Goal: Information Seeking & Learning: Find specific fact

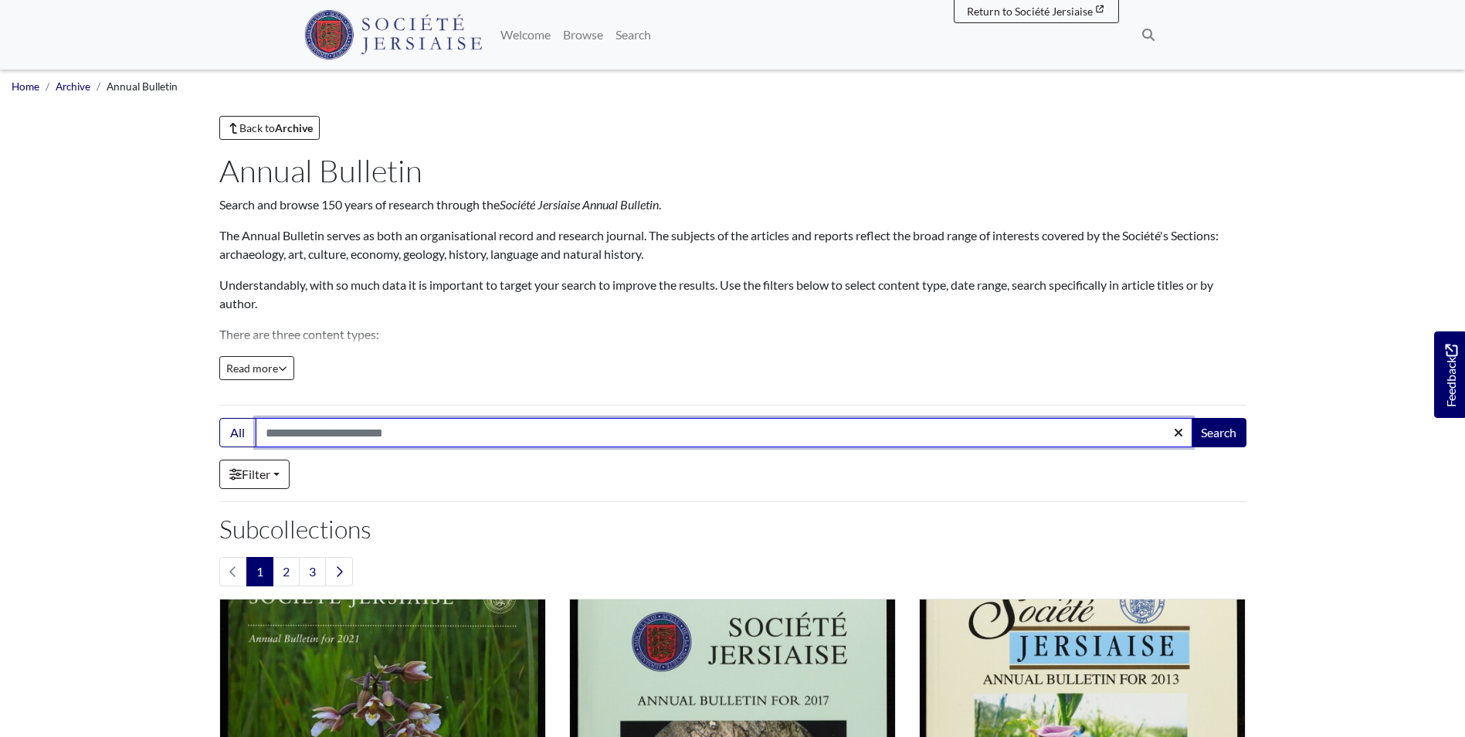
click at [345, 426] on input "Search:" at bounding box center [724, 432] width 937 height 29
type input "*"
type input "**********"
click at [1191, 418] on button "Search" at bounding box center [1219, 432] width 56 height 29
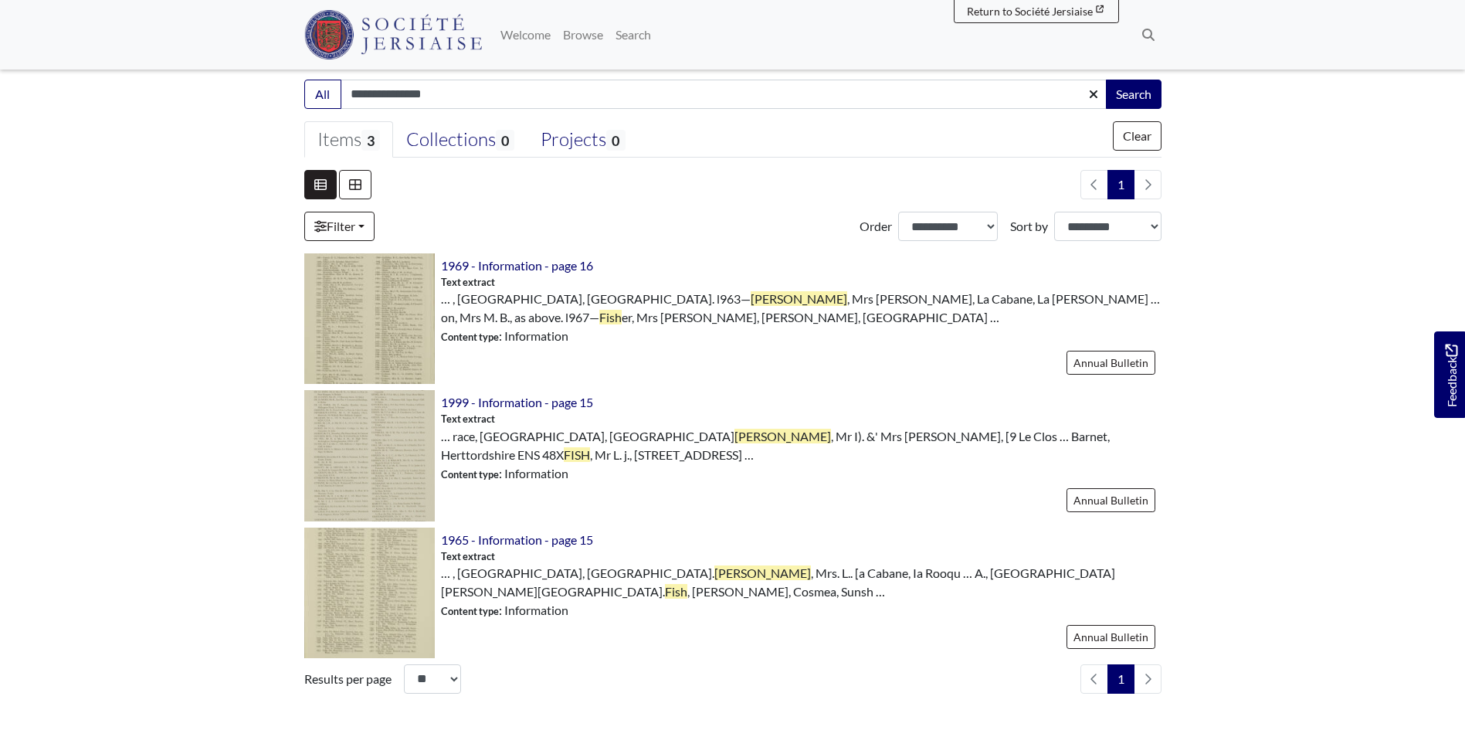
scroll to position [309, 0]
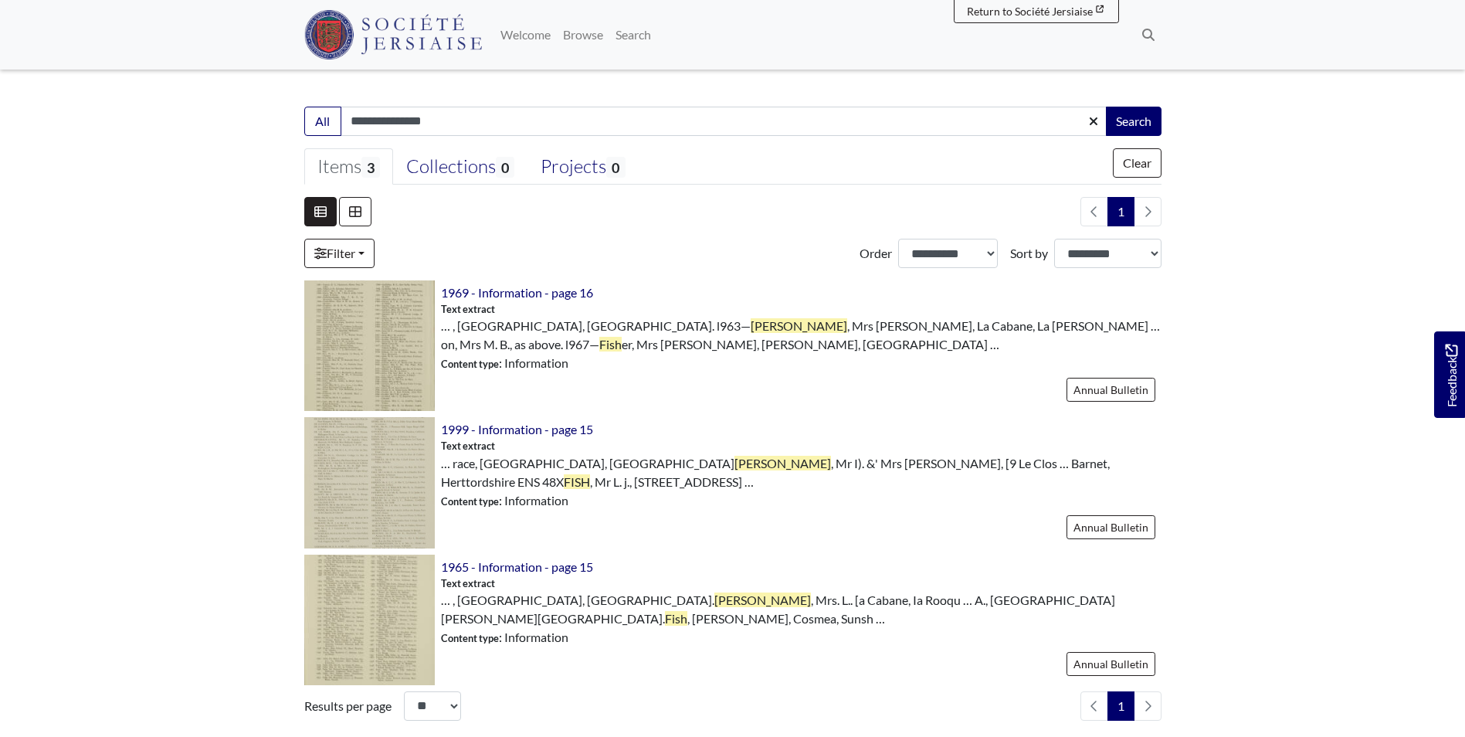
click at [403, 127] on input "**********" at bounding box center [724, 121] width 767 height 29
type input "*********"
click at [1106, 107] on button "Search" at bounding box center [1134, 121] width 56 height 29
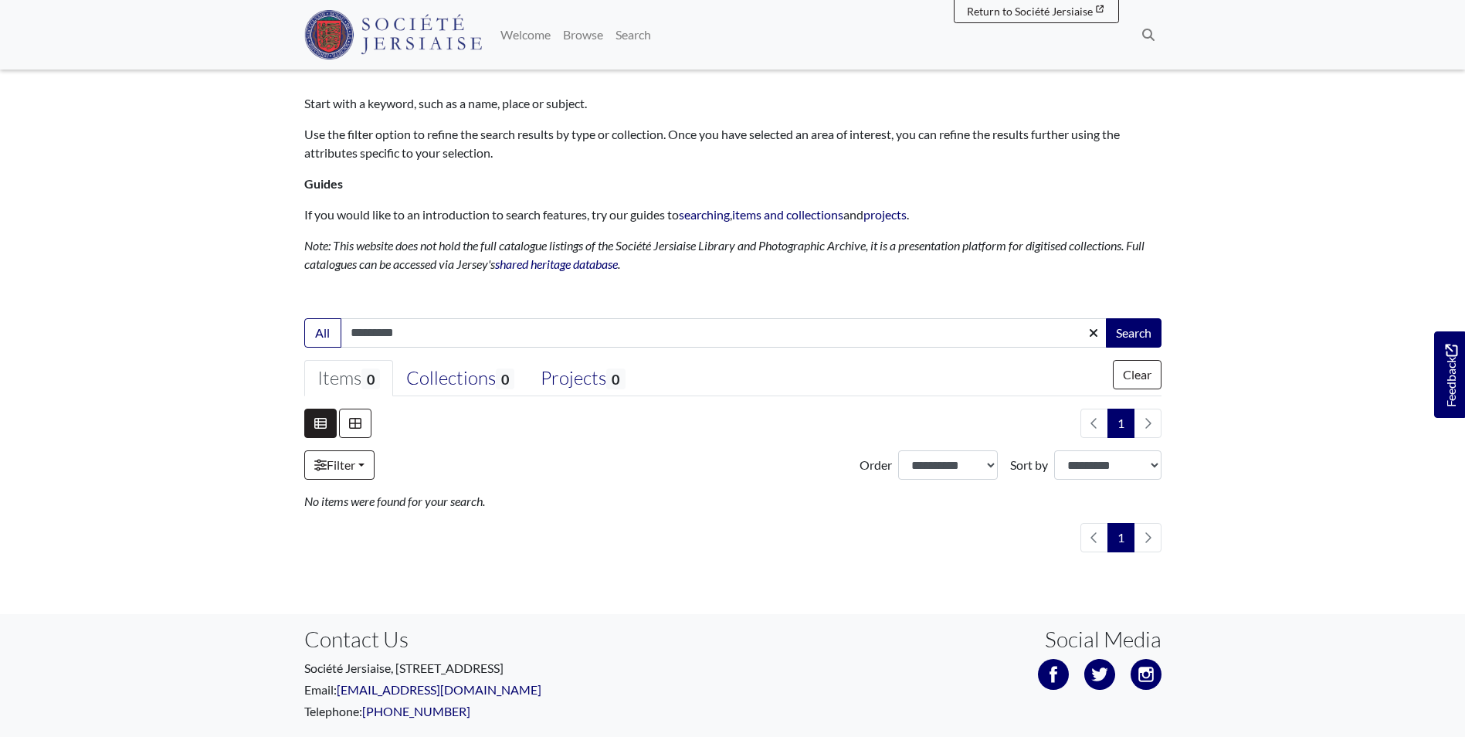
scroll to position [154, 0]
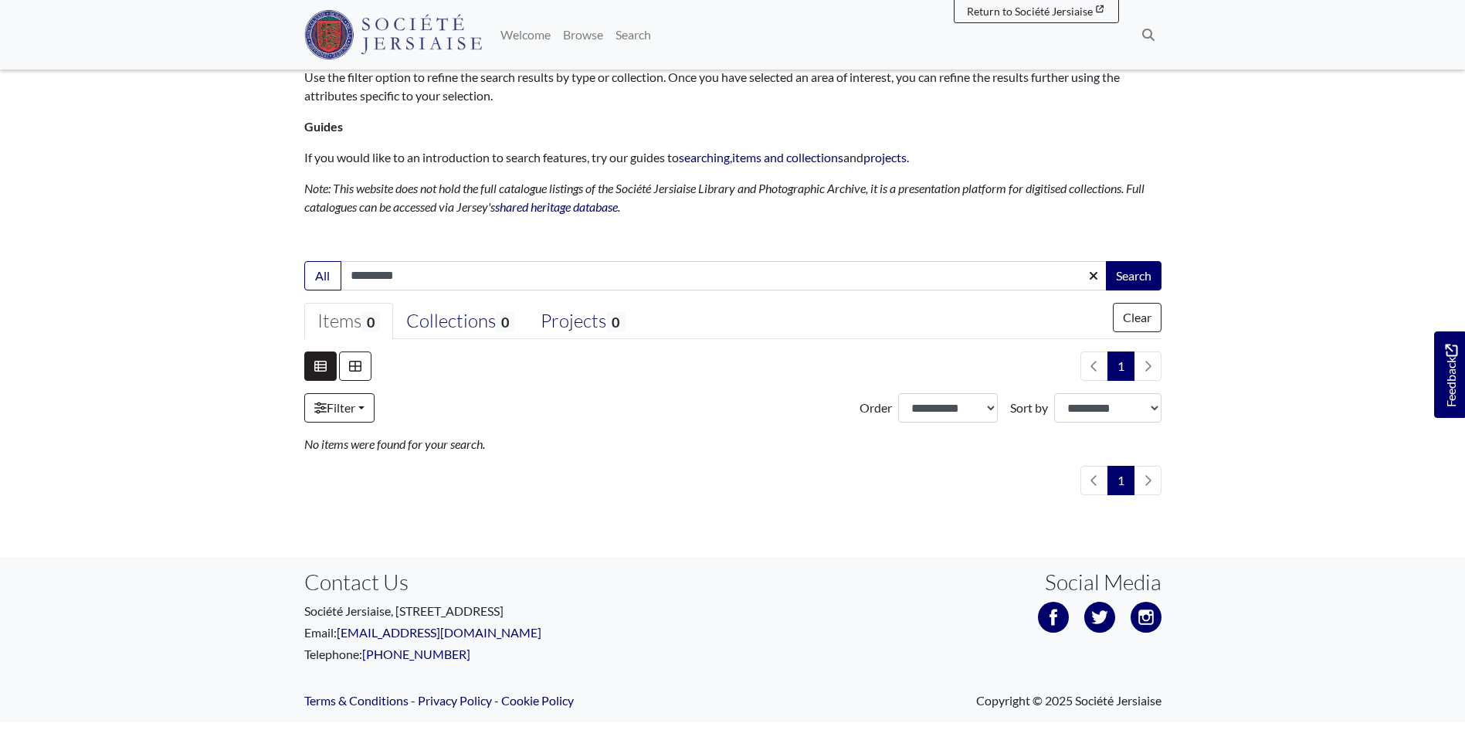
click at [383, 275] on input "*********" at bounding box center [724, 275] width 767 height 29
type input "**********"
click at [1106, 261] on button "Search" at bounding box center [1134, 275] width 56 height 29
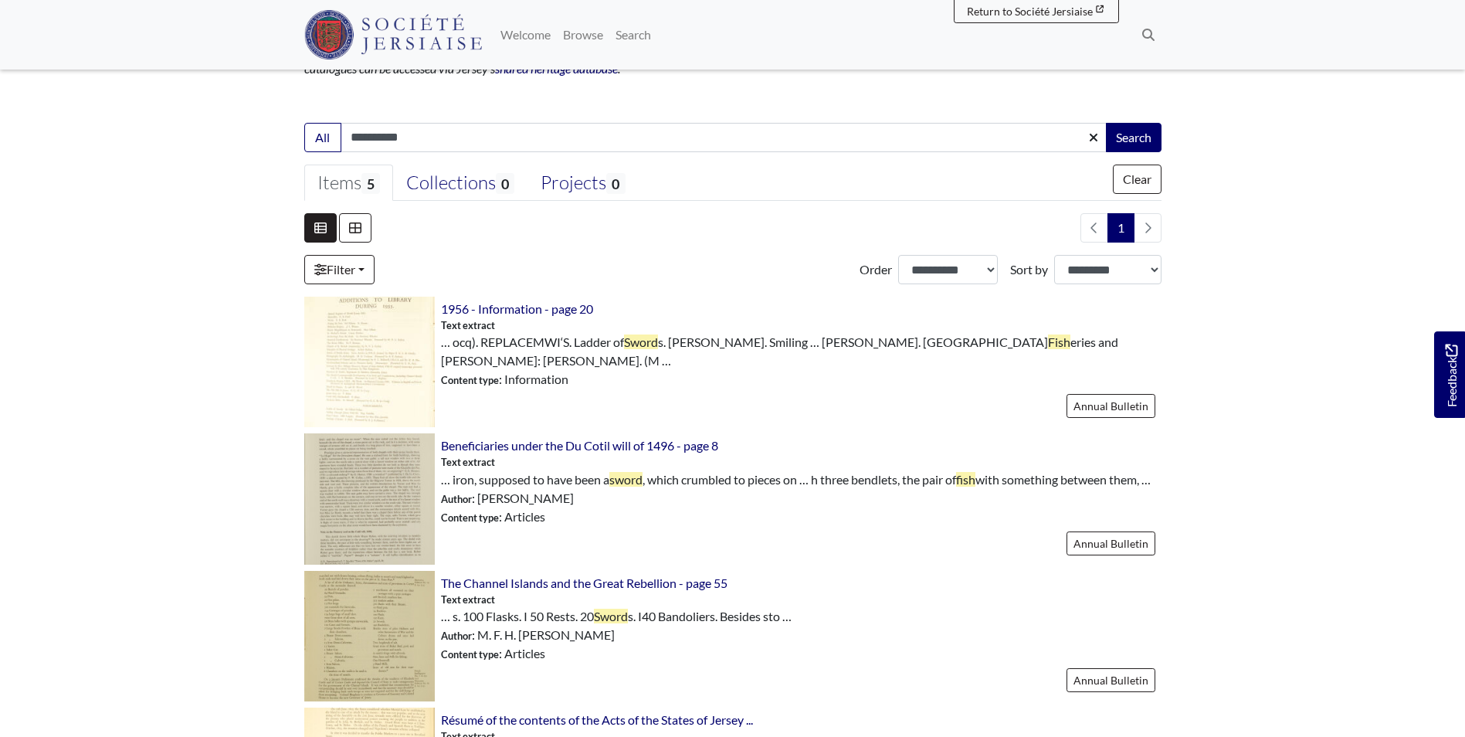
scroll to position [154, 0]
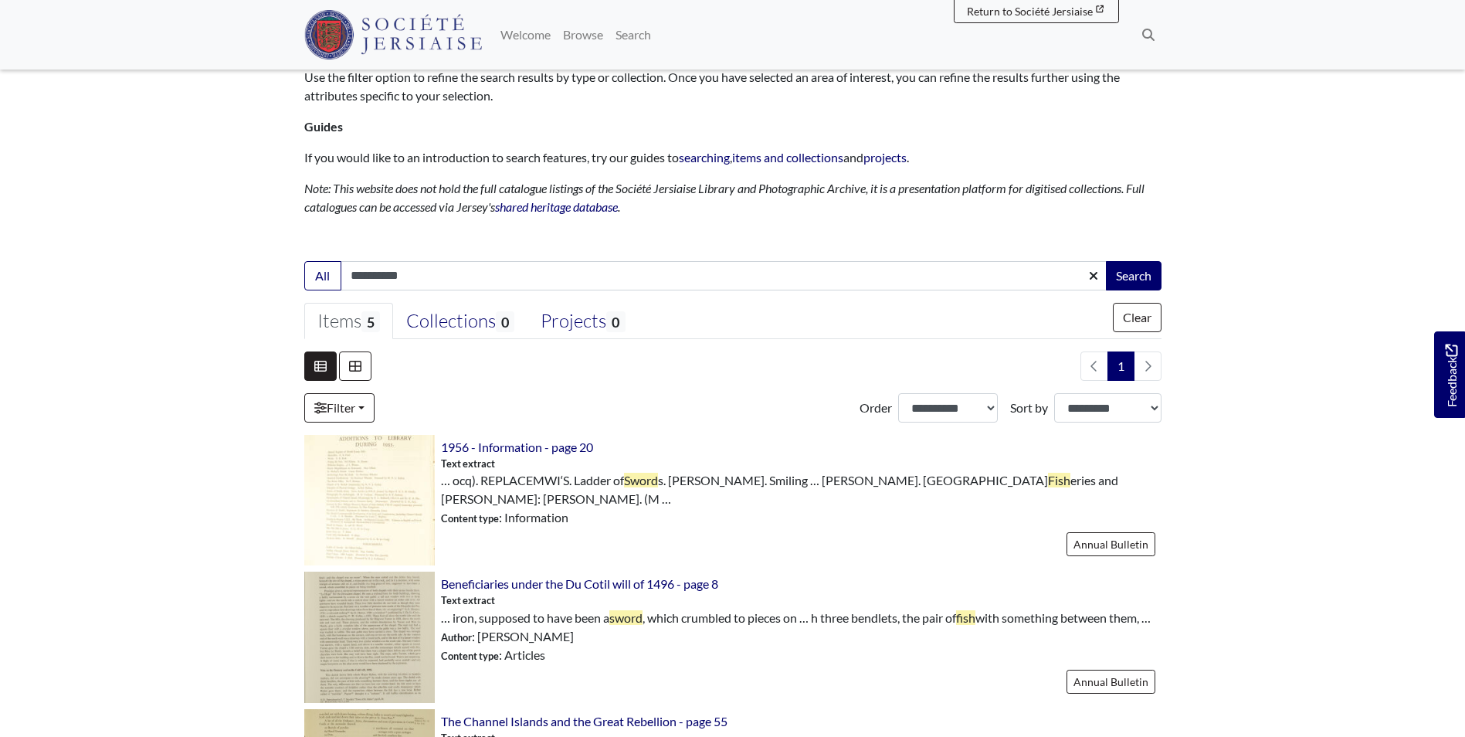
drag, startPoint x: 354, startPoint y: 259, endPoint x: 238, endPoint y: 242, distance: 117.1
click at [249, 246] on body "Menu" at bounding box center [732, 639] width 1465 height 1586
type input "**********"
click at [1106, 261] on button "Search" at bounding box center [1134, 275] width 56 height 29
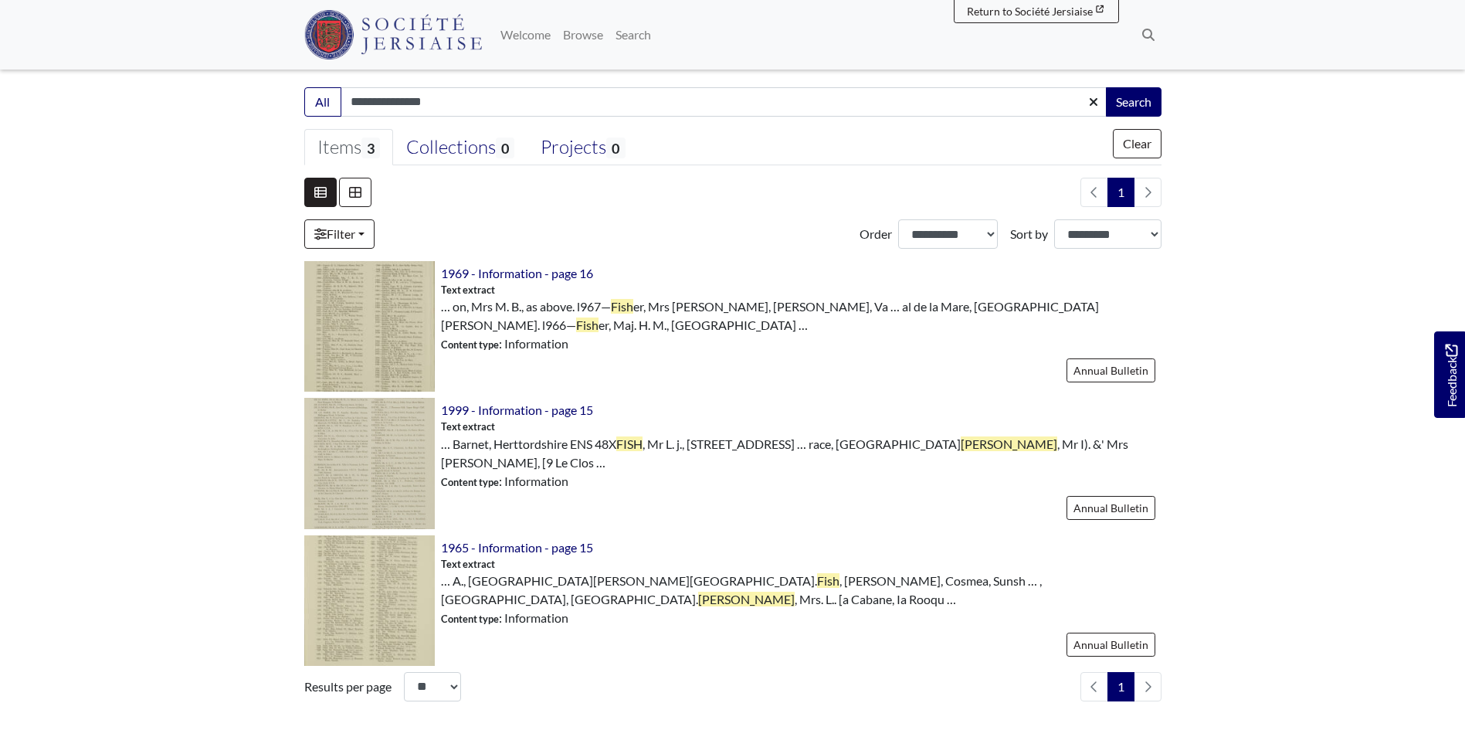
scroll to position [463, 0]
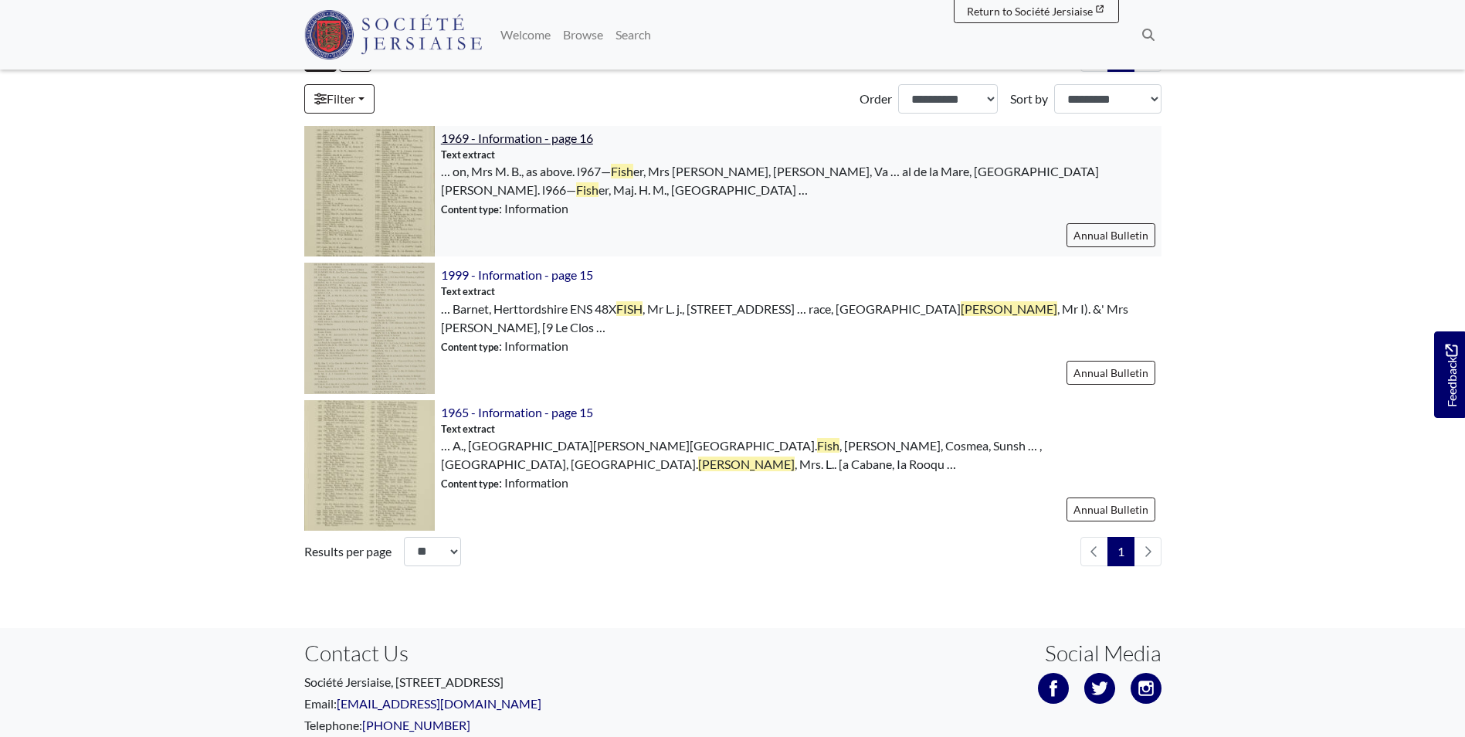
click at [521, 137] on span "1969 - Information - page 16" at bounding box center [517, 138] width 152 height 15
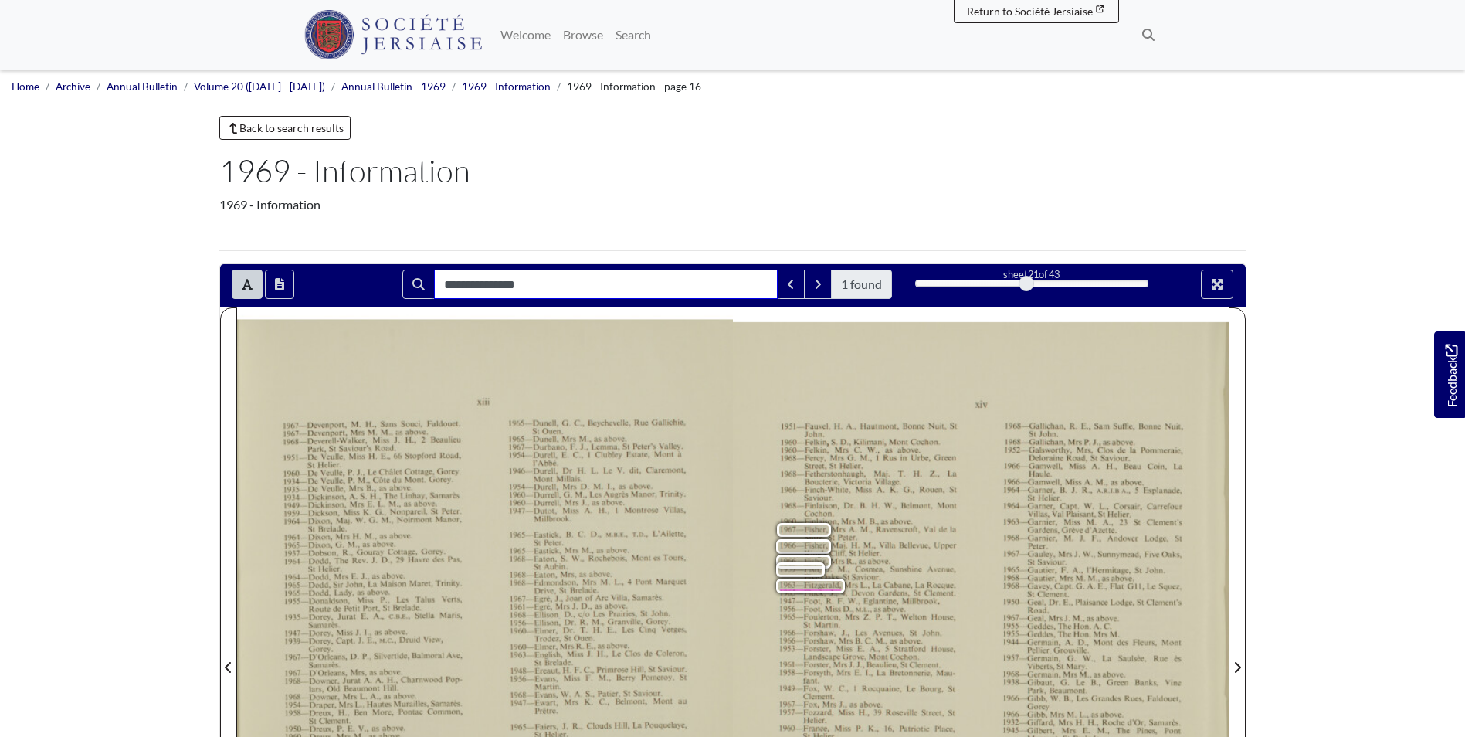
drag, startPoint x: 524, startPoint y: 289, endPoint x: 304, endPoint y: 263, distance: 220.9
click at [304, 263] on main "Back to search results 1969 - Information 1969 - Information Read more Collapse…" at bounding box center [733, 613] width 1050 height 995
type input "********"
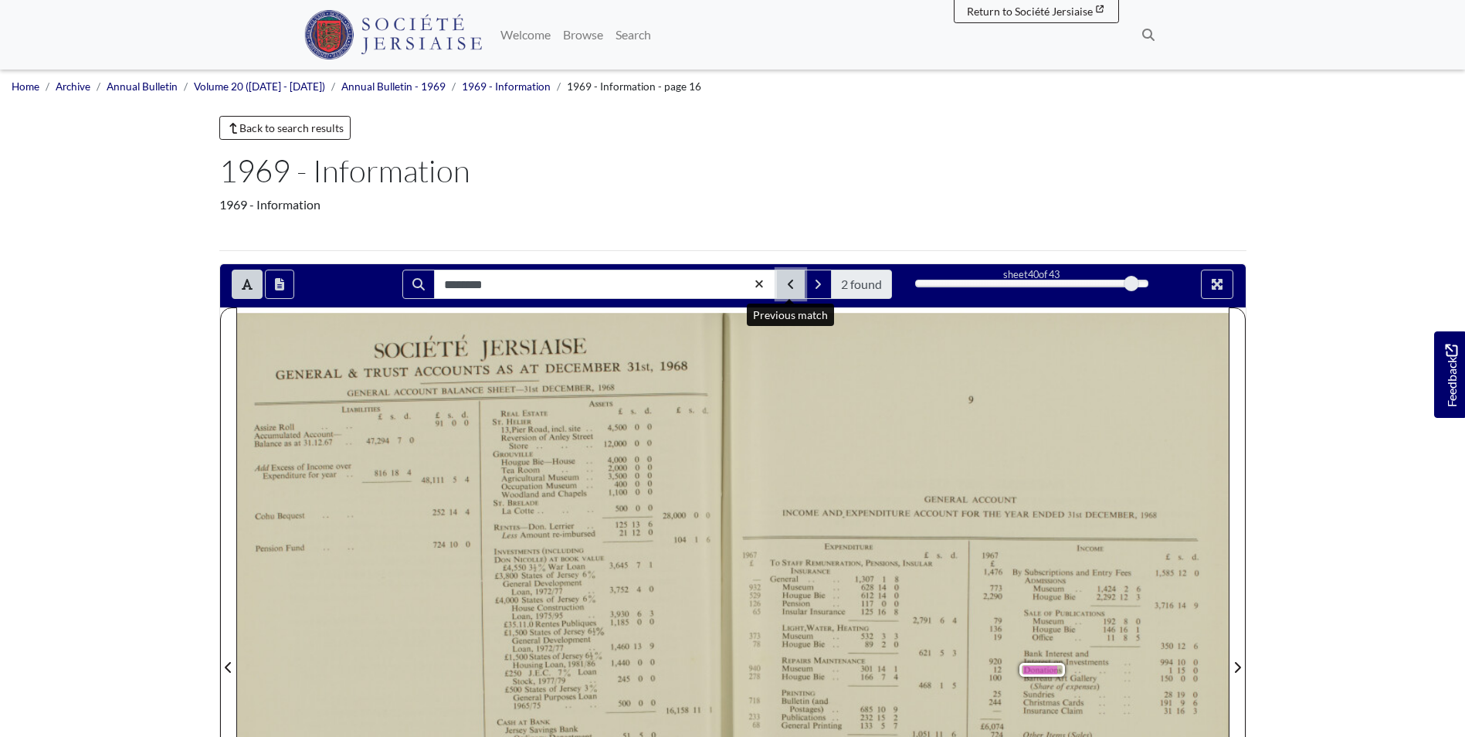
click at [789, 285] on icon "Previous Match" at bounding box center [790, 284] width 5 height 9
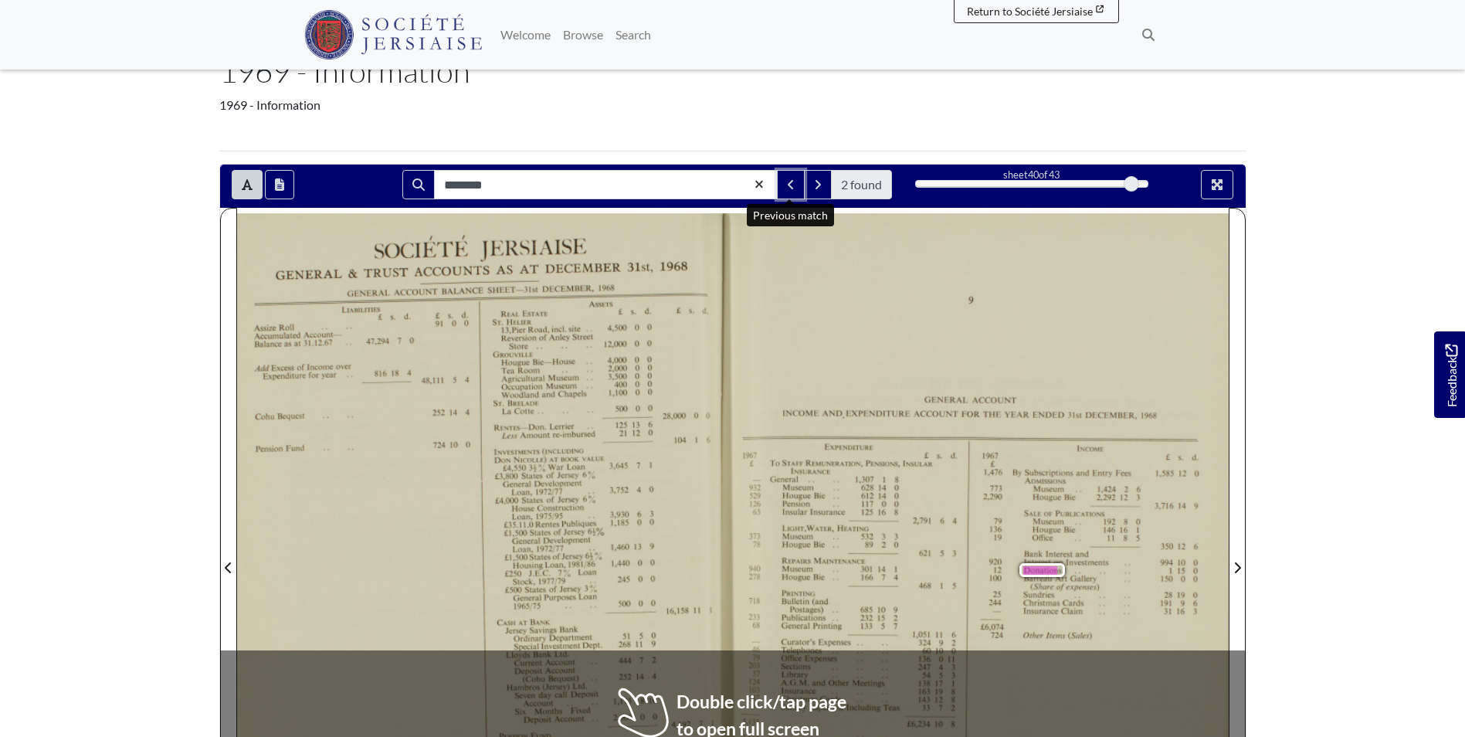
scroll to position [77, 0]
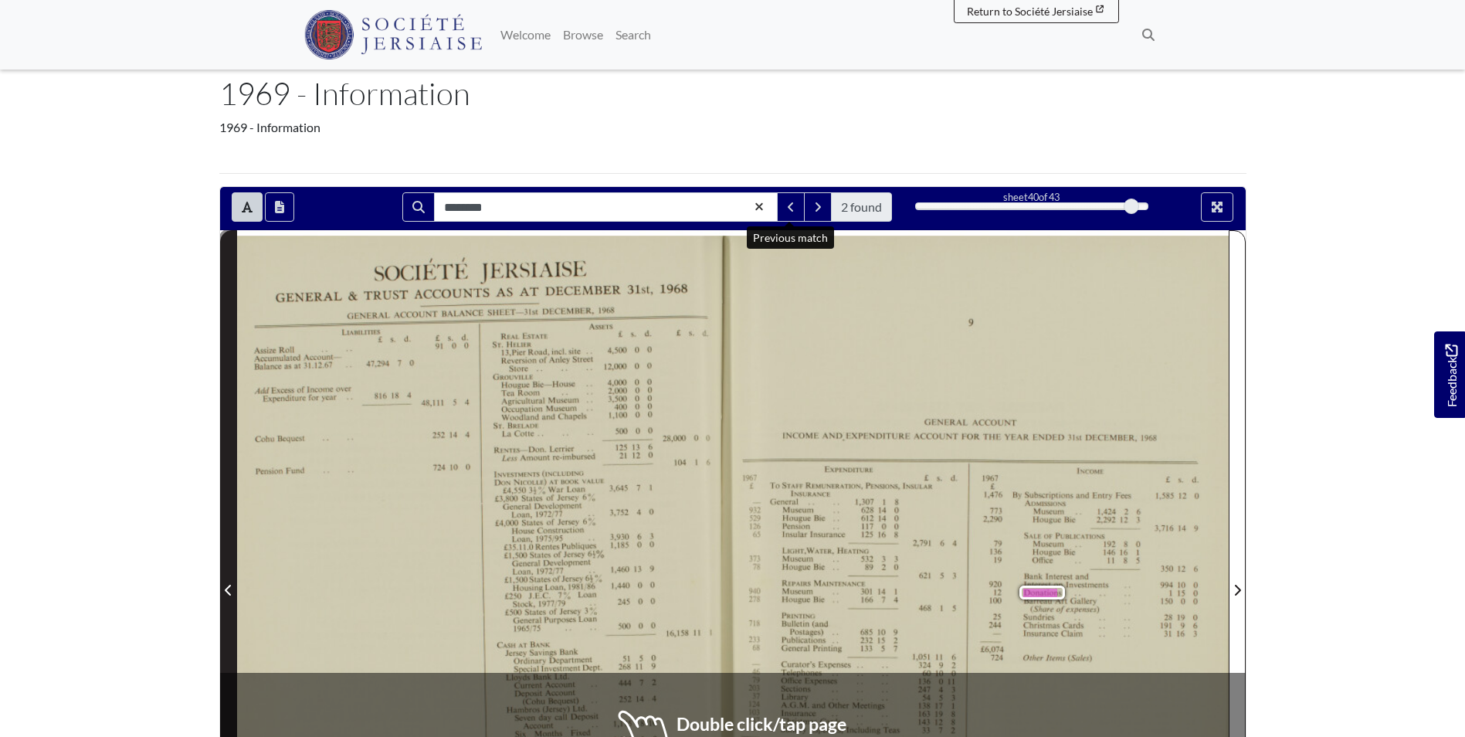
click at [232, 558] on span "Previous Page" at bounding box center [228, 581] width 15 height 700
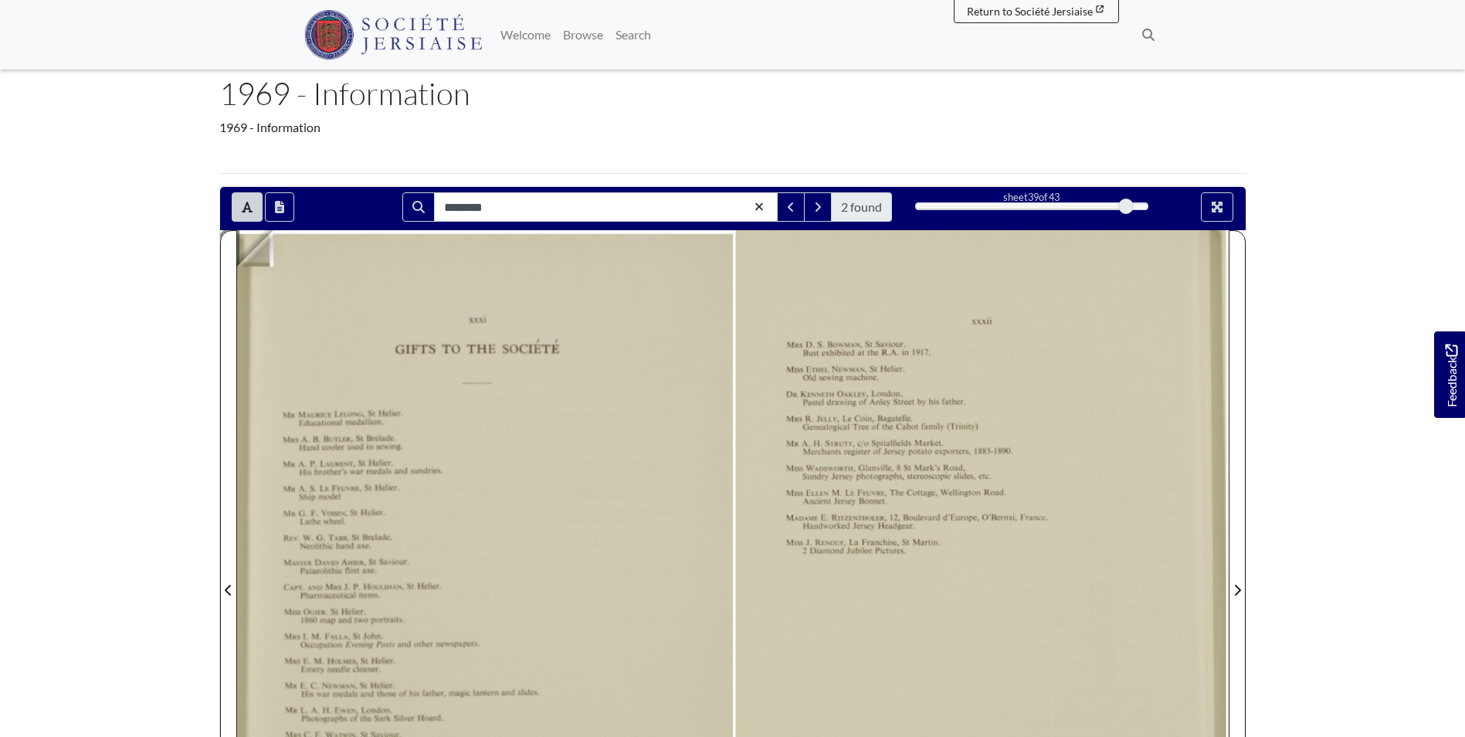
scroll to position [309, 0]
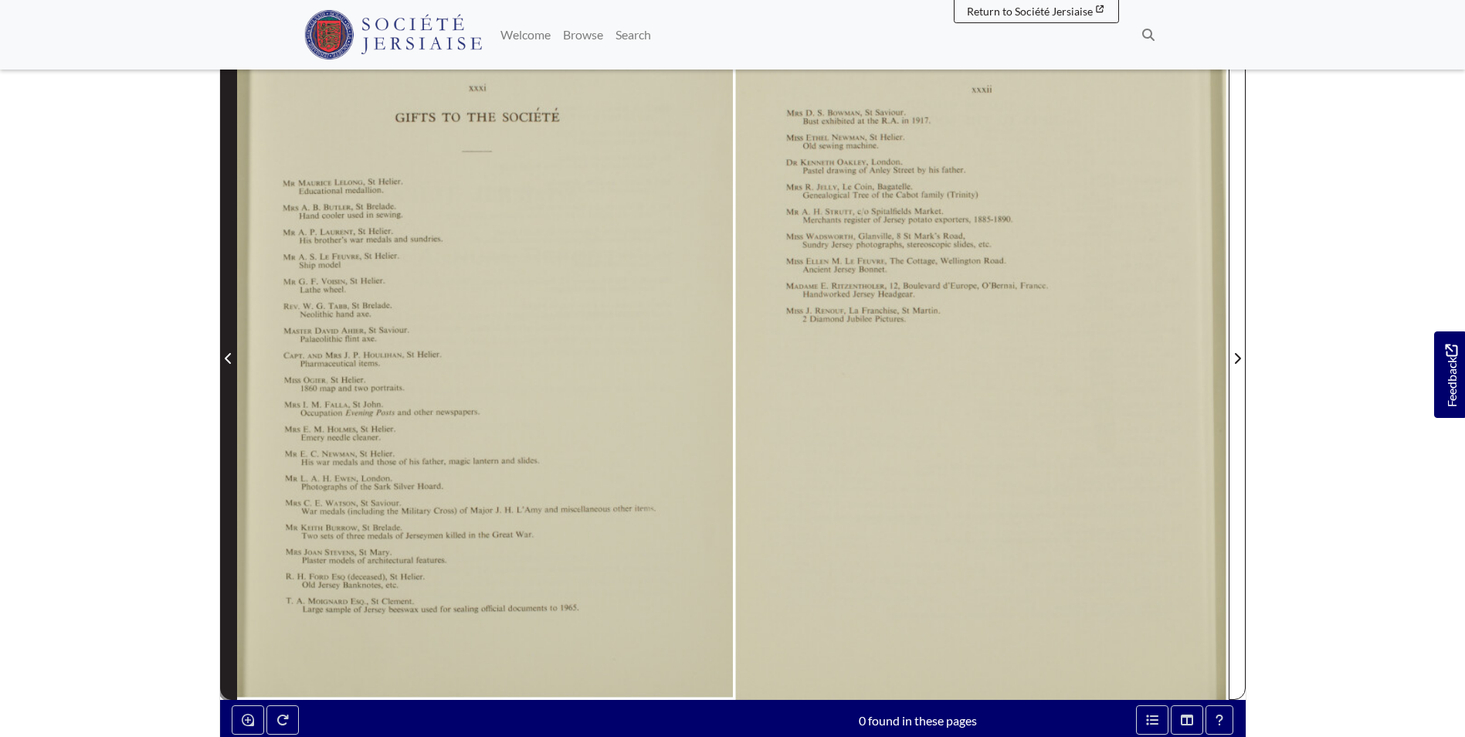
click at [232, 429] on span "Previous Page" at bounding box center [228, 349] width 15 height 700
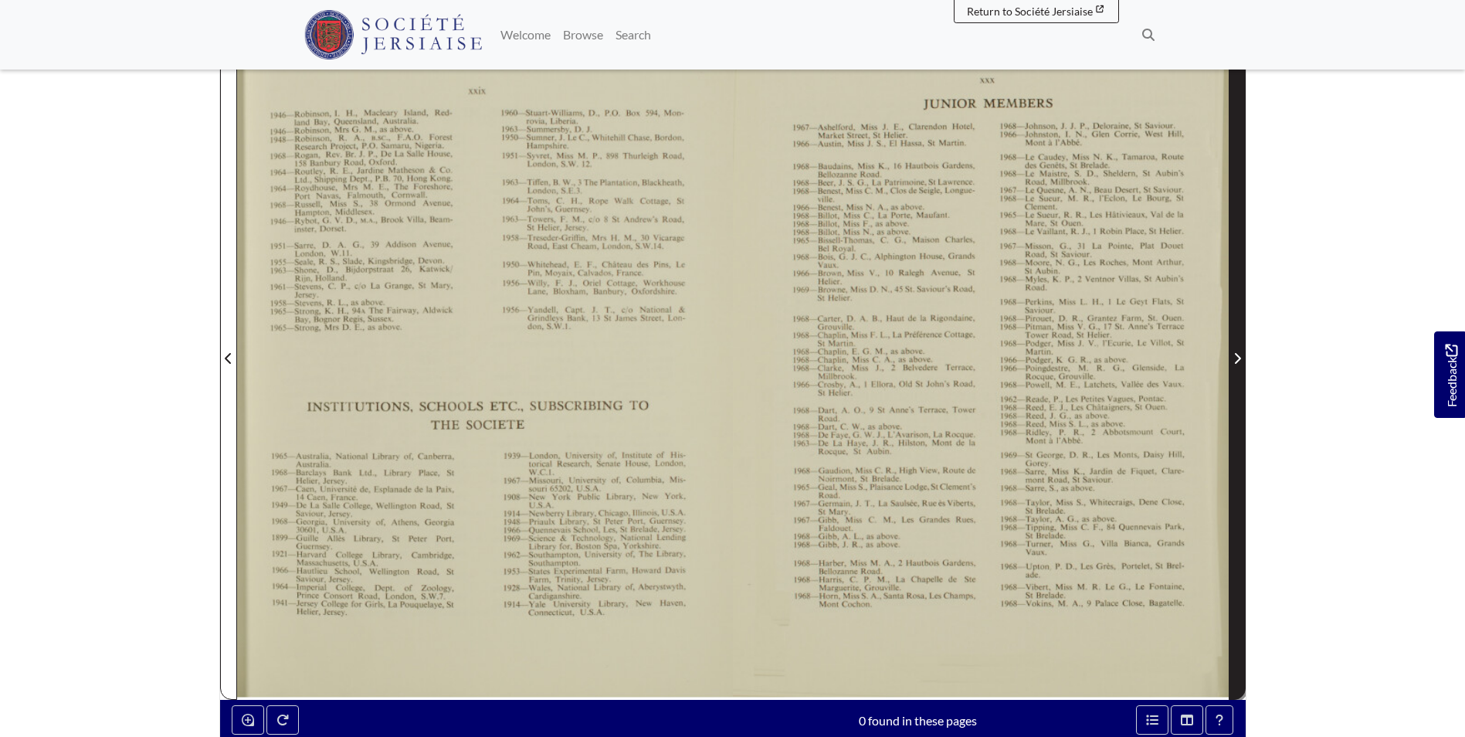
click at [1236, 402] on span "Next Page" at bounding box center [1237, 349] width 15 height 700
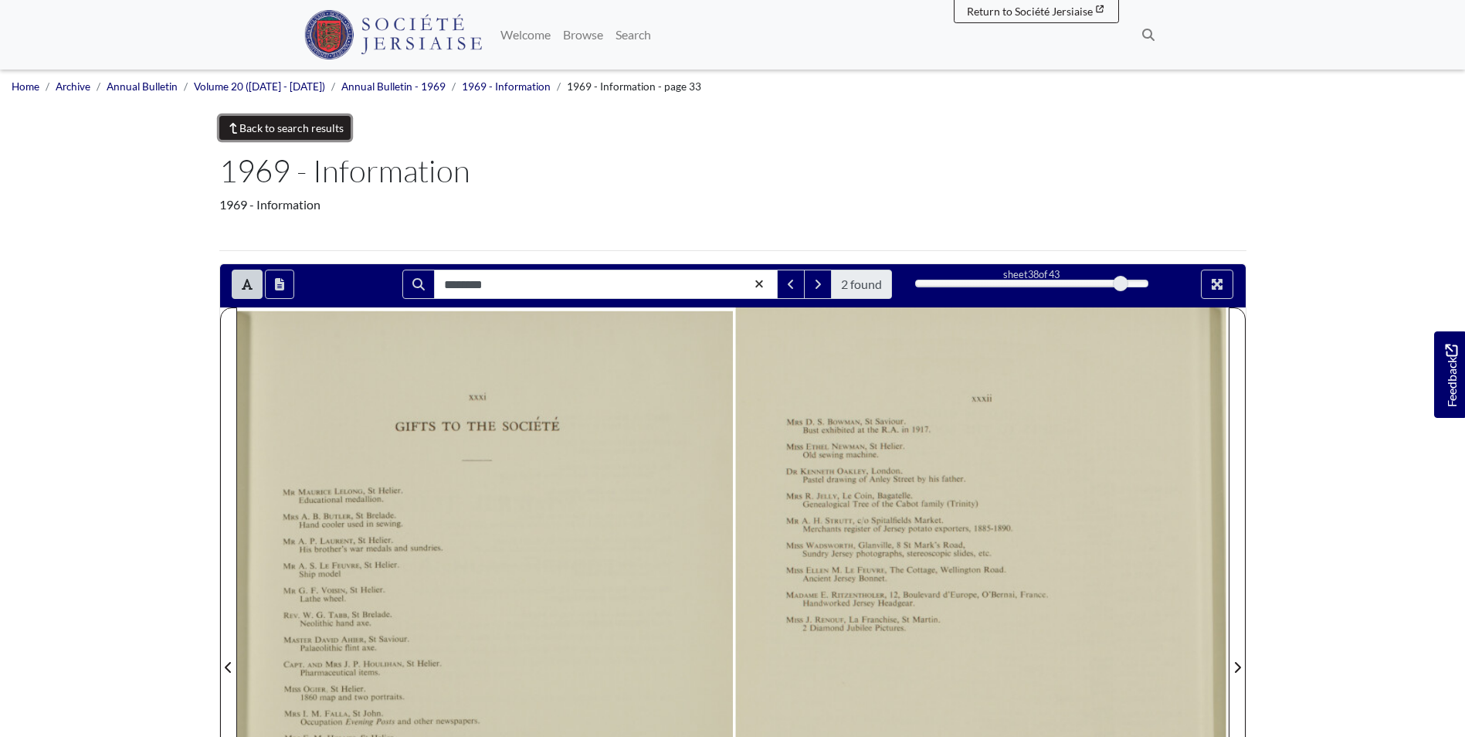
click at [309, 134] on link "Back to search results" at bounding box center [285, 128] width 132 height 24
click at [249, 90] on link "Volume 20 (1969 - 1972)" at bounding box center [259, 86] width 131 height 12
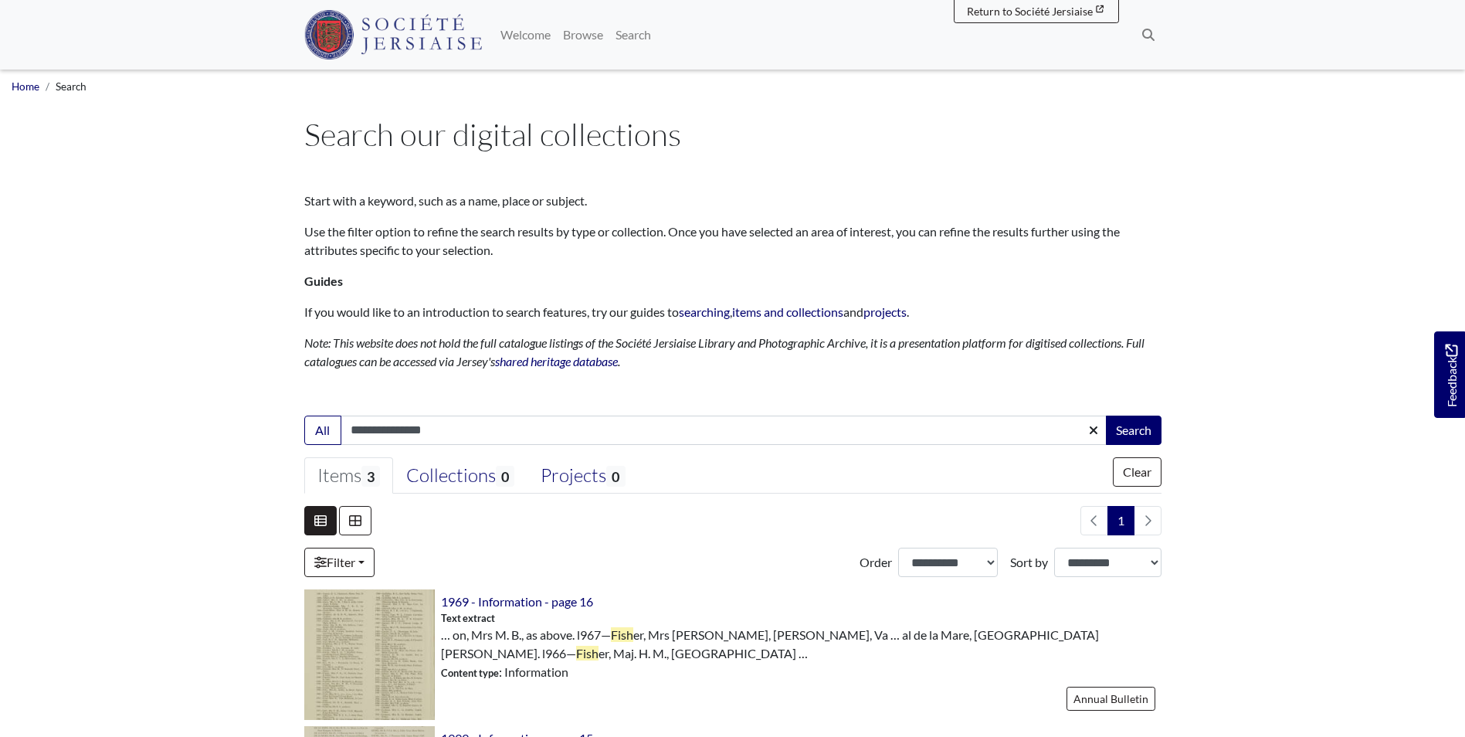
scroll to position [77, 0]
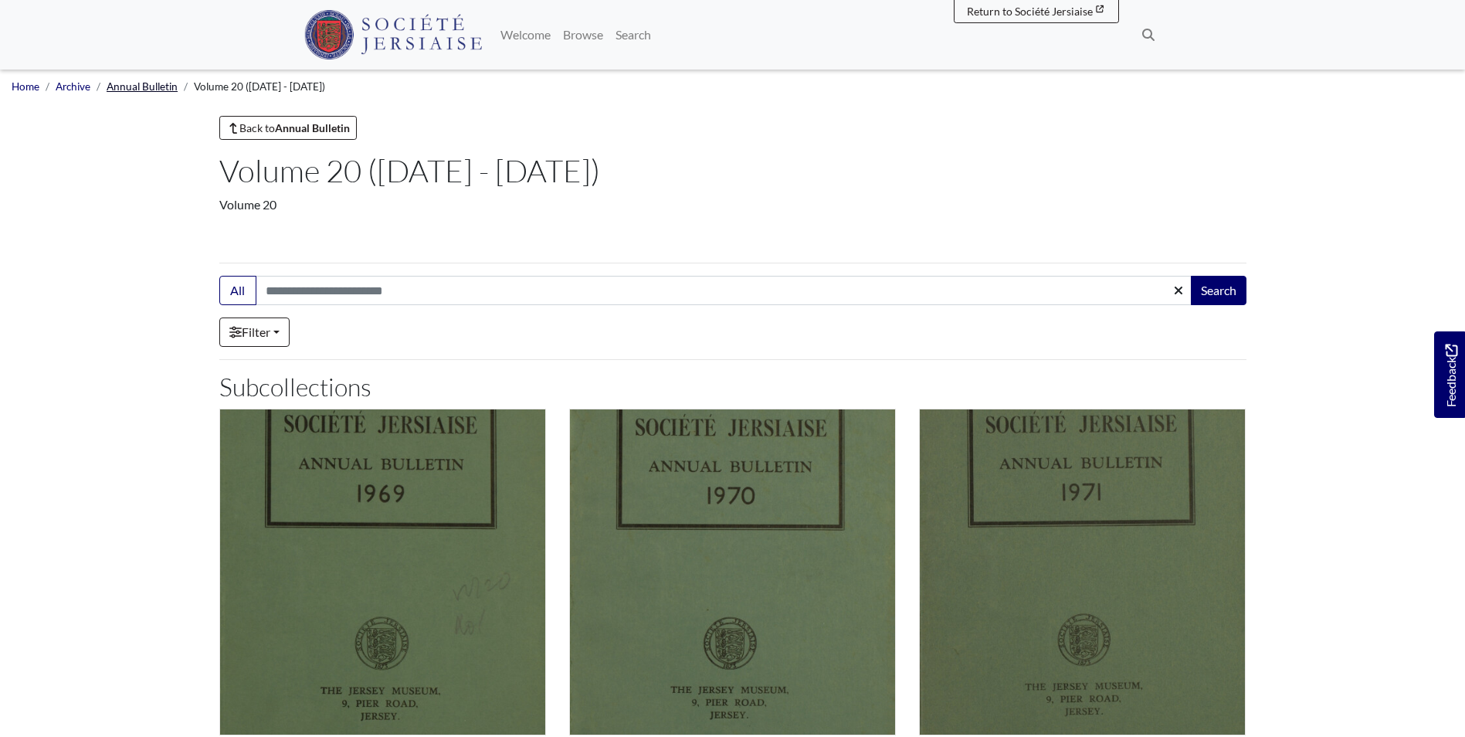
click at [165, 85] on link "Annual Bulletin" at bounding box center [142, 86] width 71 height 12
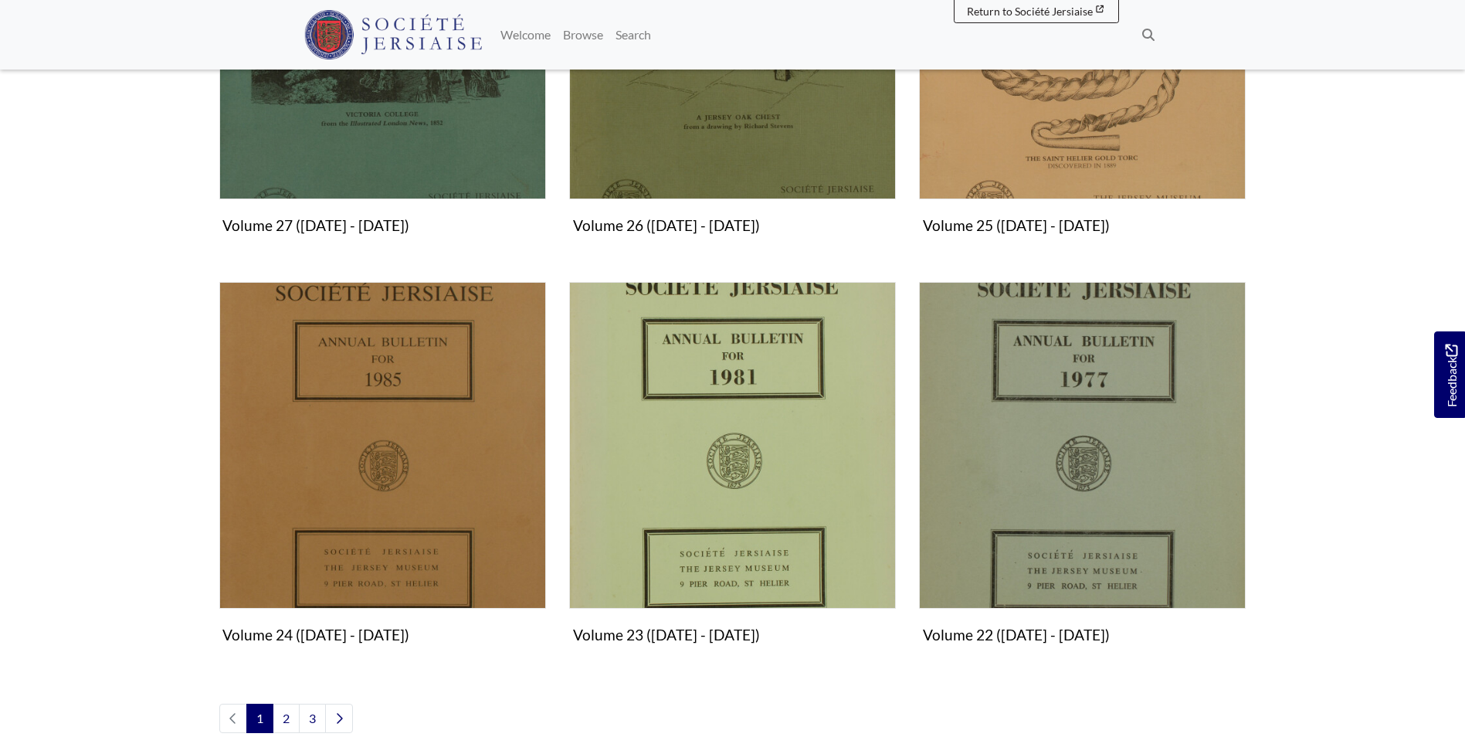
scroll to position [1848, 0]
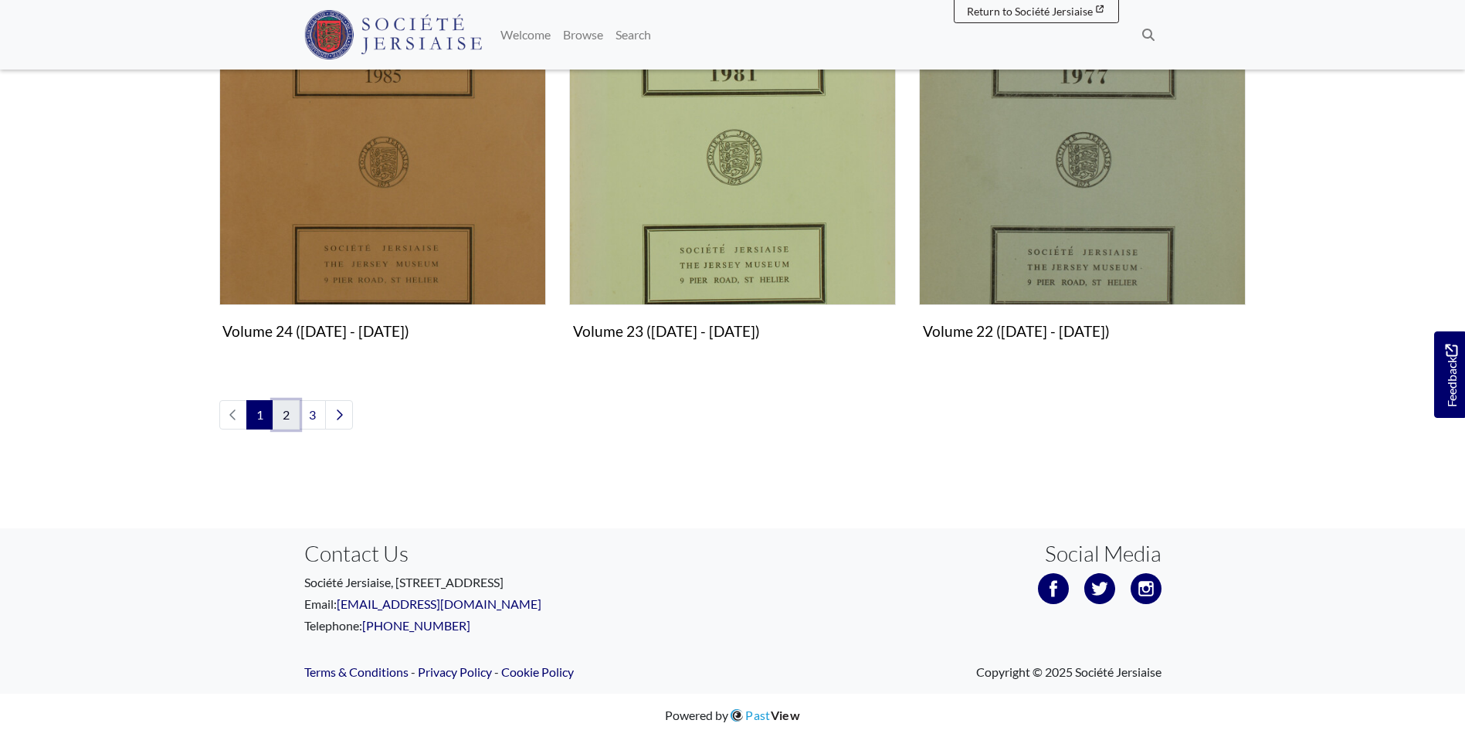
click at [296, 411] on link "2" at bounding box center [286, 414] width 27 height 29
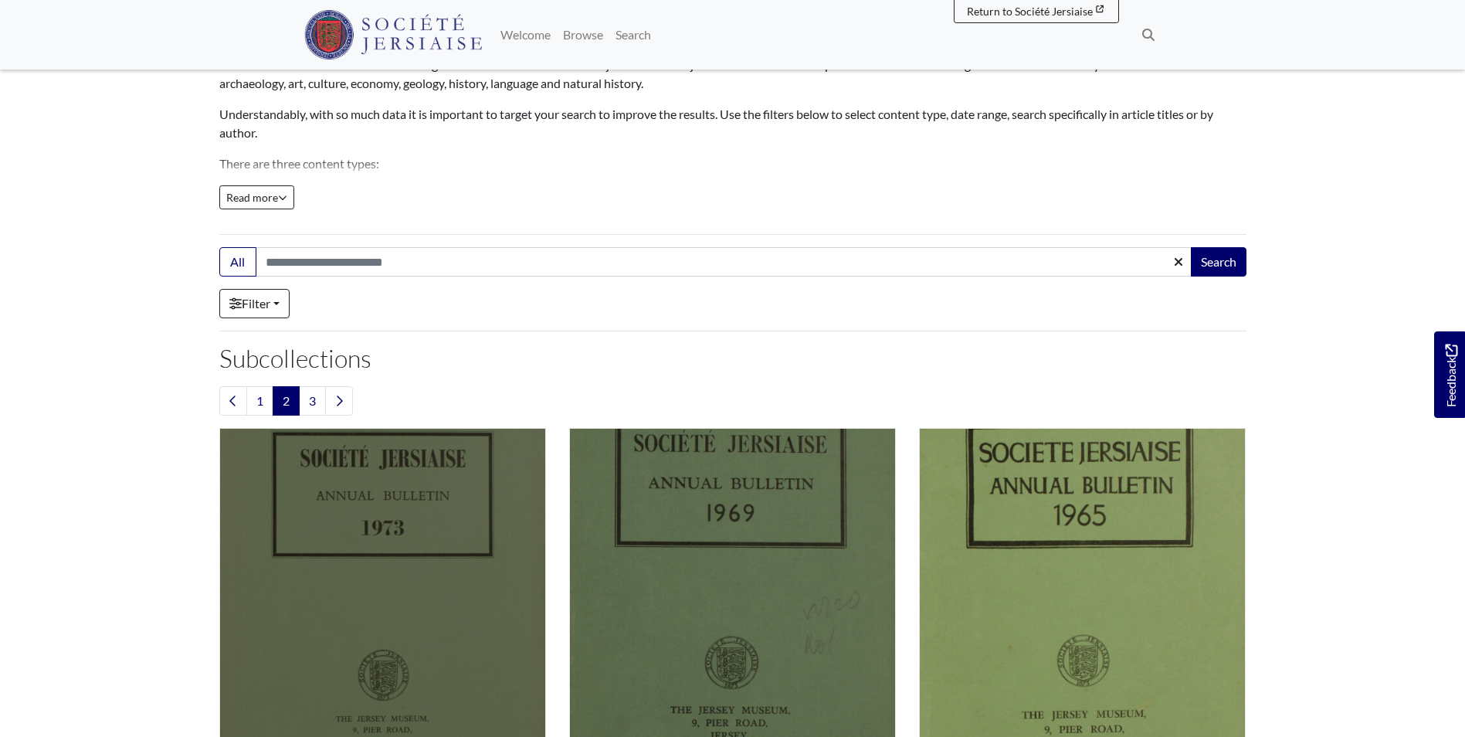
scroll to position [386, 0]
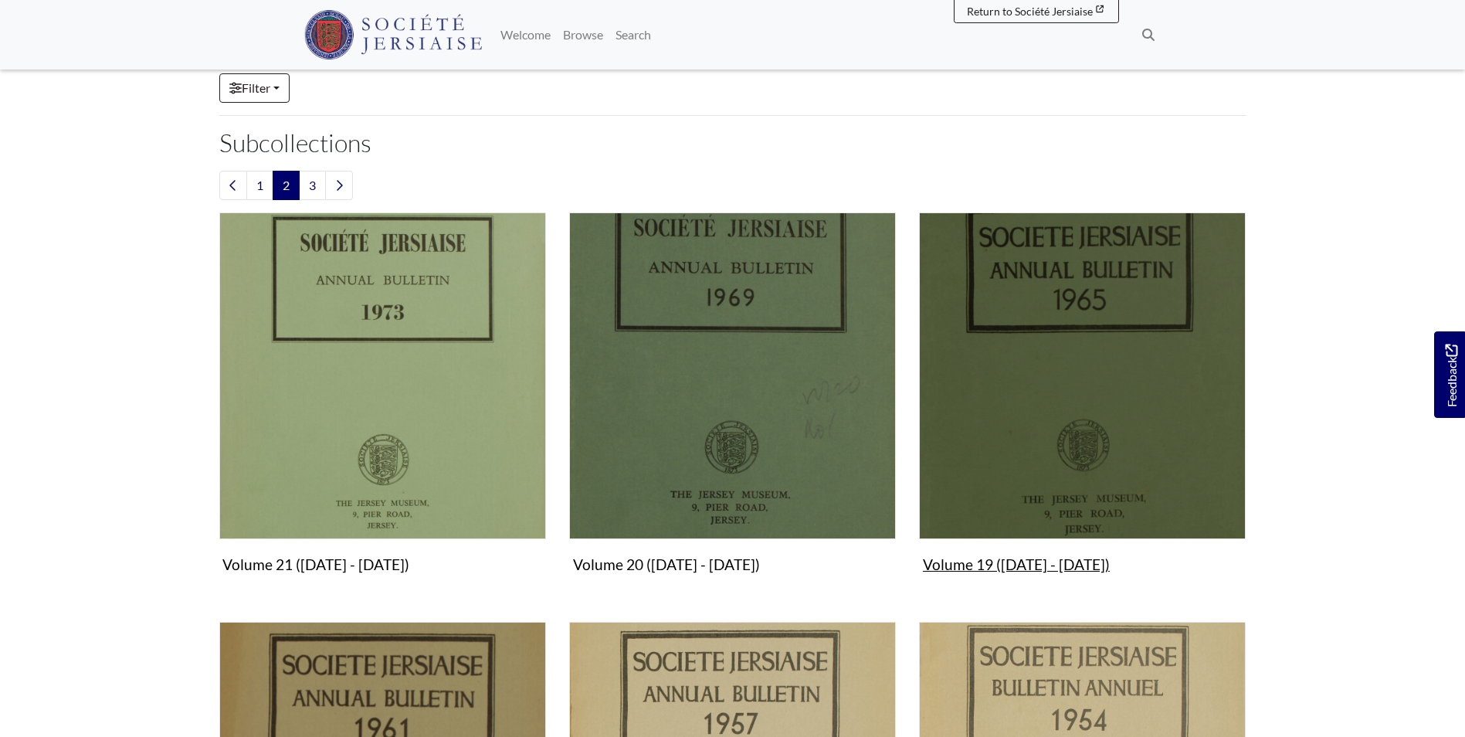
click at [1141, 438] on img "Subcollection" at bounding box center [1082, 375] width 327 height 327
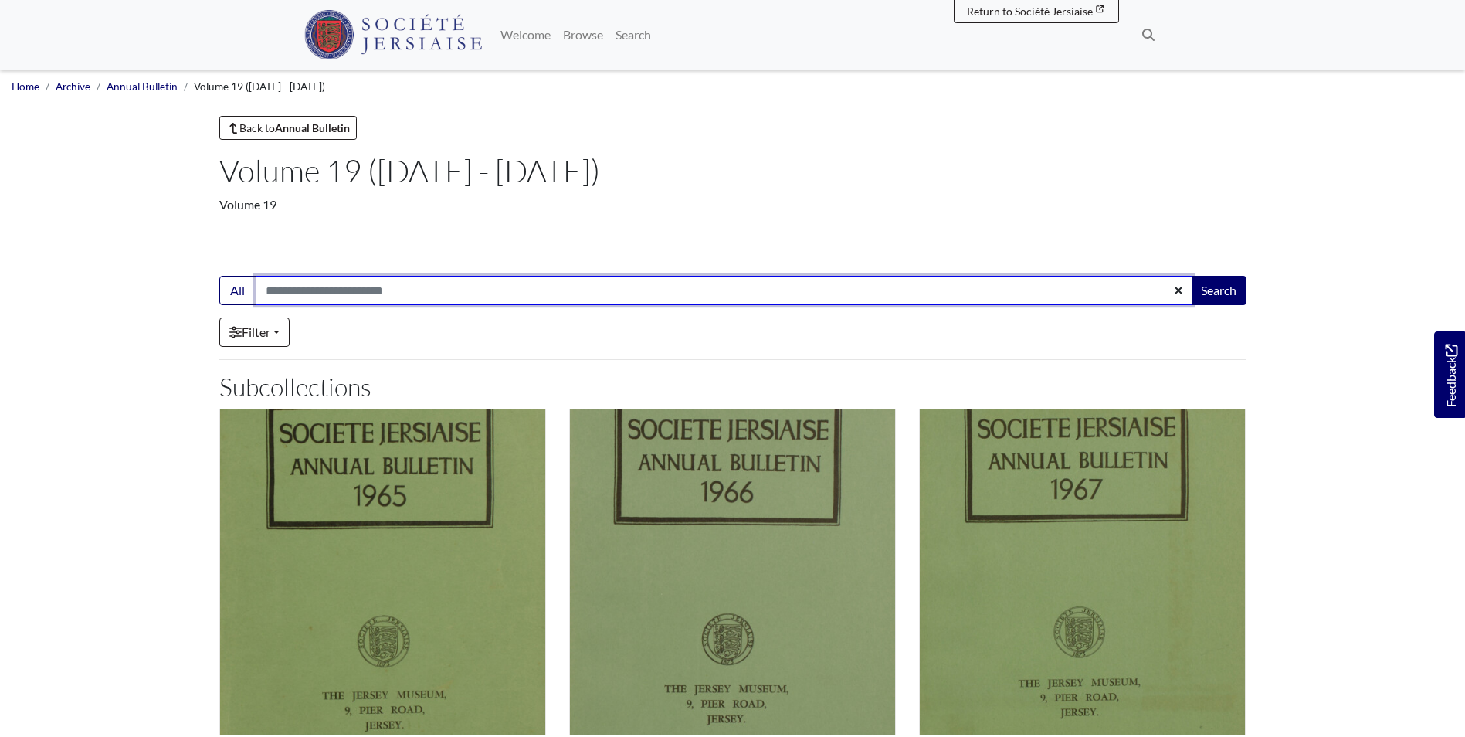
click at [524, 280] on input "Search:" at bounding box center [724, 290] width 937 height 29
type input "*****"
click at [1191, 276] on button "Search" at bounding box center [1219, 290] width 56 height 29
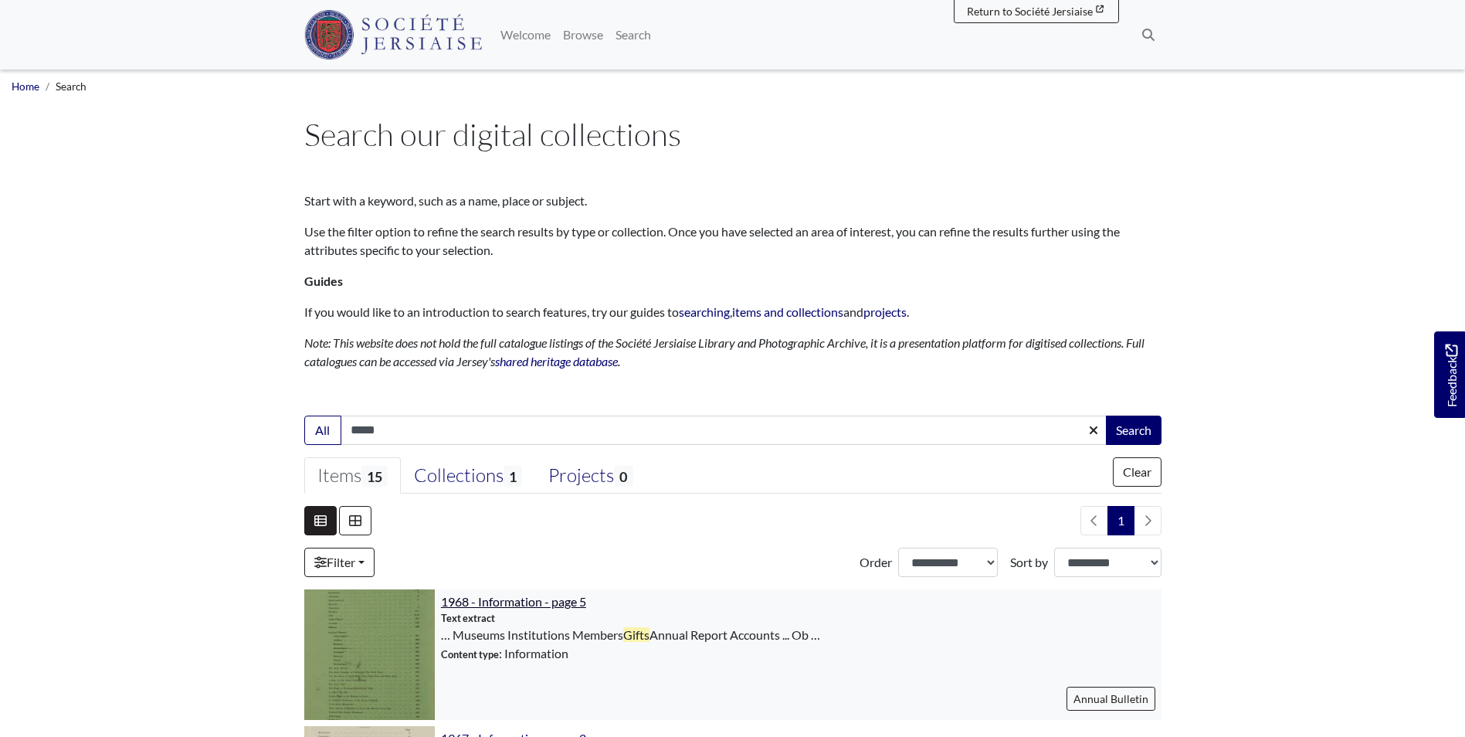
click at [555, 601] on span "1968 - Information - page 5" at bounding box center [513, 601] width 145 height 15
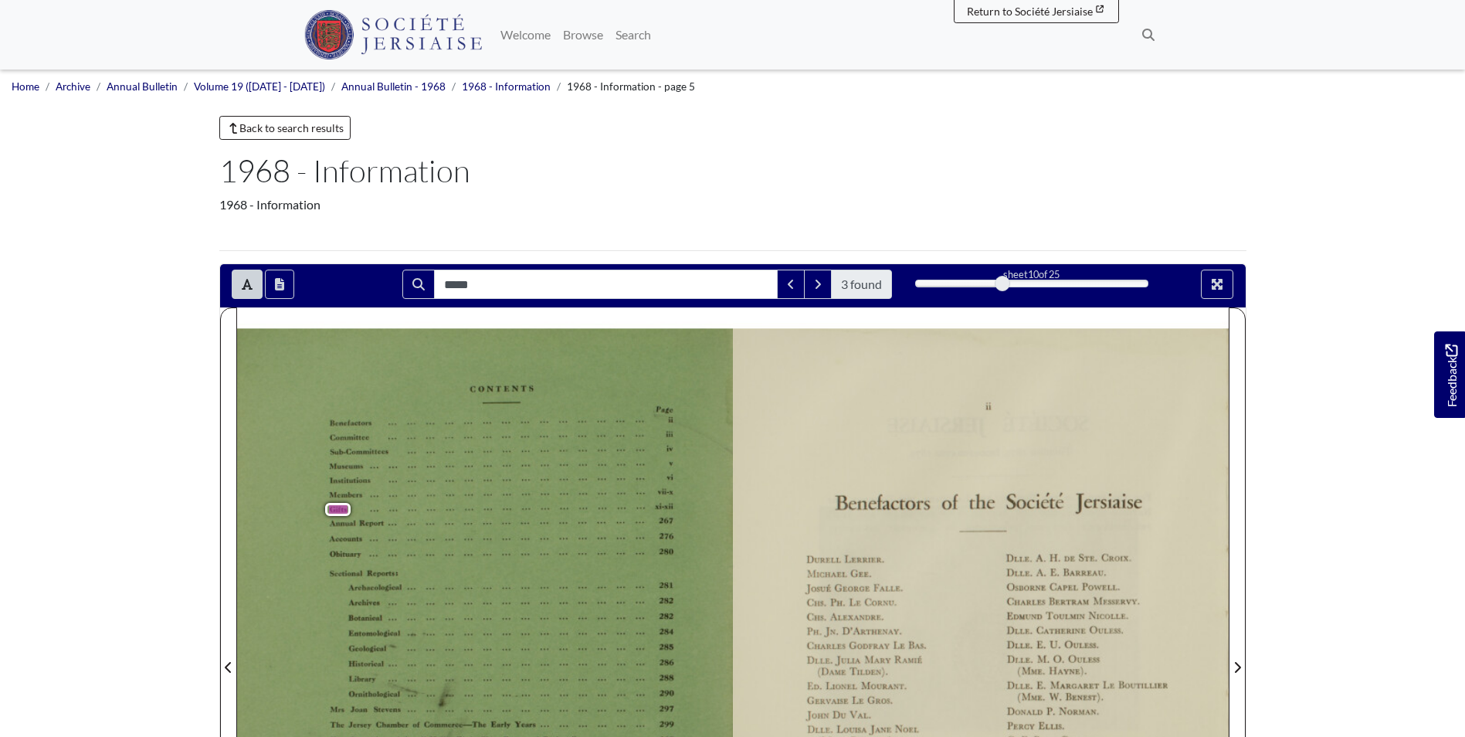
click at [656, 507] on span "xi-xii" at bounding box center [662, 506] width 15 height 8
click at [1240, 619] on span "Next Page" at bounding box center [1237, 658] width 15 height 700
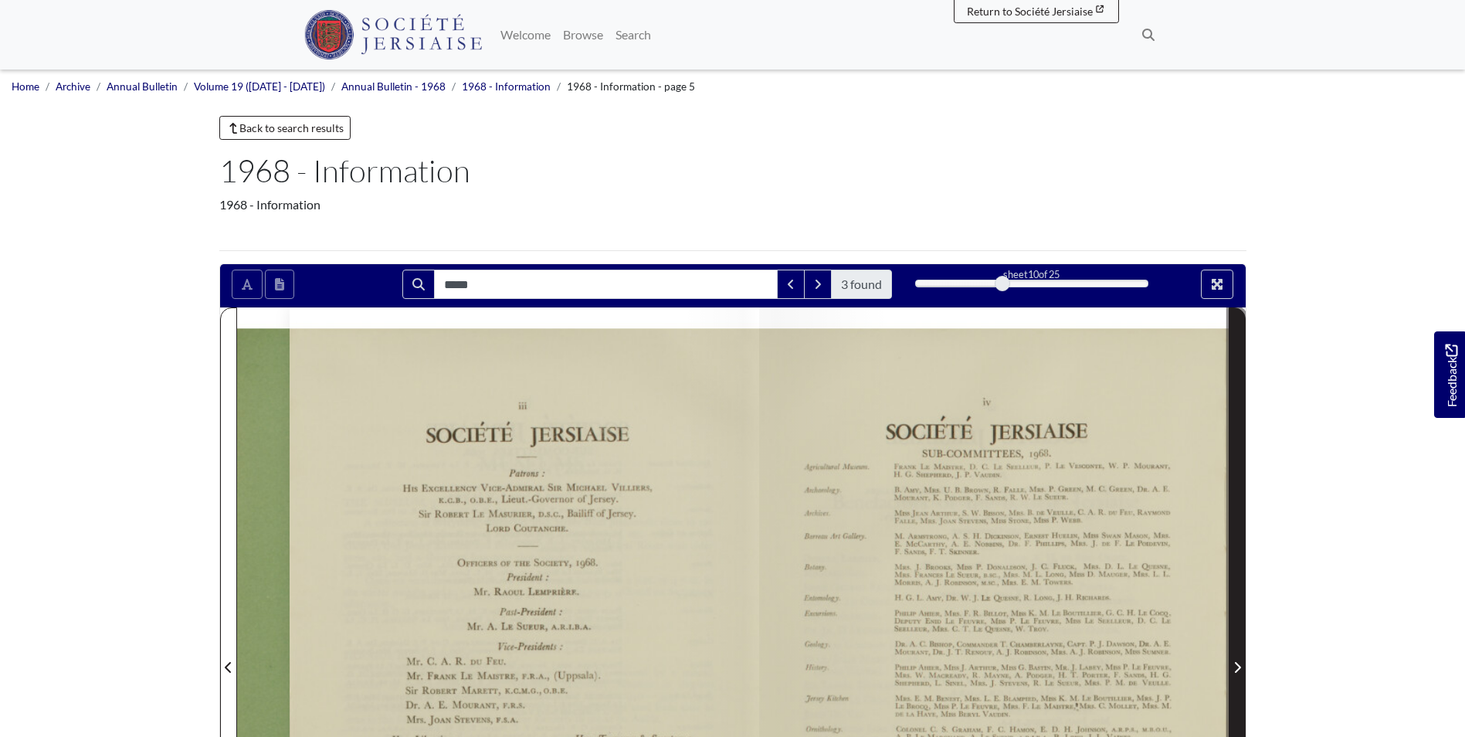
click at [1240, 622] on span "Next Page" at bounding box center [1237, 658] width 15 height 700
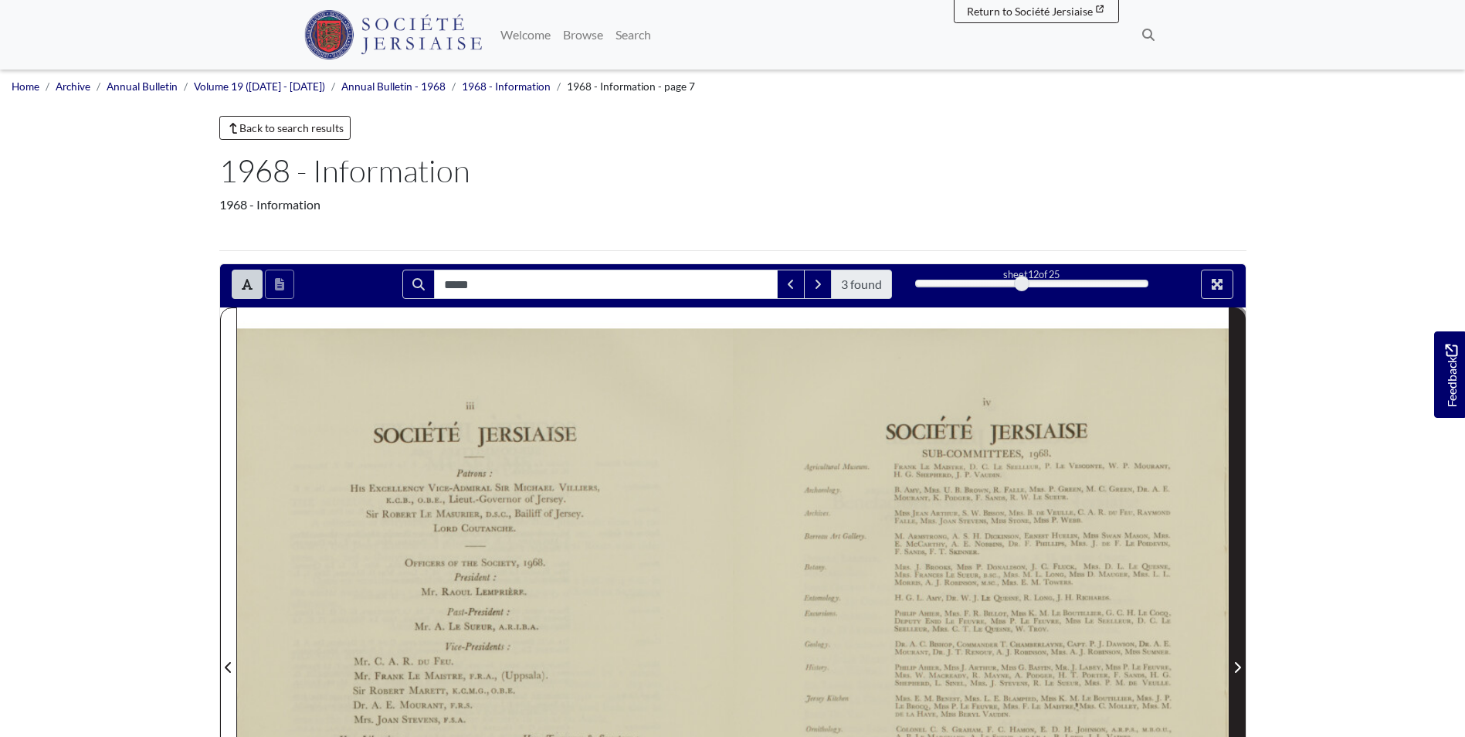
click at [1240, 623] on span "Next Page" at bounding box center [1237, 658] width 15 height 700
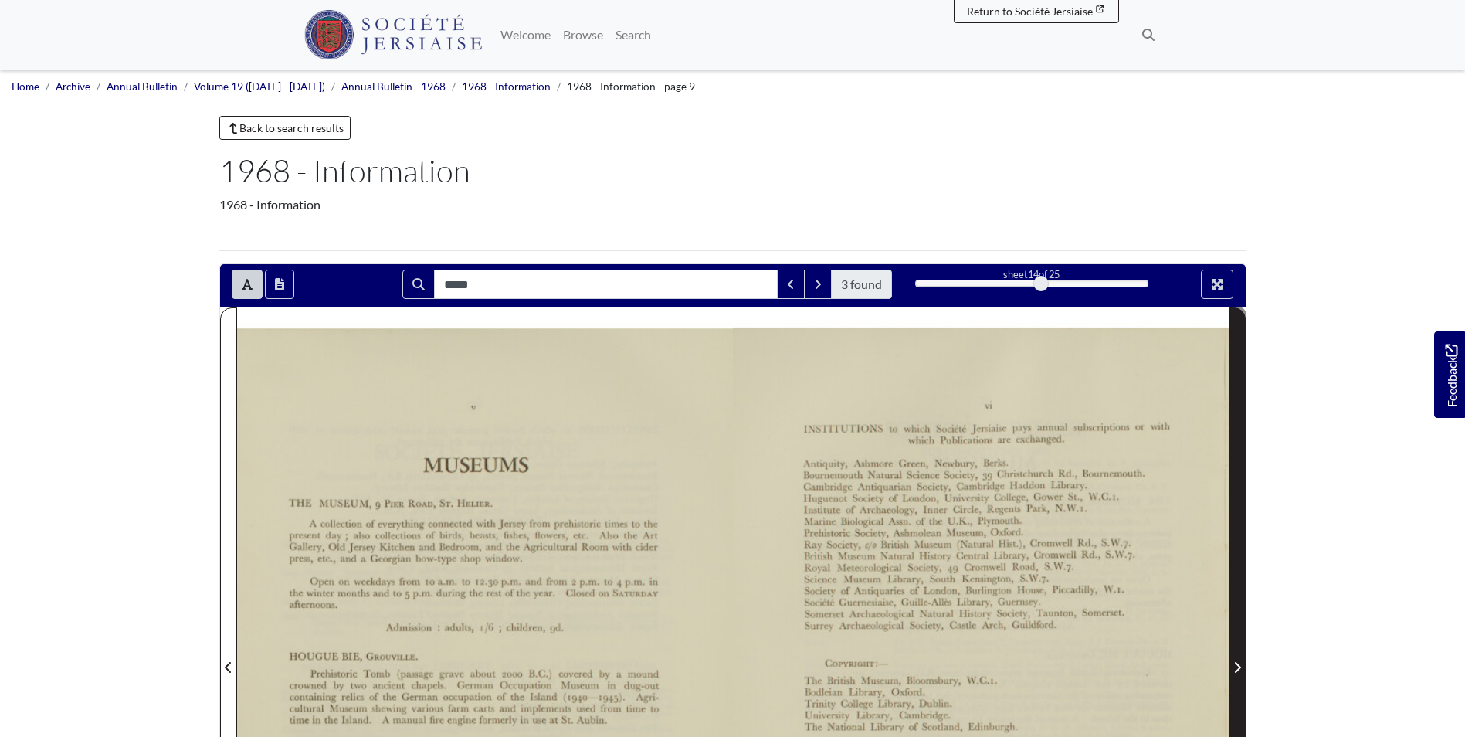
click at [1240, 624] on span "Next Page" at bounding box center [1237, 658] width 15 height 700
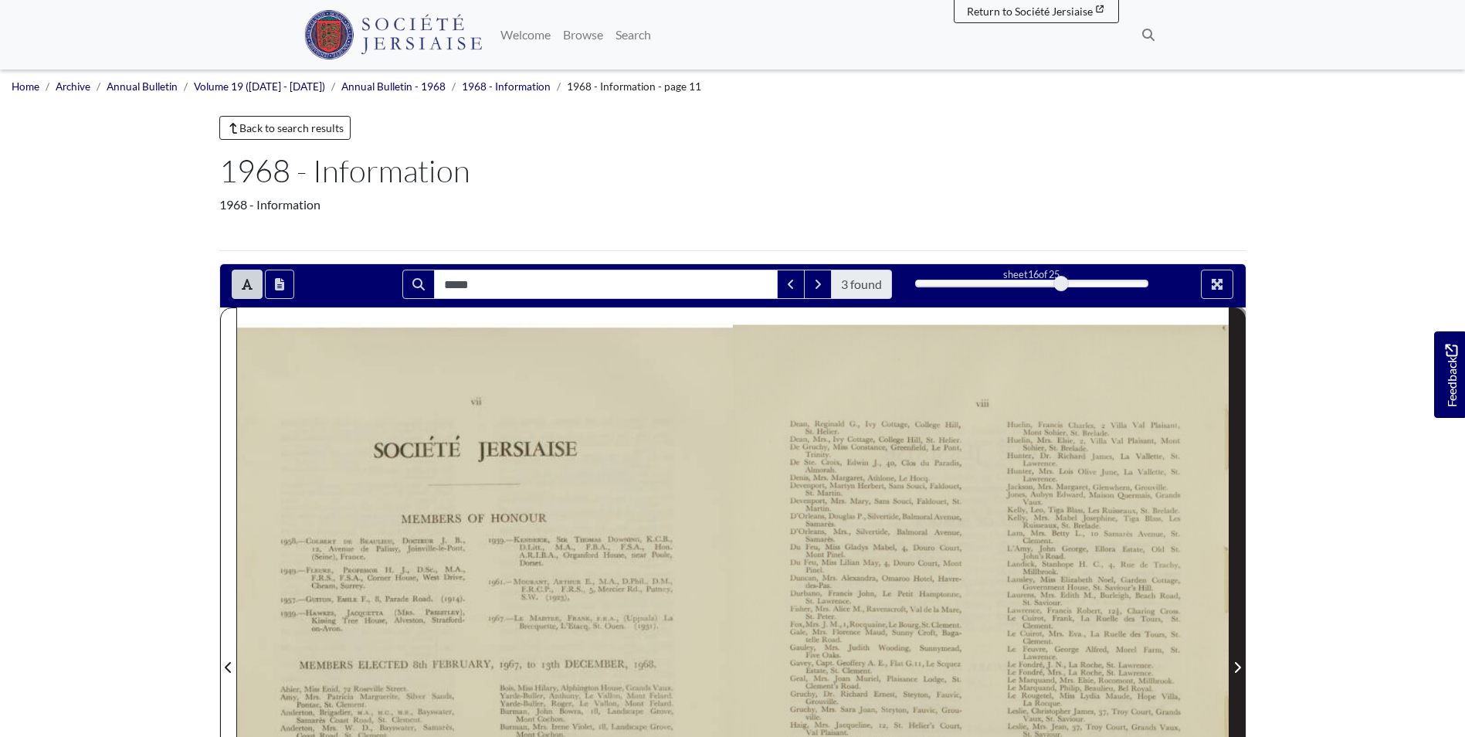
click at [1240, 625] on span "Next Page" at bounding box center [1237, 658] width 15 height 700
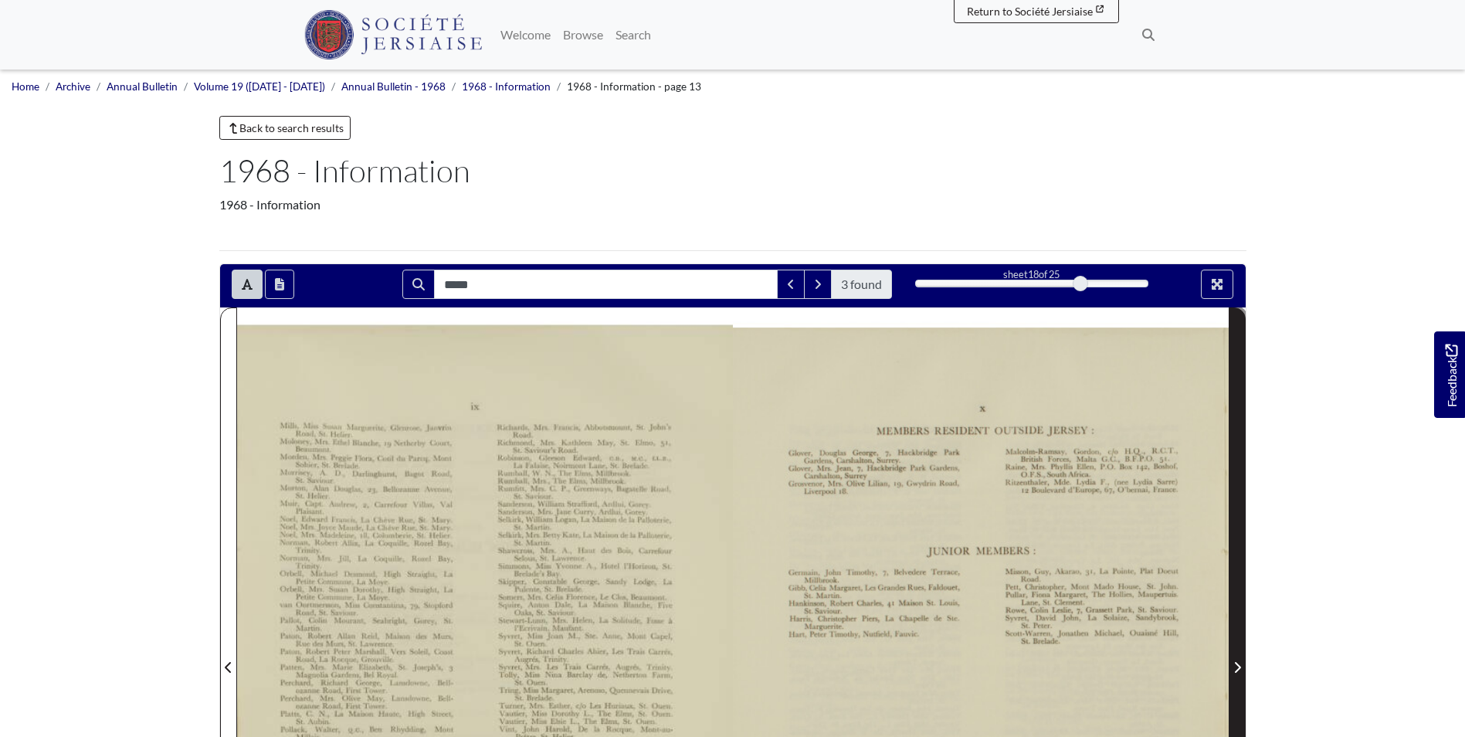
click at [1240, 625] on span "Next Page" at bounding box center [1237, 658] width 15 height 700
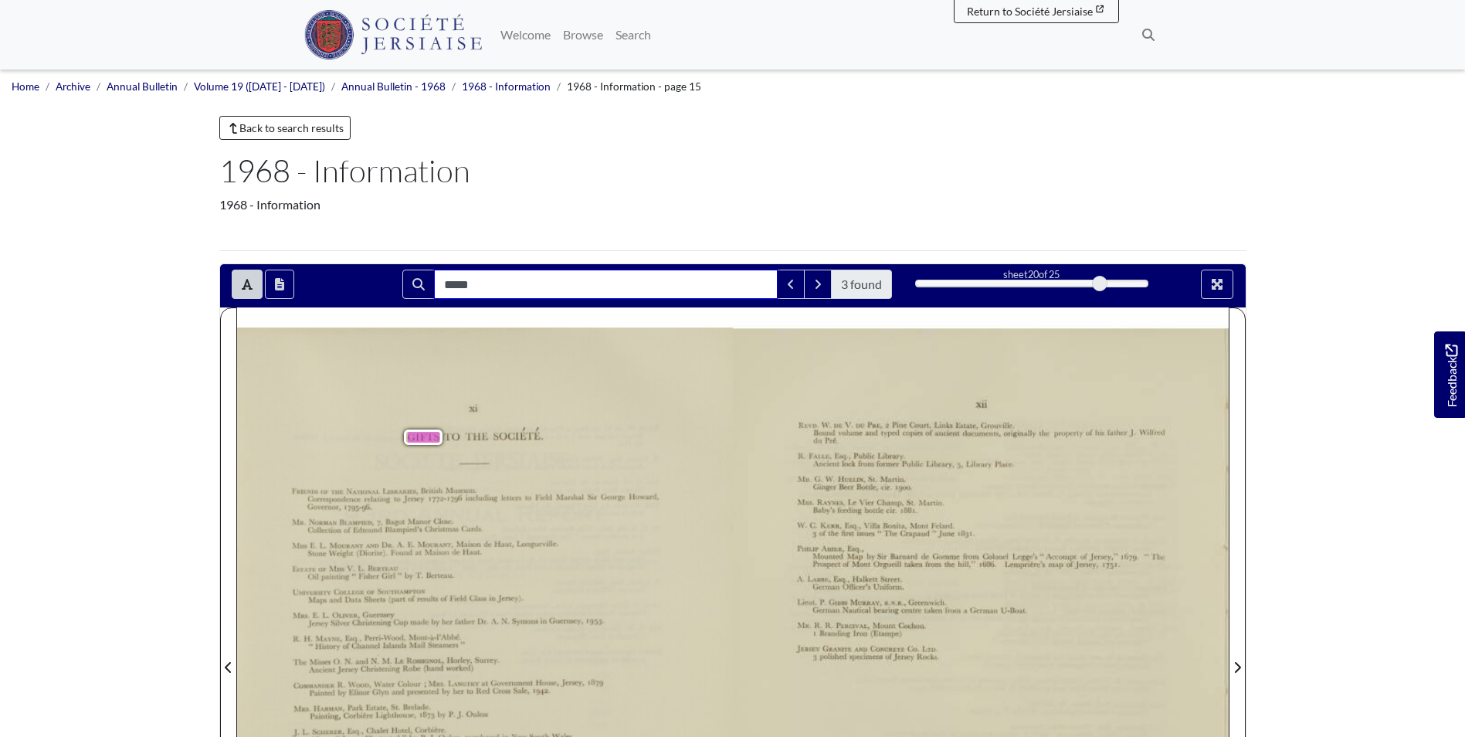
drag, startPoint x: 559, startPoint y: 286, endPoint x: 132, endPoint y: 302, distance: 427.4
click at [134, 302] on body "Menu" at bounding box center [732, 691] width 1465 height 1382
type input "*********"
click at [136, 87] on link "Annual Bulletin" at bounding box center [142, 86] width 71 height 12
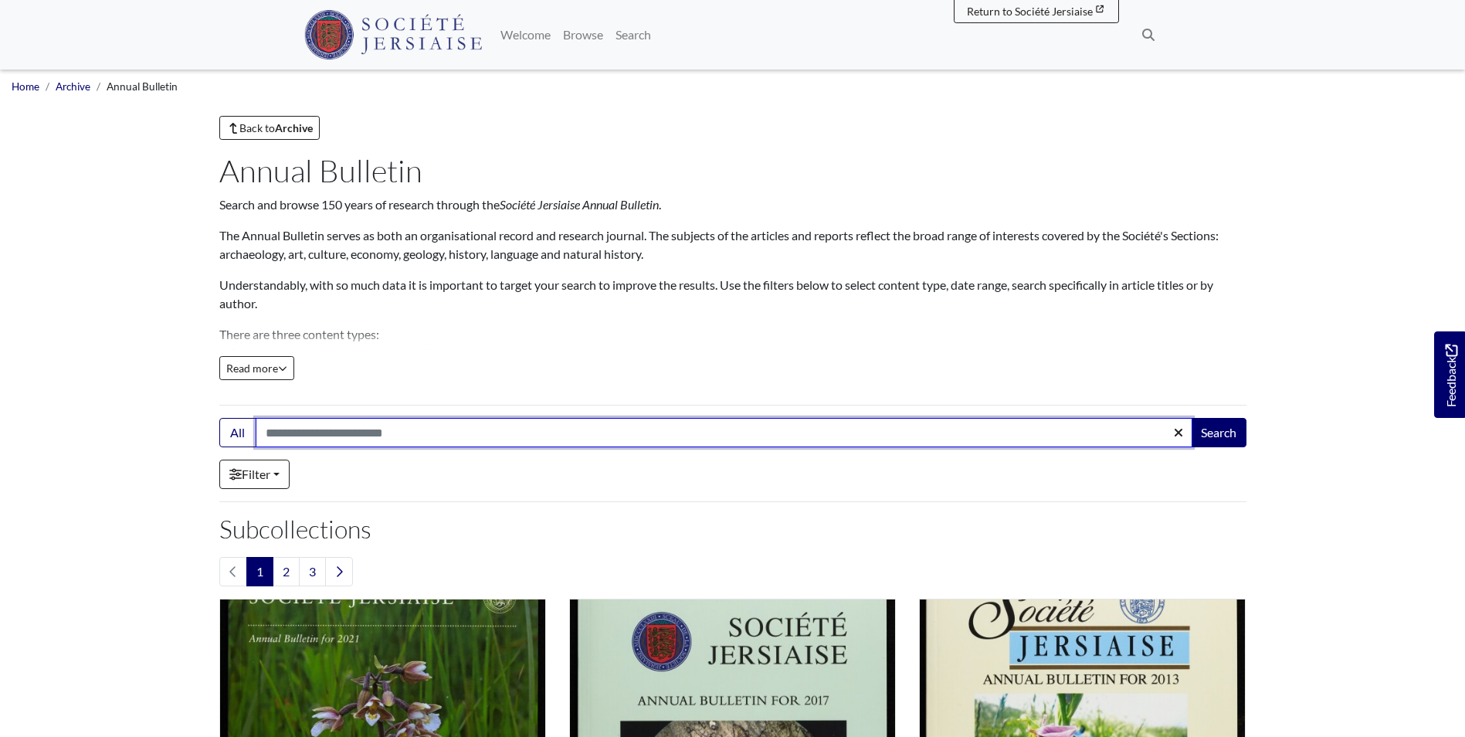
click at [385, 443] on input "Search:" at bounding box center [724, 432] width 937 height 29
type input "*********"
click at [1191, 418] on button "Search" at bounding box center [1219, 432] width 56 height 29
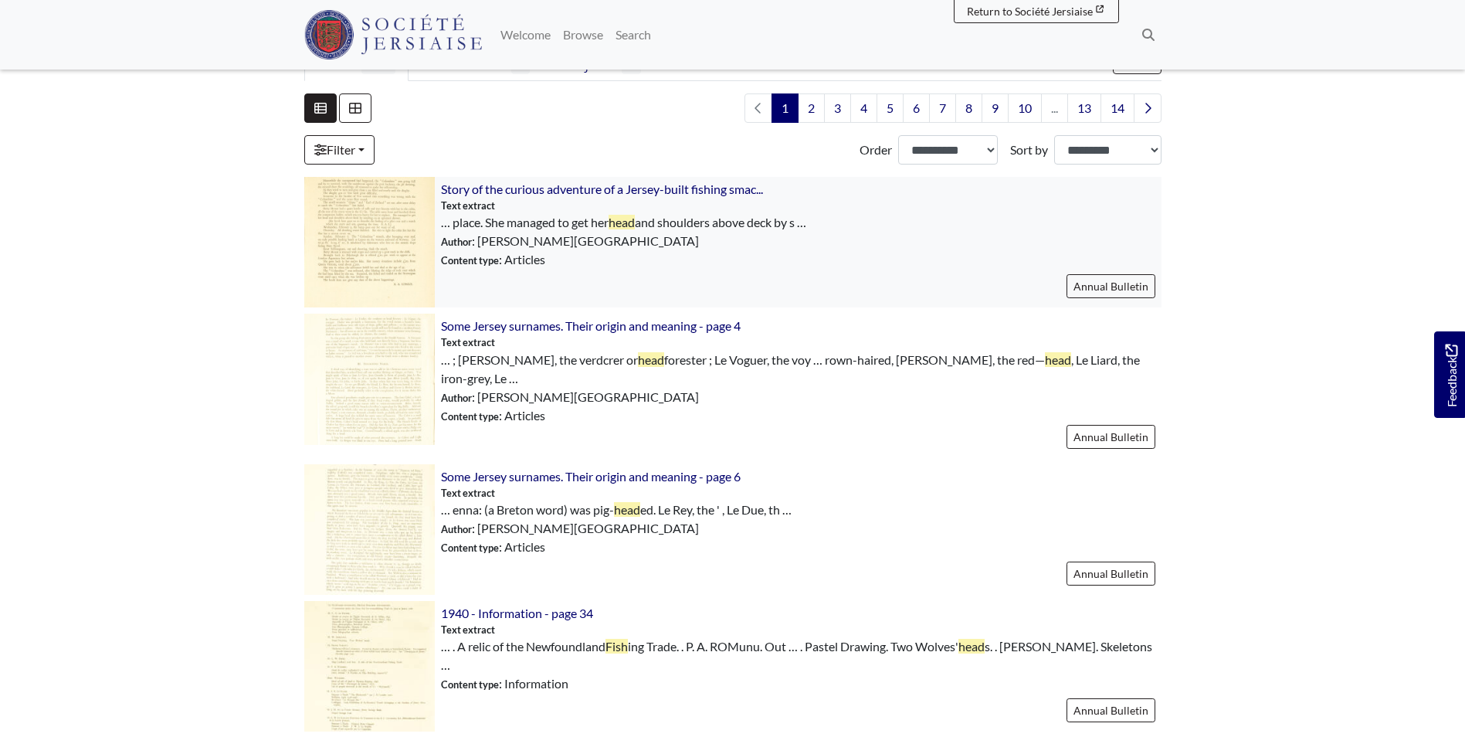
scroll to position [77, 0]
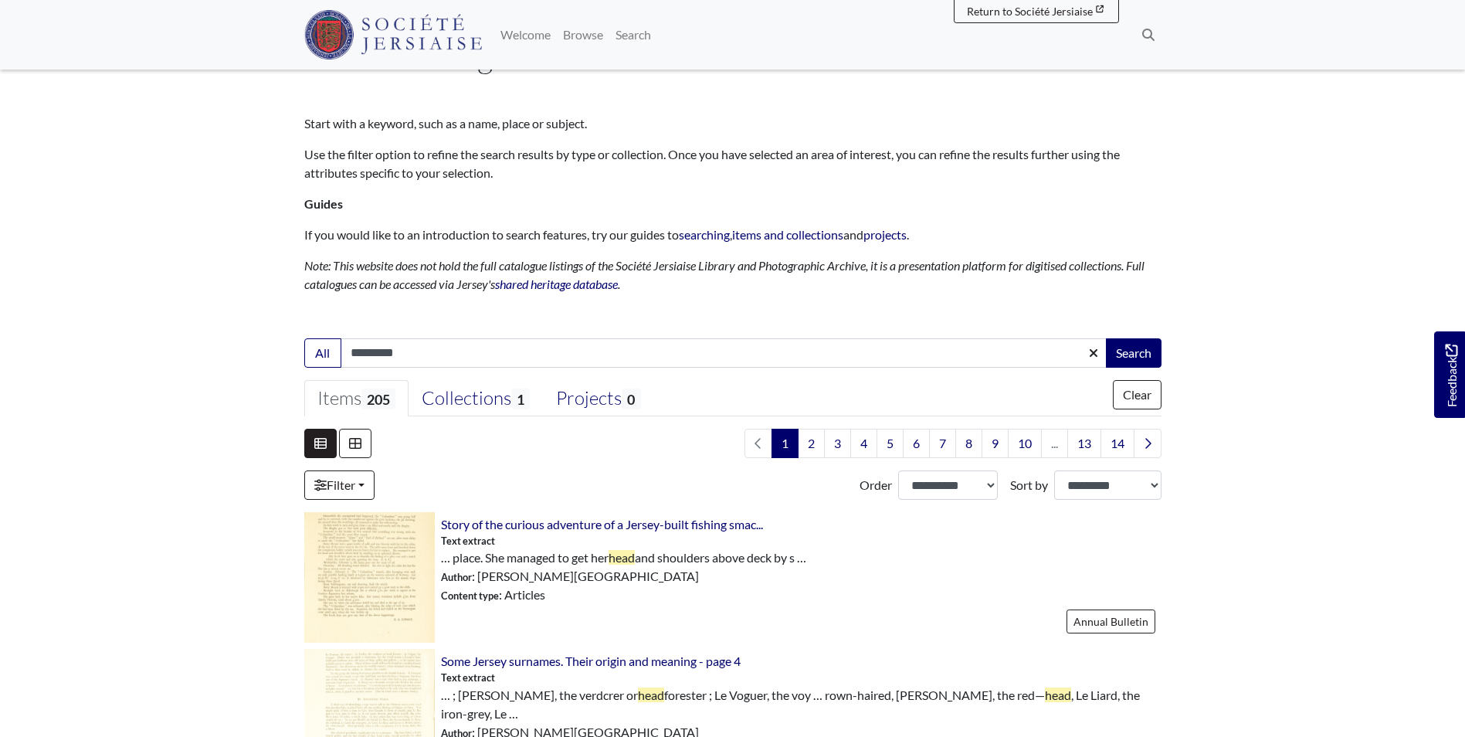
drag, startPoint x: 431, startPoint y: 360, endPoint x: 86, endPoint y: 318, distance: 347.7
type input "*********"
click at [1106, 338] on button "Search" at bounding box center [1134, 352] width 56 height 29
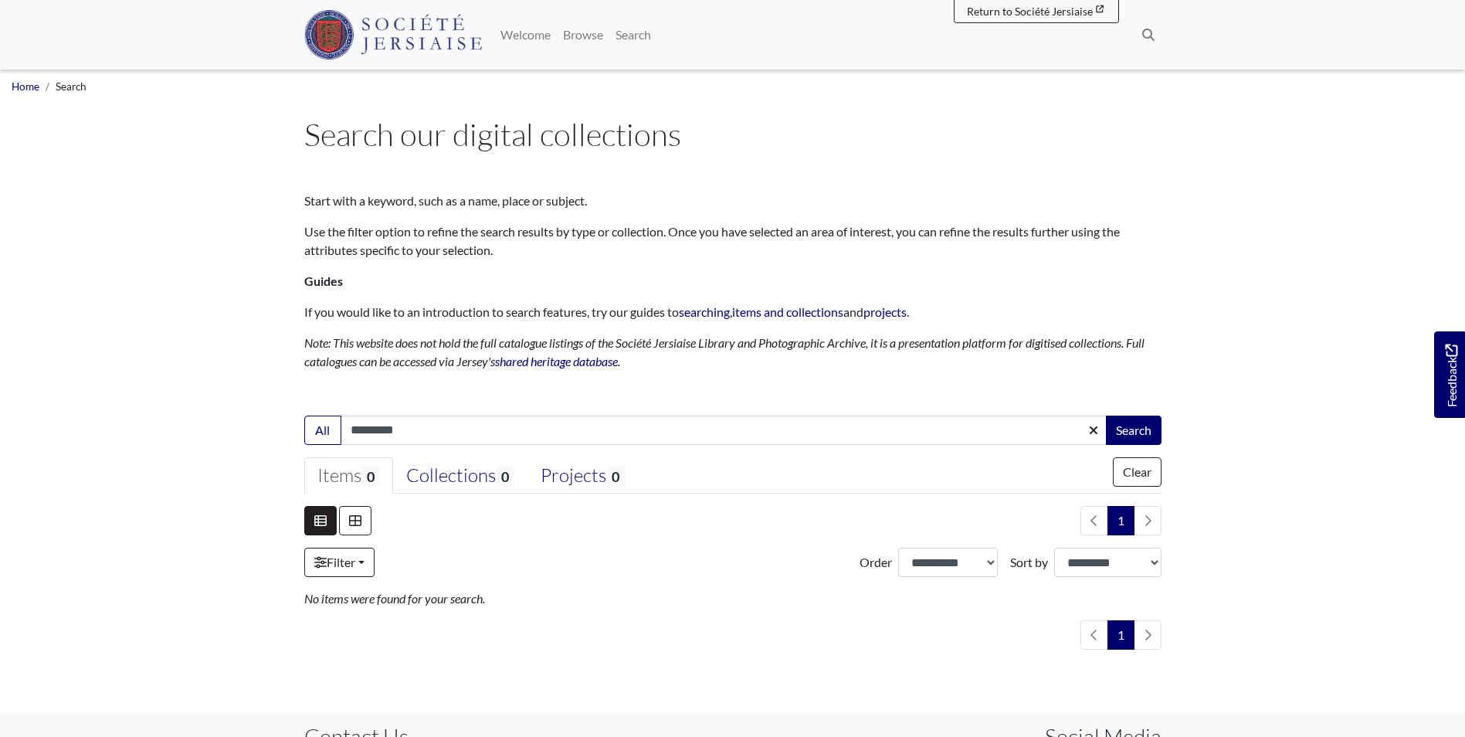
click at [385, 430] on input "*********" at bounding box center [724, 429] width 767 height 29
type input "**********"
click at [1106, 415] on button "Search" at bounding box center [1134, 429] width 56 height 29
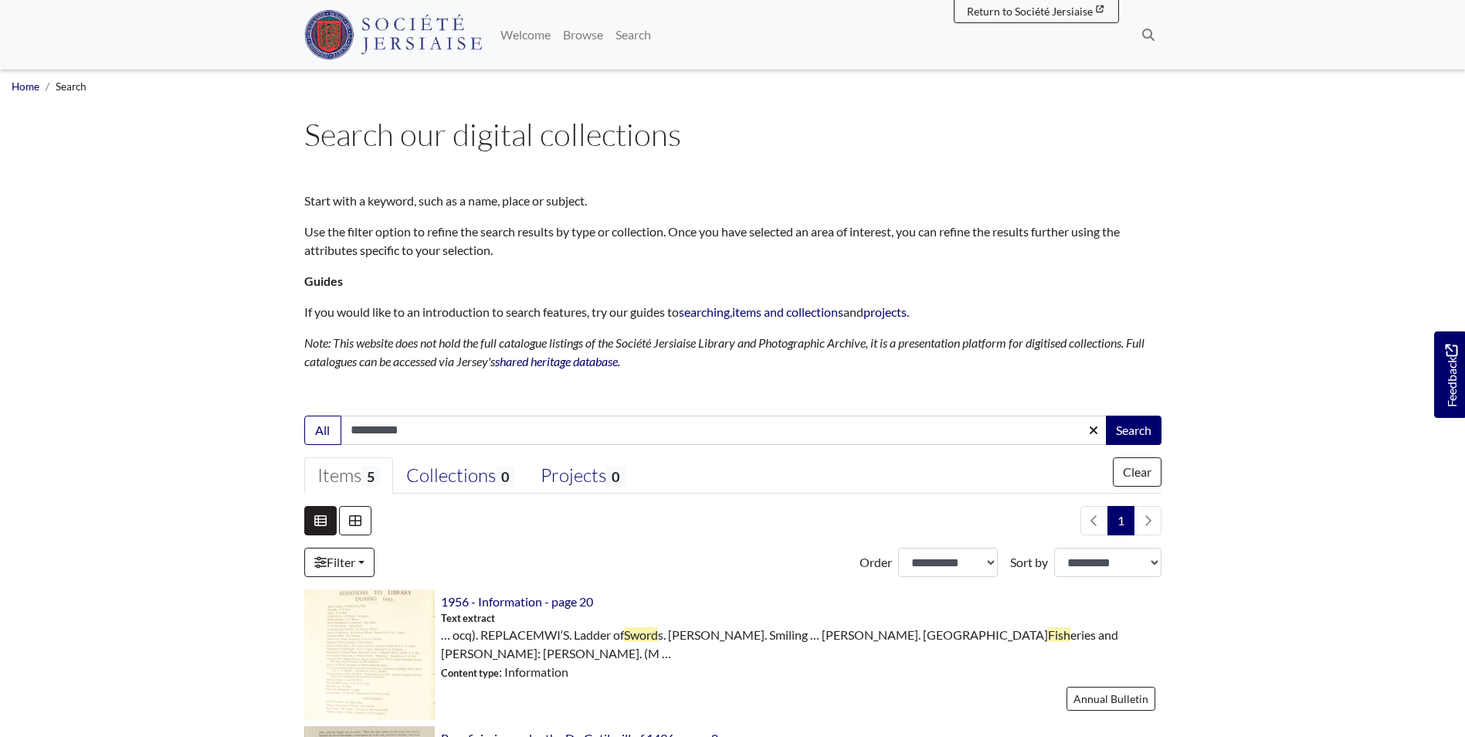
drag, startPoint x: 459, startPoint y: 425, endPoint x: 160, endPoint y: 416, distance: 299.0
type input "**********"
click at [1106, 415] on button "Search" at bounding box center [1134, 429] width 56 height 29
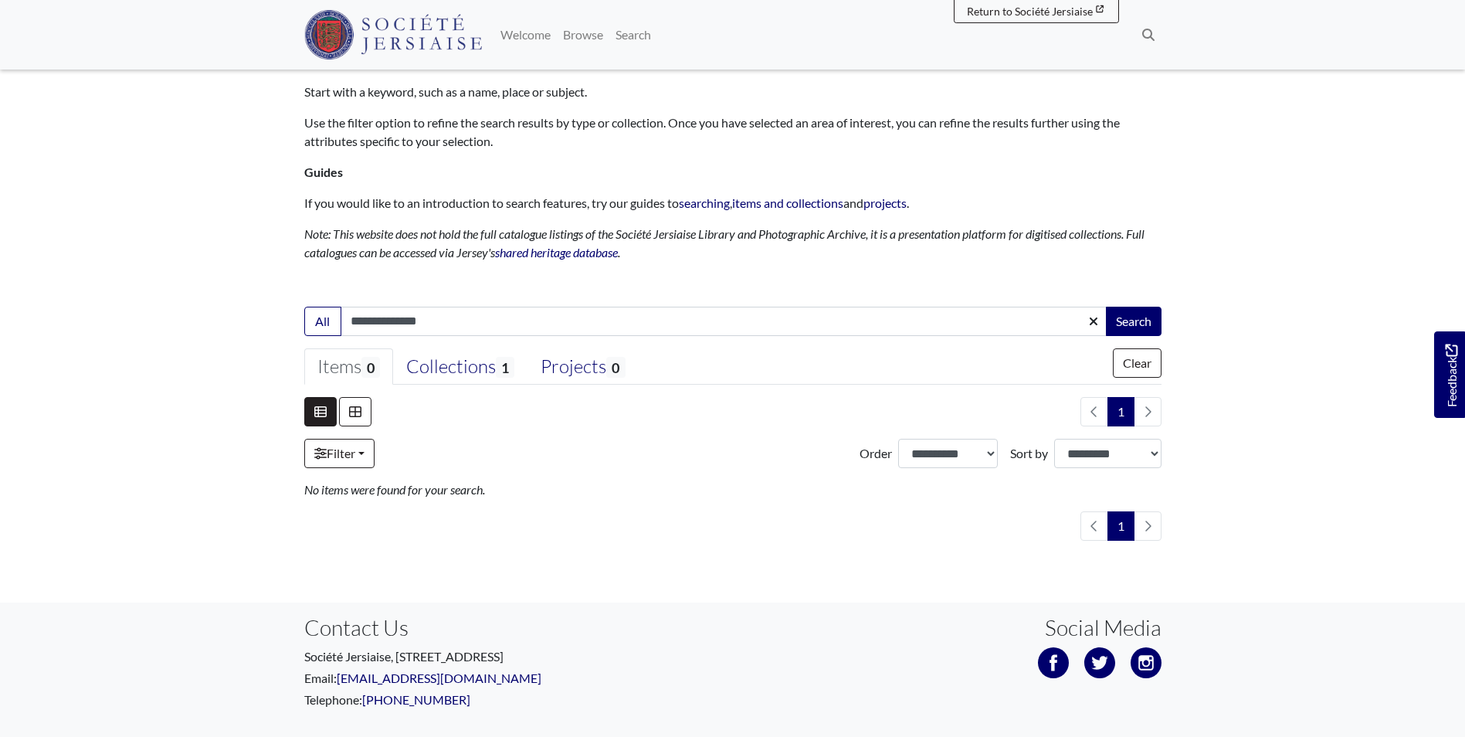
scroll to position [29, 0]
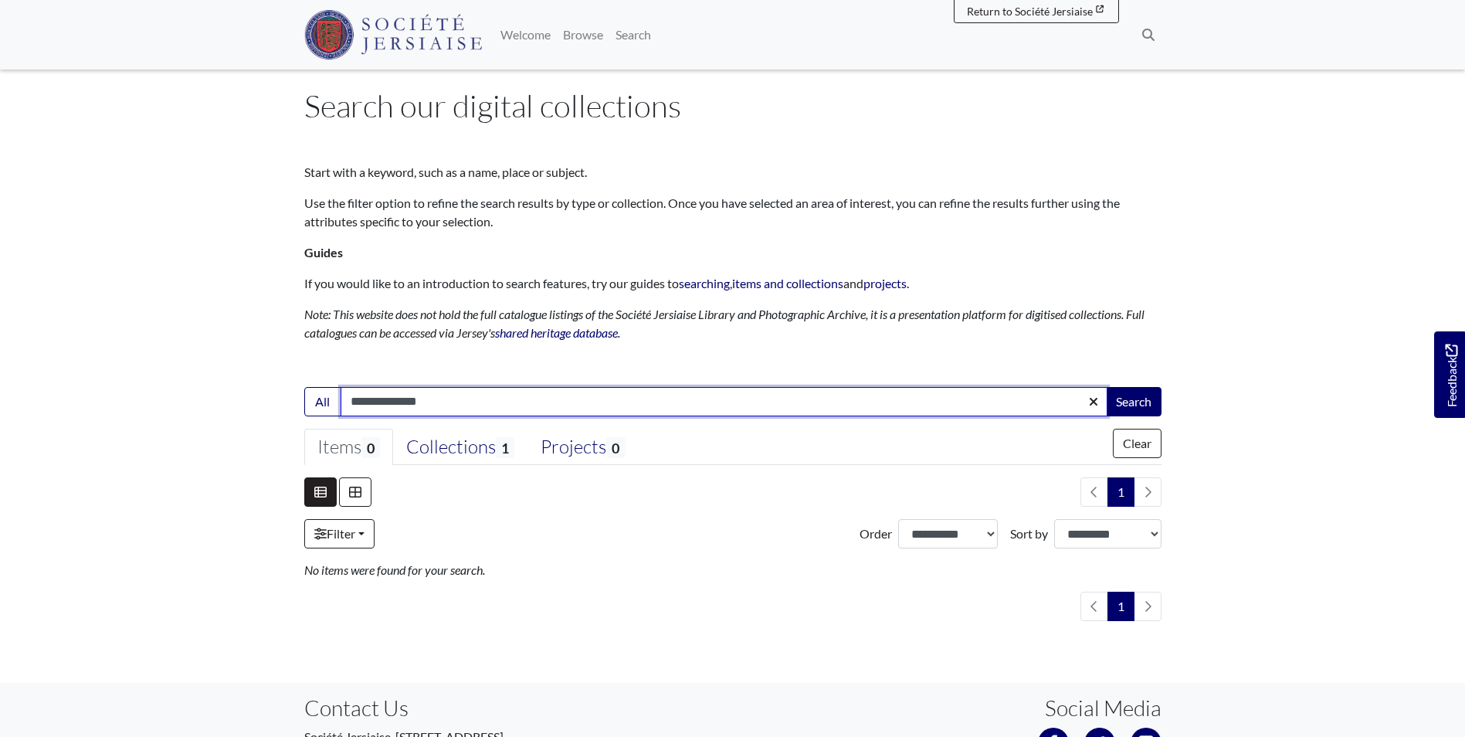
drag, startPoint x: 434, startPoint y: 401, endPoint x: 198, endPoint y: 402, distance: 236.3
click at [199, 402] on body "Menu" at bounding box center [732, 431] width 1465 height 920
type input "**********"
click at [1106, 387] on button "Search" at bounding box center [1134, 401] width 56 height 29
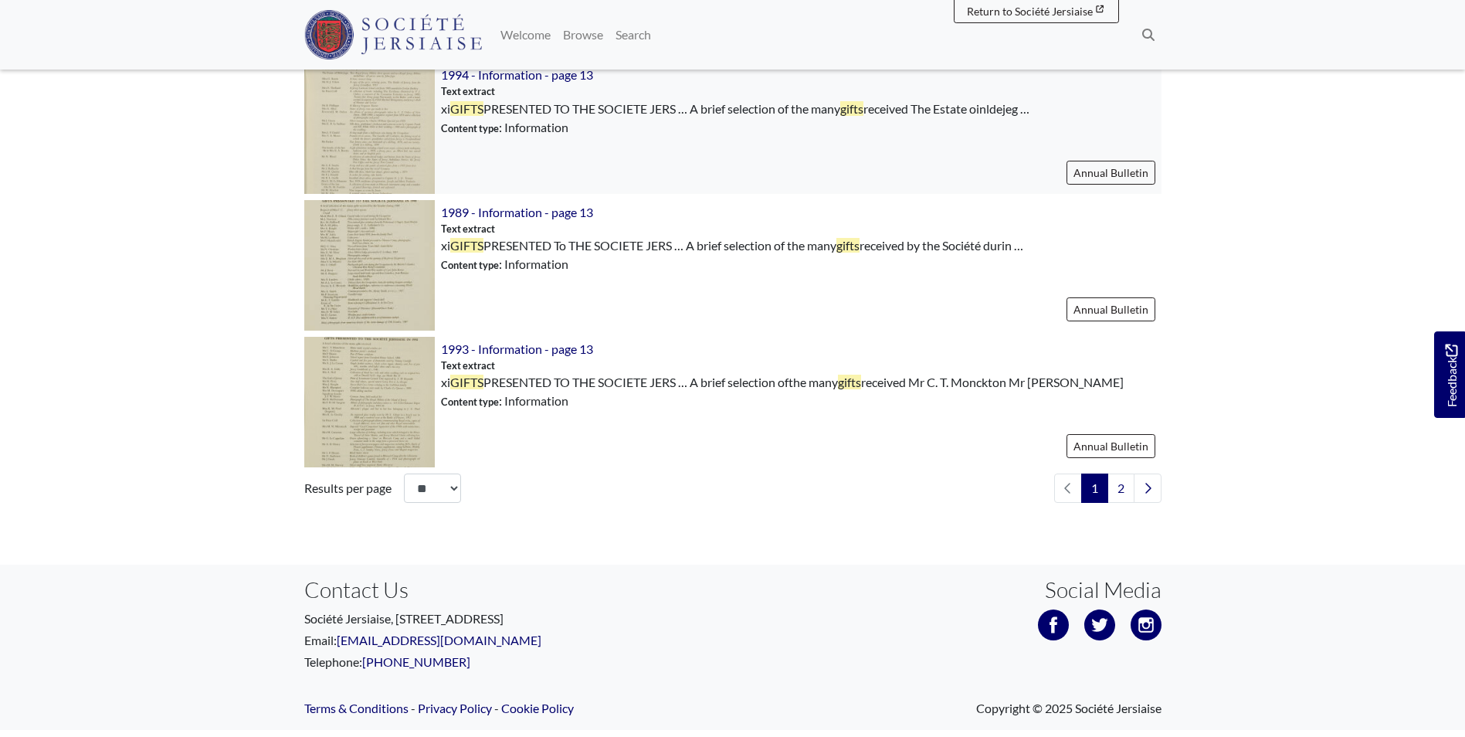
scroll to position [2206, 0]
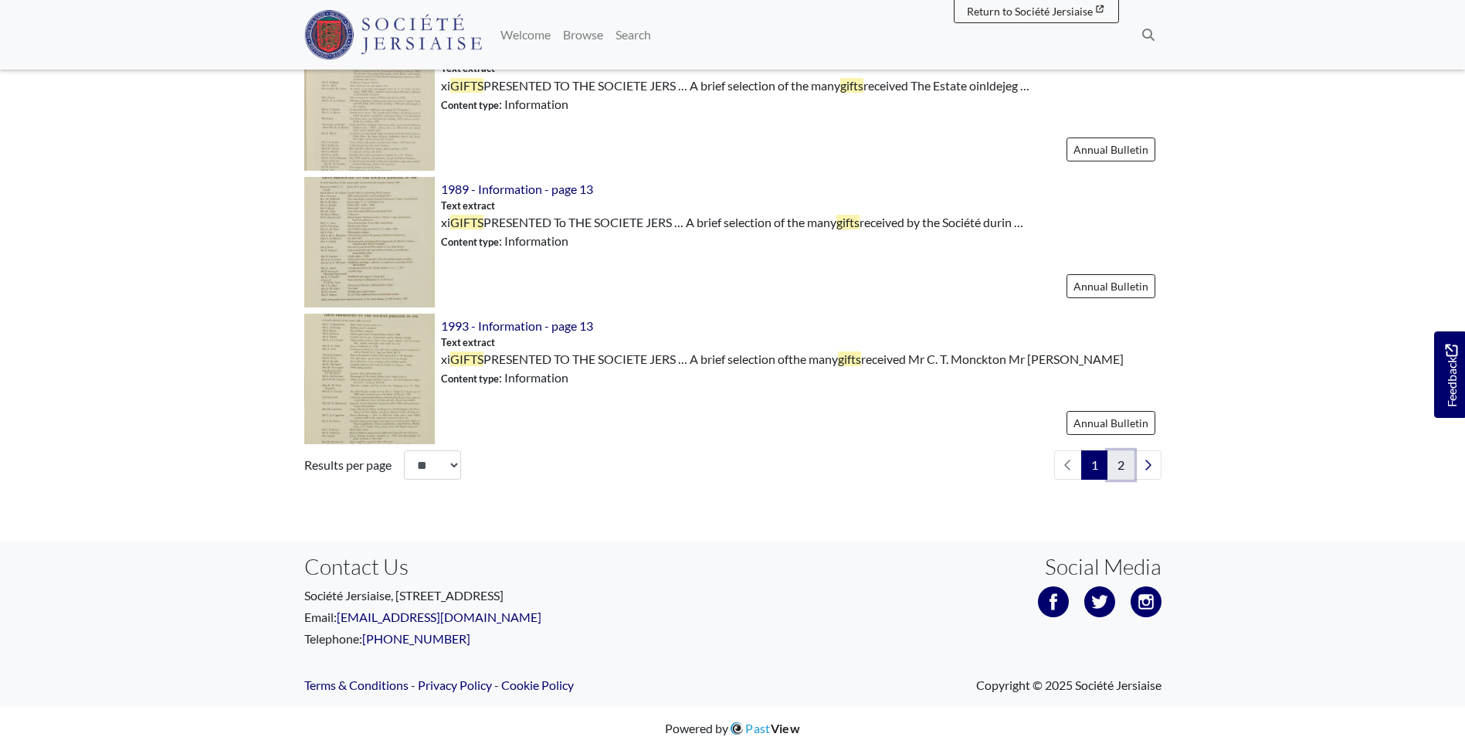
click at [1123, 450] on link "2" at bounding box center [1120, 464] width 27 height 29
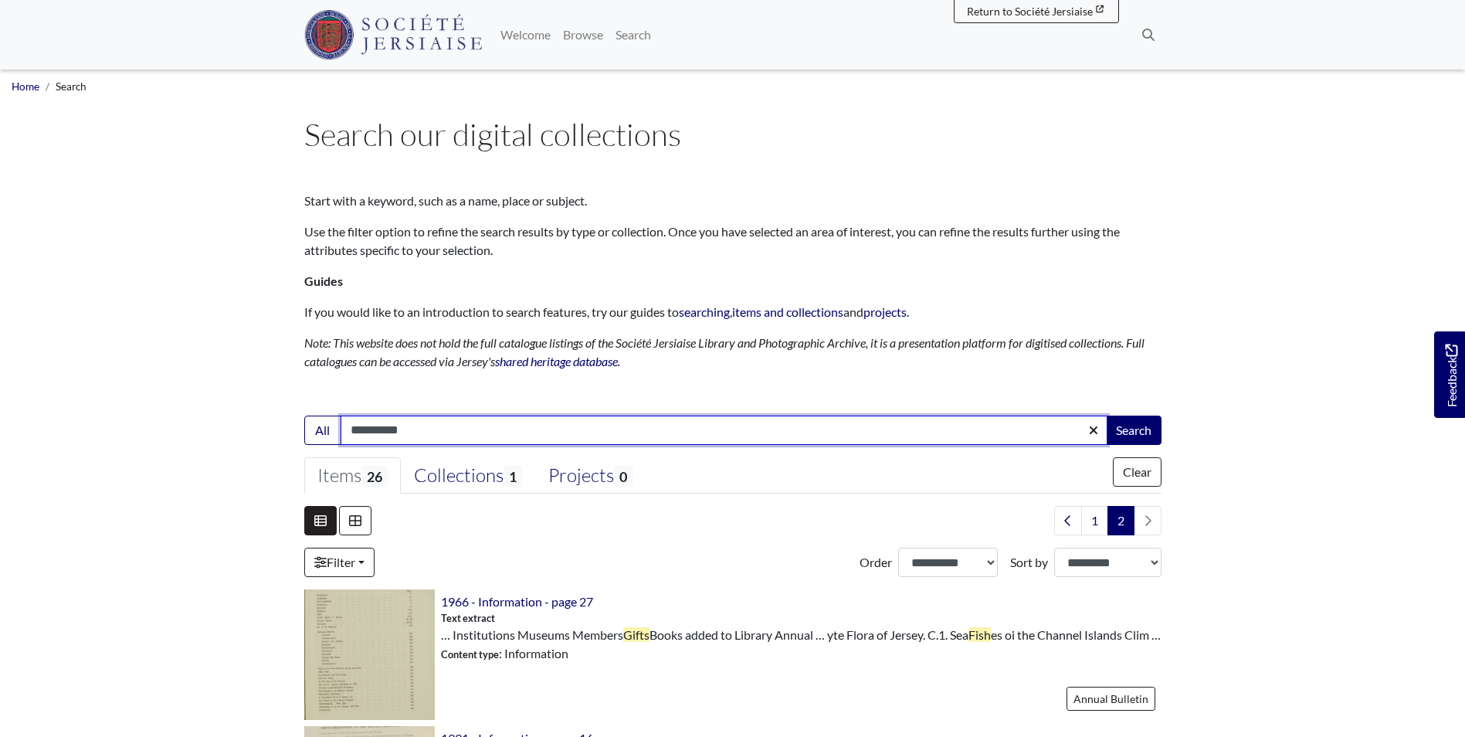
drag, startPoint x: 531, startPoint y: 437, endPoint x: 46, endPoint y: 443, distance: 485.0
type input "*"
type input "**********"
click at [1106, 415] on button "Search" at bounding box center [1134, 429] width 56 height 29
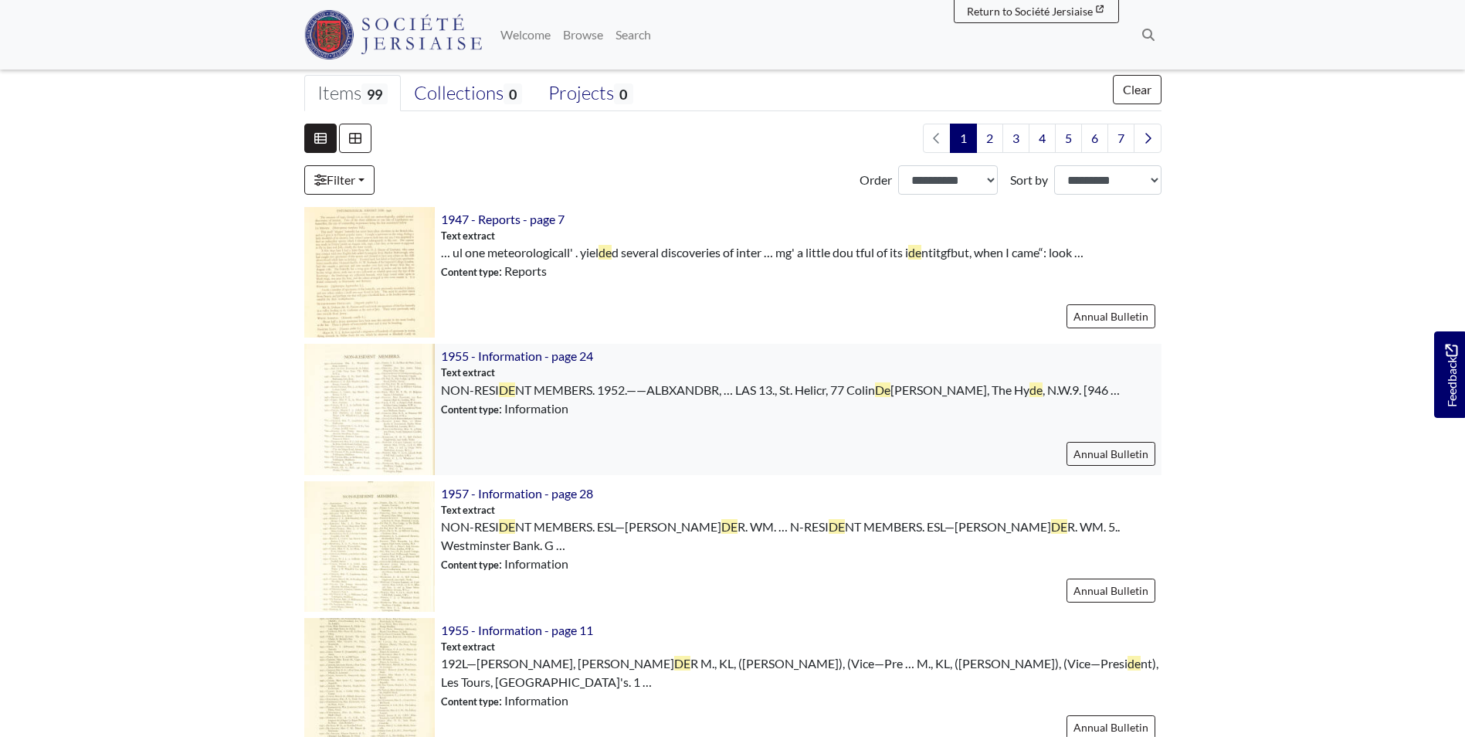
scroll to position [232, 0]
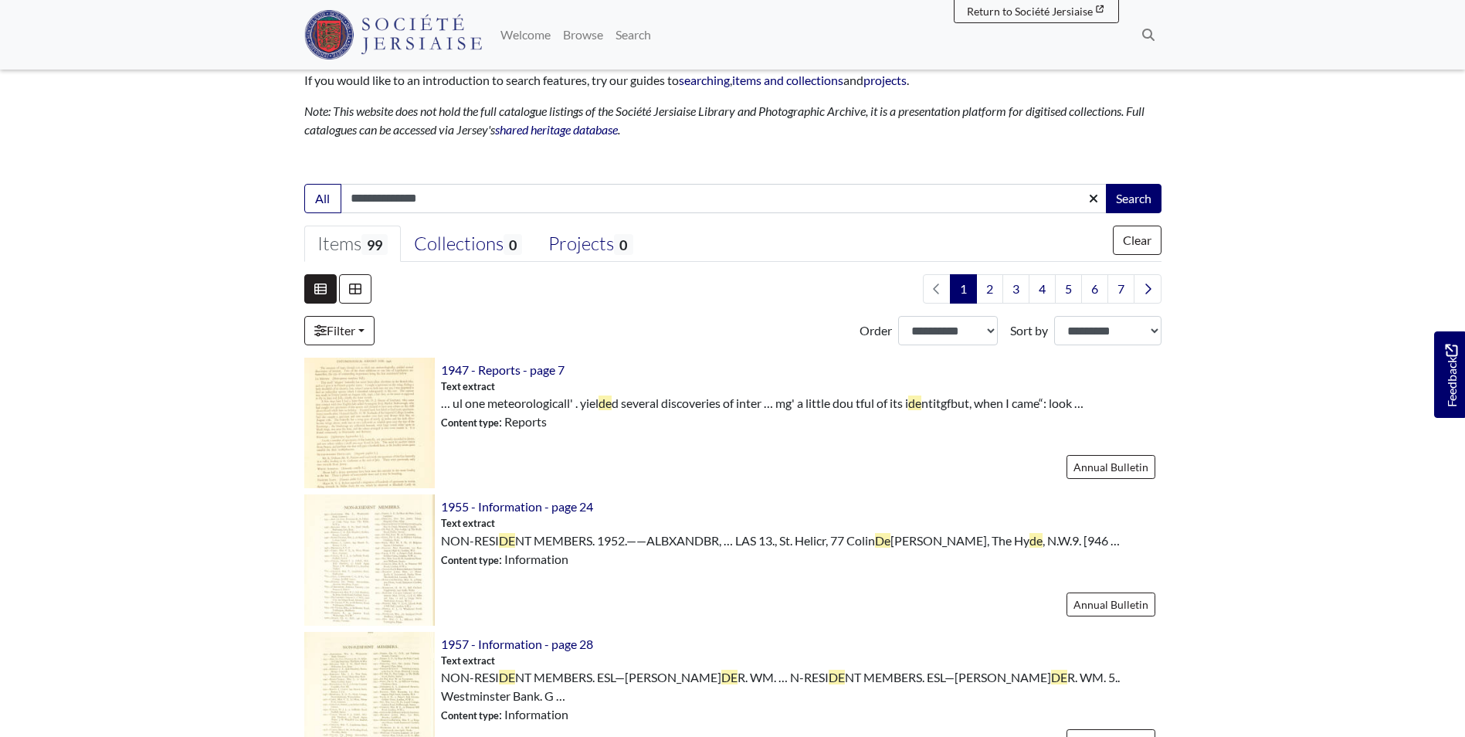
drag, startPoint x: 437, startPoint y: 192, endPoint x: 76, endPoint y: 128, distance: 366.2
type input "**********"
click at [1106, 184] on button "Search" at bounding box center [1134, 198] width 56 height 29
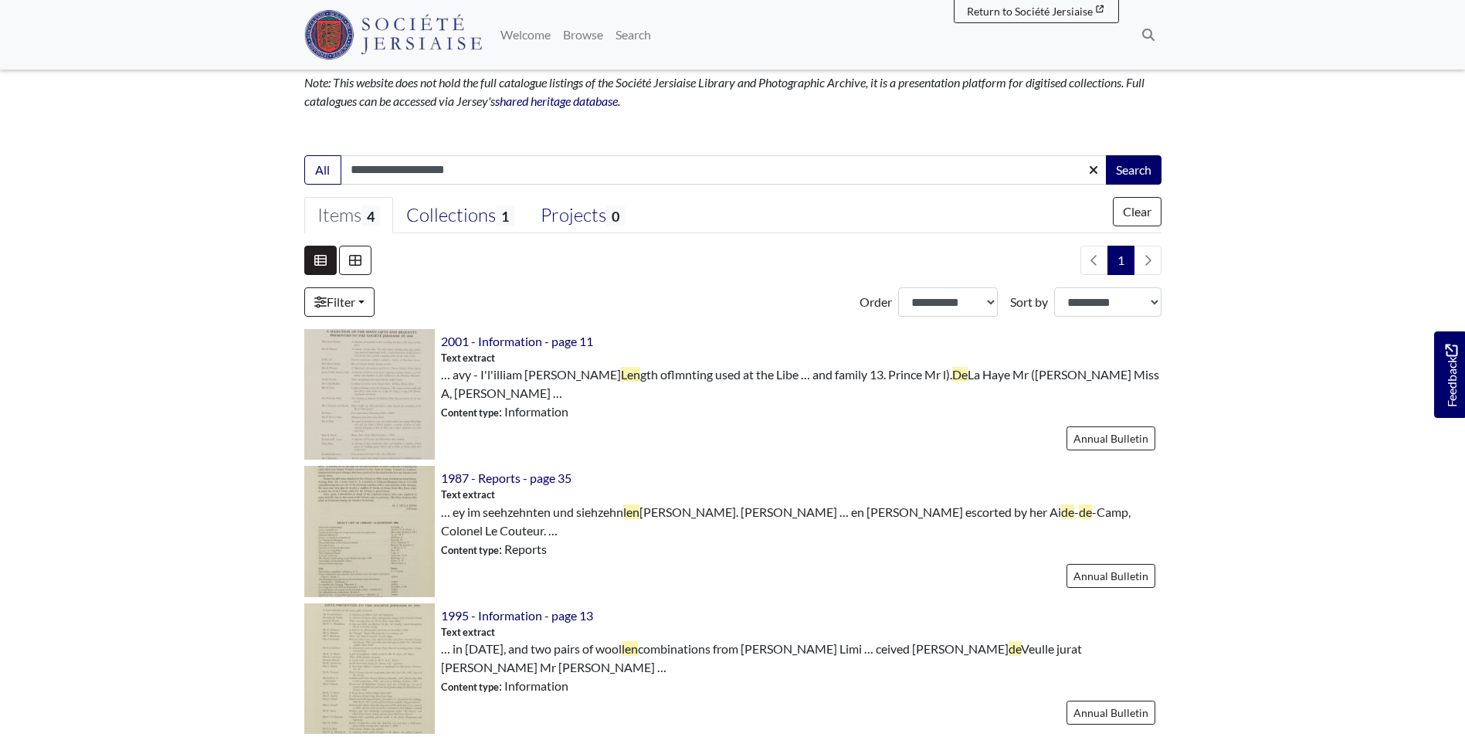
scroll to position [77, 0]
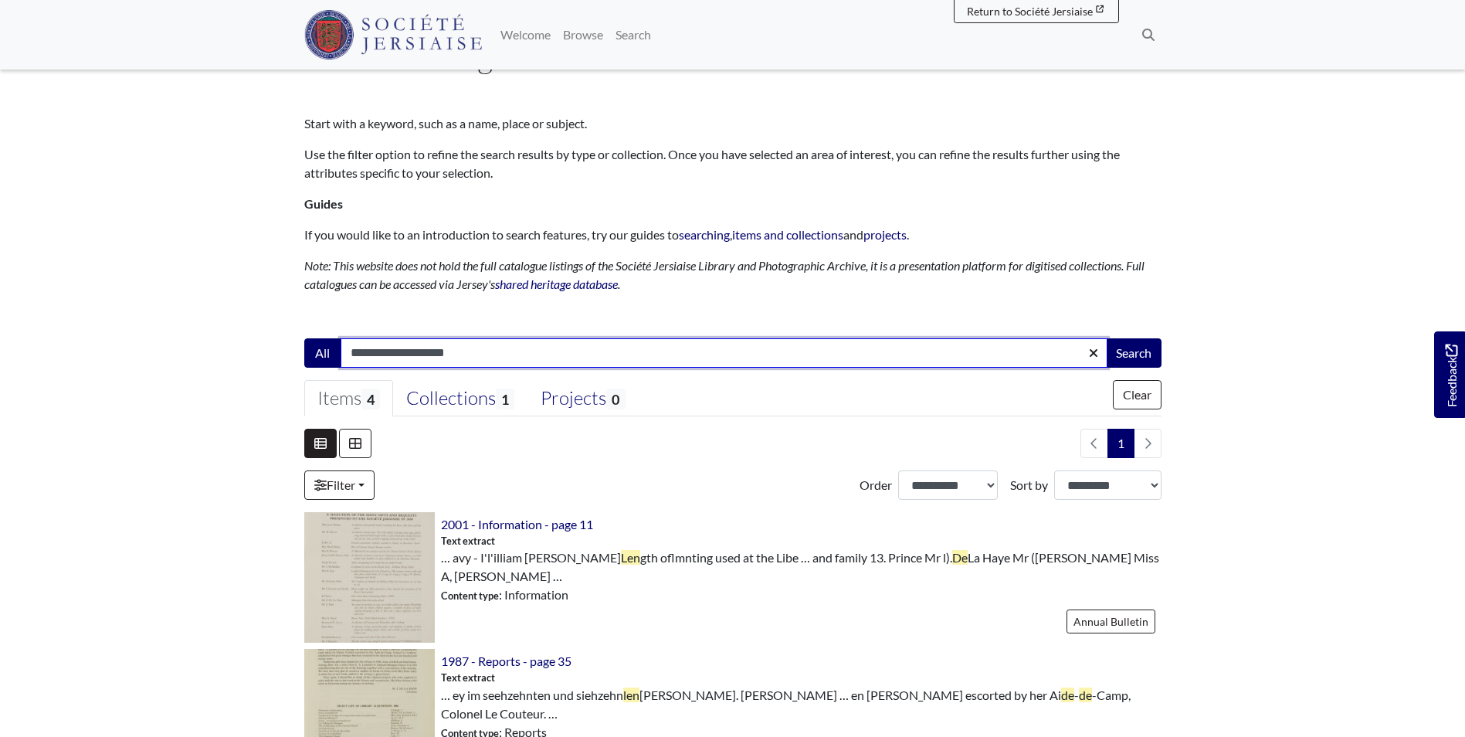
drag, startPoint x: 481, startPoint y: 356, endPoint x: 328, endPoint y: 349, distance: 153.1
click at [329, 349] on div "**********" at bounding box center [732, 352] width 857 height 29
type input "**********"
click at [1106, 338] on button "Search" at bounding box center [1134, 352] width 56 height 29
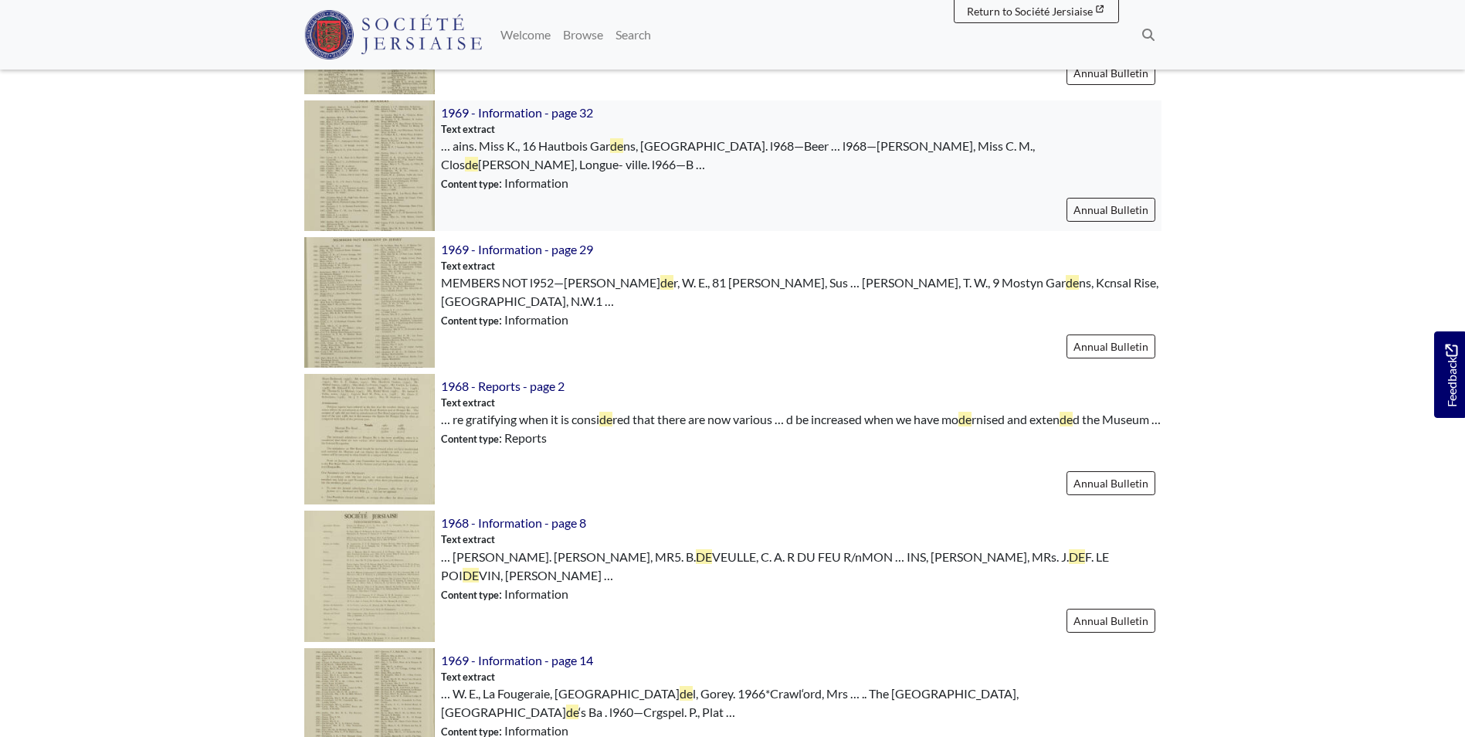
scroll to position [772, 0]
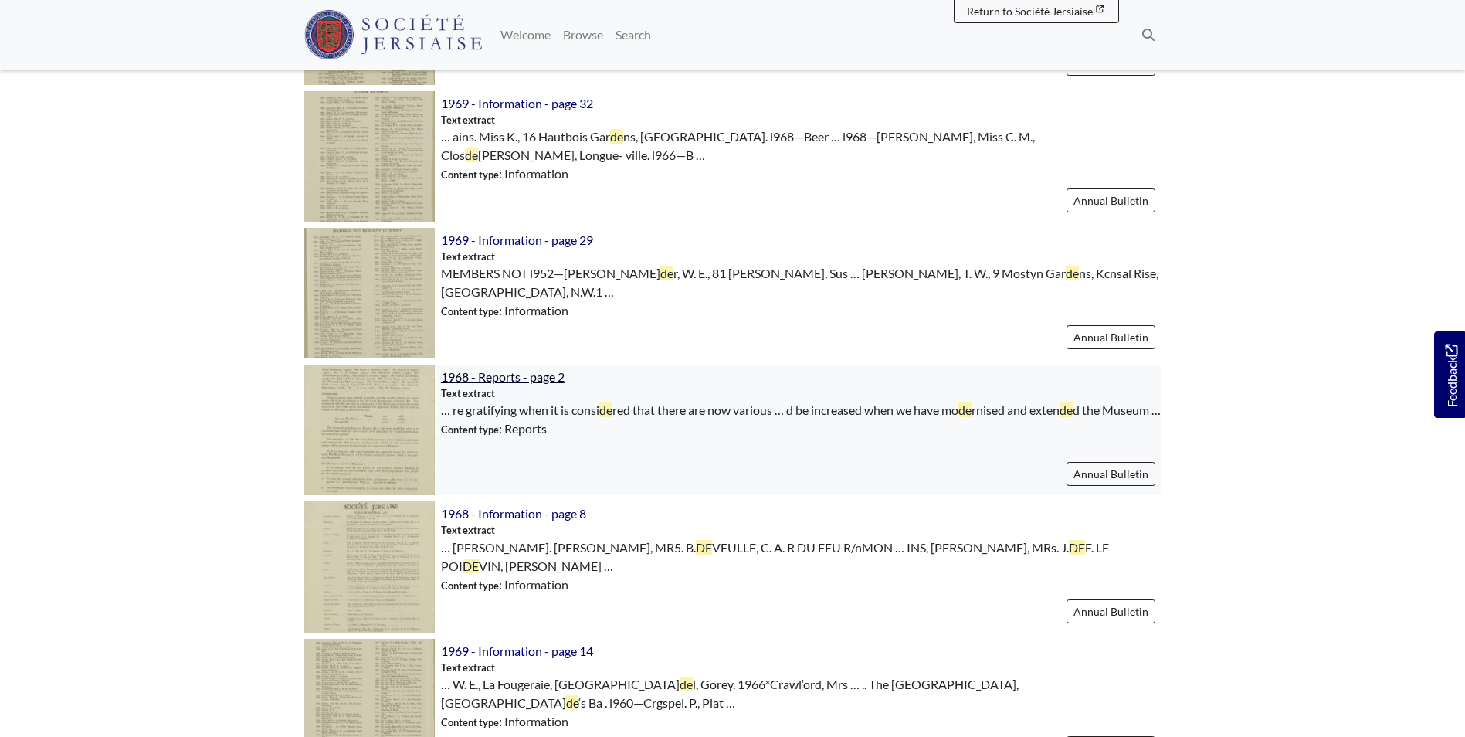
click at [514, 378] on span "1968 - Reports - page 2" at bounding box center [503, 376] width 124 height 15
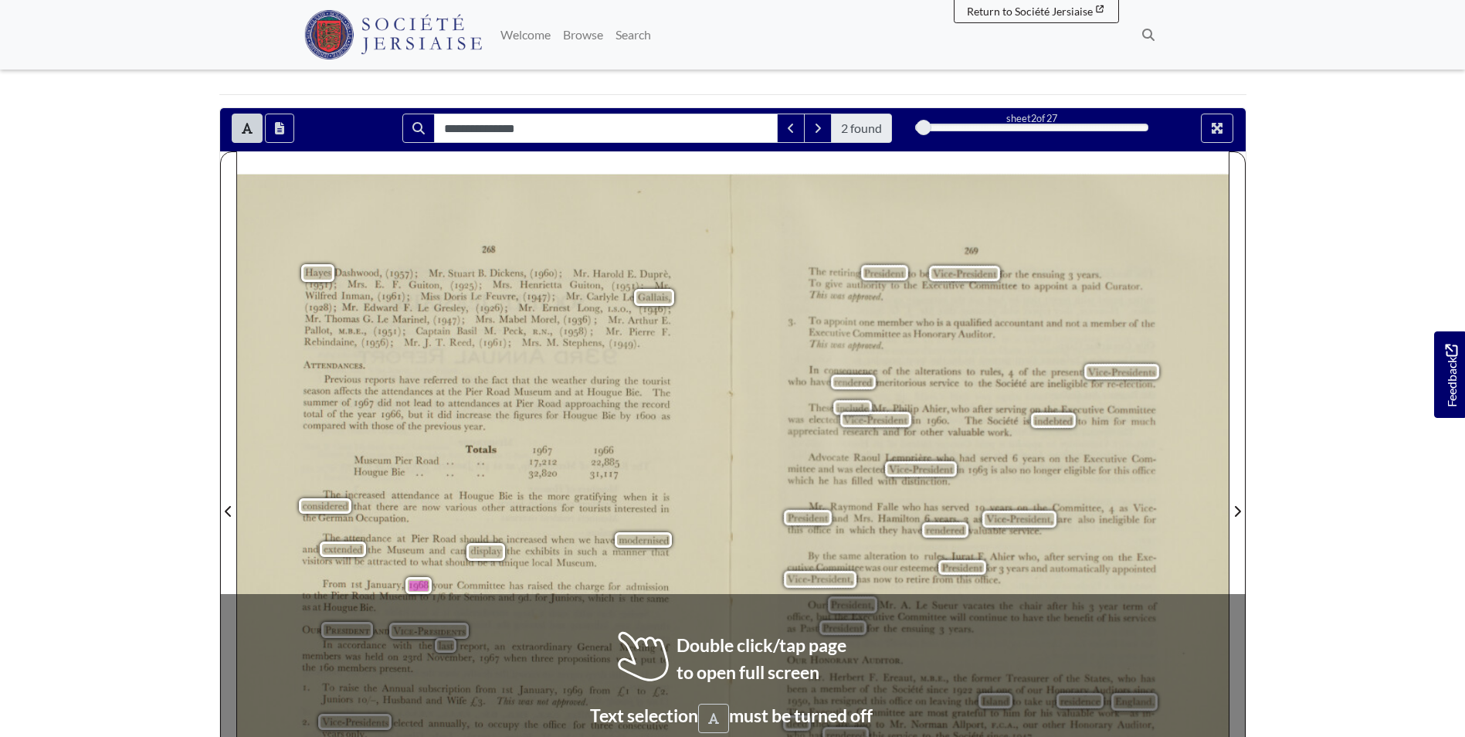
scroll to position [154, 0]
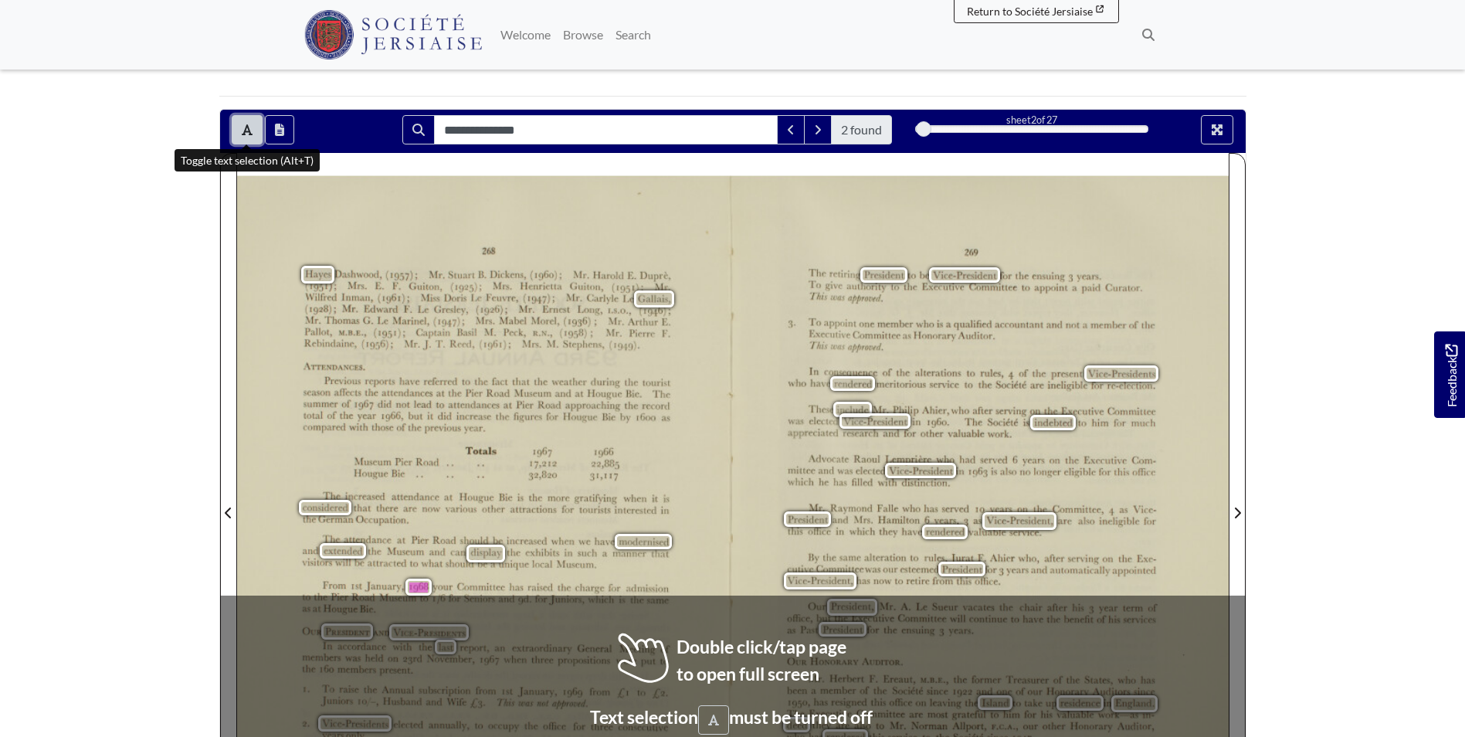
click at [257, 130] on button "Toggle text selection (Alt+T)" at bounding box center [247, 129] width 31 height 29
click at [468, 469] on div at bounding box center [485, 503] width 496 height 701
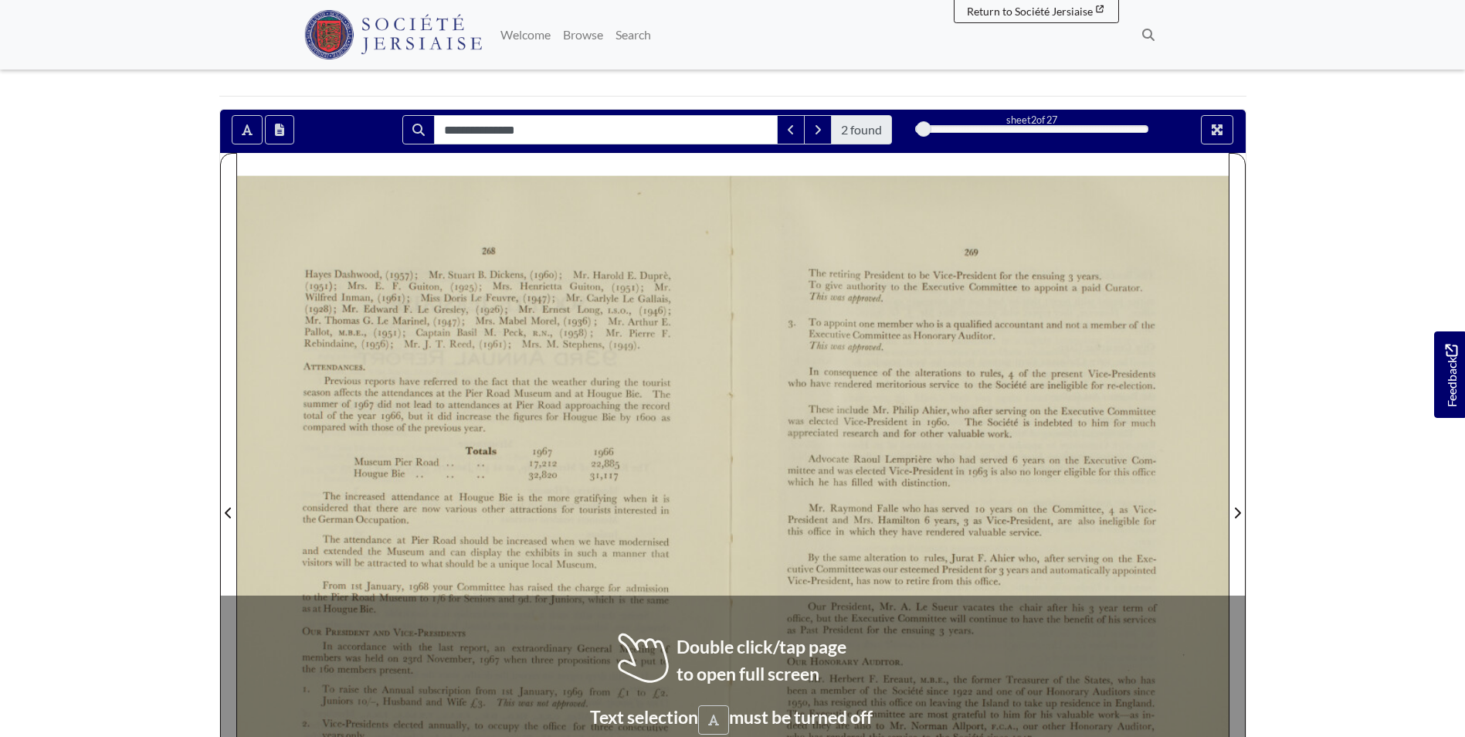
click at [467, 469] on div at bounding box center [485, 503] width 496 height 701
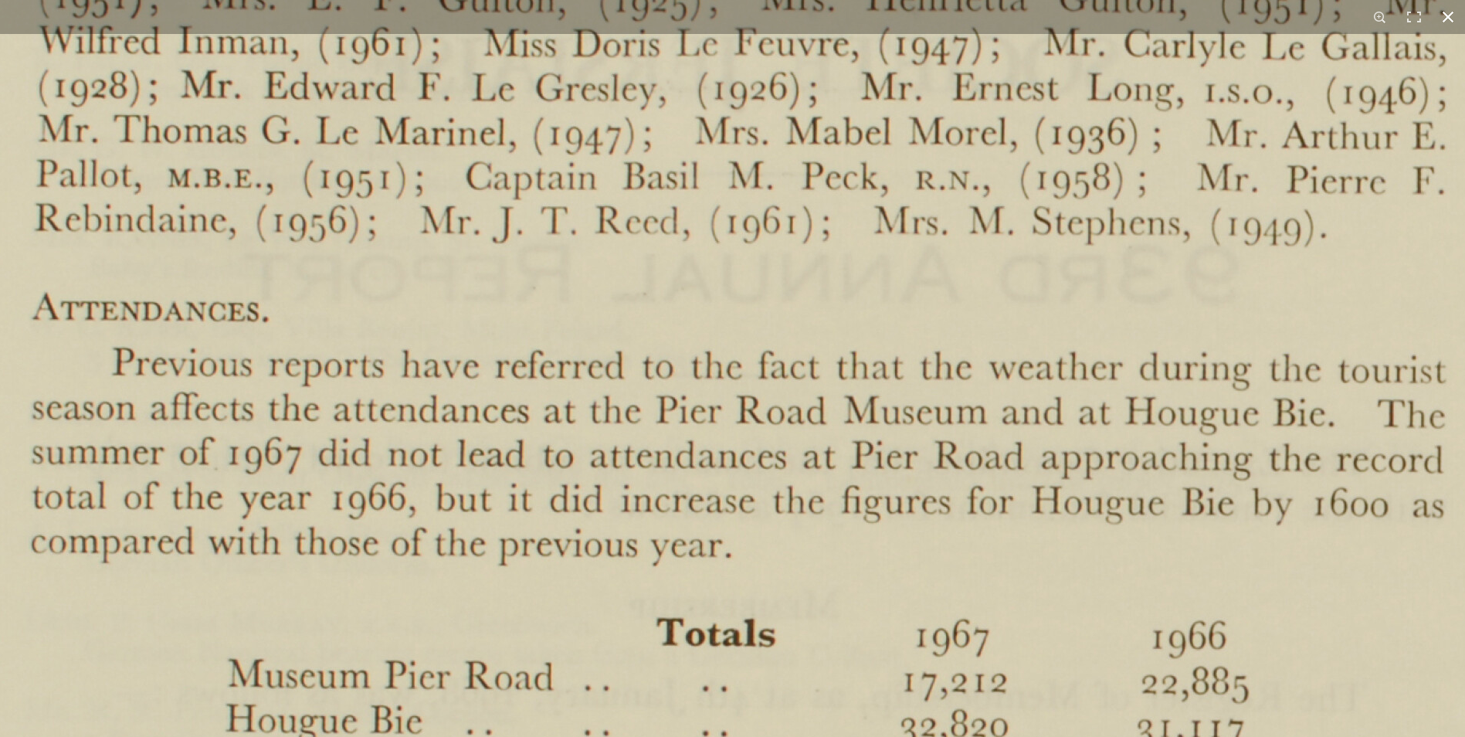
click at [1456, 18] on button at bounding box center [1448, 17] width 34 height 34
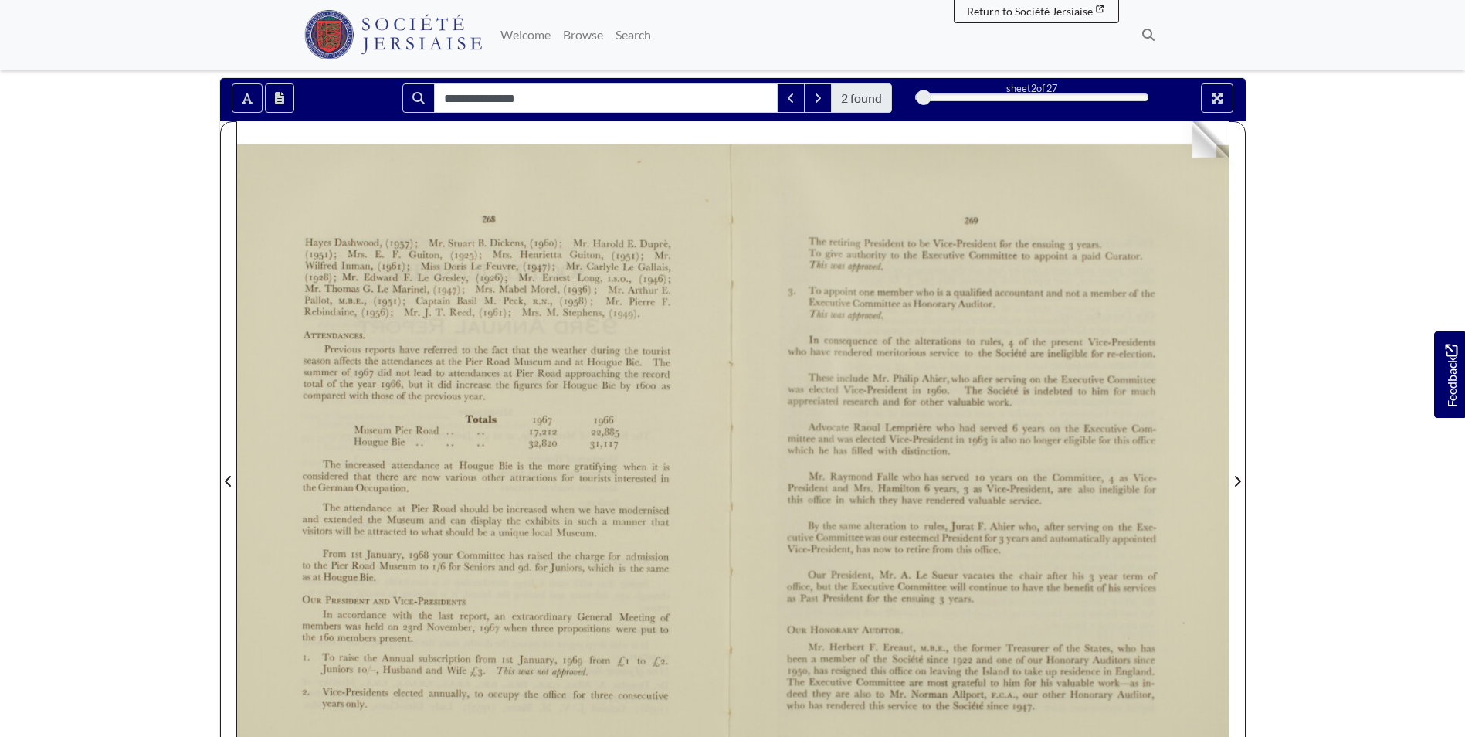
scroll to position [232, 0]
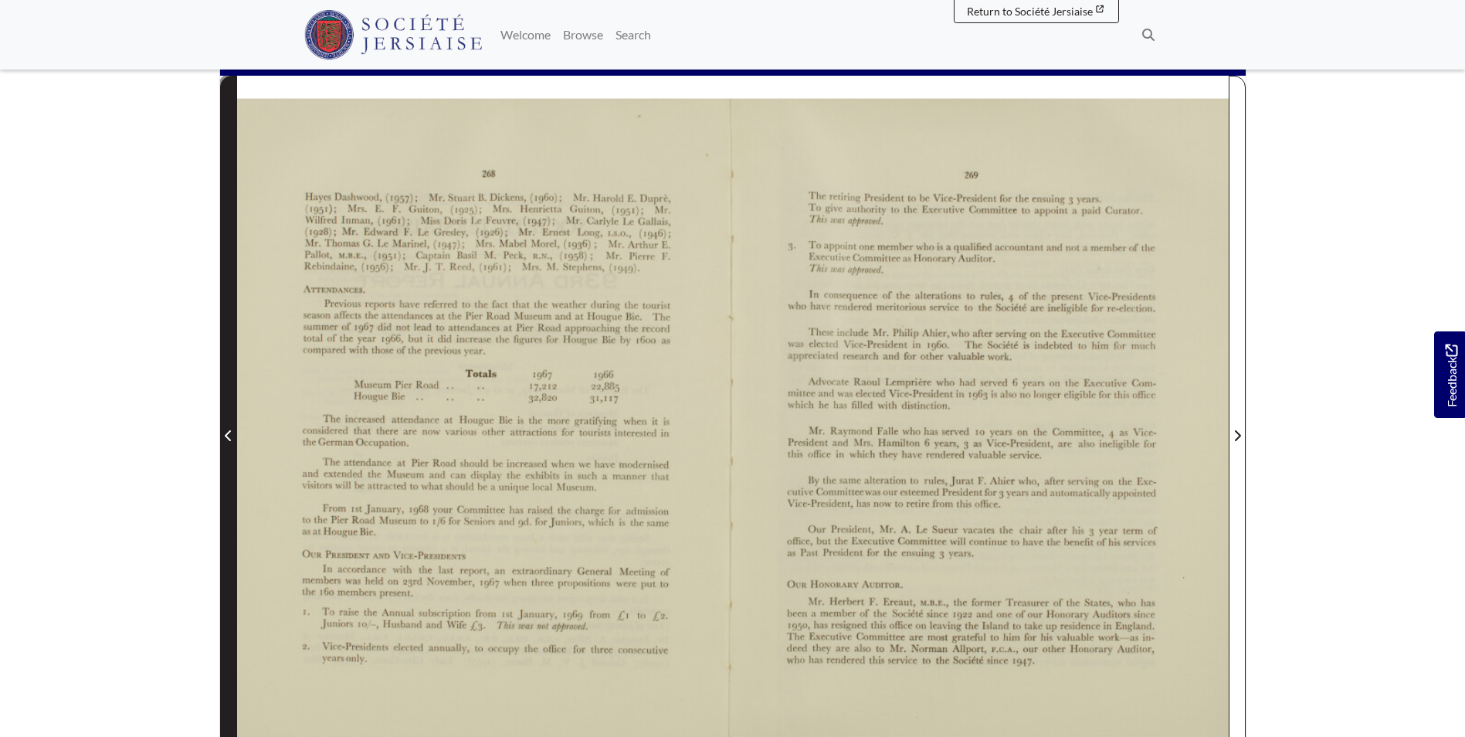
click at [232, 431] on icon "Previous Page" at bounding box center [229, 435] width 8 height 12
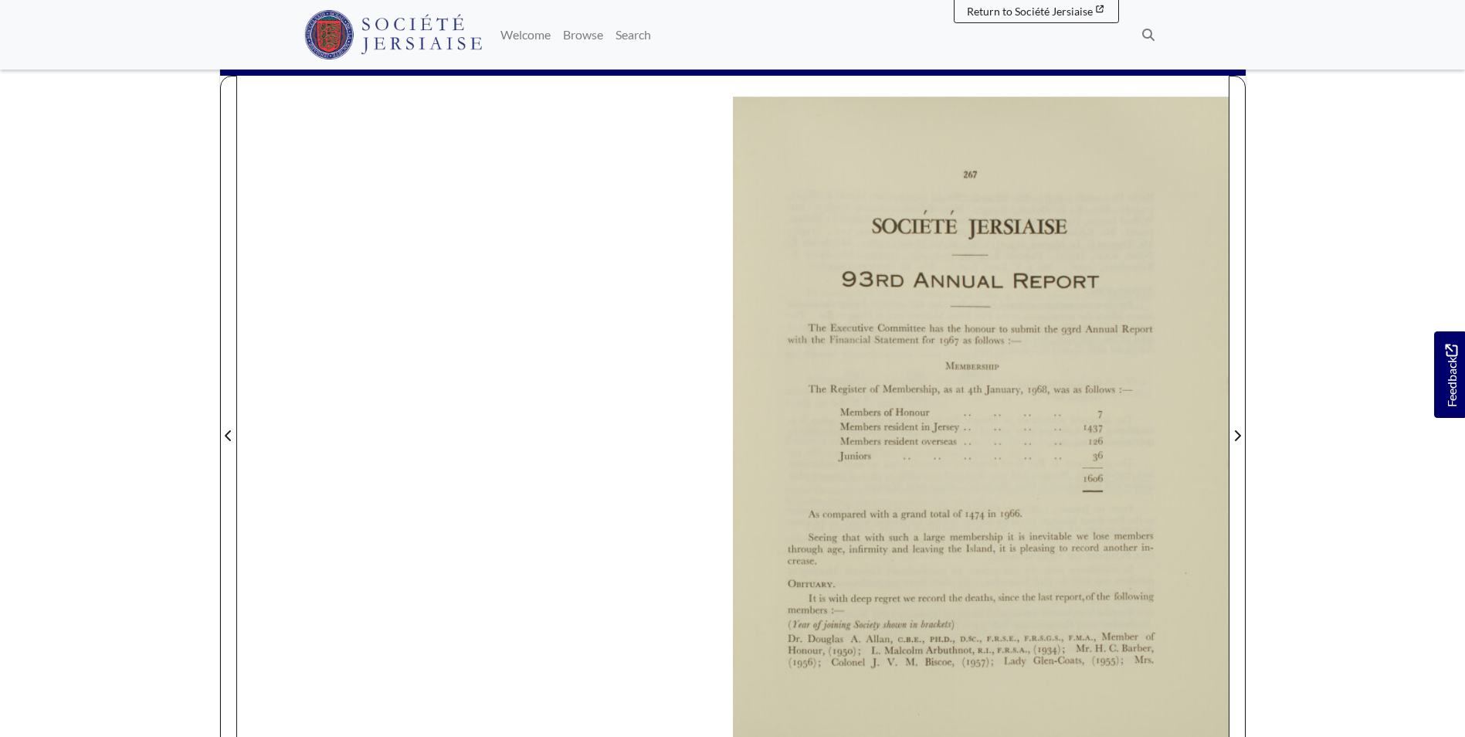
click at [1249, 441] on section "**********" at bounding box center [733, 426] width 1050 height 789
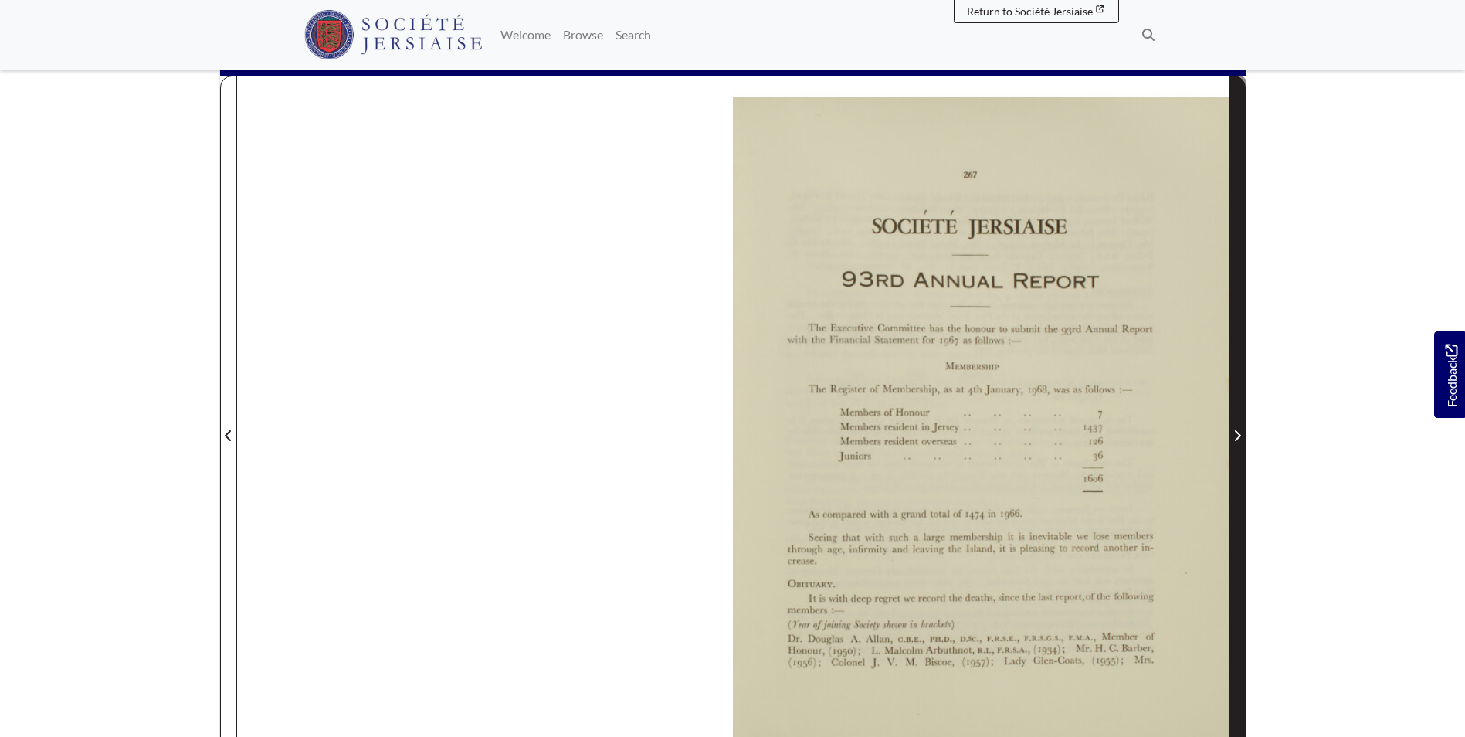
click at [1242, 447] on span "Next Page" at bounding box center [1237, 426] width 15 height 700
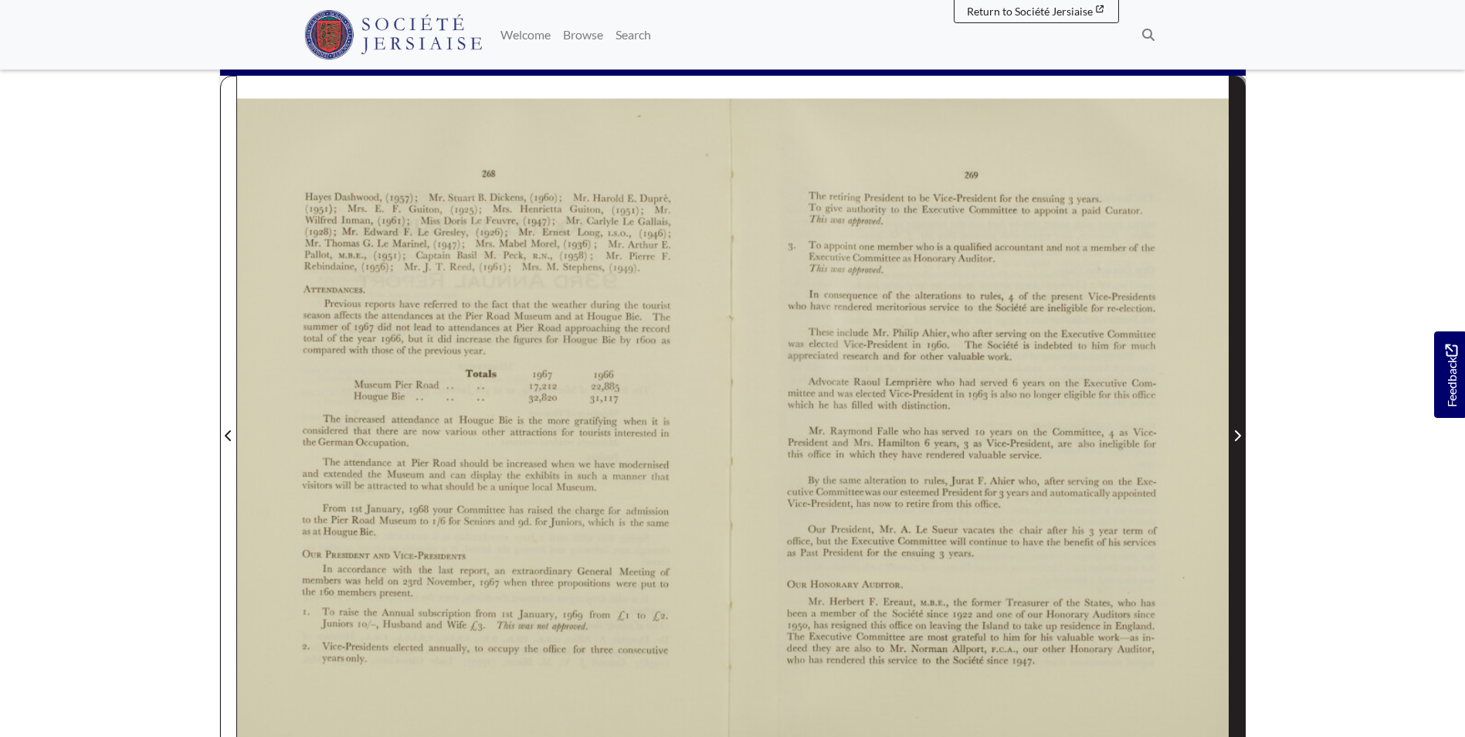
click at [1242, 447] on span "Next Page" at bounding box center [1237, 426] width 15 height 700
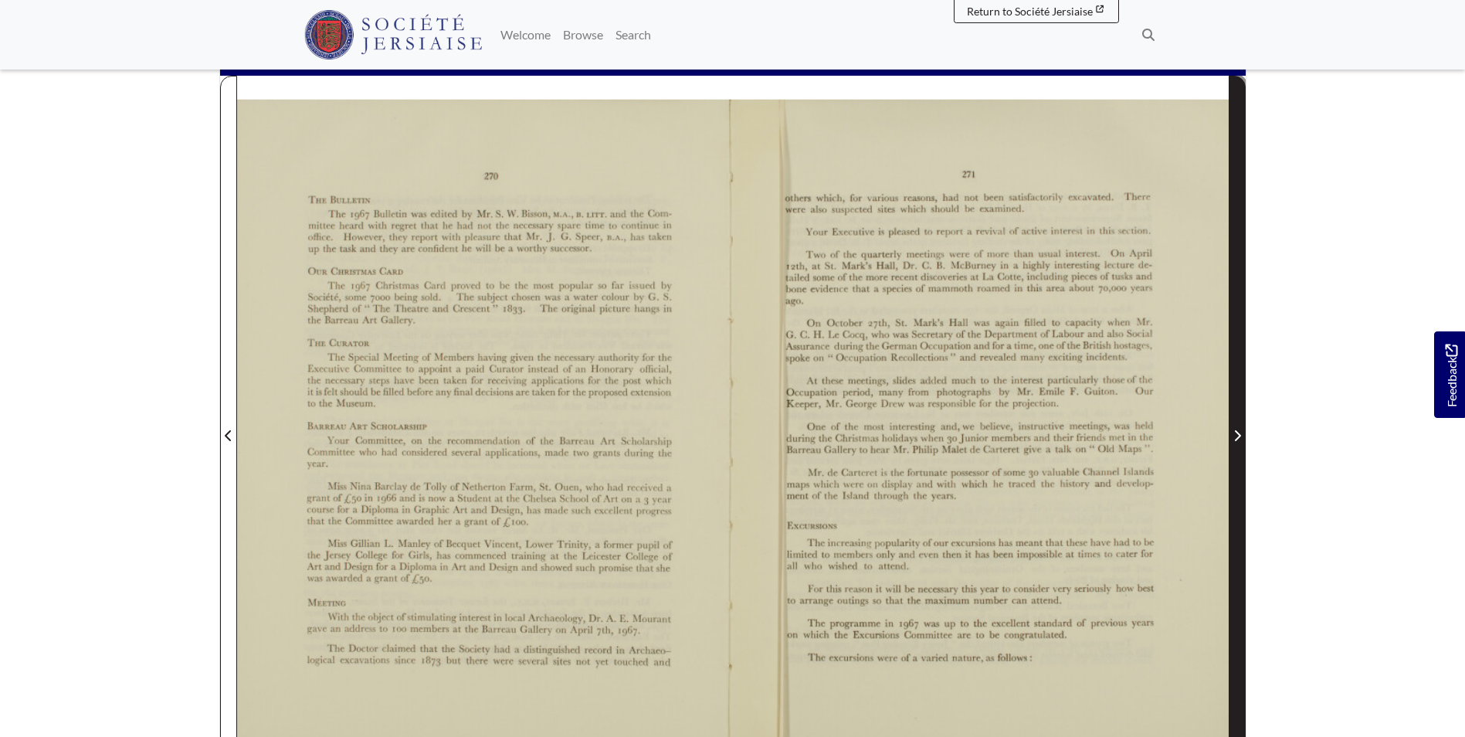
click at [1242, 447] on span "Next Page" at bounding box center [1237, 426] width 15 height 700
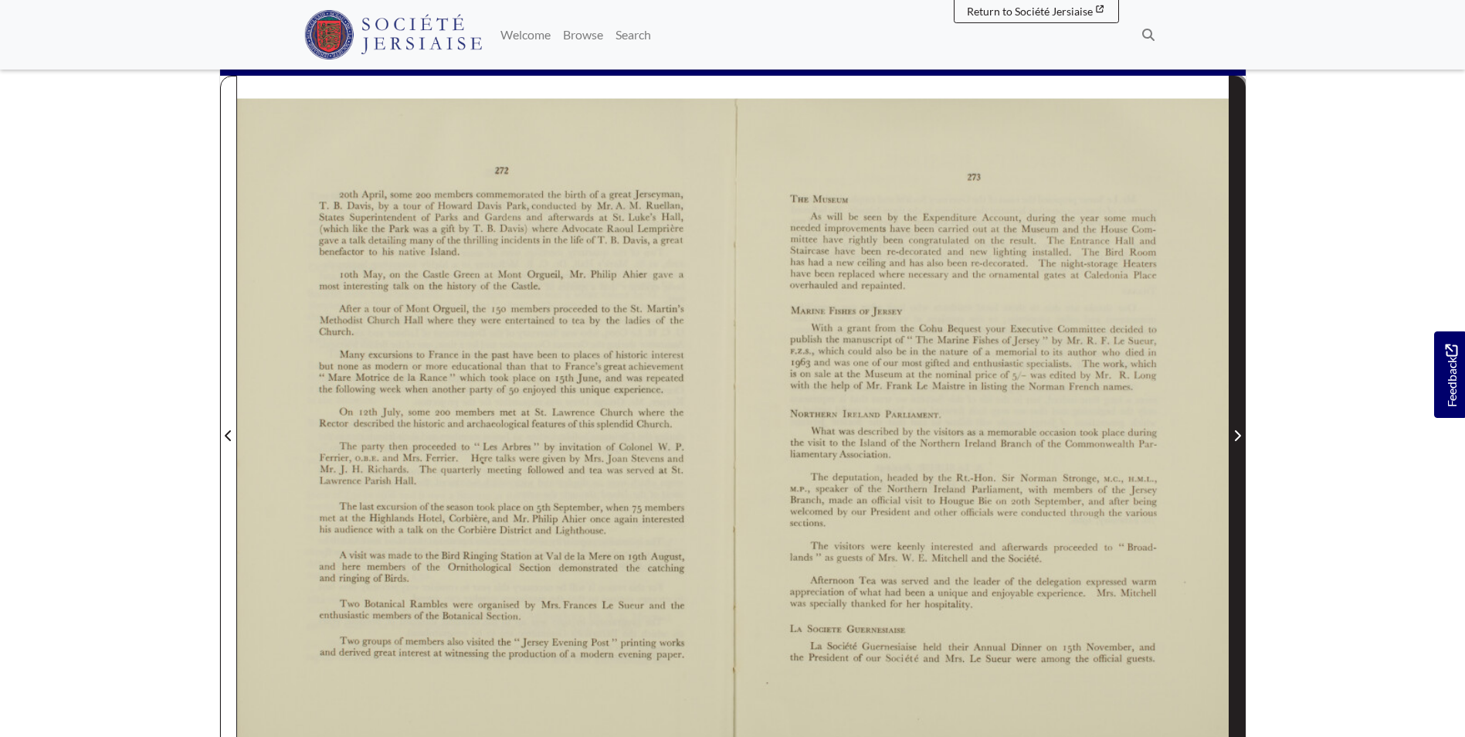
click at [1242, 447] on span "Next Page" at bounding box center [1237, 426] width 15 height 700
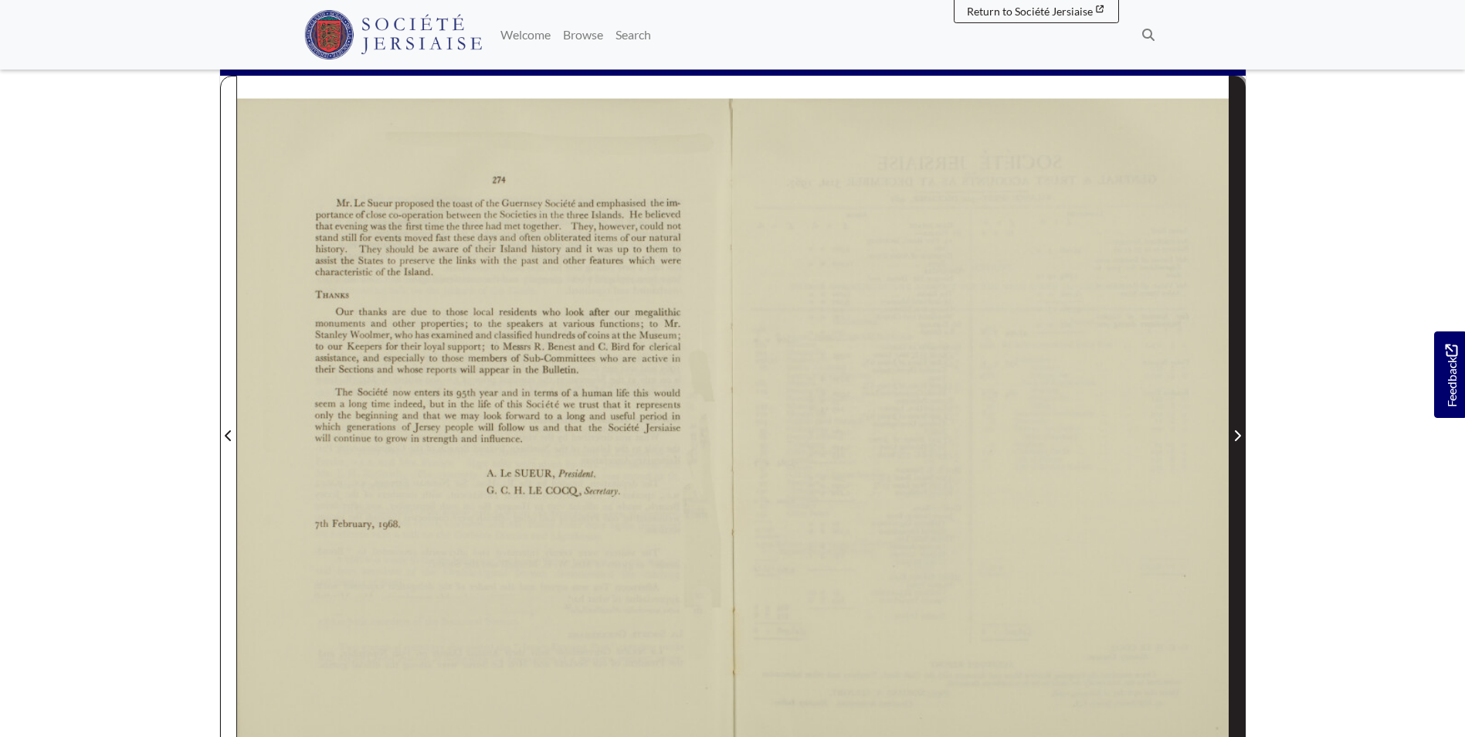
click at [1242, 447] on span "Next Page" at bounding box center [1237, 426] width 15 height 700
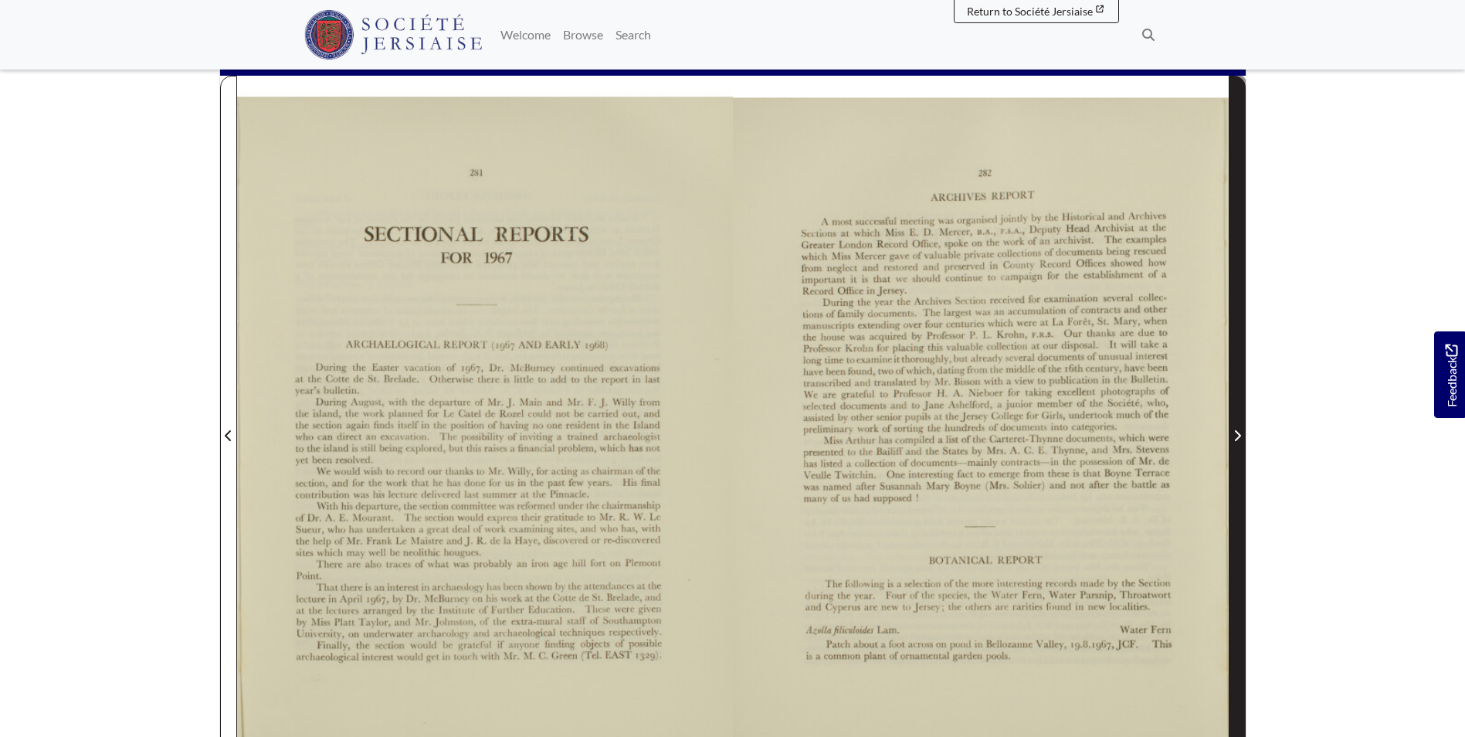
click at [1242, 447] on span "Next Page" at bounding box center [1237, 426] width 15 height 700
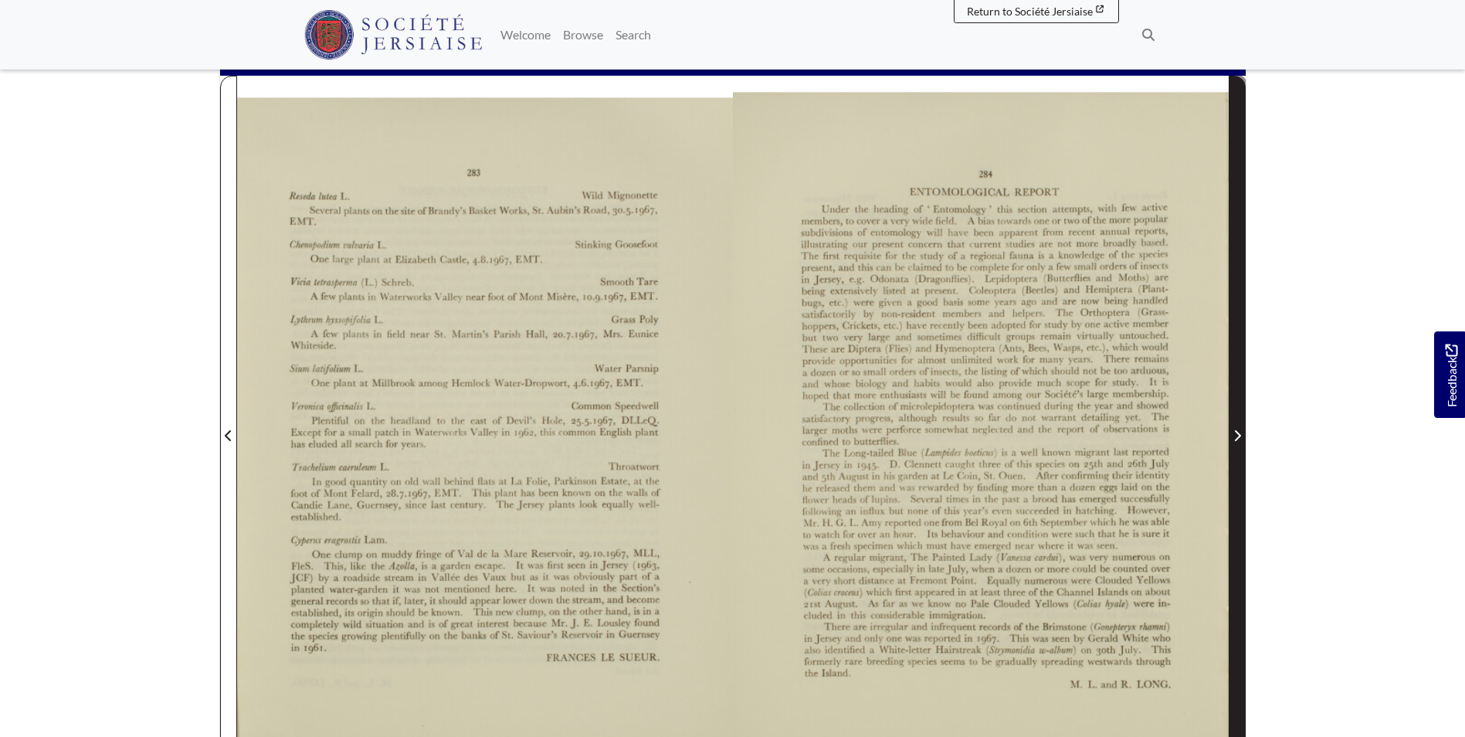
click at [1242, 447] on span "Next Page" at bounding box center [1237, 426] width 15 height 700
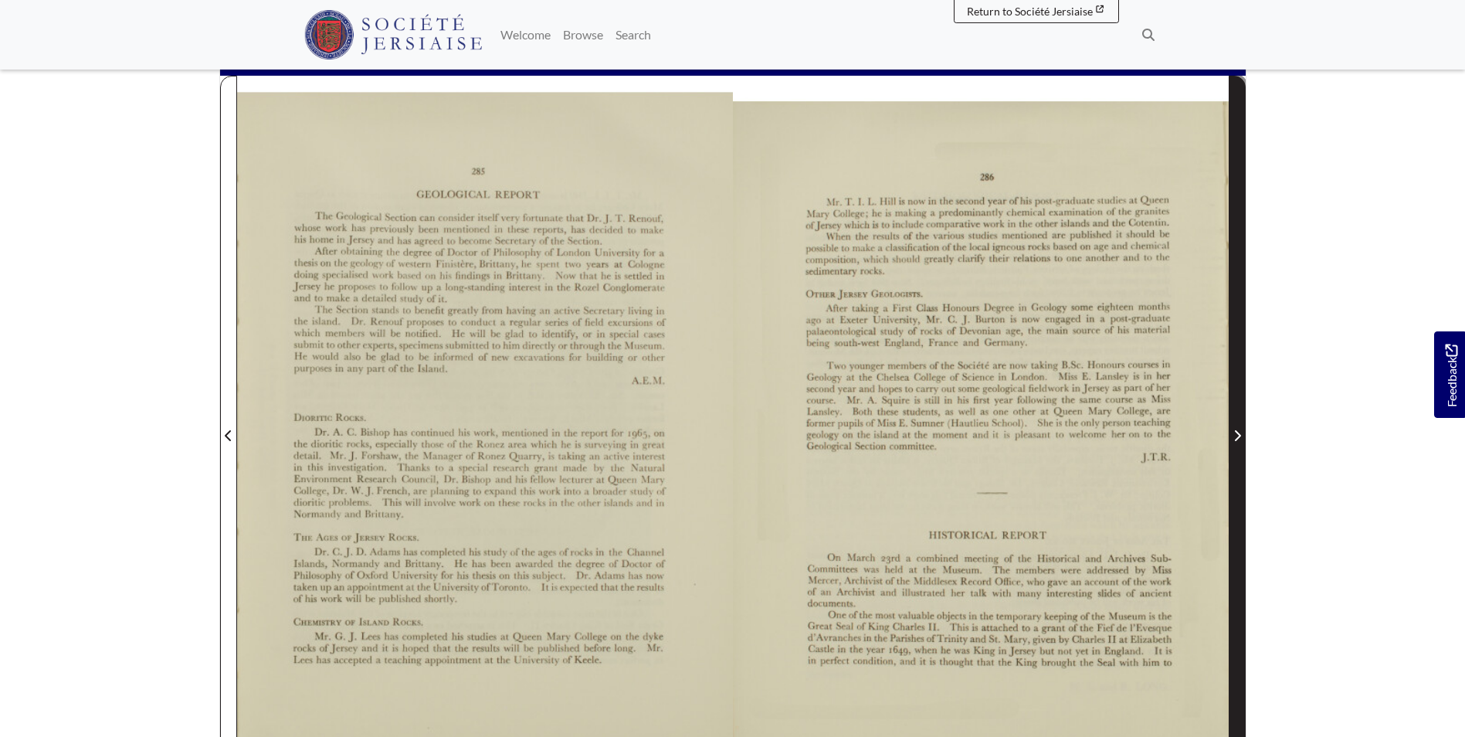
click at [1242, 447] on span "Next Page" at bounding box center [1237, 426] width 15 height 700
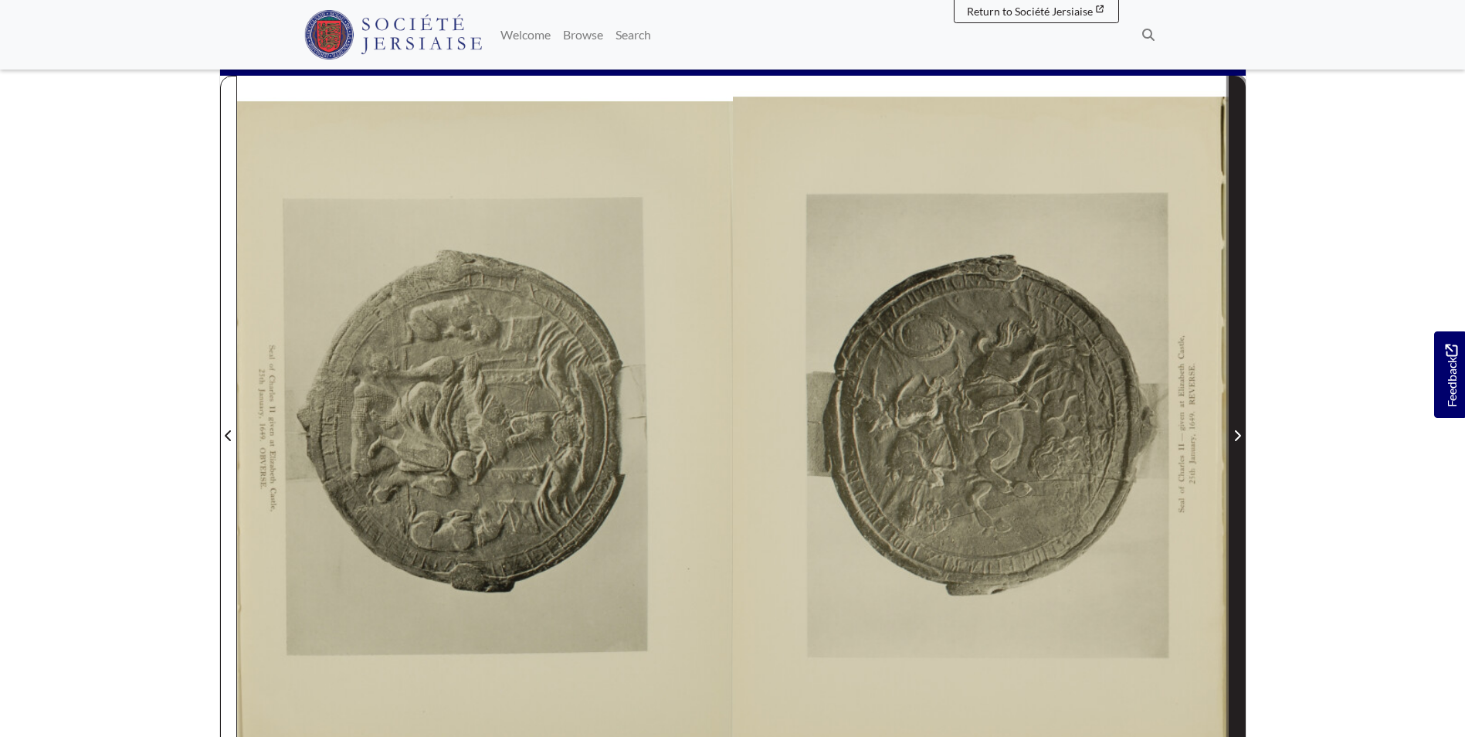
click at [1242, 447] on span "Next Page" at bounding box center [1237, 426] width 15 height 700
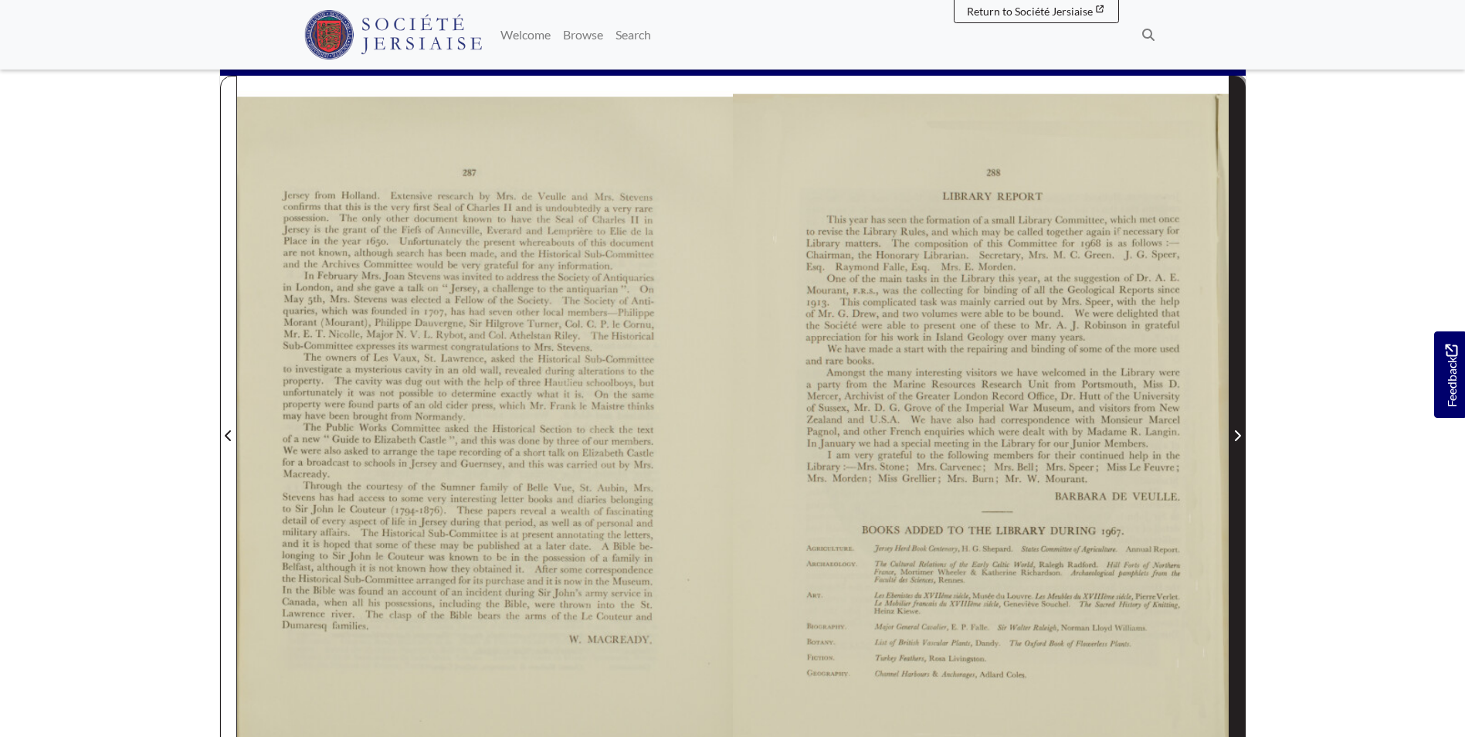
click at [1242, 447] on span "Next Page" at bounding box center [1237, 426] width 15 height 700
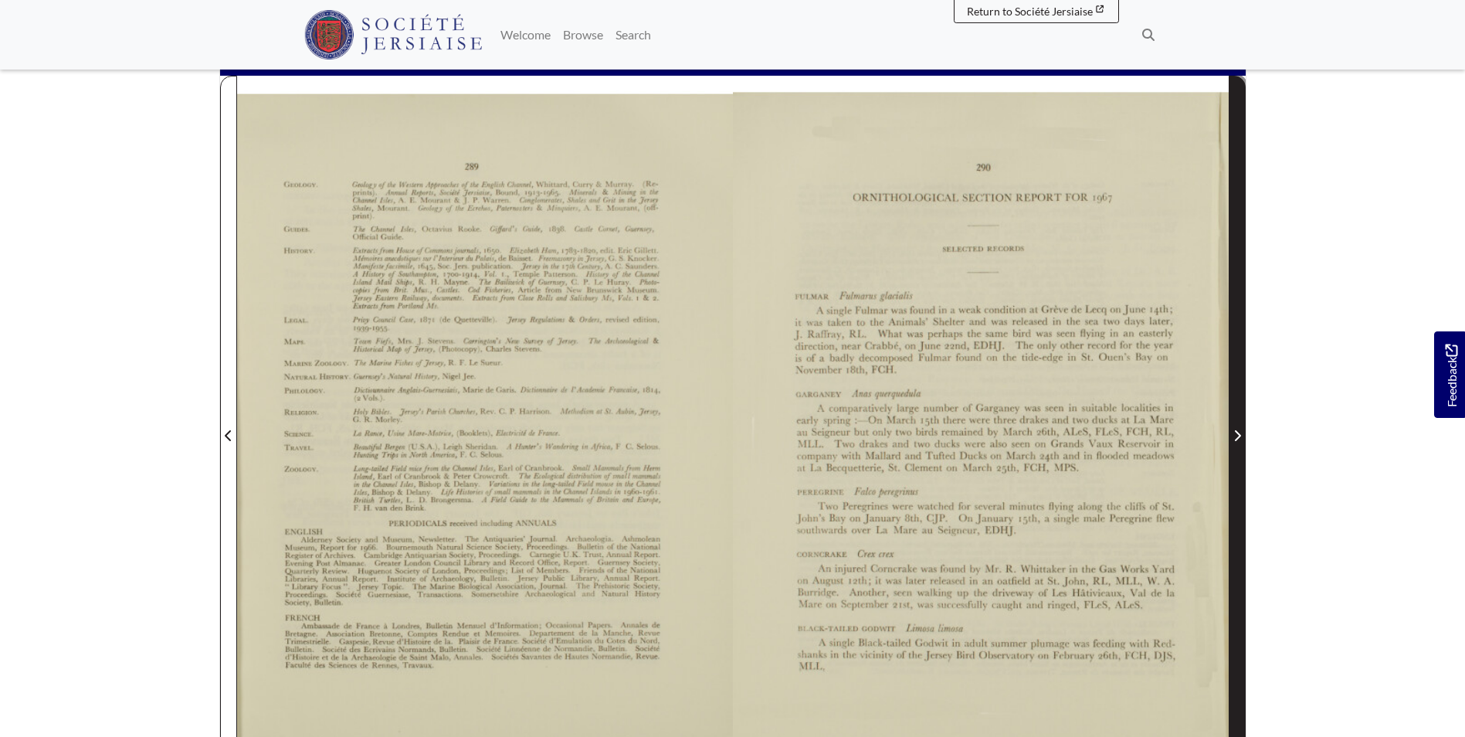
click at [1242, 447] on span "Next Page" at bounding box center [1237, 426] width 15 height 700
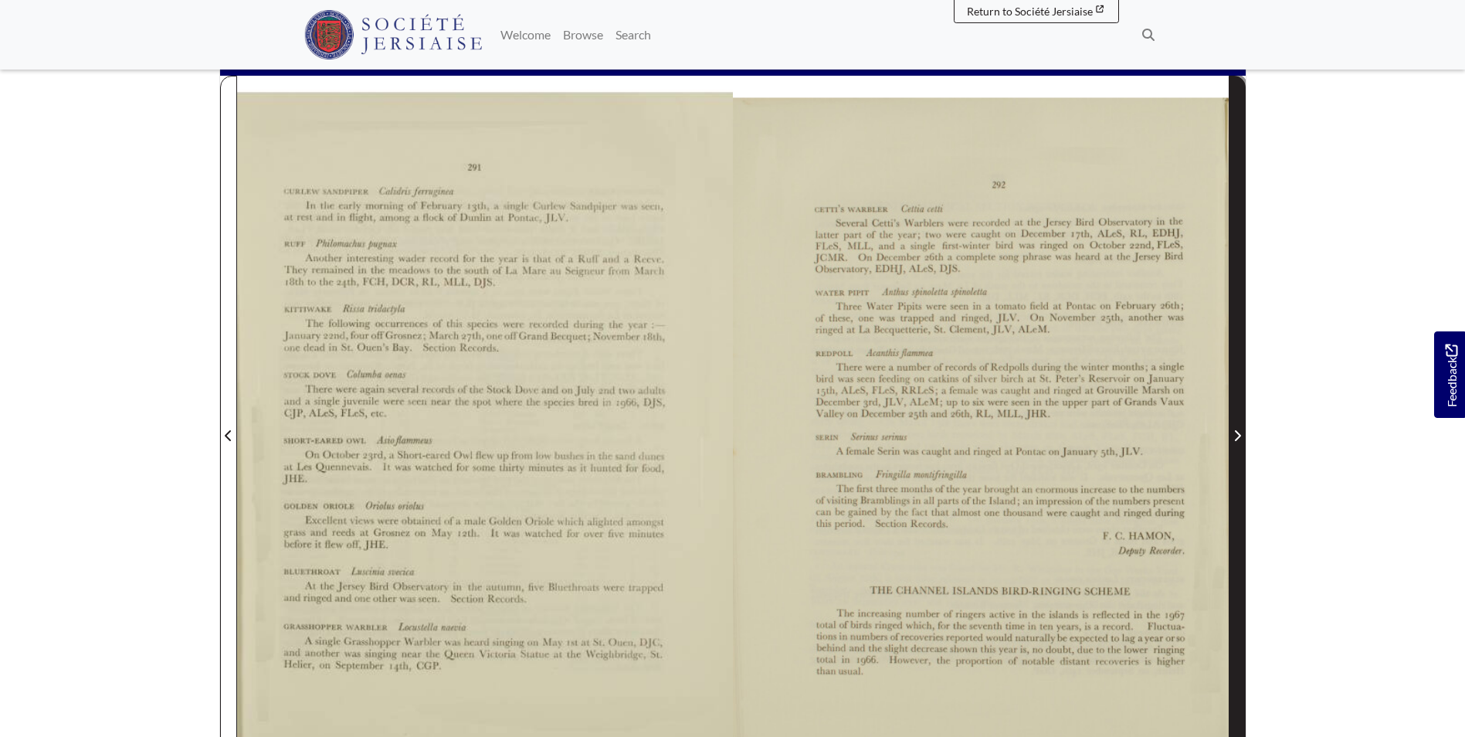
click at [1242, 447] on span "Next Page" at bounding box center [1237, 426] width 15 height 700
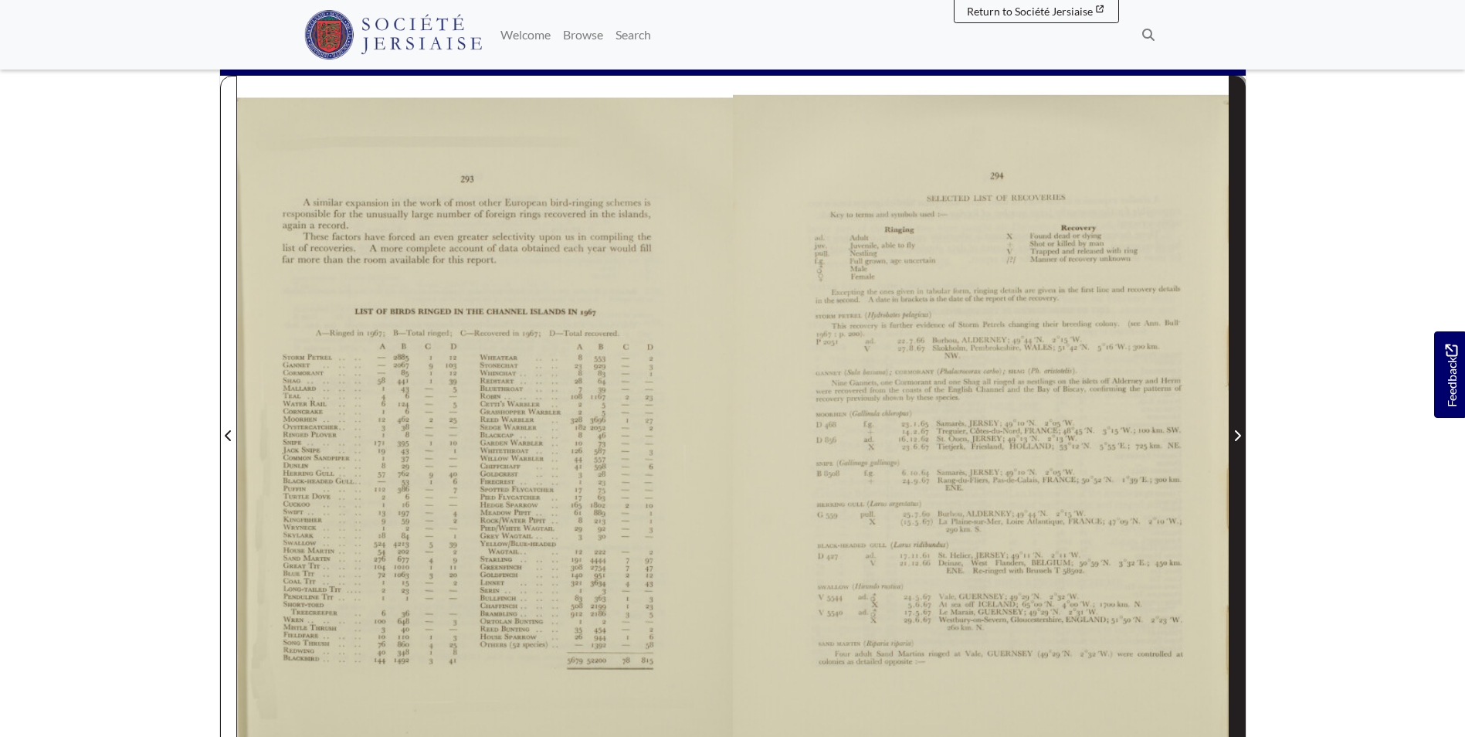
click at [1242, 447] on span "Next Page" at bounding box center [1237, 426] width 15 height 700
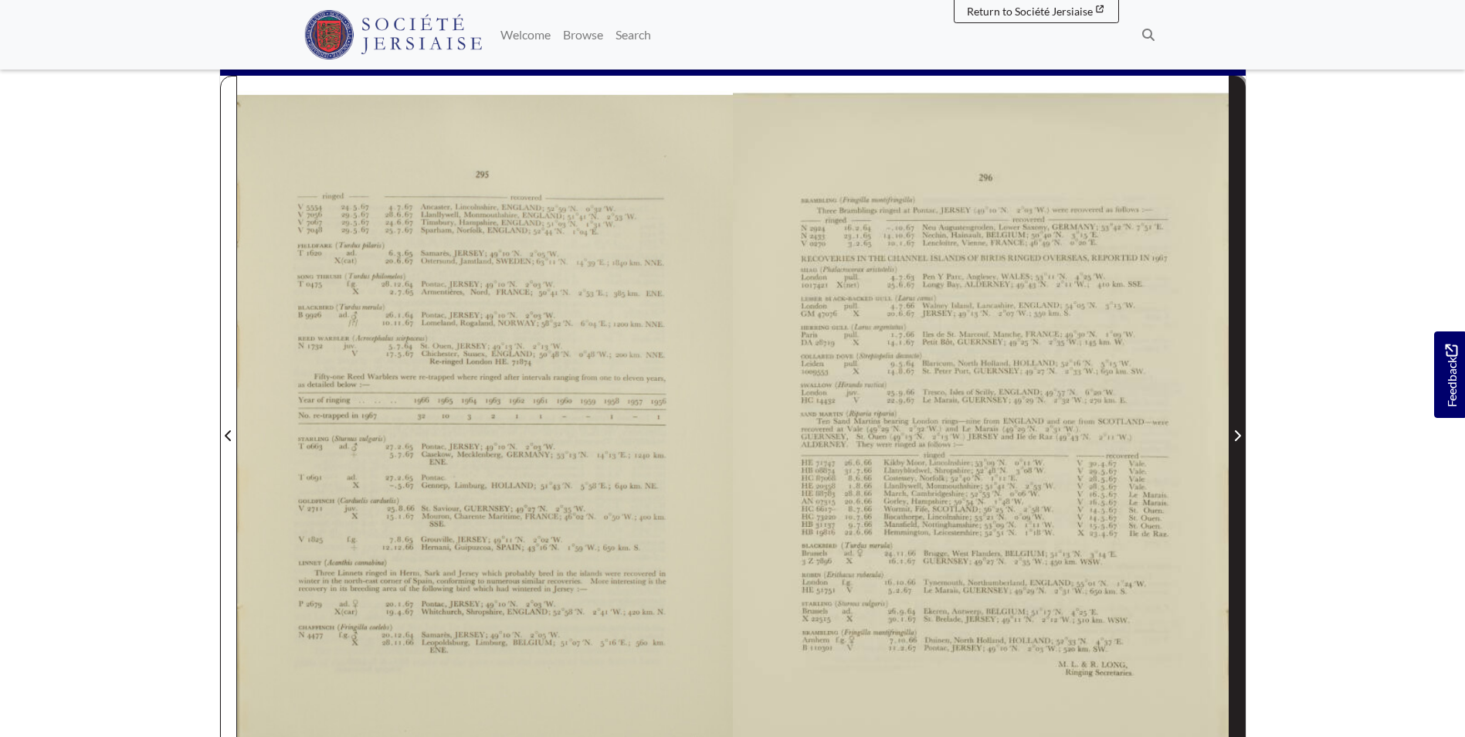
click at [1242, 447] on span "Next Page" at bounding box center [1237, 426] width 15 height 700
click at [1233, 468] on span "Next Page" at bounding box center [1237, 426] width 15 height 700
click at [1236, 466] on span "Next Page" at bounding box center [1237, 426] width 15 height 700
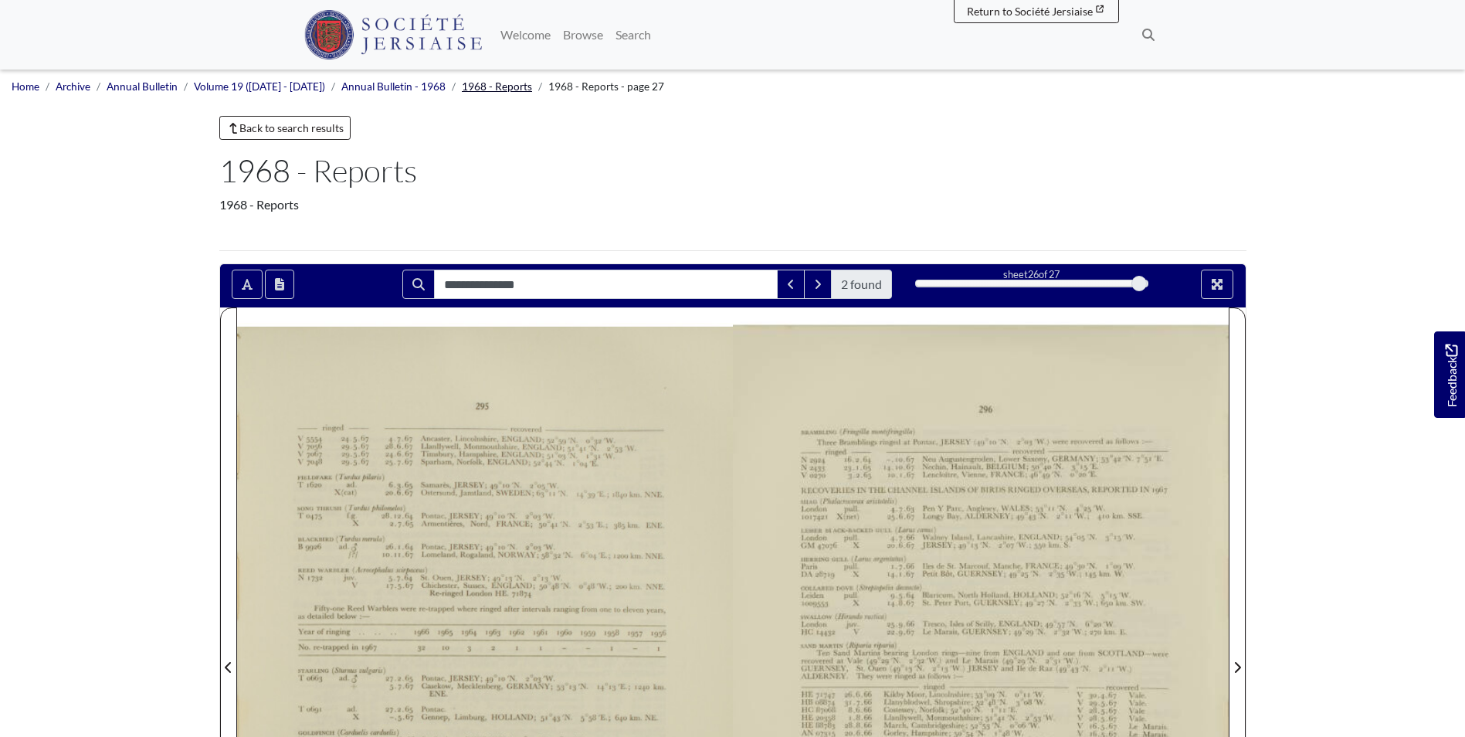
click at [485, 88] on link "1968 - Reports" at bounding box center [497, 86] width 70 height 12
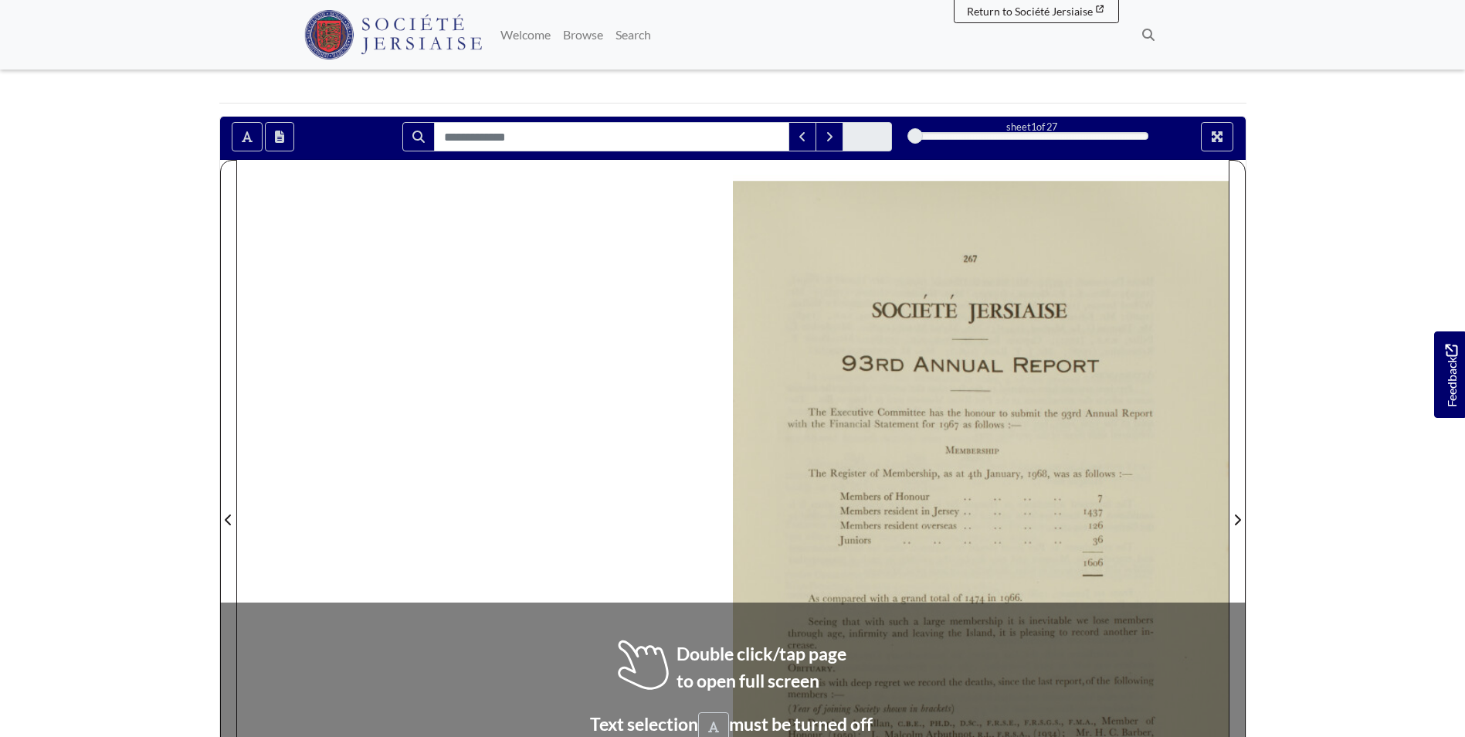
scroll to position [154, 0]
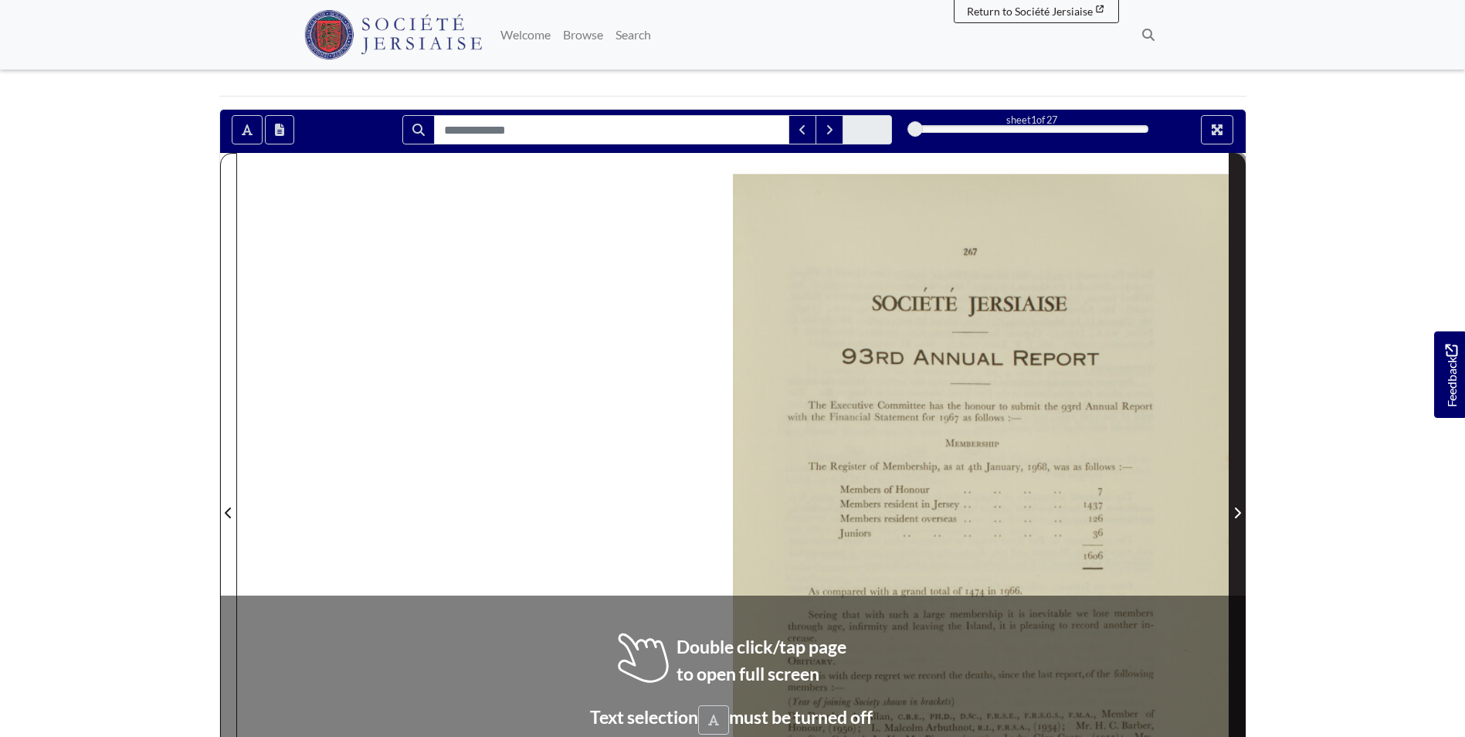
click at [1238, 432] on span "Next Page" at bounding box center [1237, 504] width 15 height 700
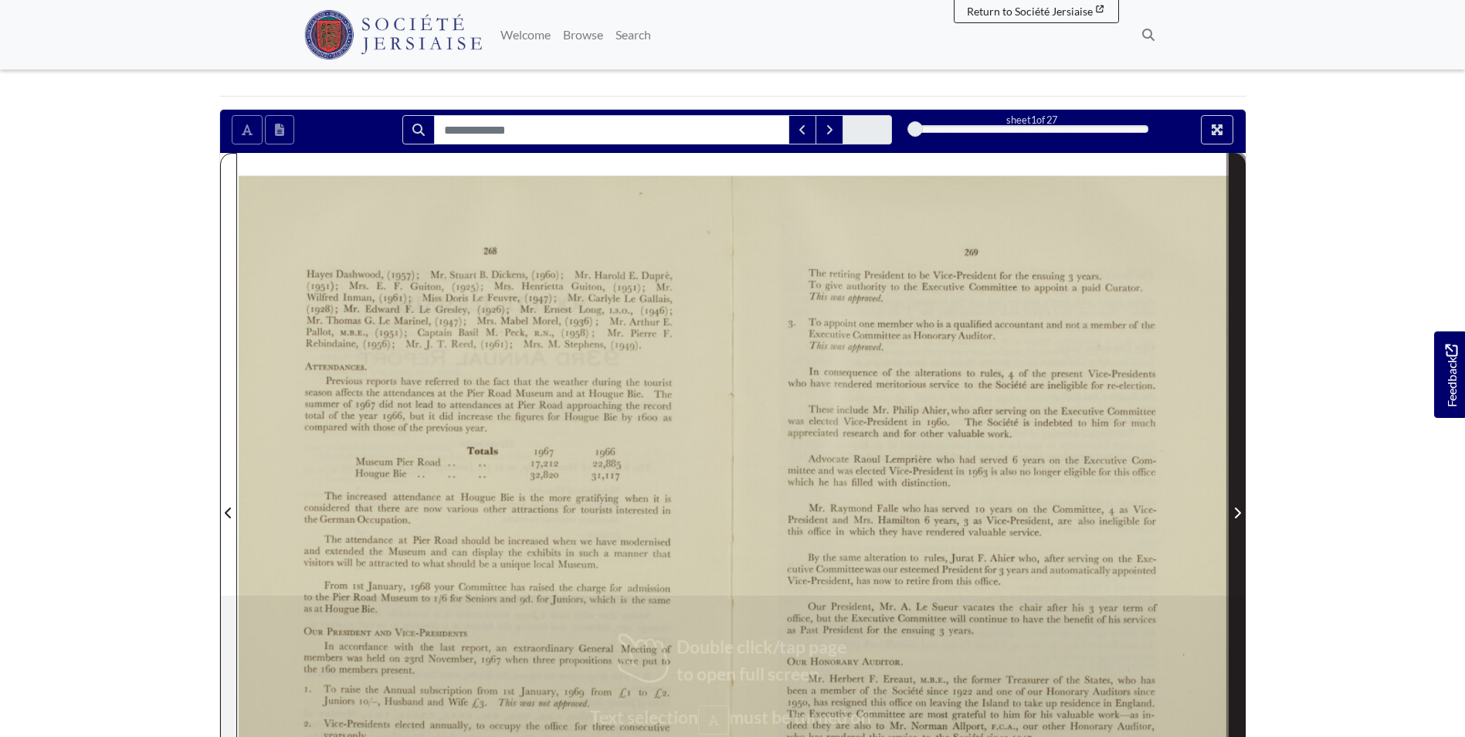
click at [1238, 432] on span "Next Page" at bounding box center [1237, 504] width 15 height 700
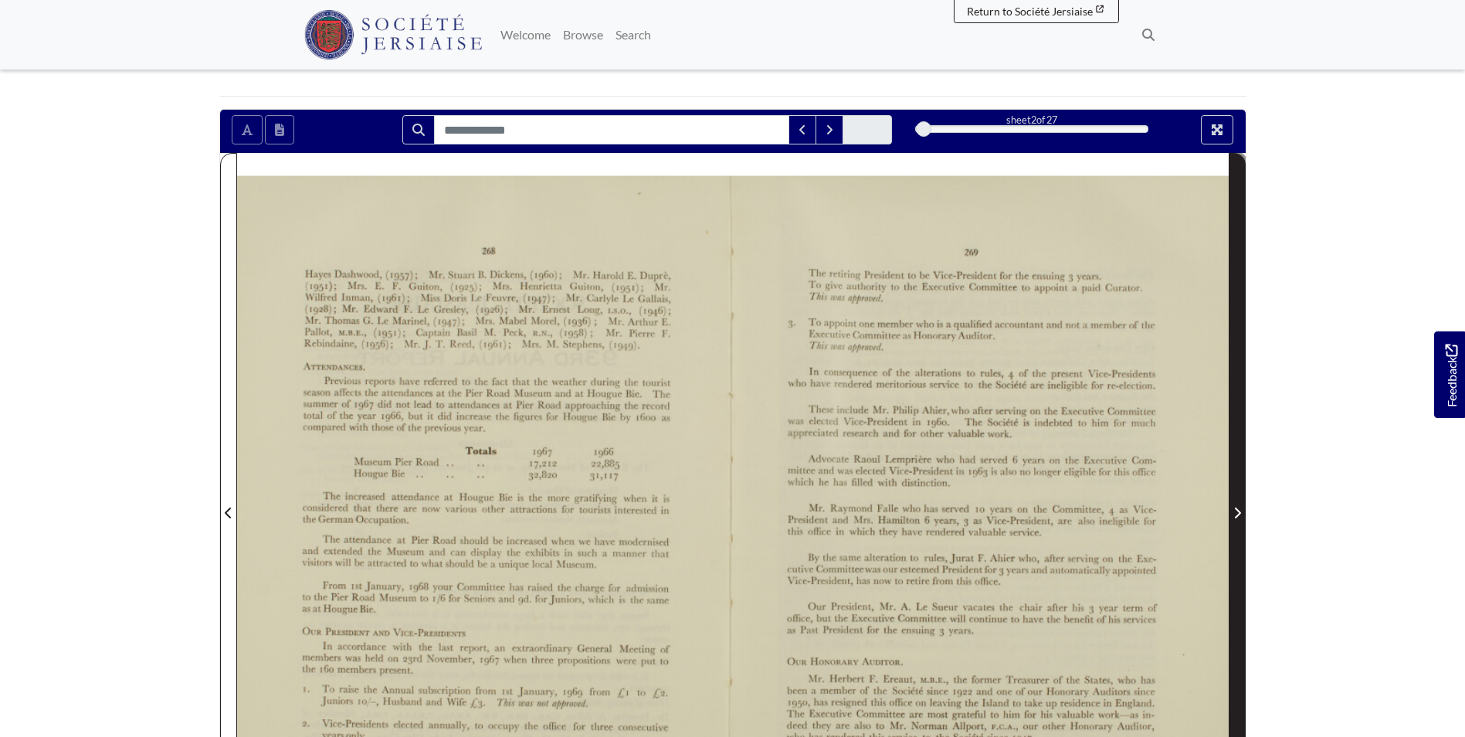
click at [1238, 432] on span "Next Page" at bounding box center [1237, 504] width 15 height 700
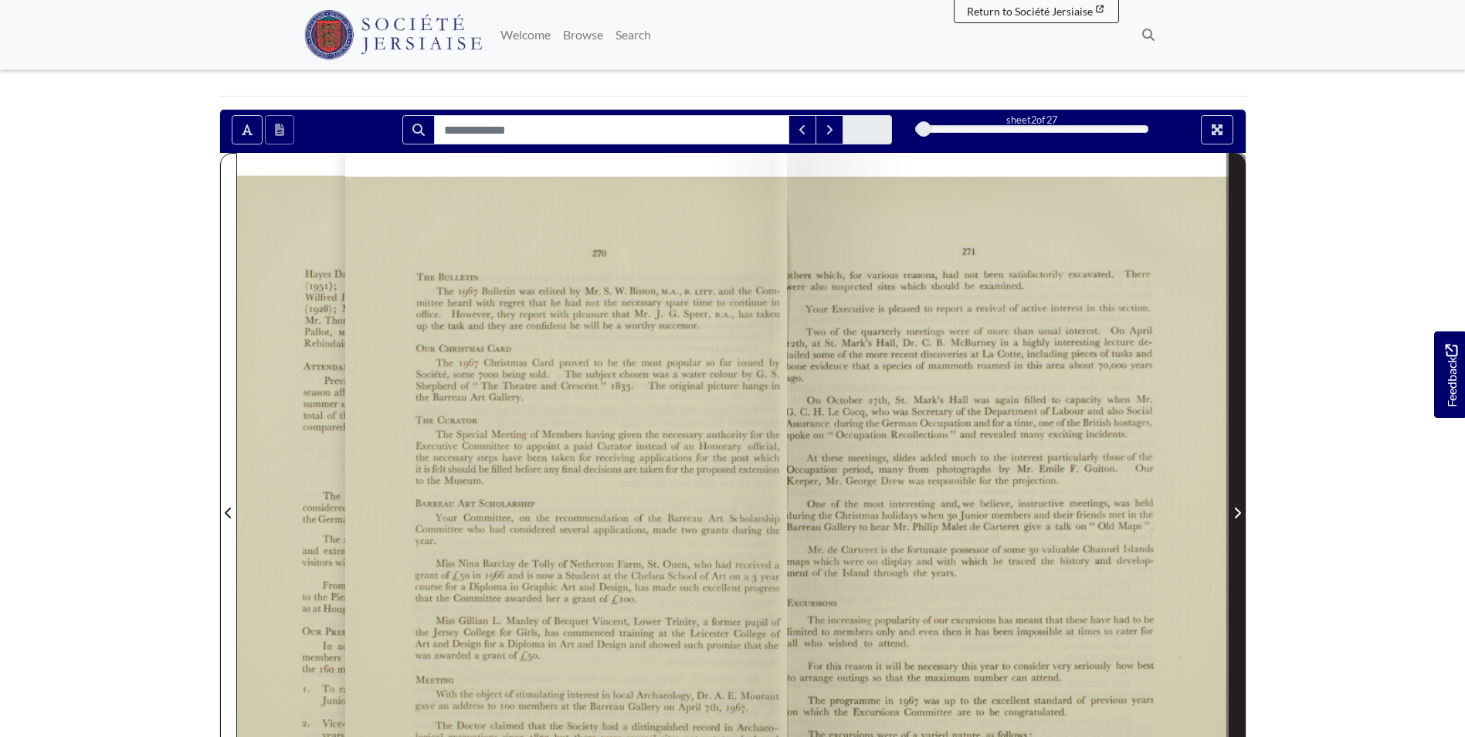
click at [1238, 432] on span "Next Page" at bounding box center [1237, 504] width 15 height 700
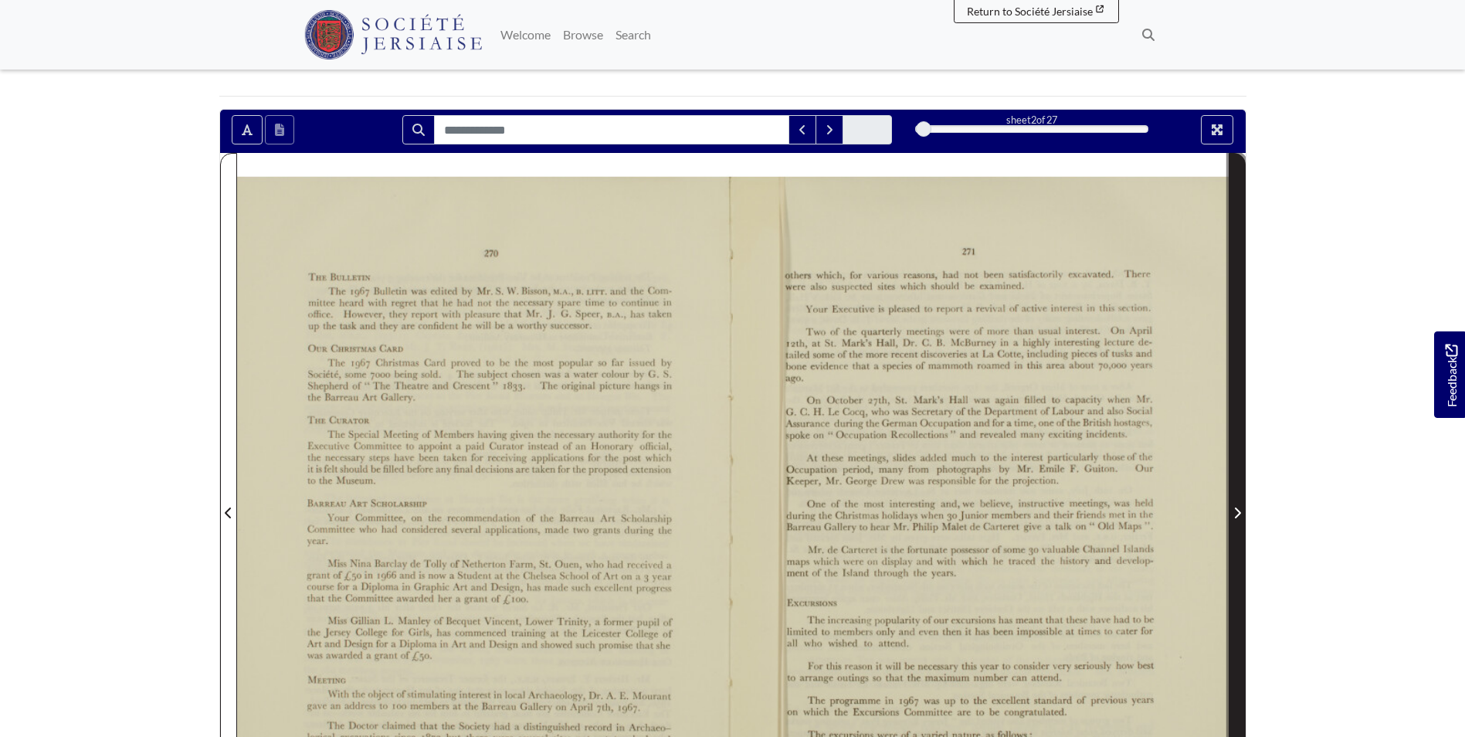
click at [1238, 432] on span "Next Page" at bounding box center [1237, 504] width 15 height 700
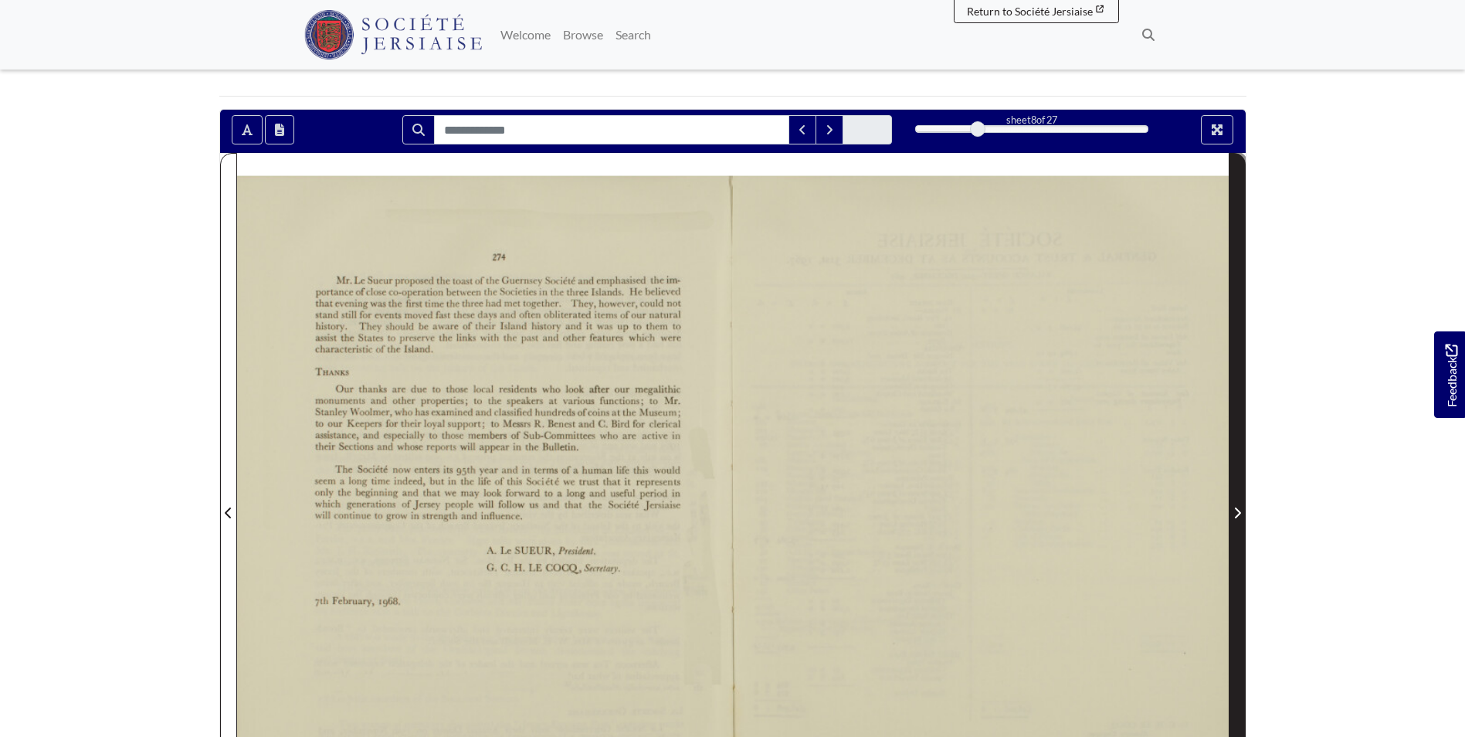
click at [1238, 432] on span "Next Page" at bounding box center [1237, 504] width 15 height 700
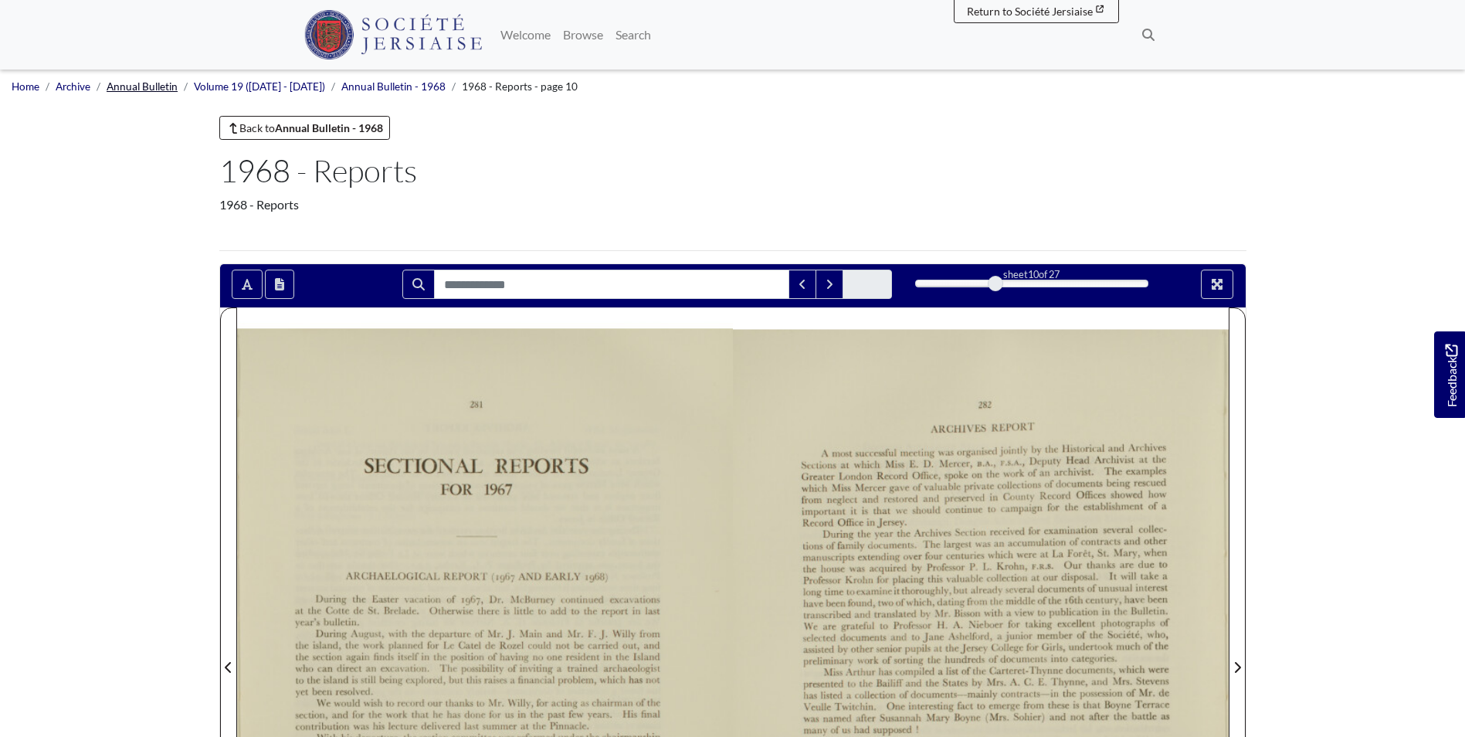
click at [161, 83] on link "Annual Bulletin" at bounding box center [142, 86] width 71 height 12
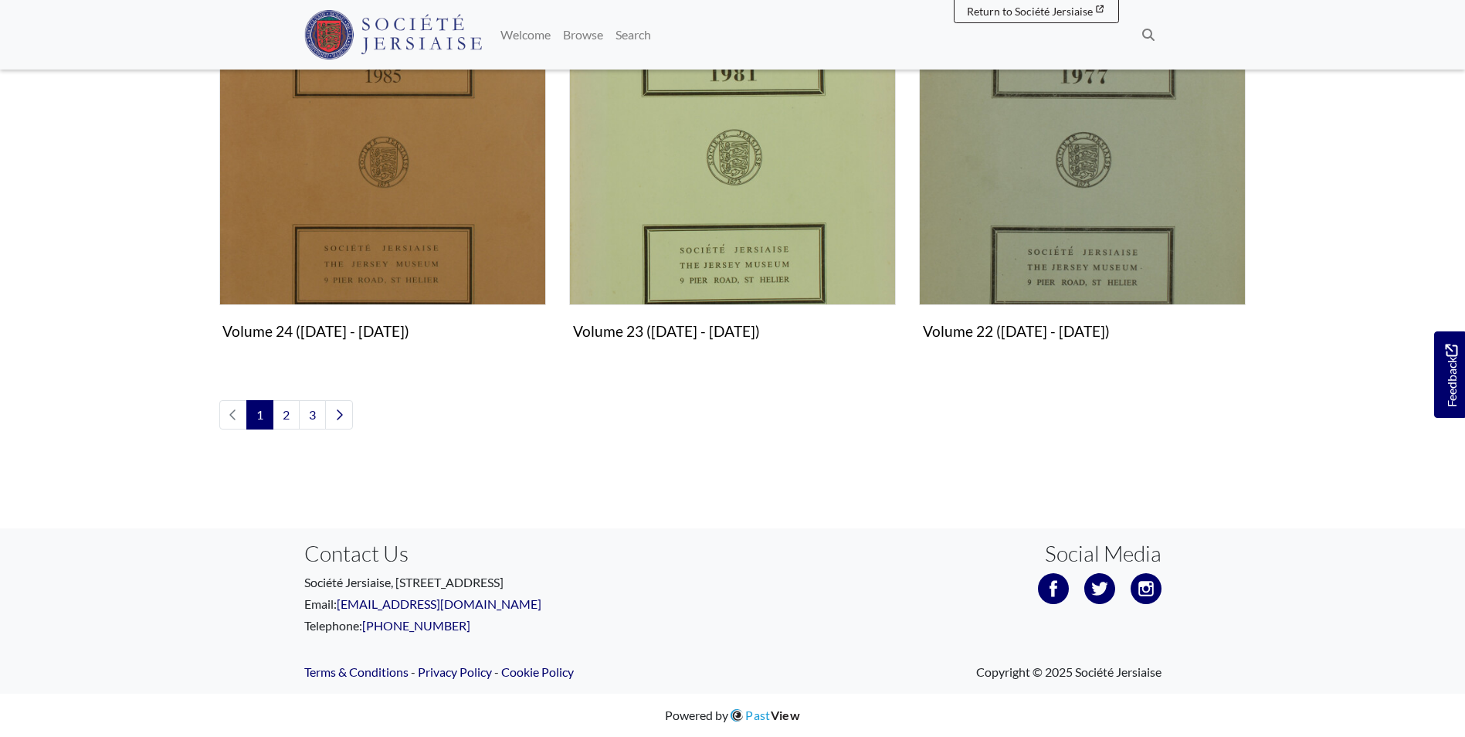
scroll to position [1539, 0]
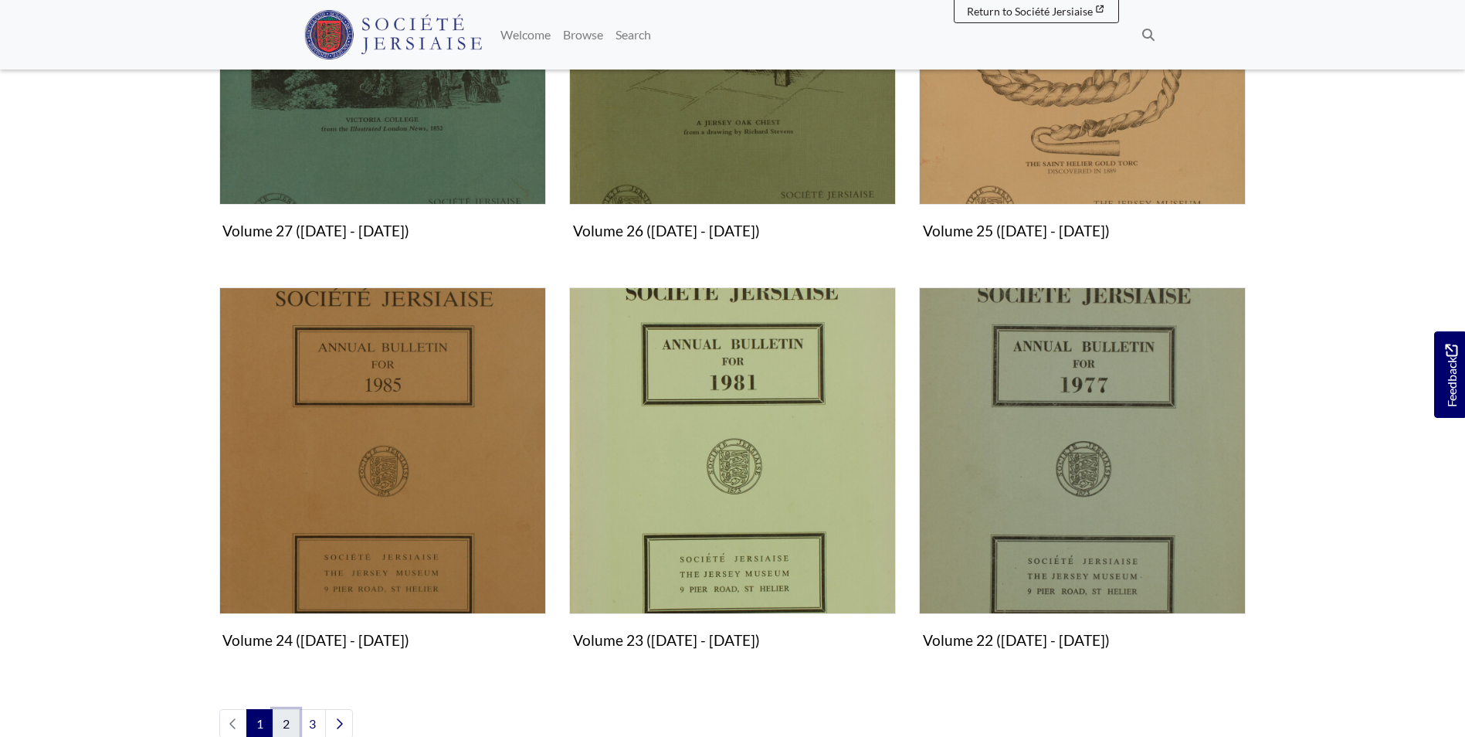
click at [279, 721] on link "2" at bounding box center [286, 723] width 27 height 29
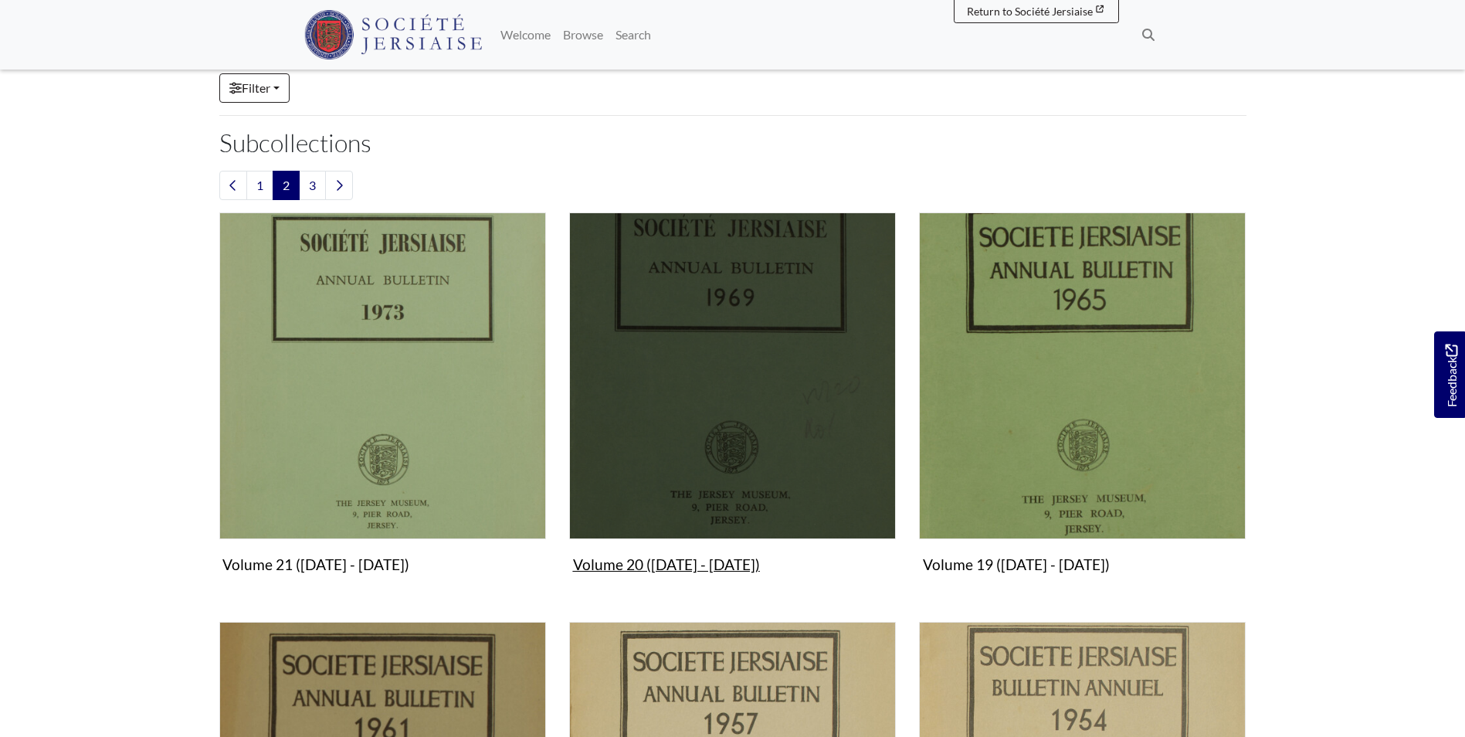
scroll to position [541, 0]
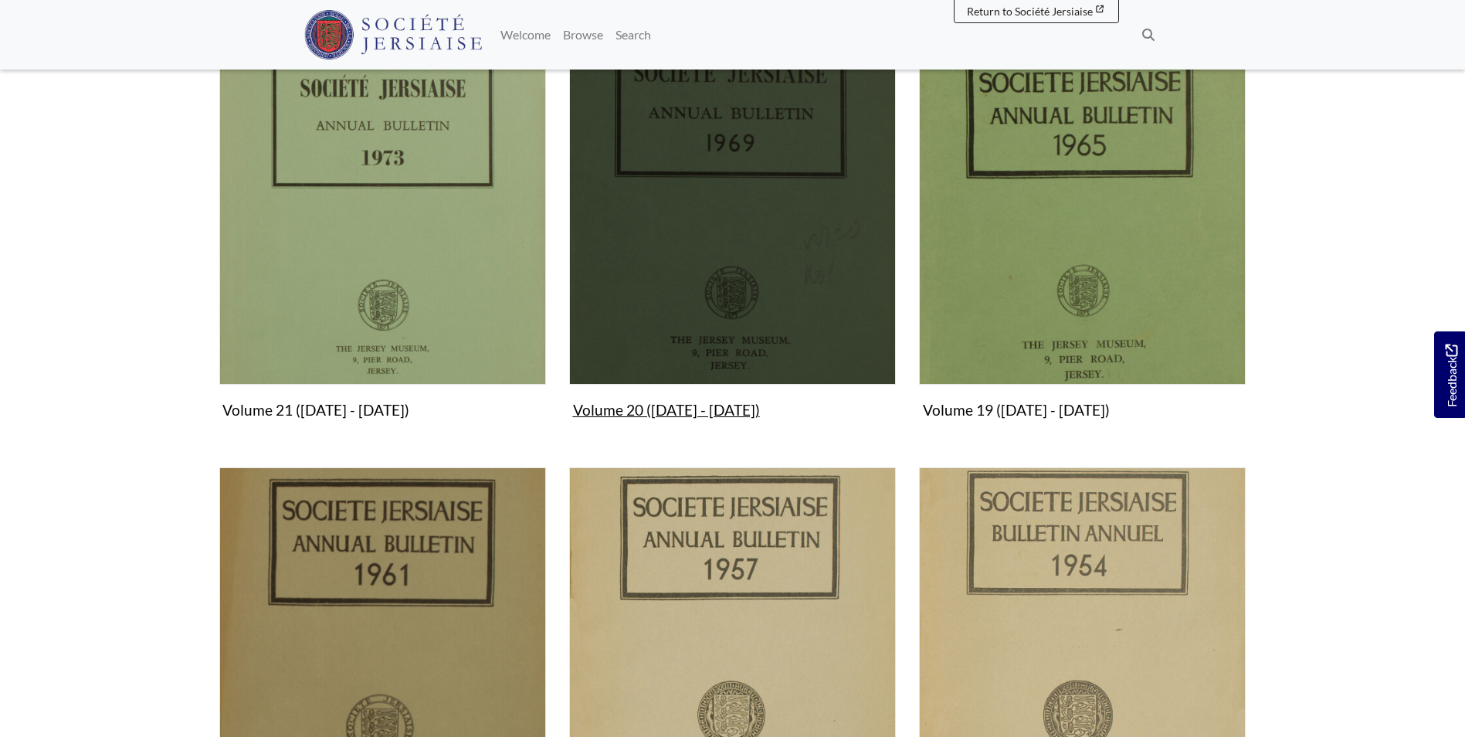
click at [712, 300] on img "Subcollection" at bounding box center [732, 221] width 327 height 327
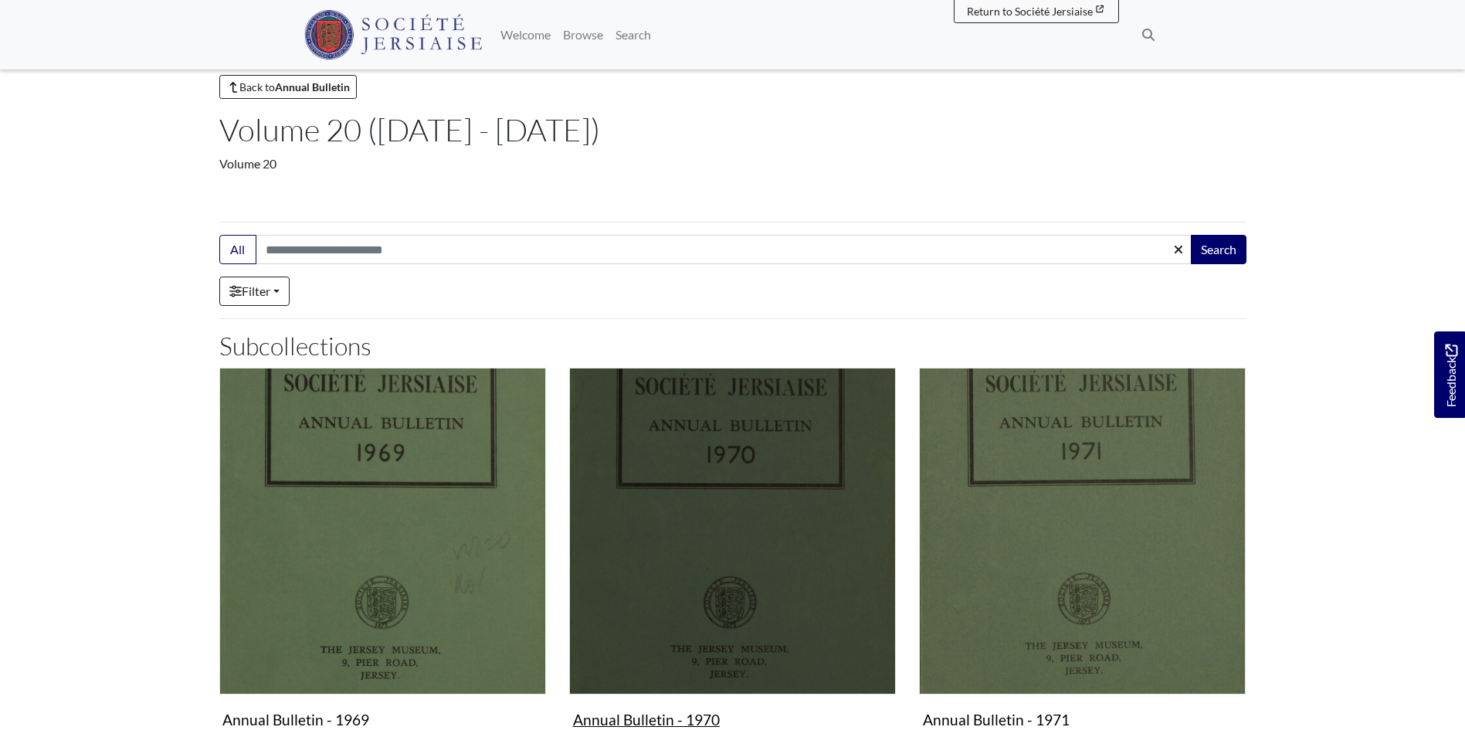
scroll to position [77, 0]
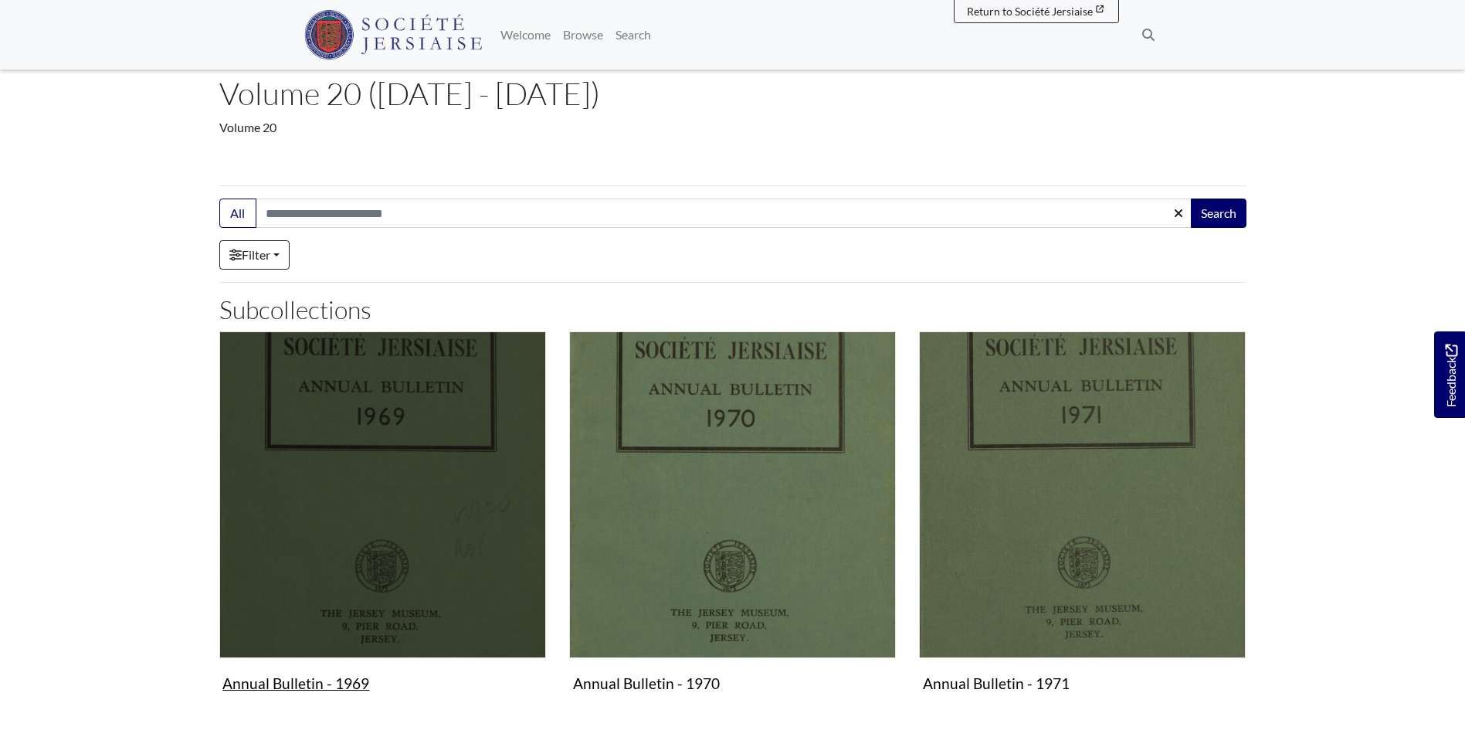
click at [482, 431] on img "Subcollection" at bounding box center [382, 494] width 327 height 327
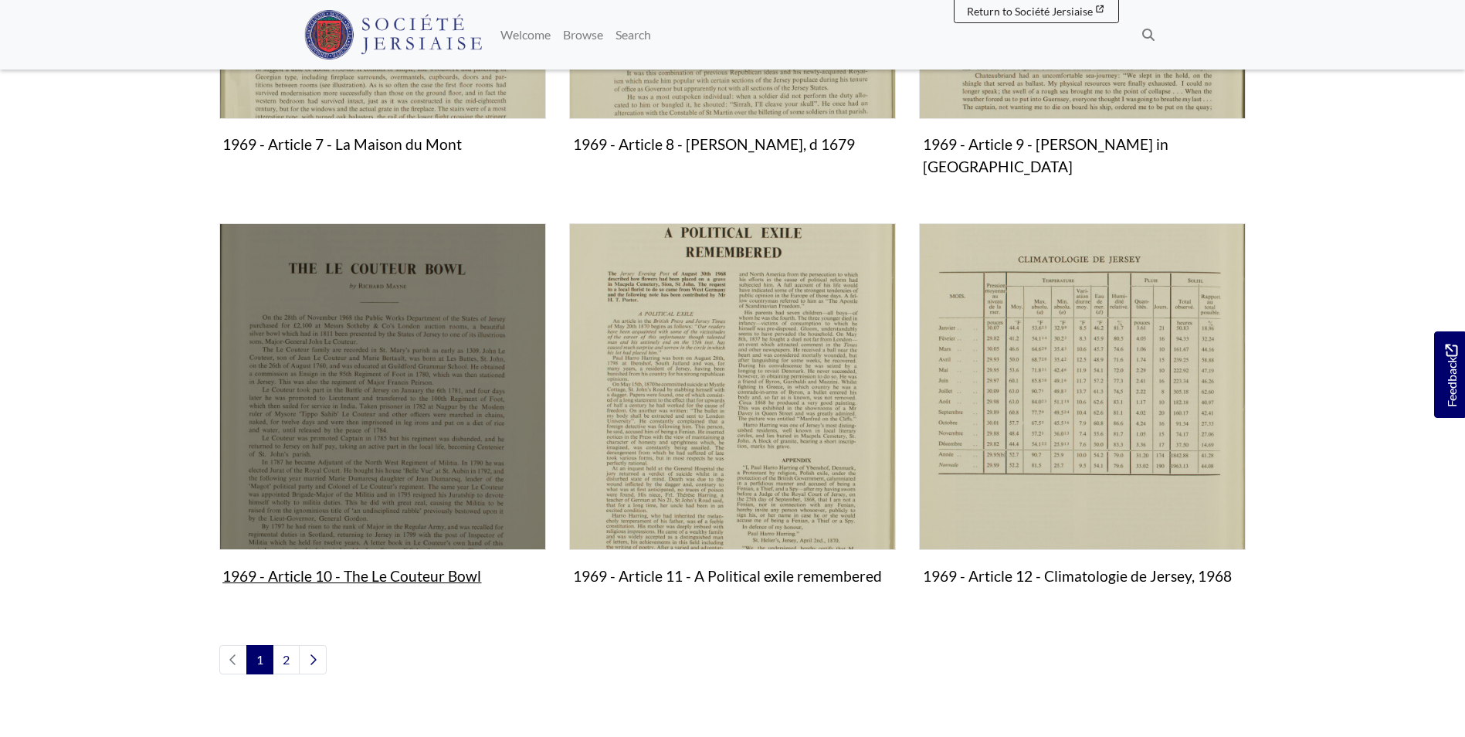
scroll to position [1782, 0]
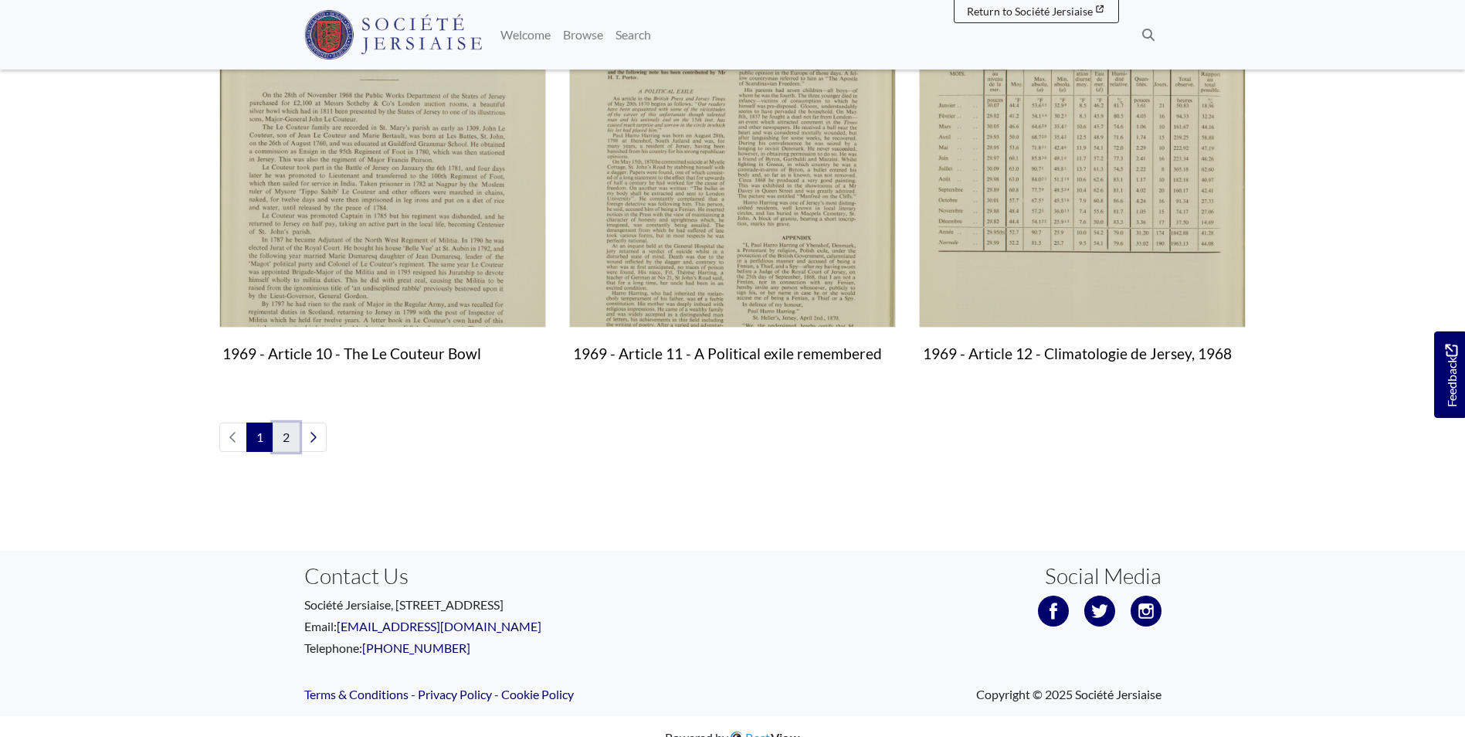
click at [294, 422] on link "2" at bounding box center [286, 436] width 27 height 29
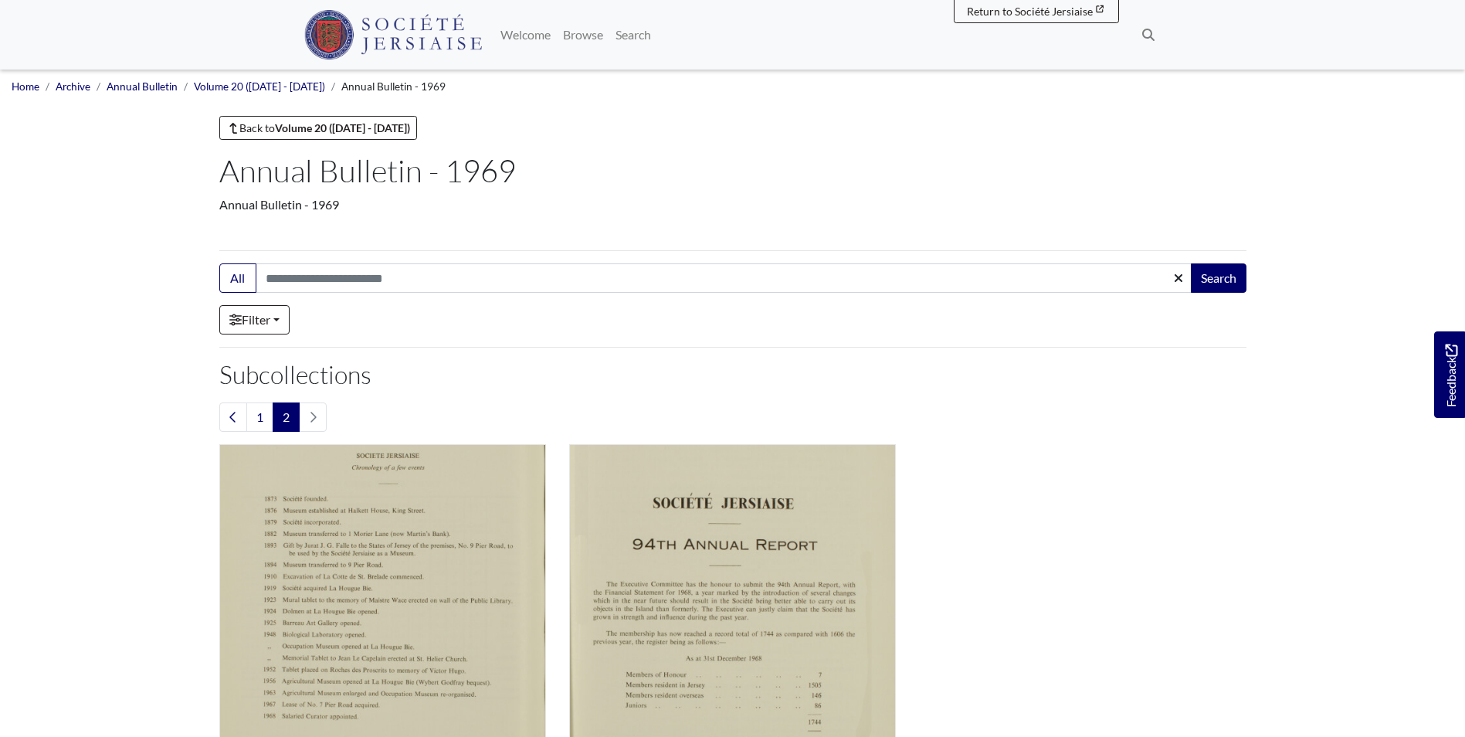
scroll to position [309, 0]
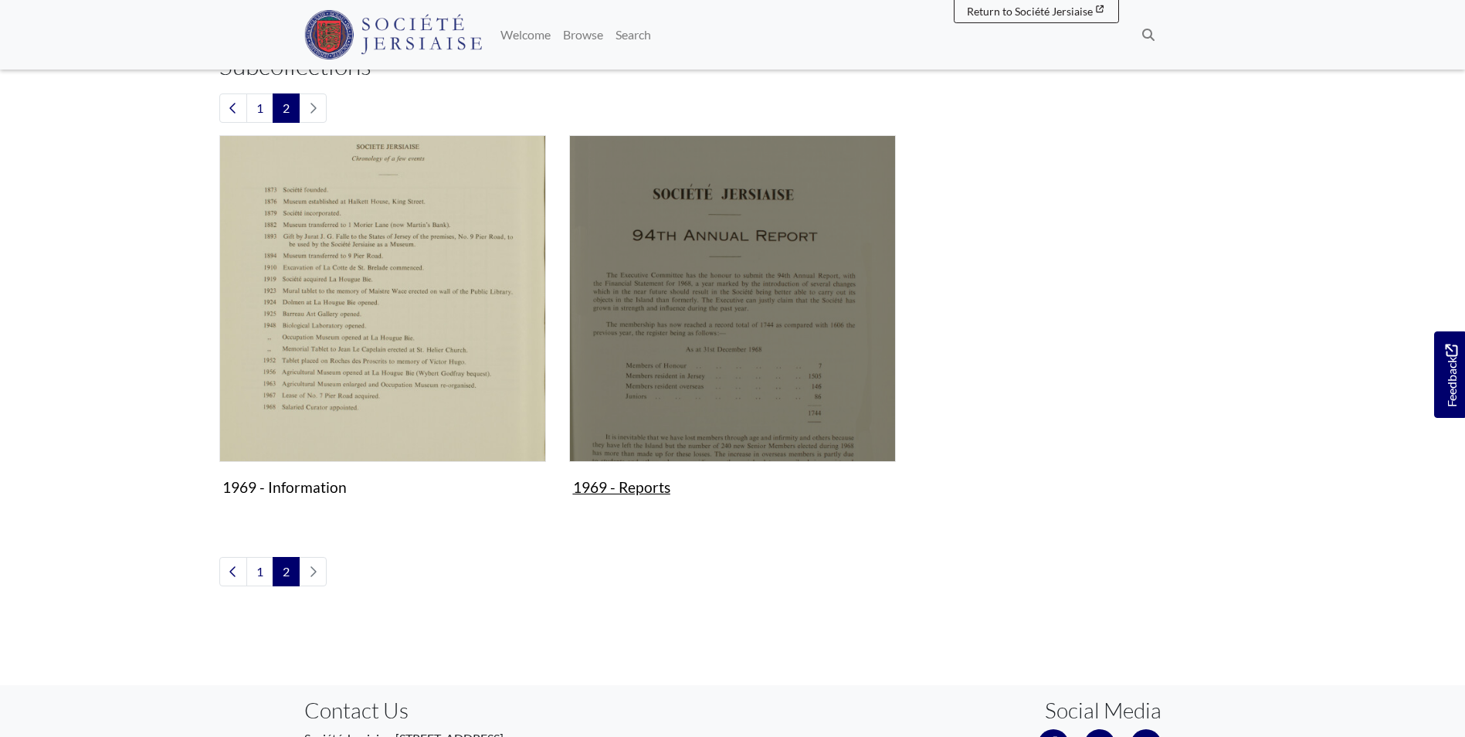
click at [730, 442] on img "Subcollection" at bounding box center [732, 298] width 327 height 327
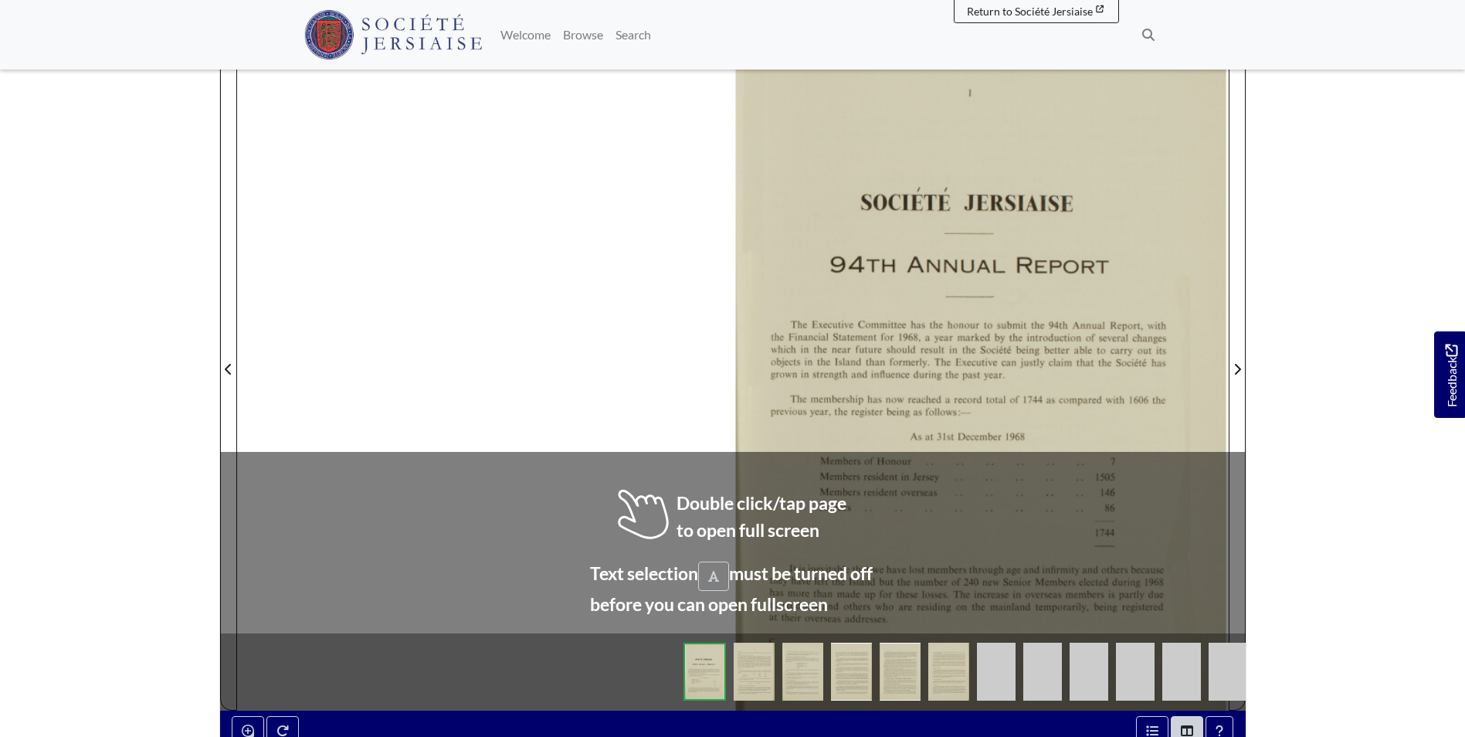
scroll to position [309, 0]
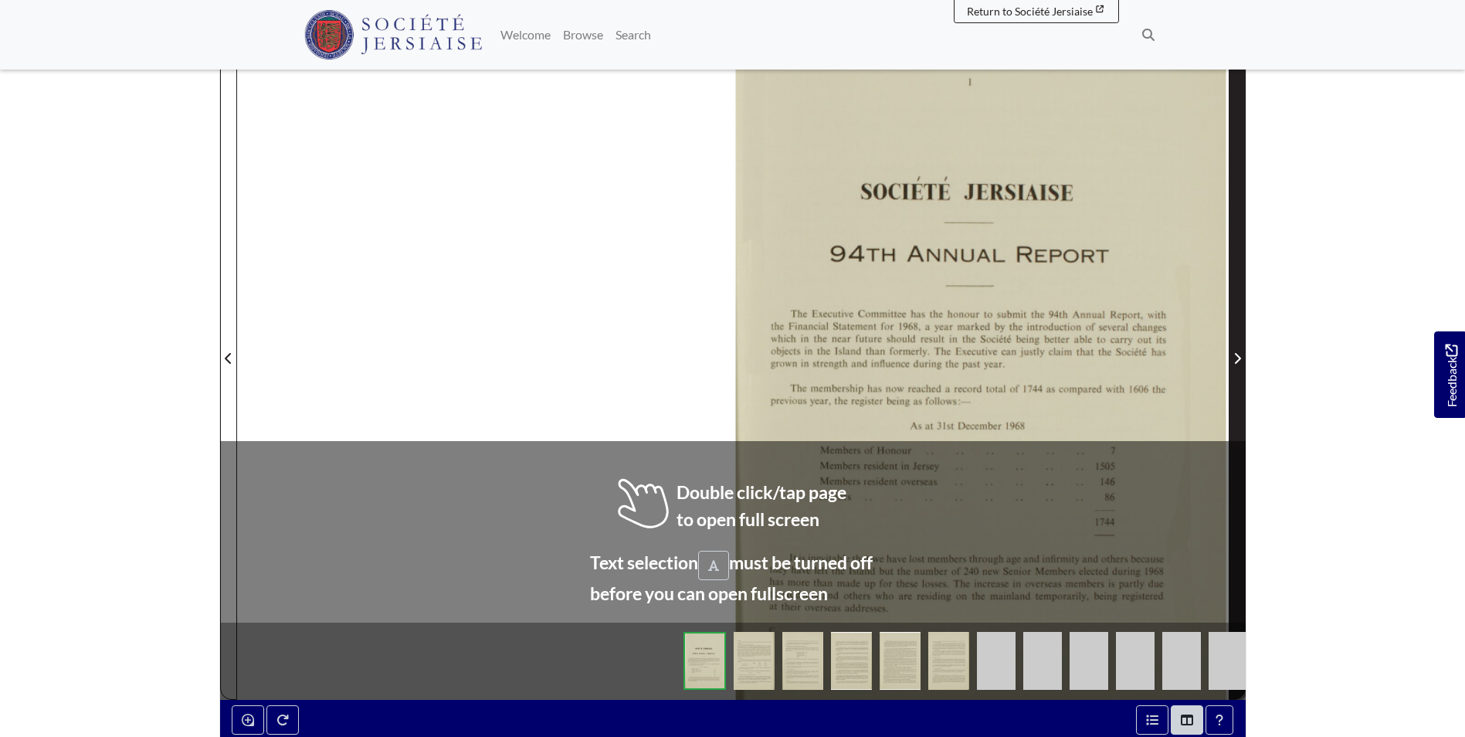
click at [1236, 388] on span "Next Page" at bounding box center [1237, 349] width 15 height 700
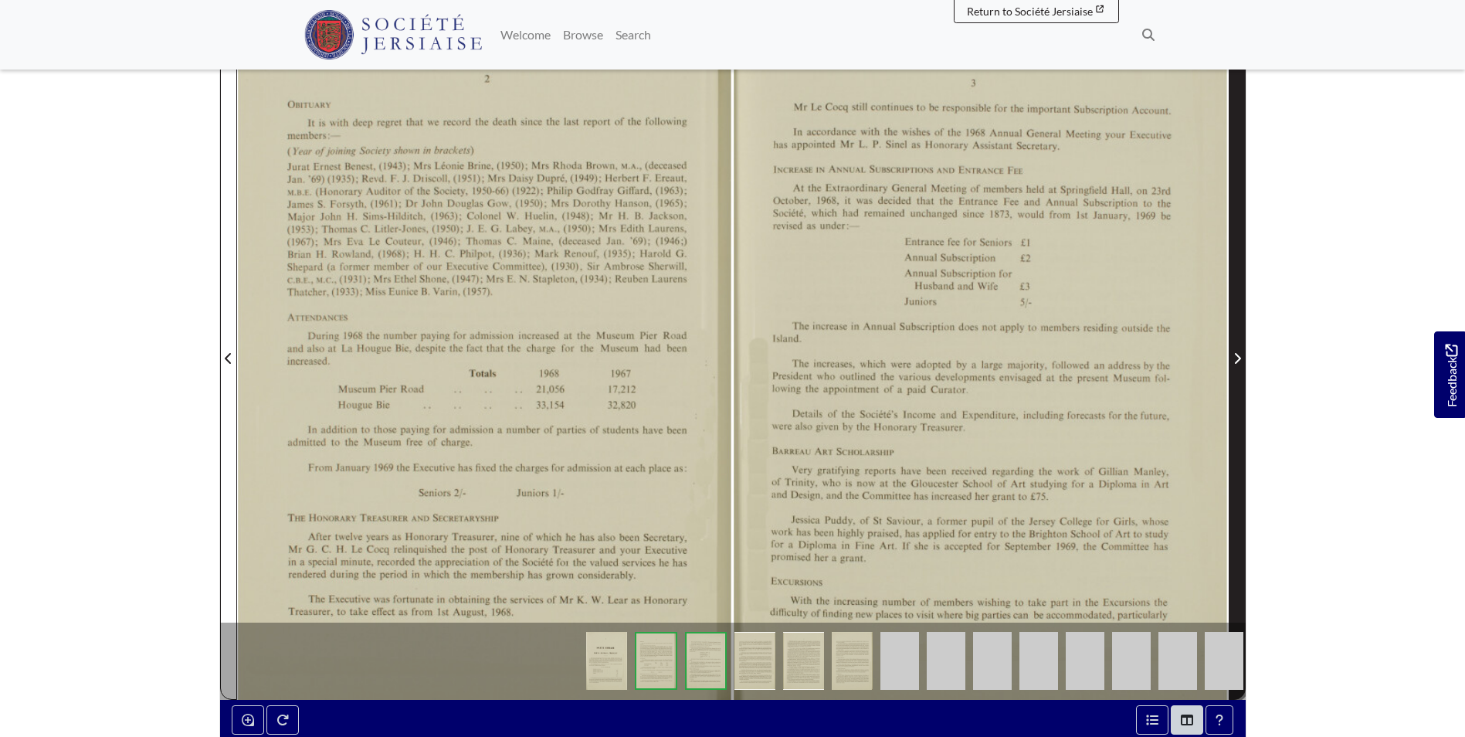
click at [1236, 388] on span "Next Page" at bounding box center [1237, 349] width 15 height 700
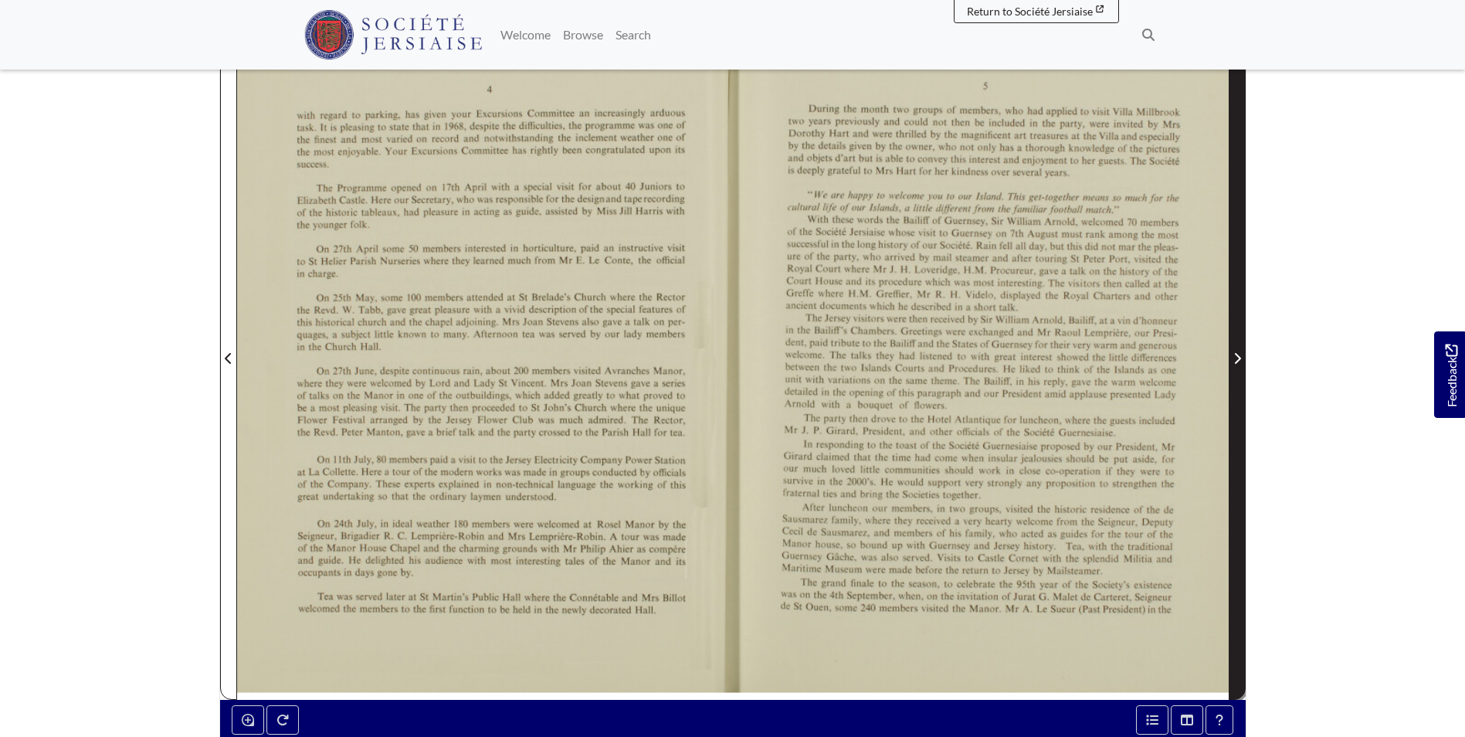
scroll to position [232, 0]
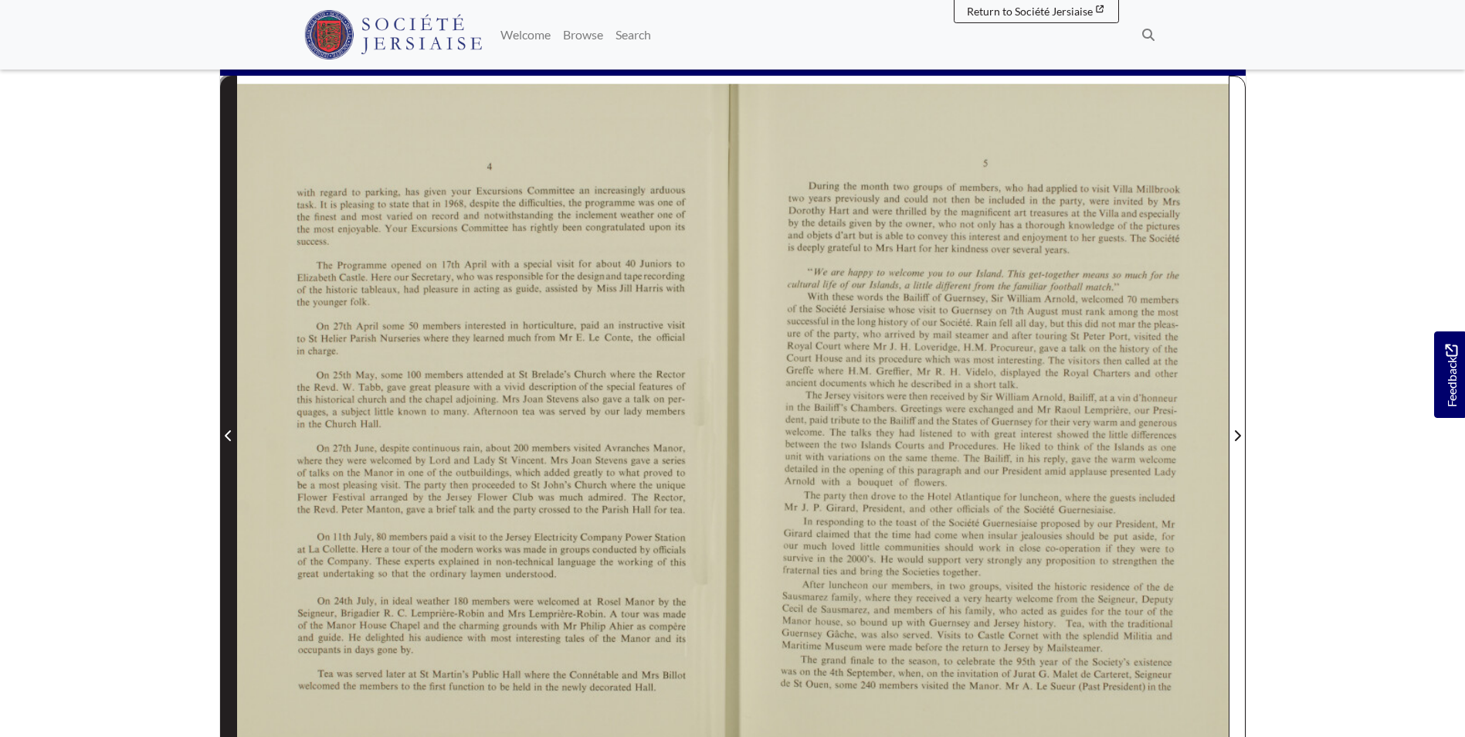
click at [232, 422] on span "Previous Page" at bounding box center [228, 426] width 15 height 700
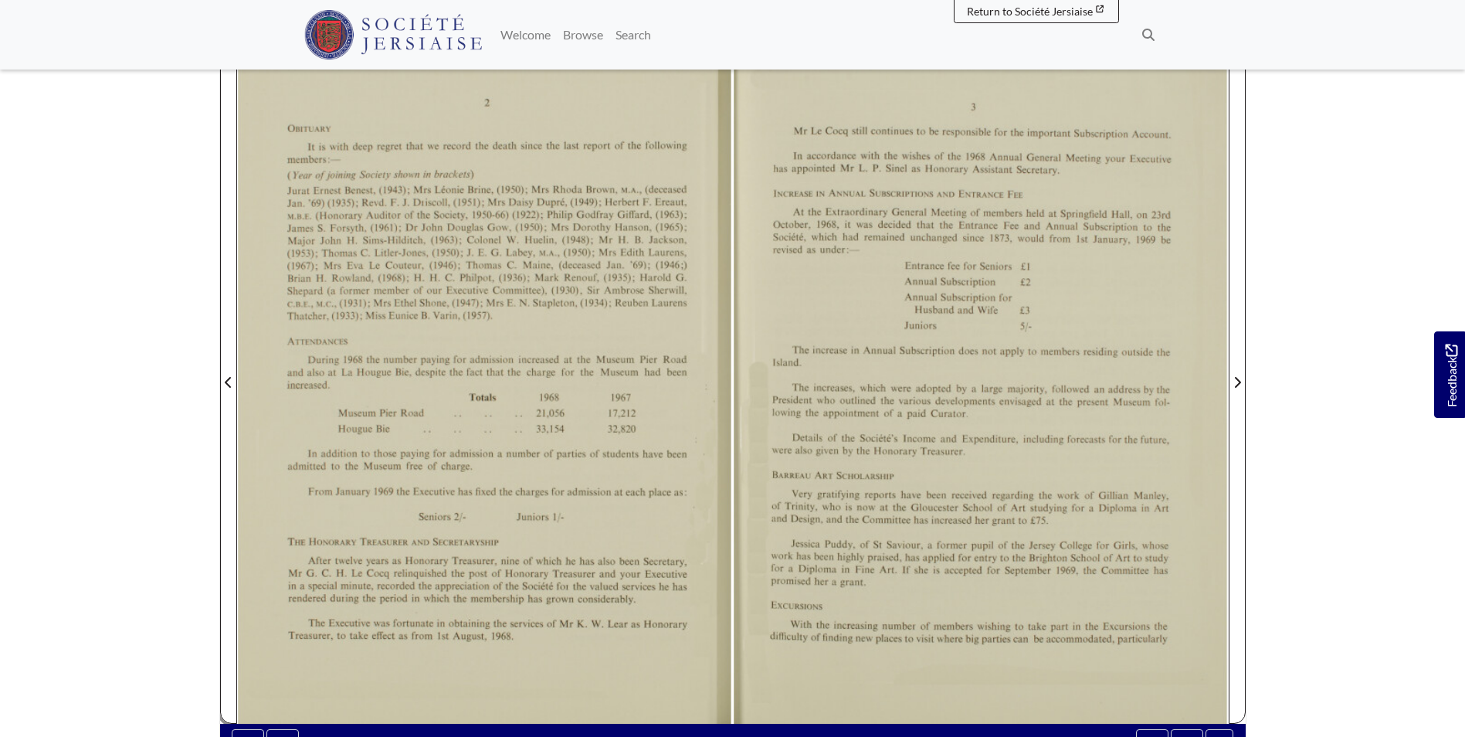
scroll to position [309, 0]
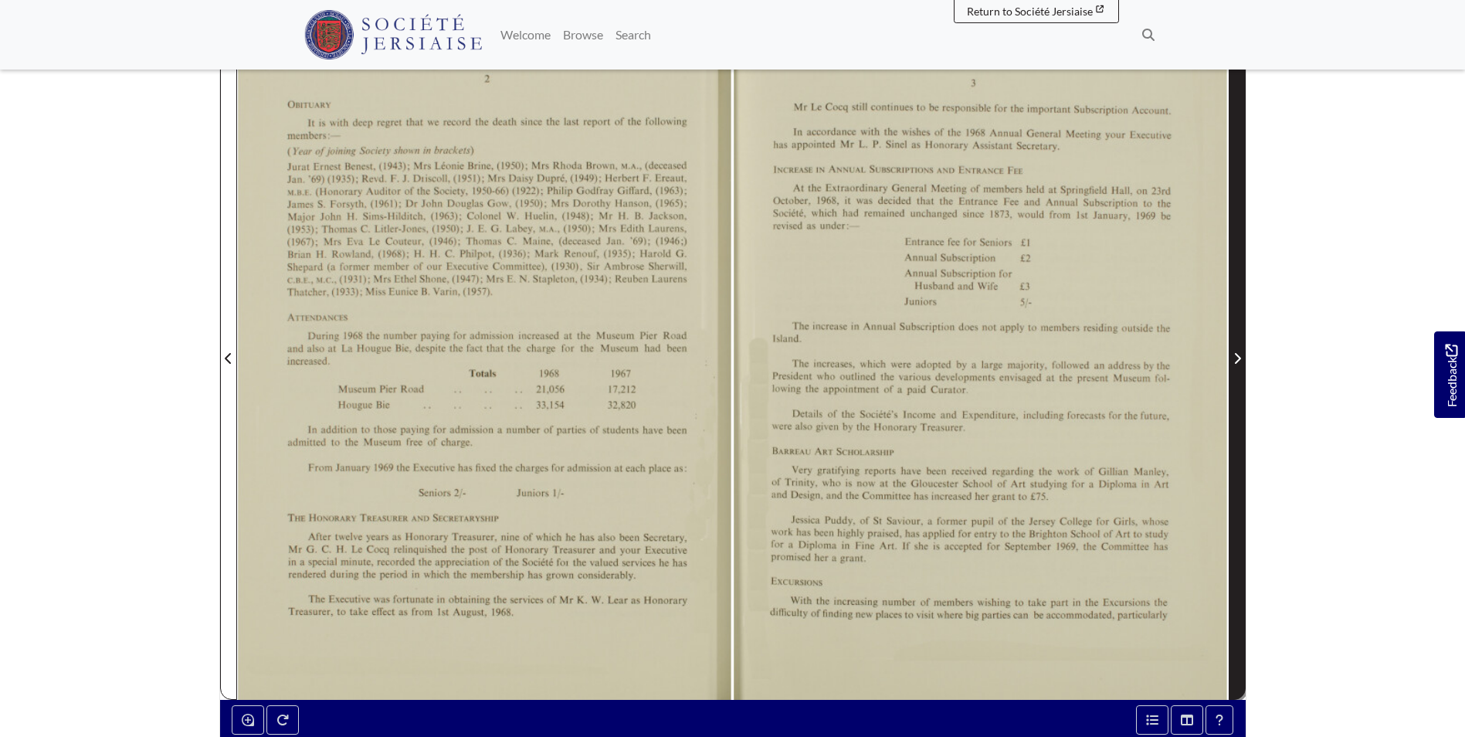
click at [1231, 453] on span "Next Page" at bounding box center [1237, 349] width 15 height 700
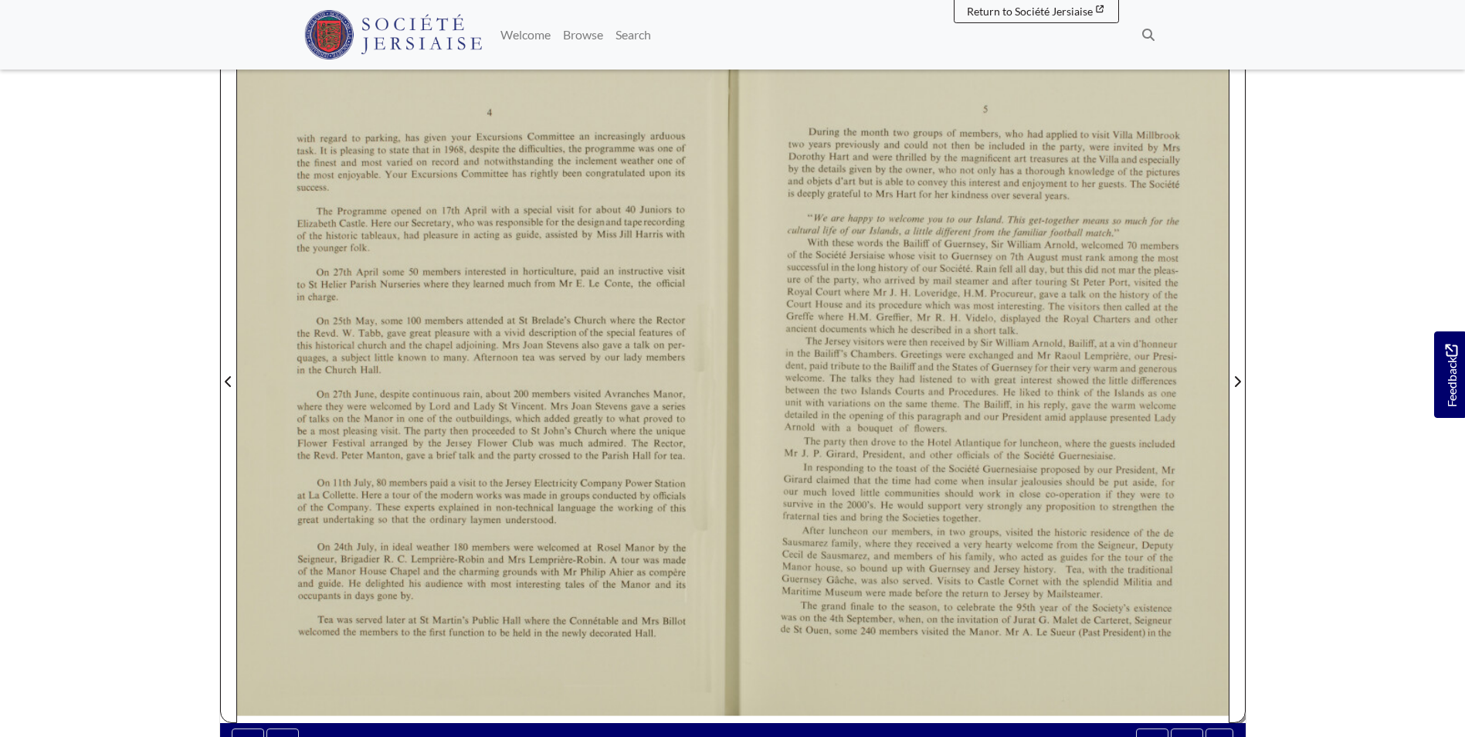
scroll to position [309, 0]
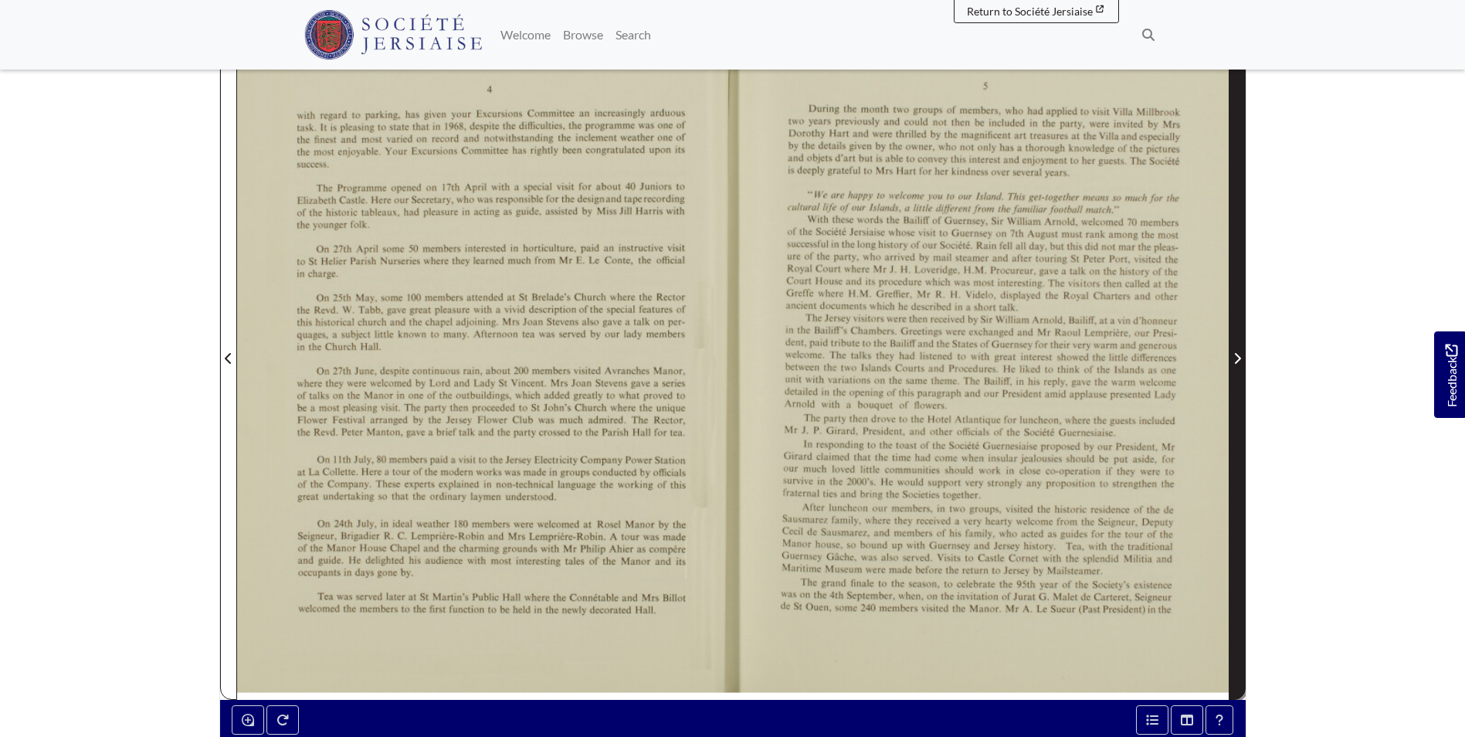
click at [1239, 410] on span "Next Page" at bounding box center [1237, 349] width 15 height 700
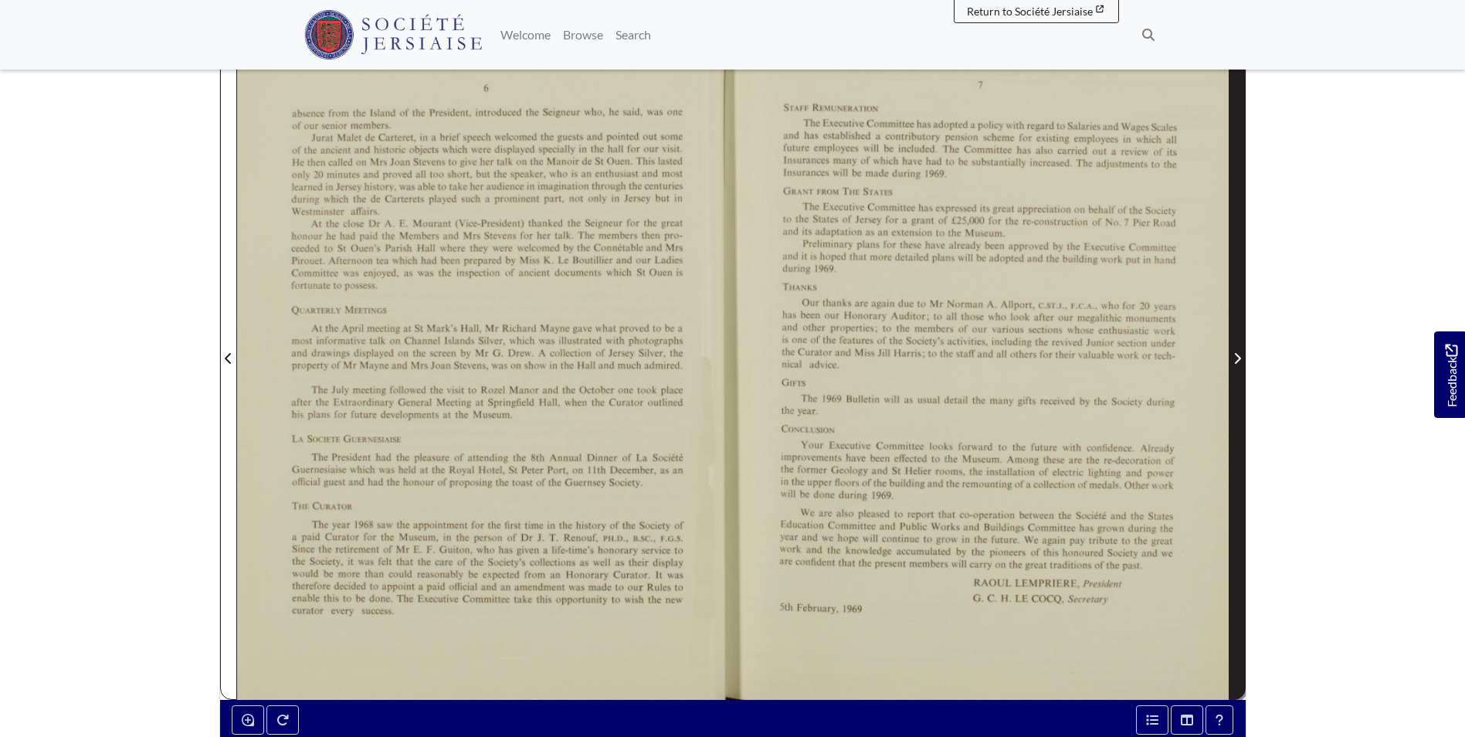
click at [1239, 410] on span "Next Page" at bounding box center [1237, 349] width 15 height 700
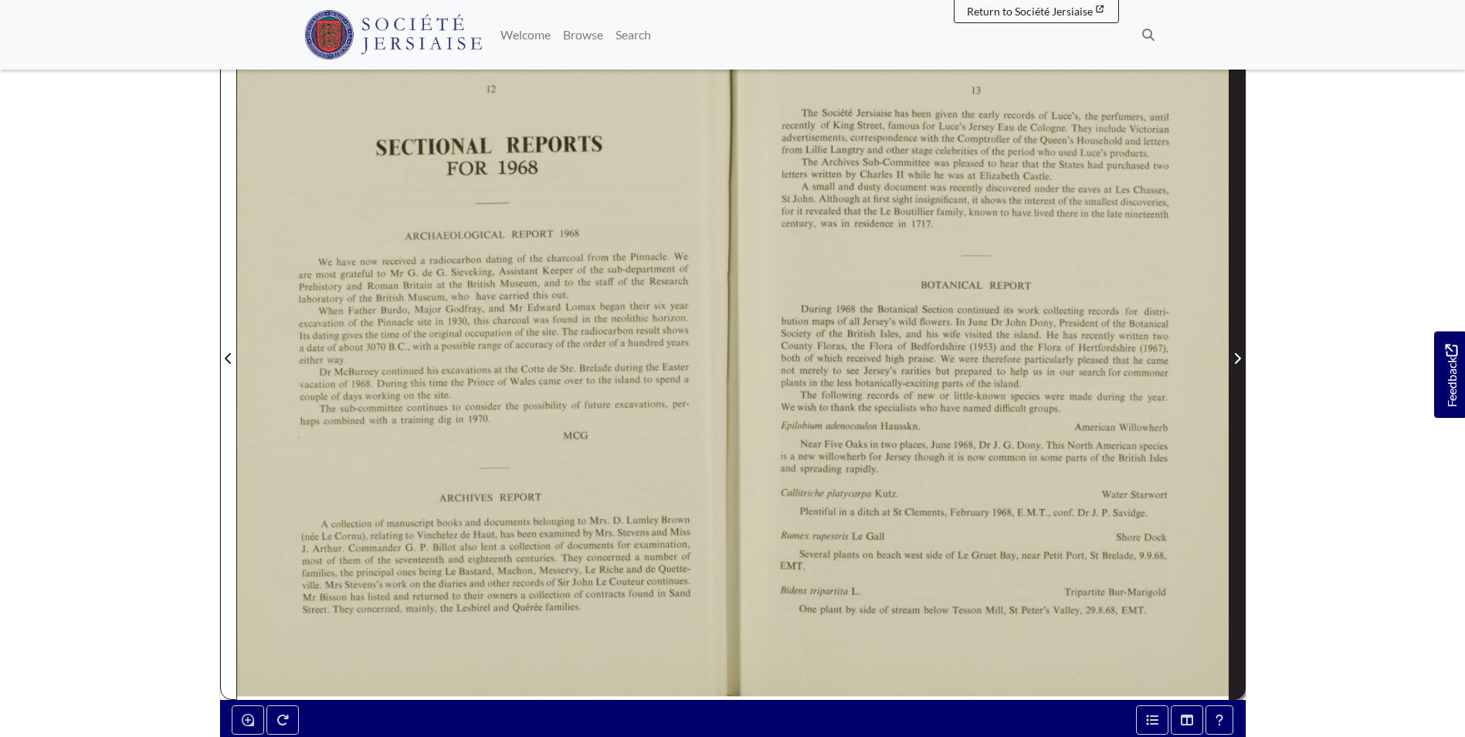
click at [1239, 410] on span "Next Page" at bounding box center [1237, 349] width 15 height 700
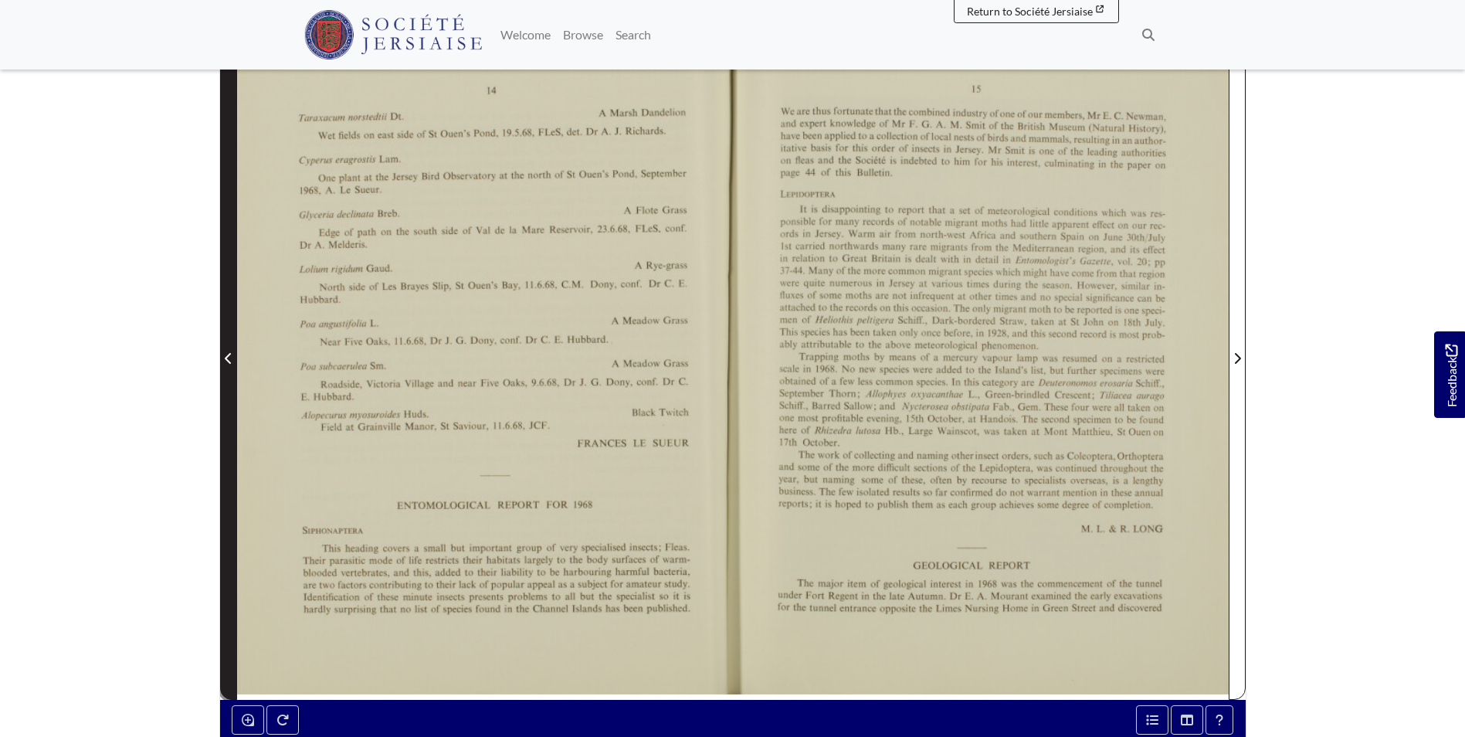
click at [221, 291] on span "Previous Page" at bounding box center [228, 349] width 15 height 700
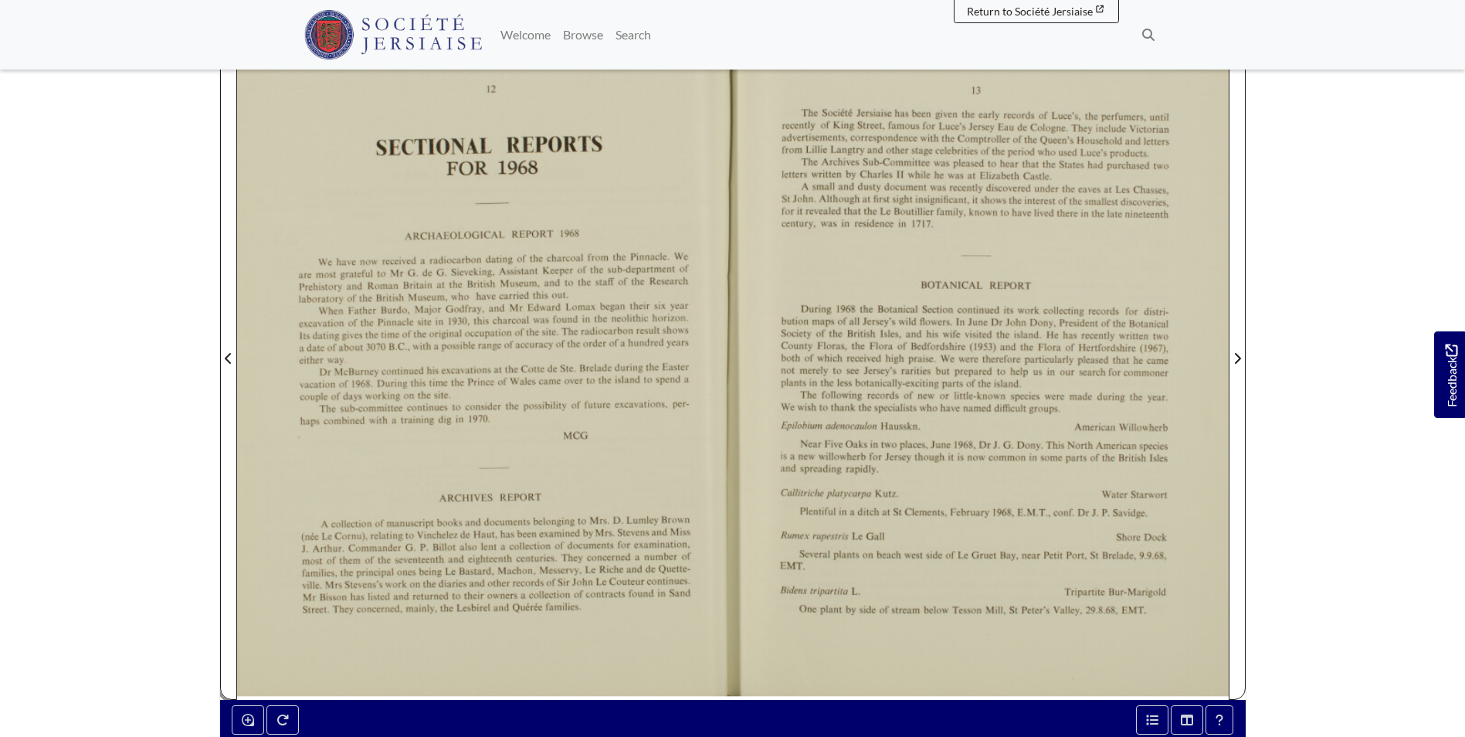
scroll to position [232, 0]
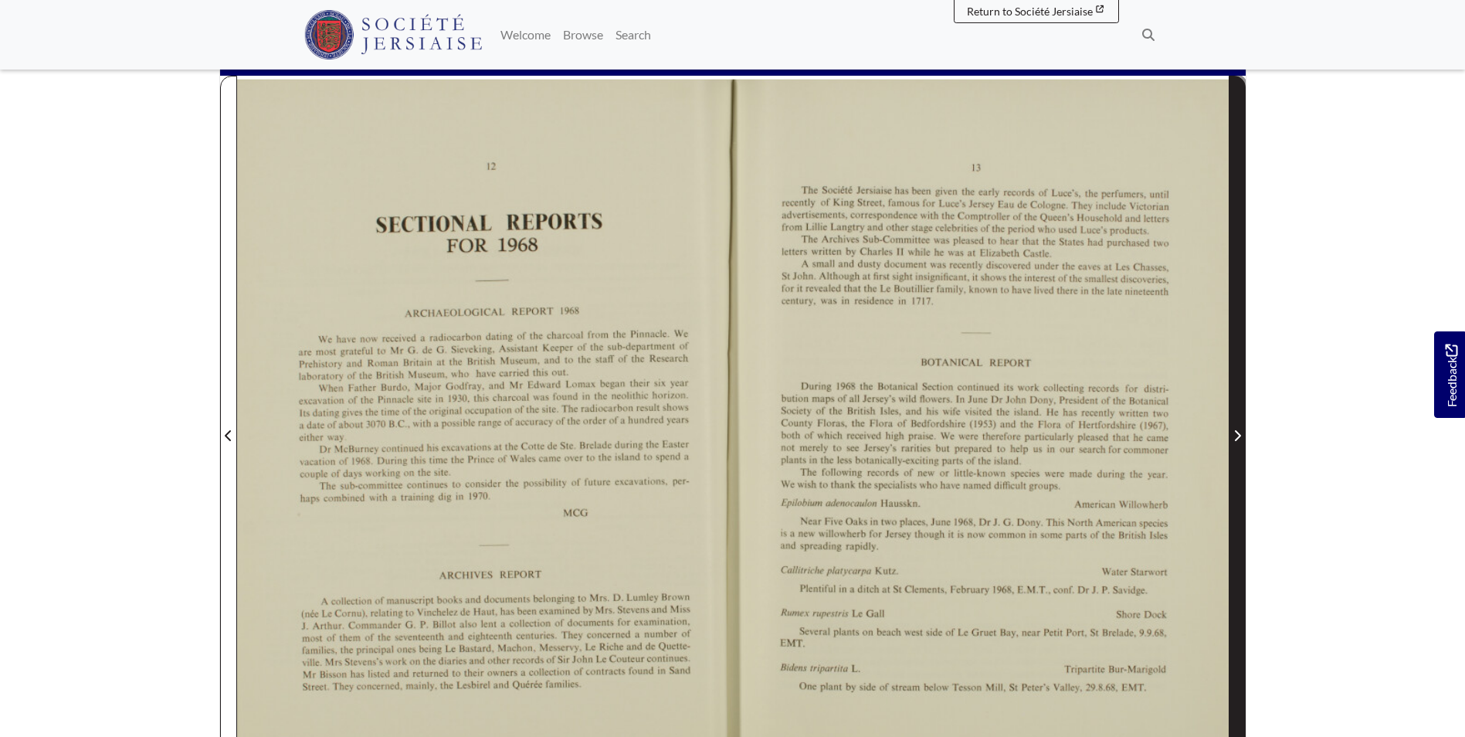
click at [1239, 422] on span "Next Page" at bounding box center [1237, 426] width 15 height 700
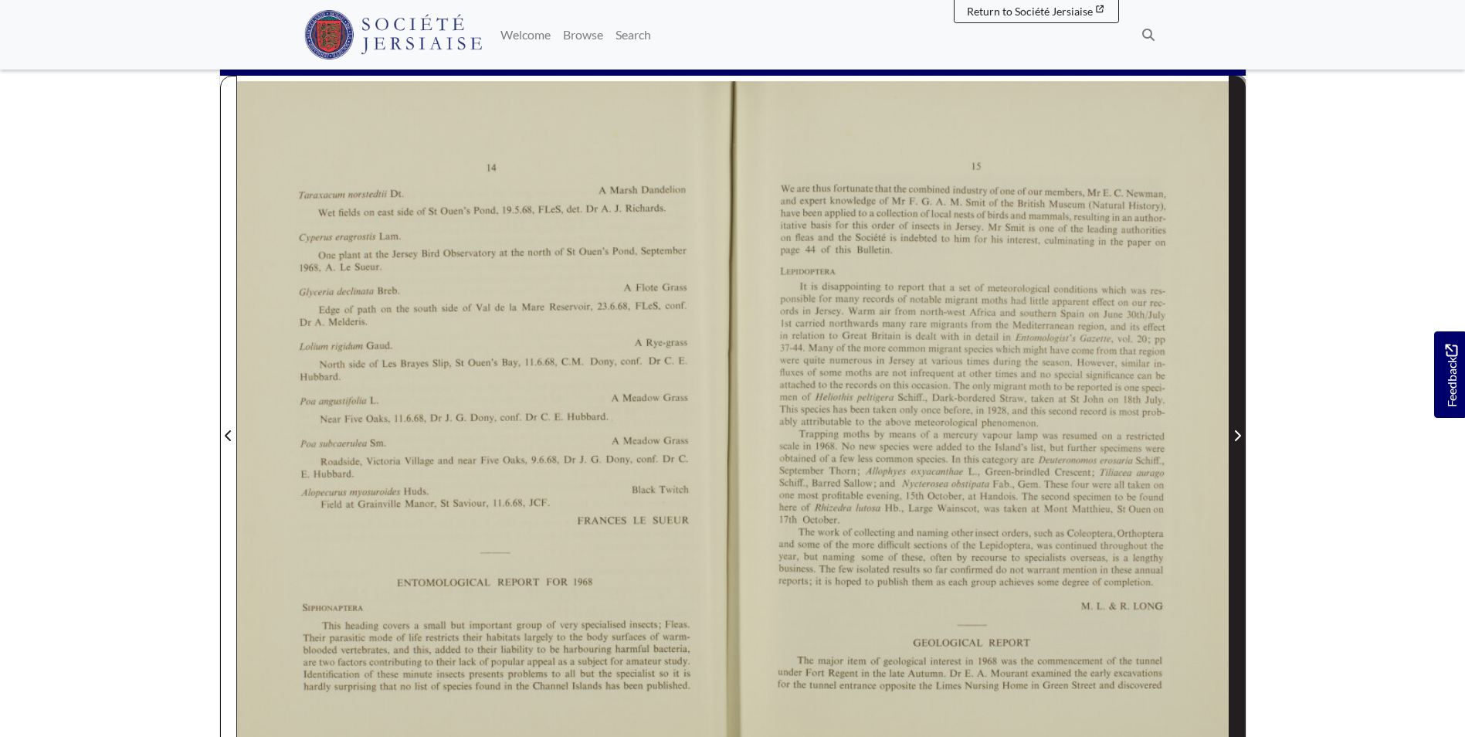
click at [1242, 395] on span "Next Page" at bounding box center [1237, 426] width 15 height 700
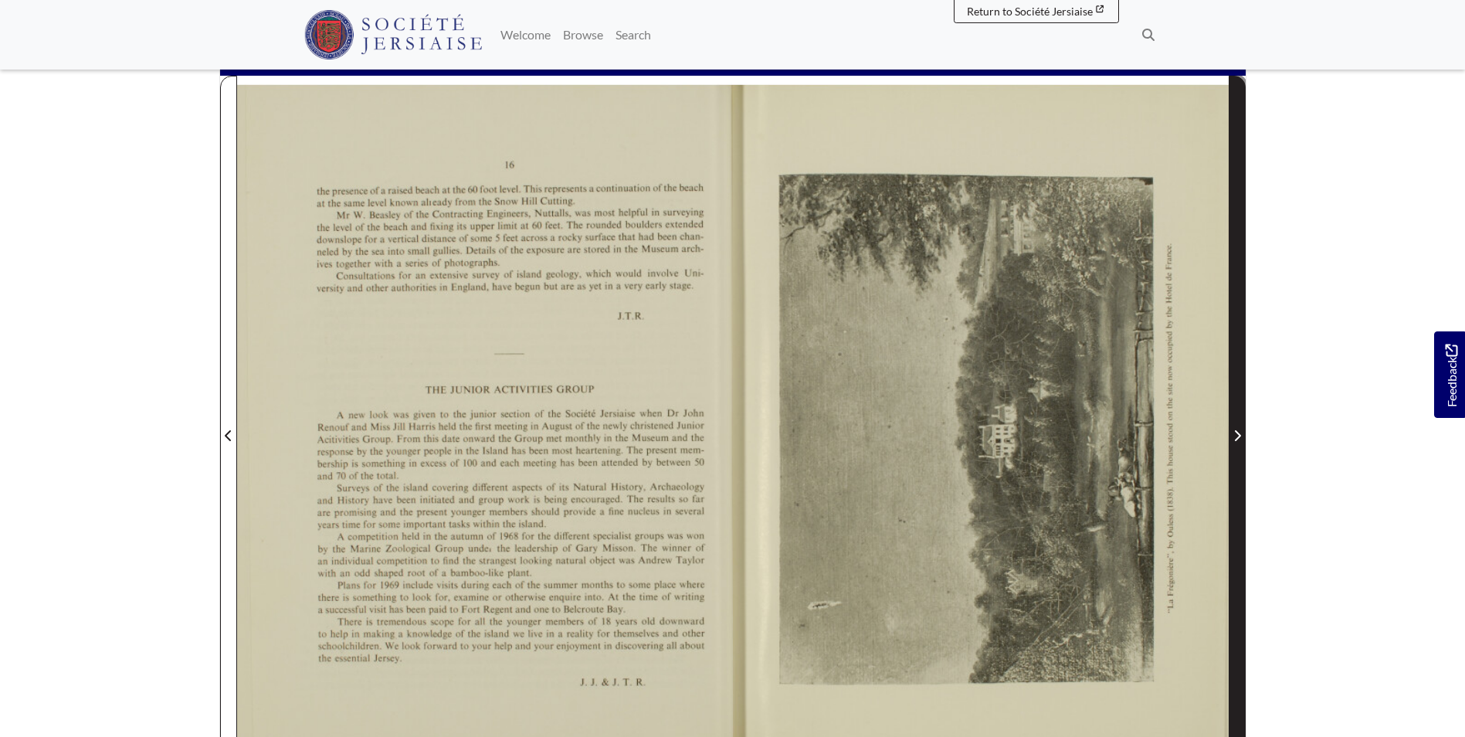
click at [1242, 395] on span "Next Page" at bounding box center [1237, 426] width 15 height 700
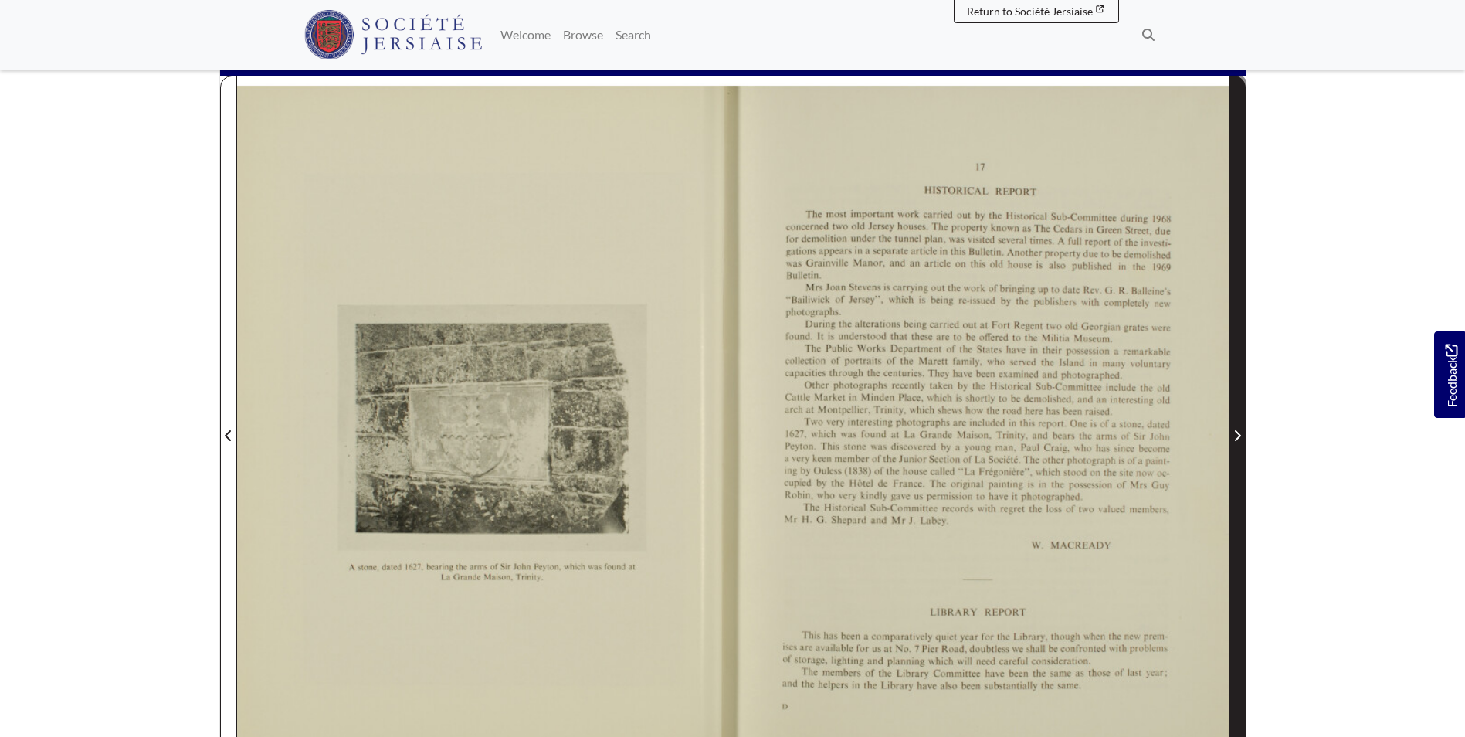
click at [1242, 395] on span "Next Page" at bounding box center [1237, 426] width 15 height 700
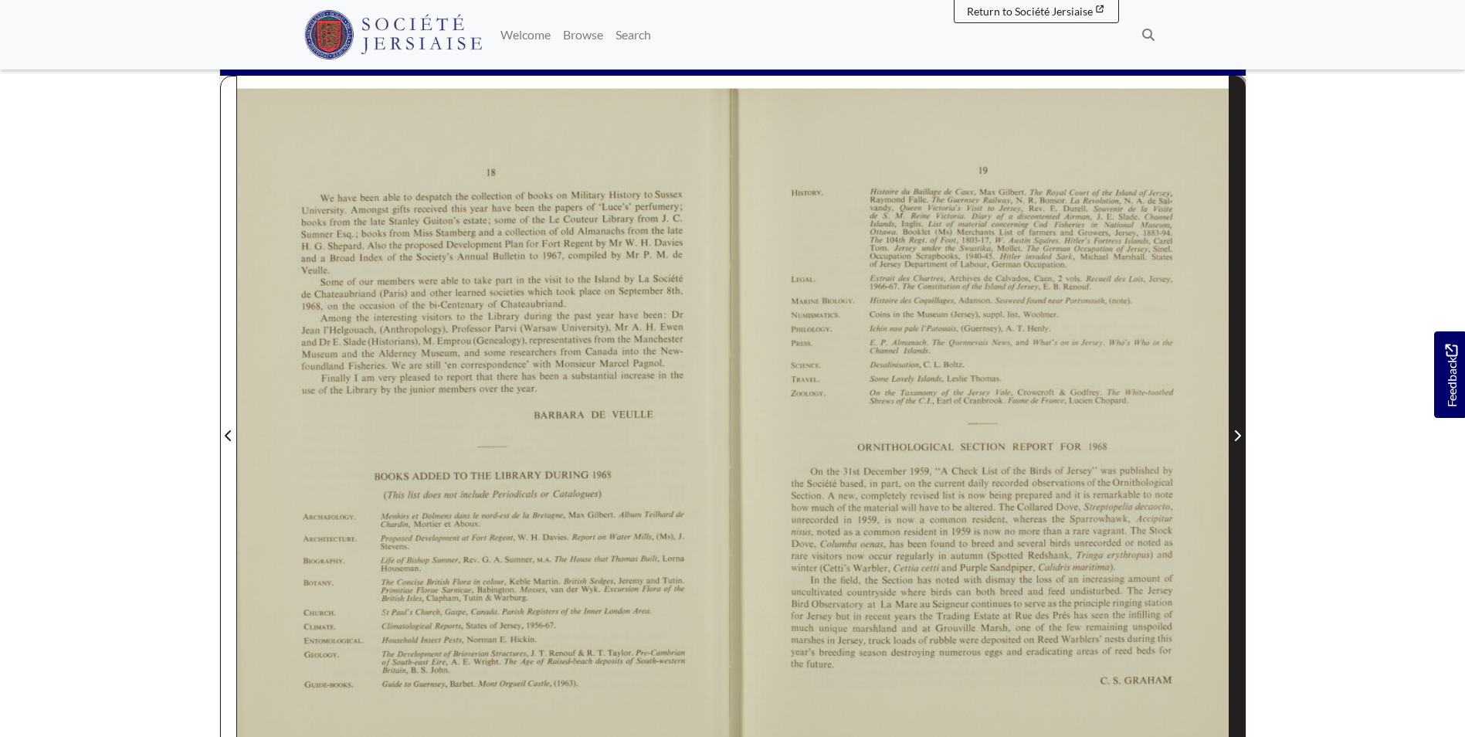
click at [1242, 395] on span "Next Page" at bounding box center [1237, 426] width 15 height 700
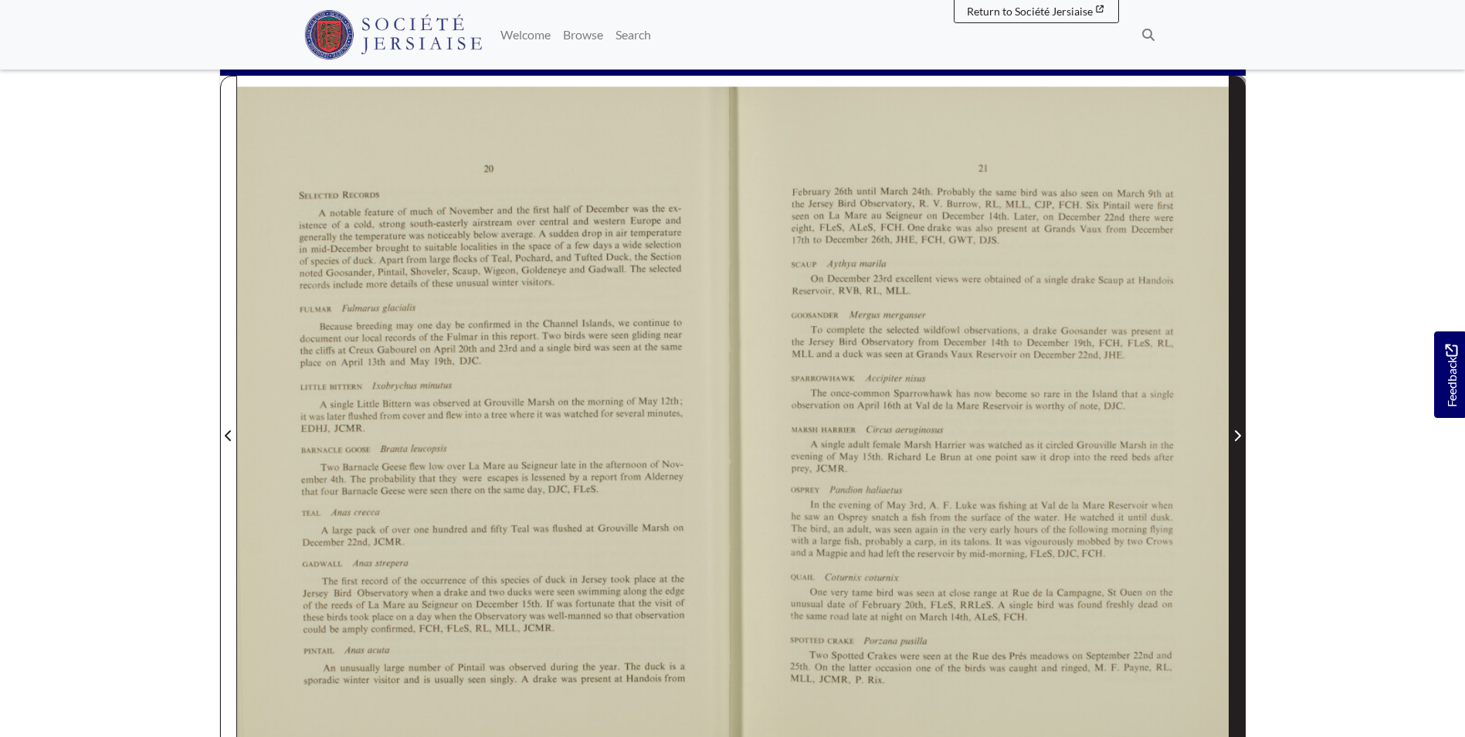
click at [1242, 395] on span "Next Page" at bounding box center [1237, 426] width 15 height 700
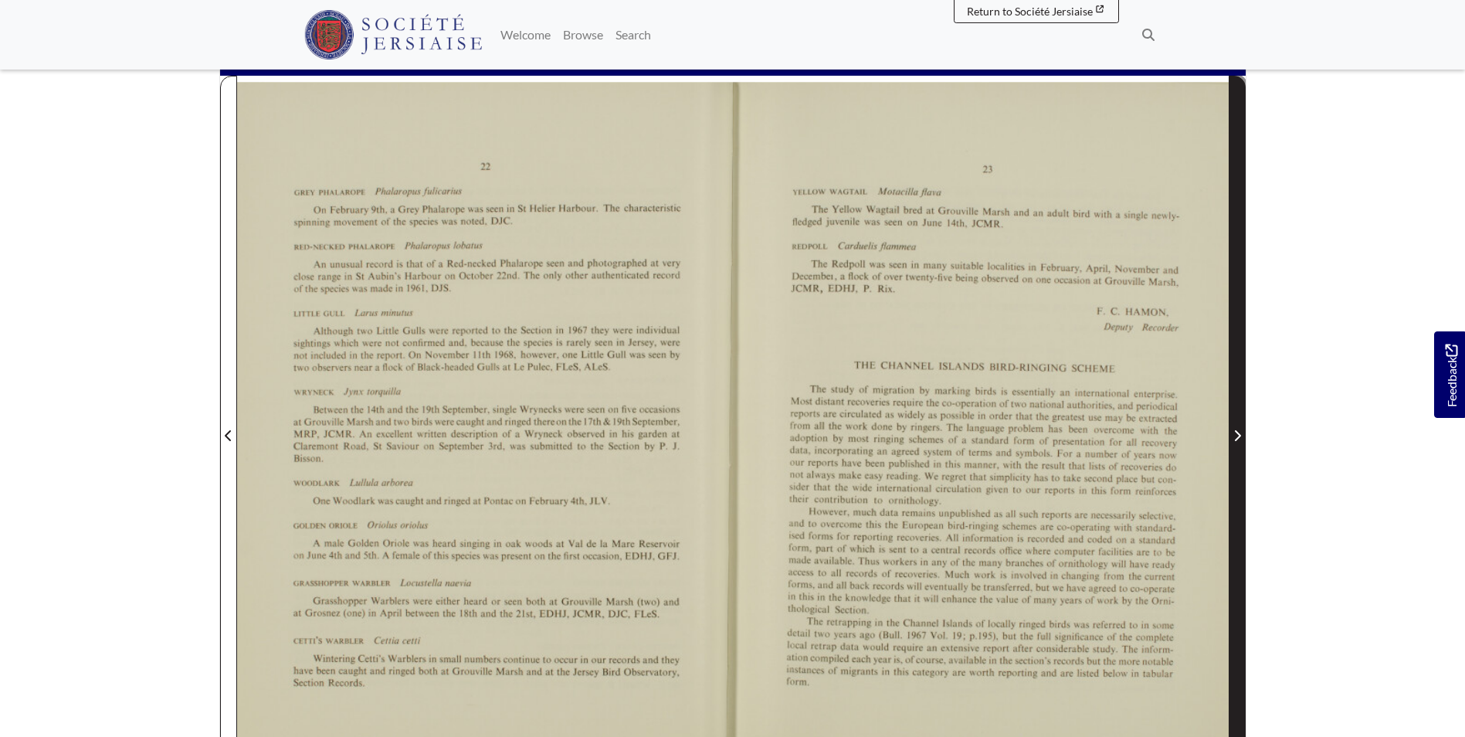
click at [1239, 396] on span "Next Page" at bounding box center [1237, 426] width 15 height 700
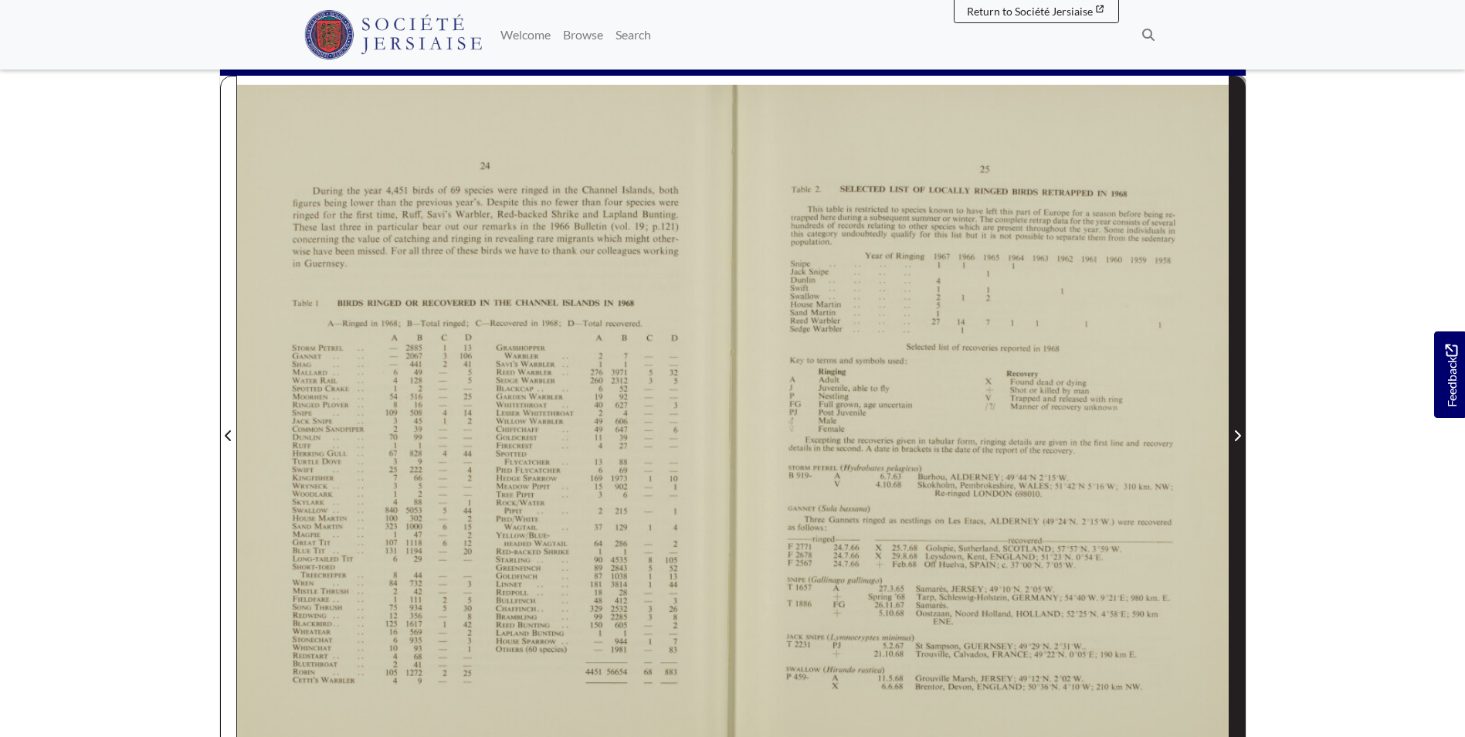
click at [1239, 396] on span "Next Page" at bounding box center [1237, 426] width 15 height 700
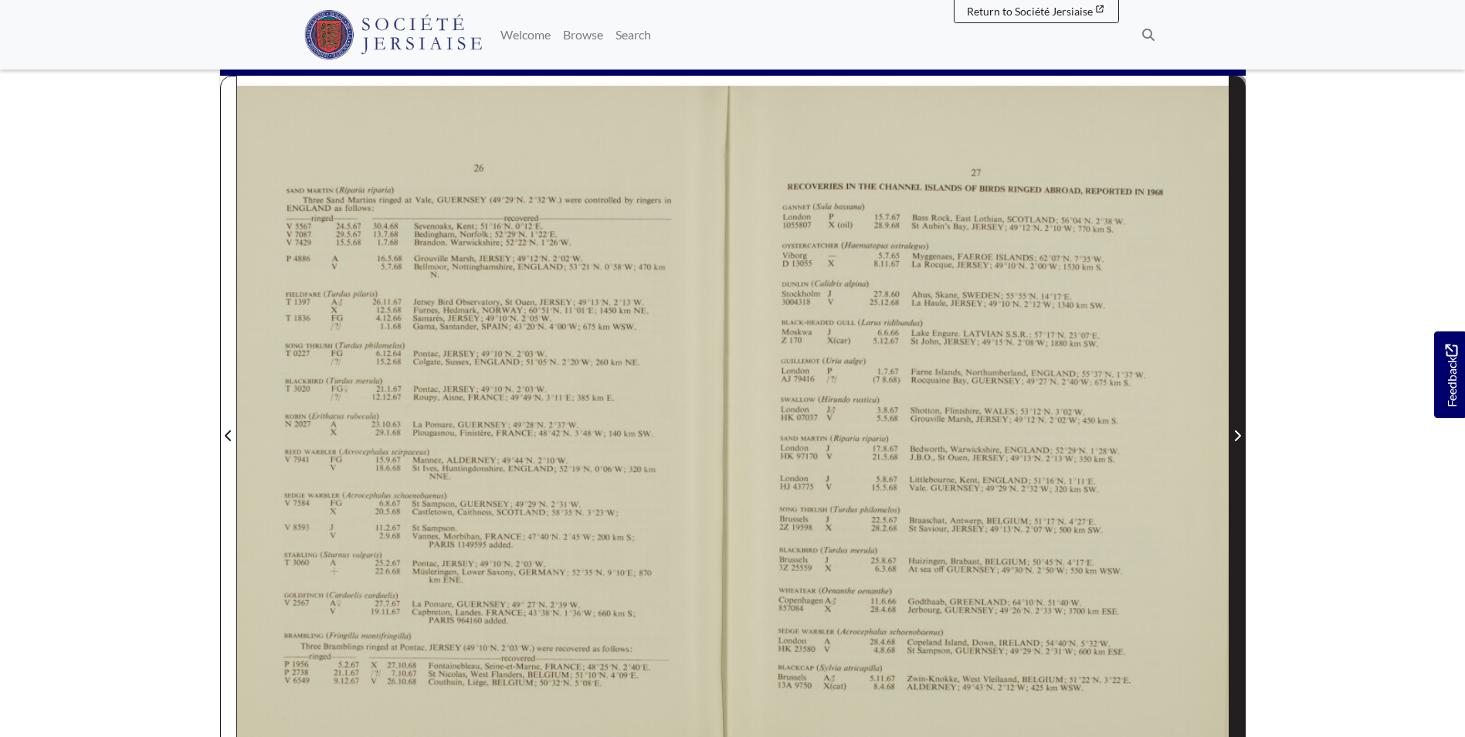
click at [1239, 396] on span "Next Page" at bounding box center [1237, 426] width 15 height 700
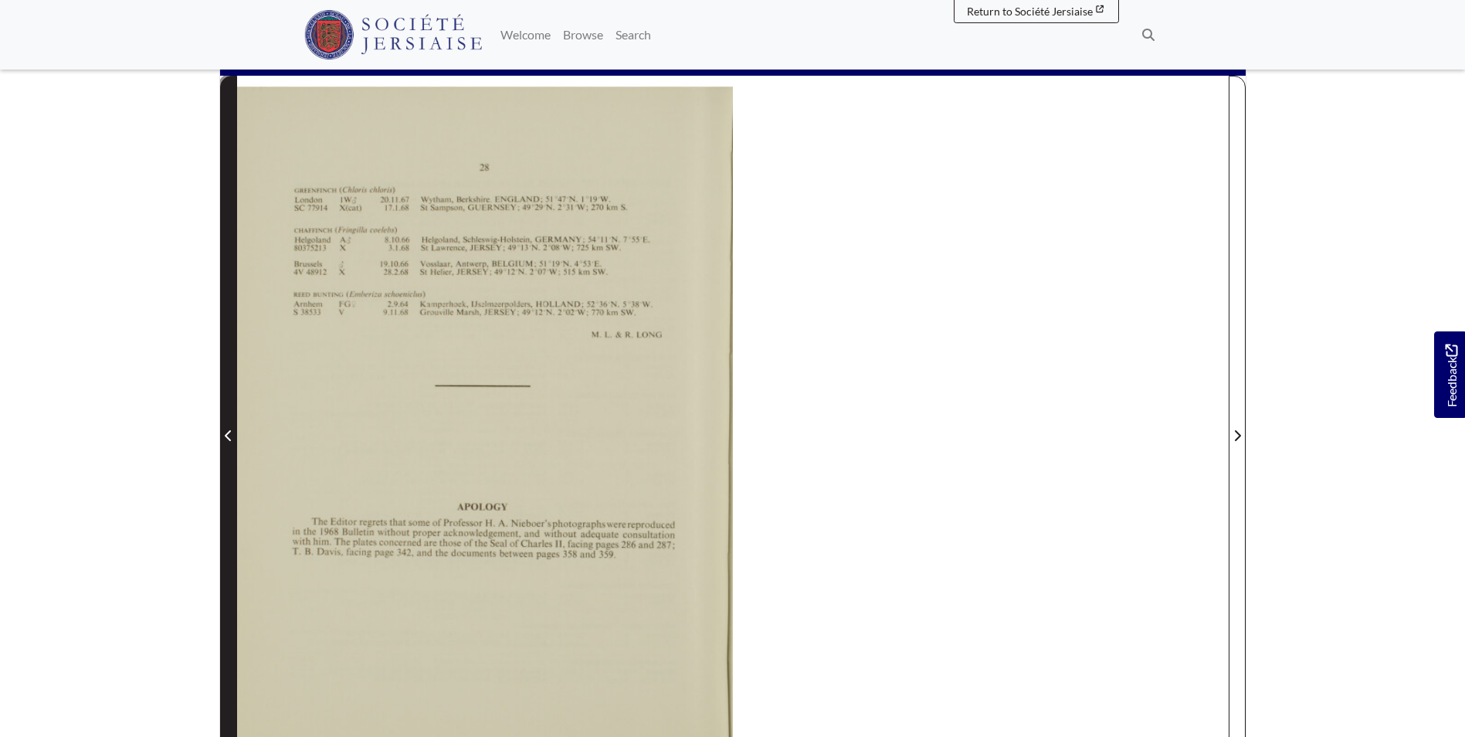
click at [230, 413] on span "Previous Page" at bounding box center [228, 426] width 15 height 700
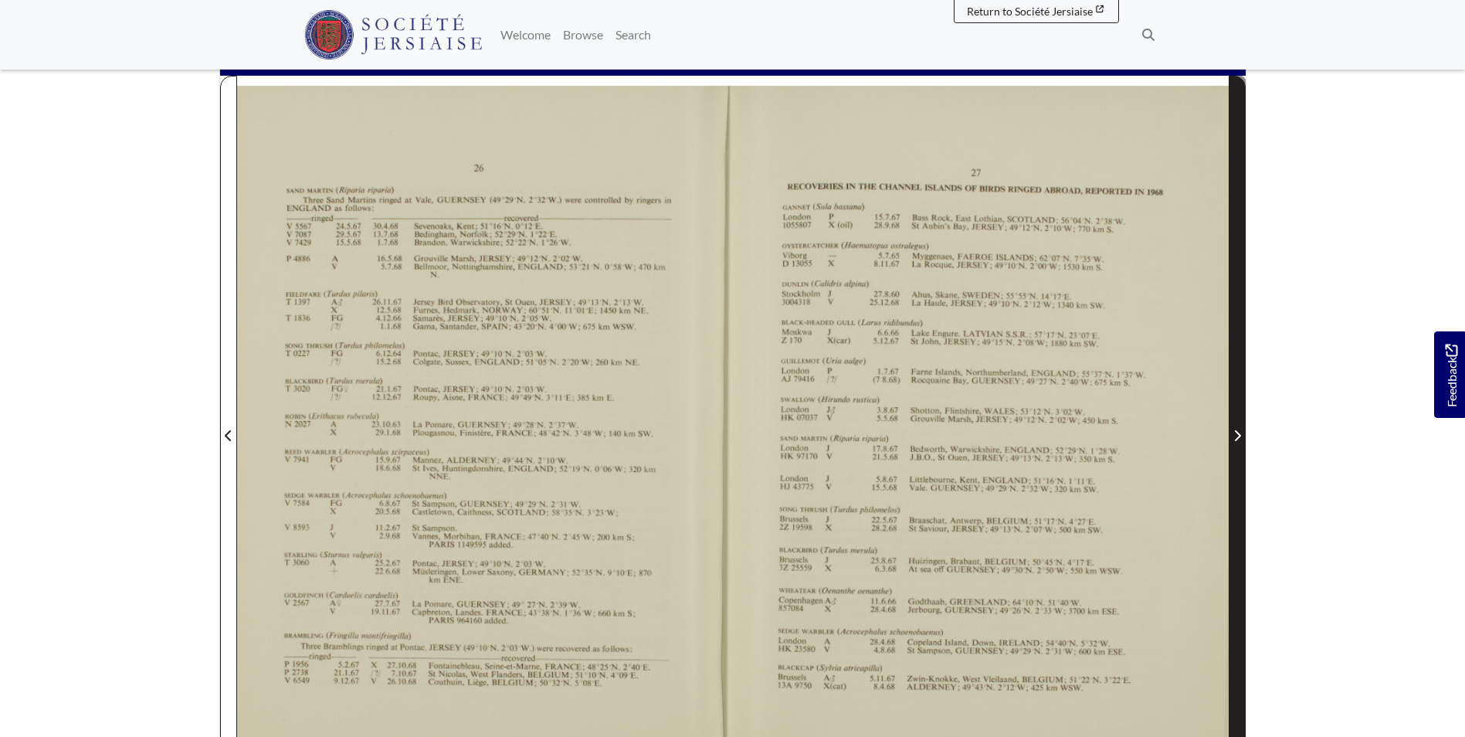
click at [1237, 417] on span "Next Page" at bounding box center [1237, 426] width 15 height 700
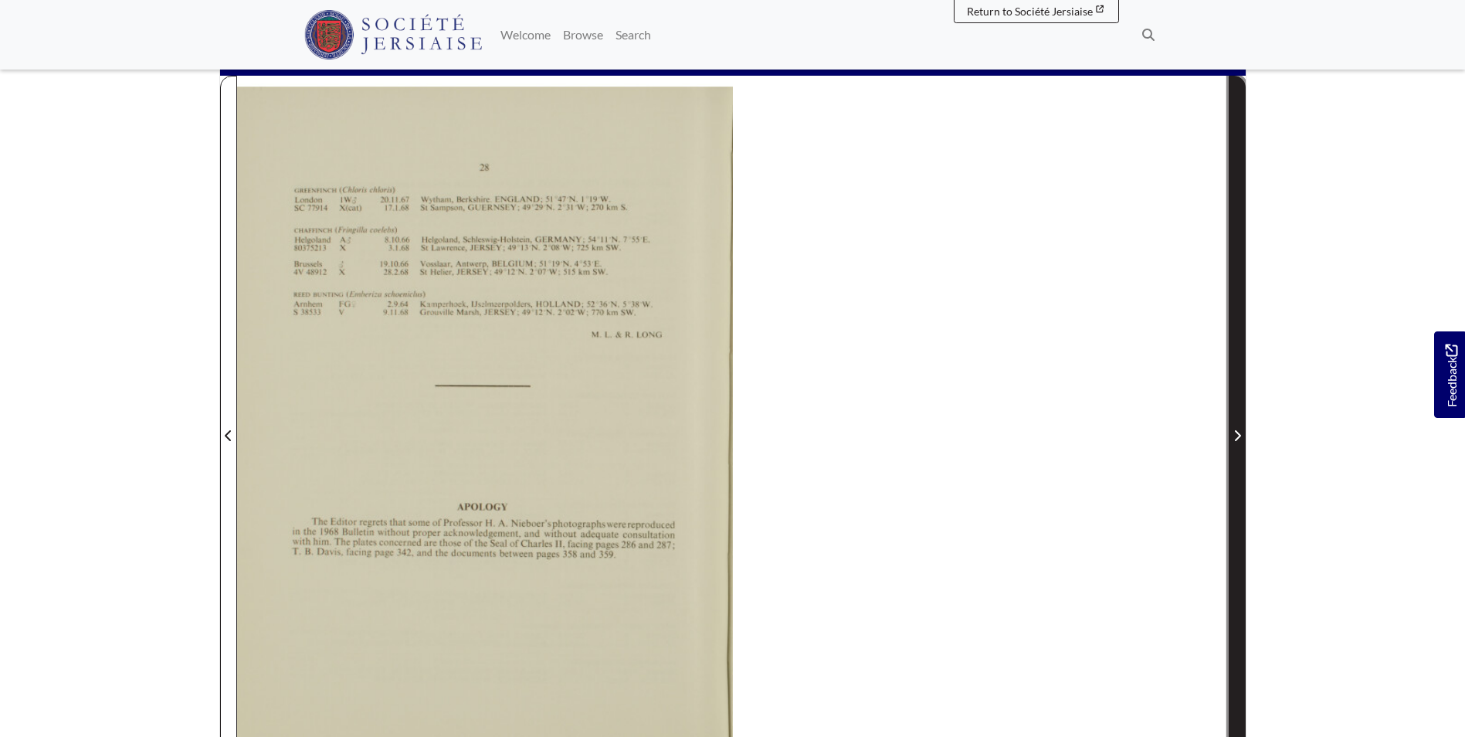
click at [1236, 417] on span "Next Page" at bounding box center [1237, 426] width 15 height 700
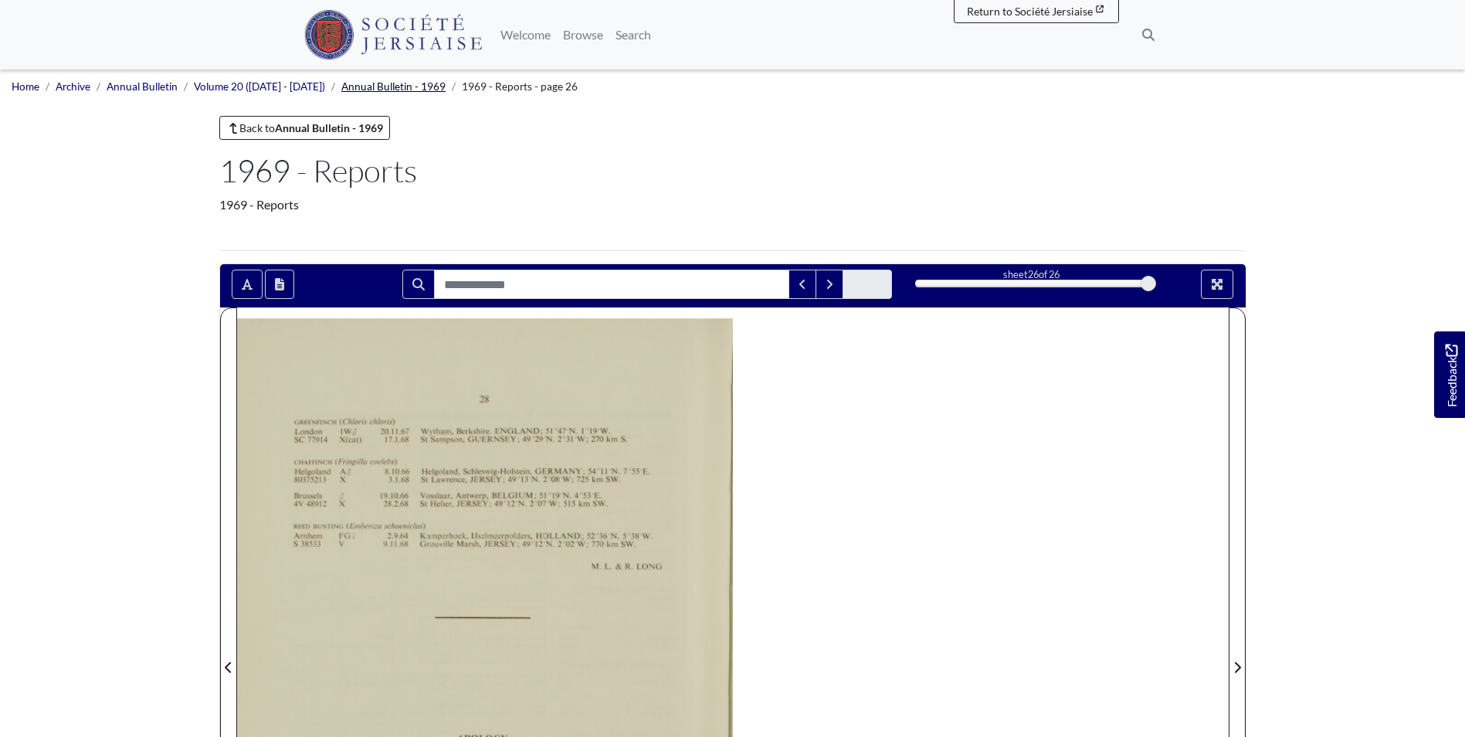
click at [419, 86] on link "Annual Bulletin - 1969" at bounding box center [393, 86] width 104 height 12
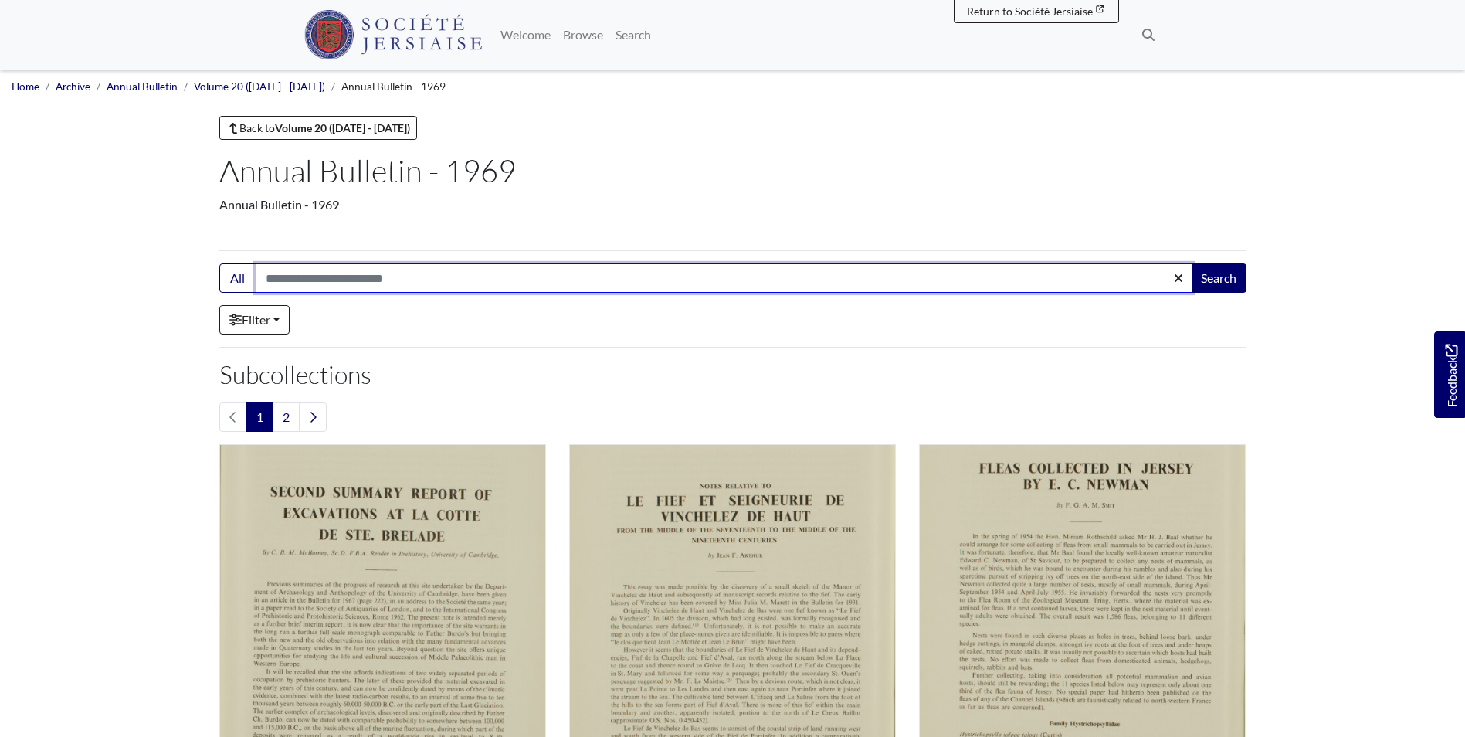
click at [367, 278] on input "Search:" at bounding box center [724, 277] width 937 height 29
type input "****"
click at [1191, 263] on button "Search" at bounding box center [1219, 277] width 56 height 29
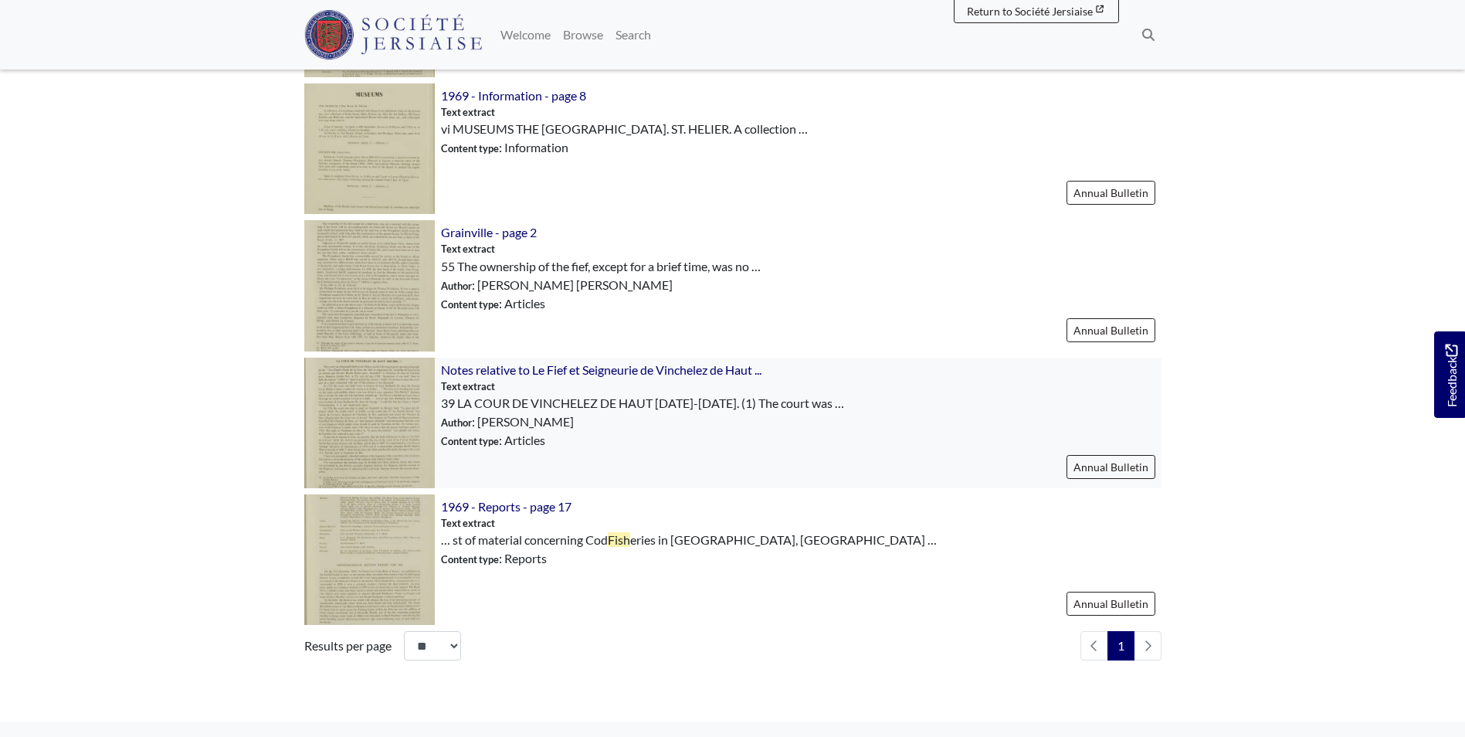
scroll to position [1467, 0]
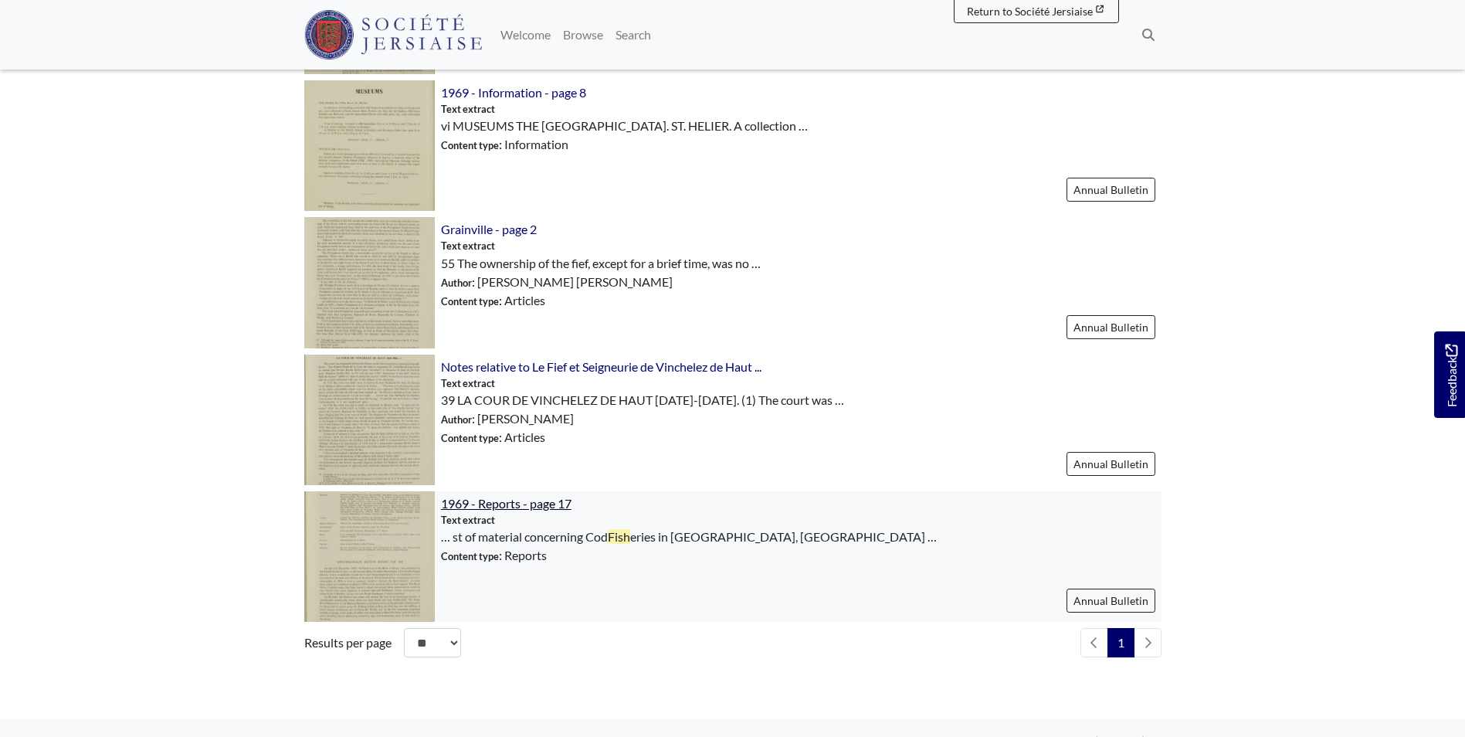
click at [466, 504] on span "1969 - Reports - page 17" at bounding box center [506, 503] width 131 height 15
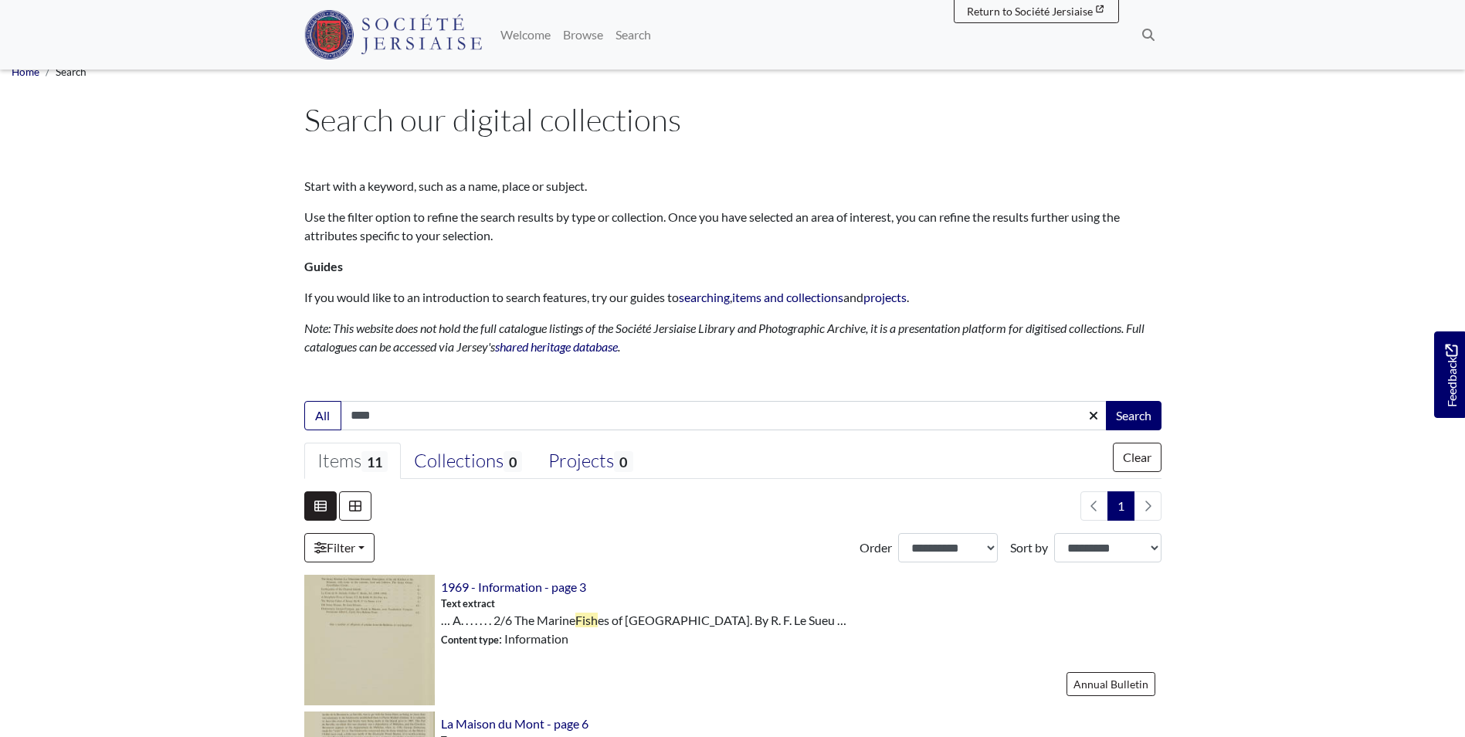
scroll to position [0, 0]
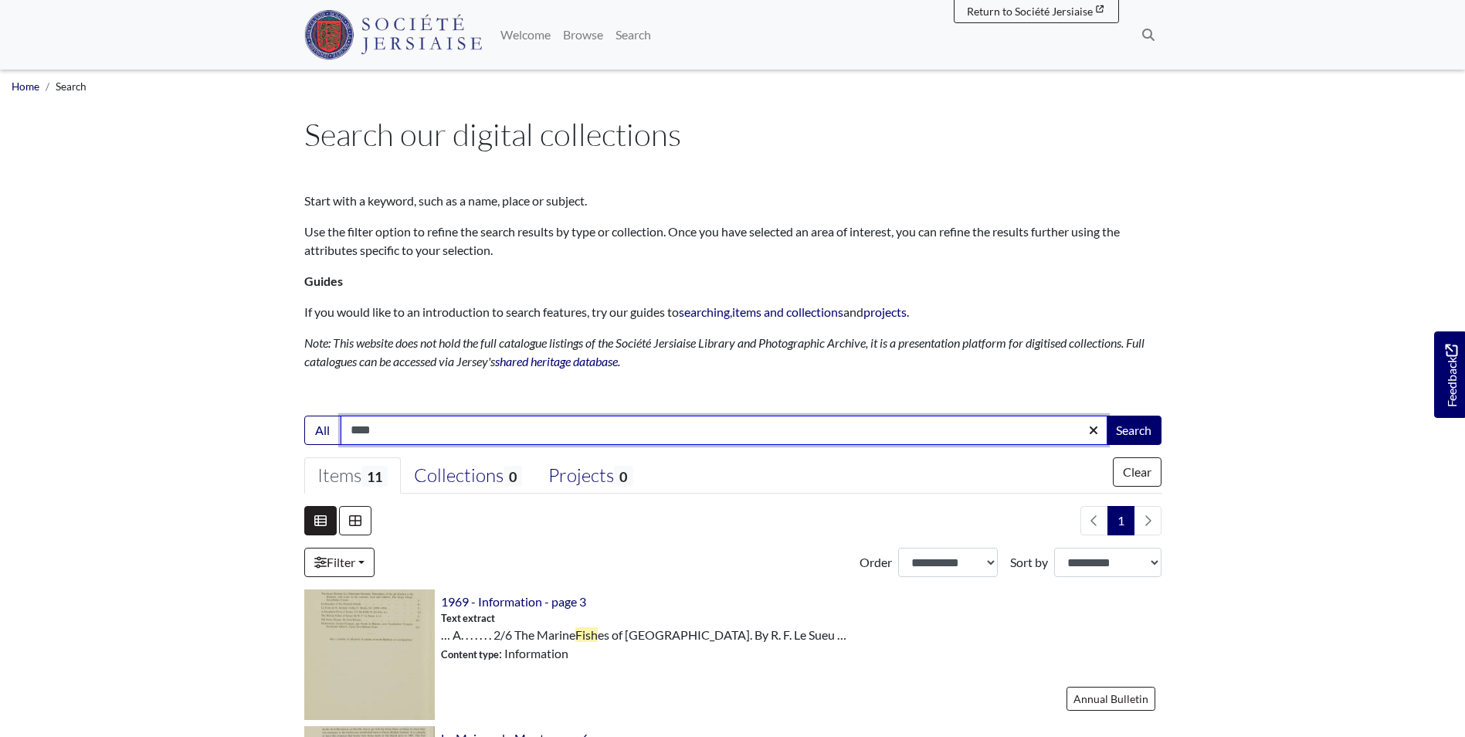
drag, startPoint x: 242, startPoint y: 392, endPoint x: 54, endPoint y: 346, distance: 193.1
type input "****"
click at [1106, 415] on button "Search" at bounding box center [1134, 429] width 56 height 29
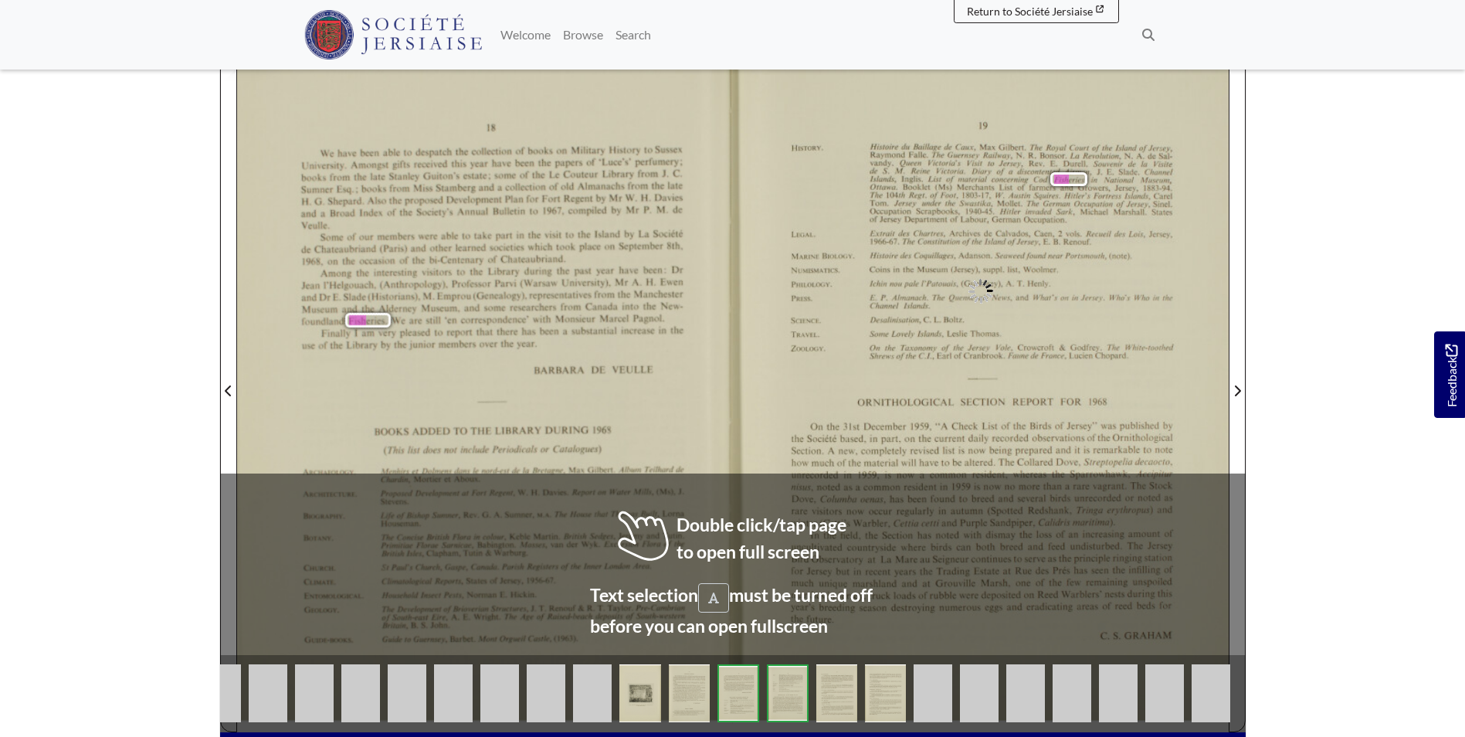
scroll to position [309, 0]
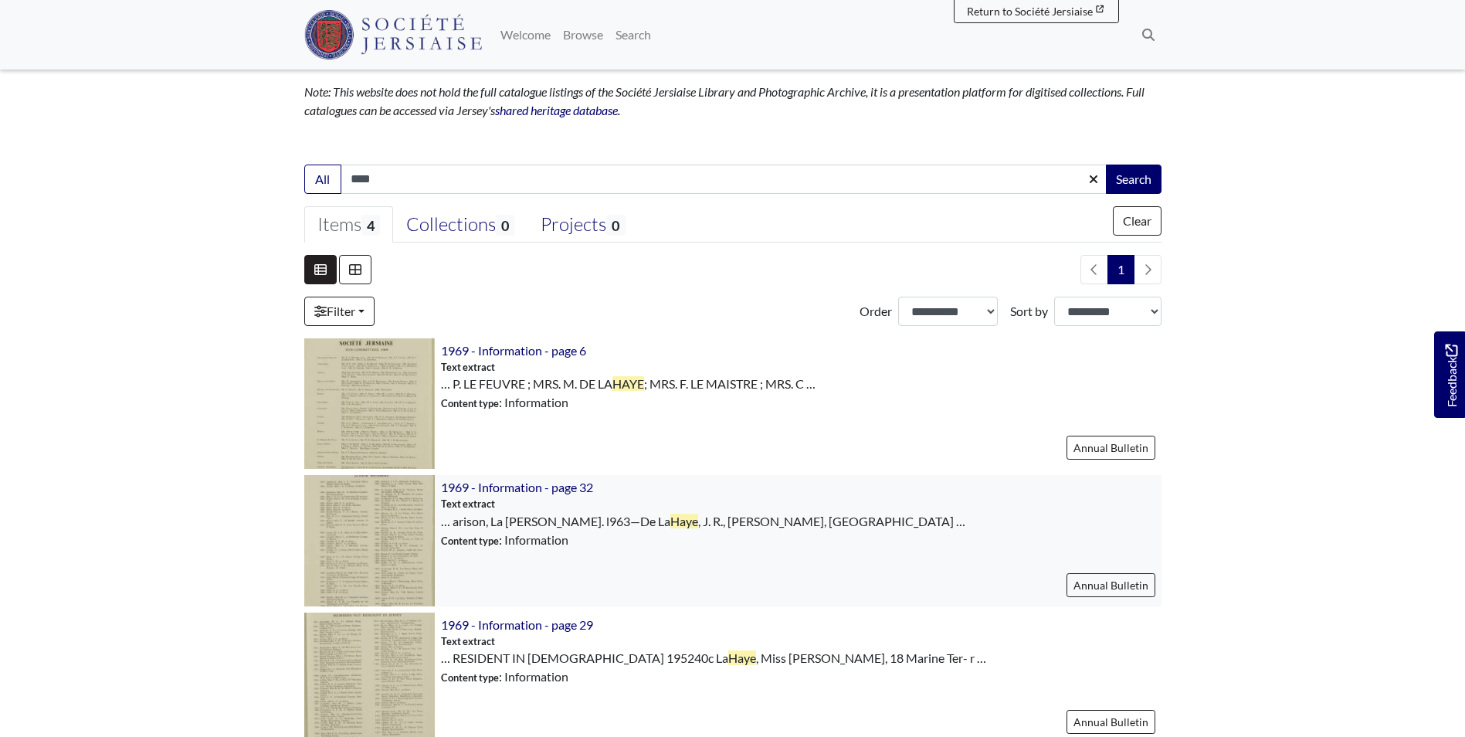
scroll to position [154, 0]
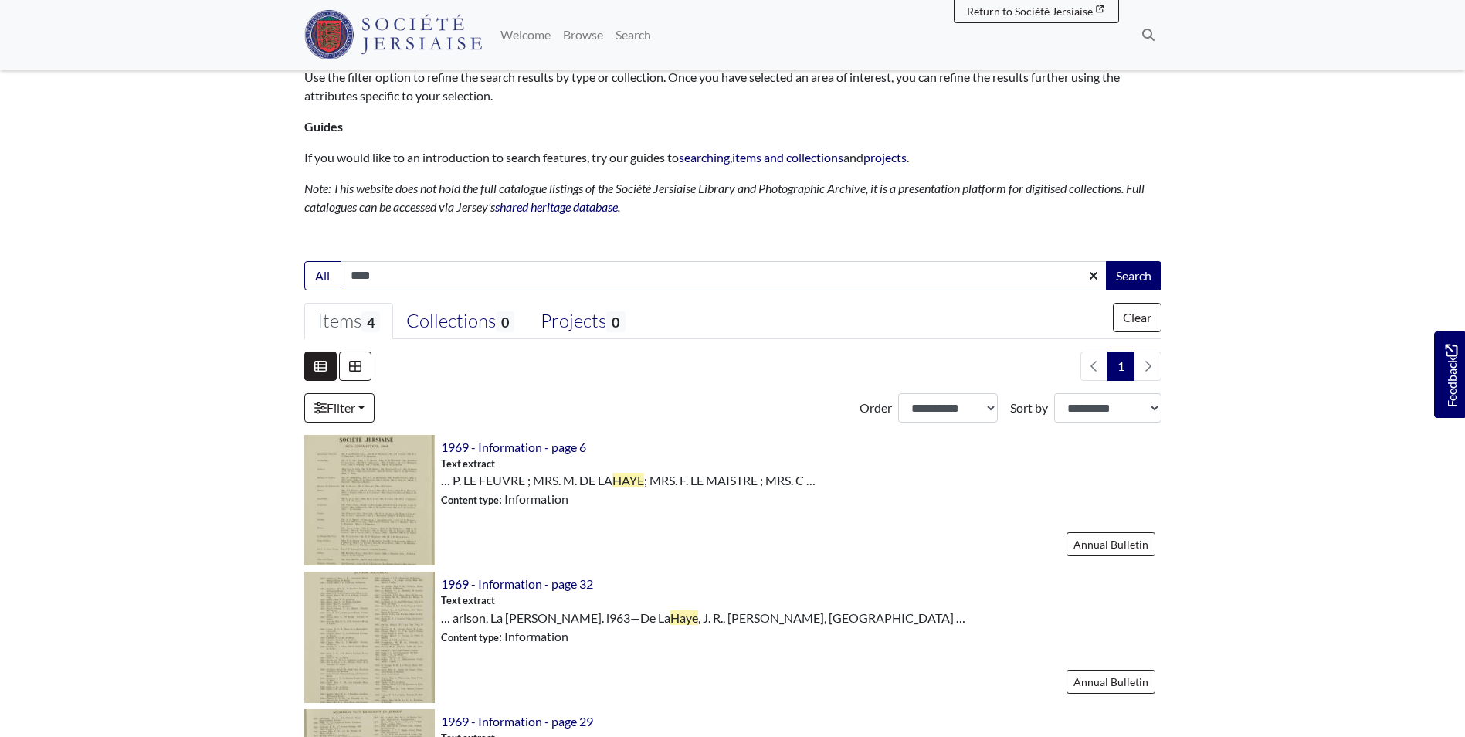
drag, startPoint x: 450, startPoint y: 273, endPoint x: 212, endPoint y: 273, distance: 237.9
click at [217, 273] on body "Menu" at bounding box center [732, 564] width 1465 height 1436
type input "****"
click at [1106, 261] on button "Search" at bounding box center [1134, 275] width 56 height 29
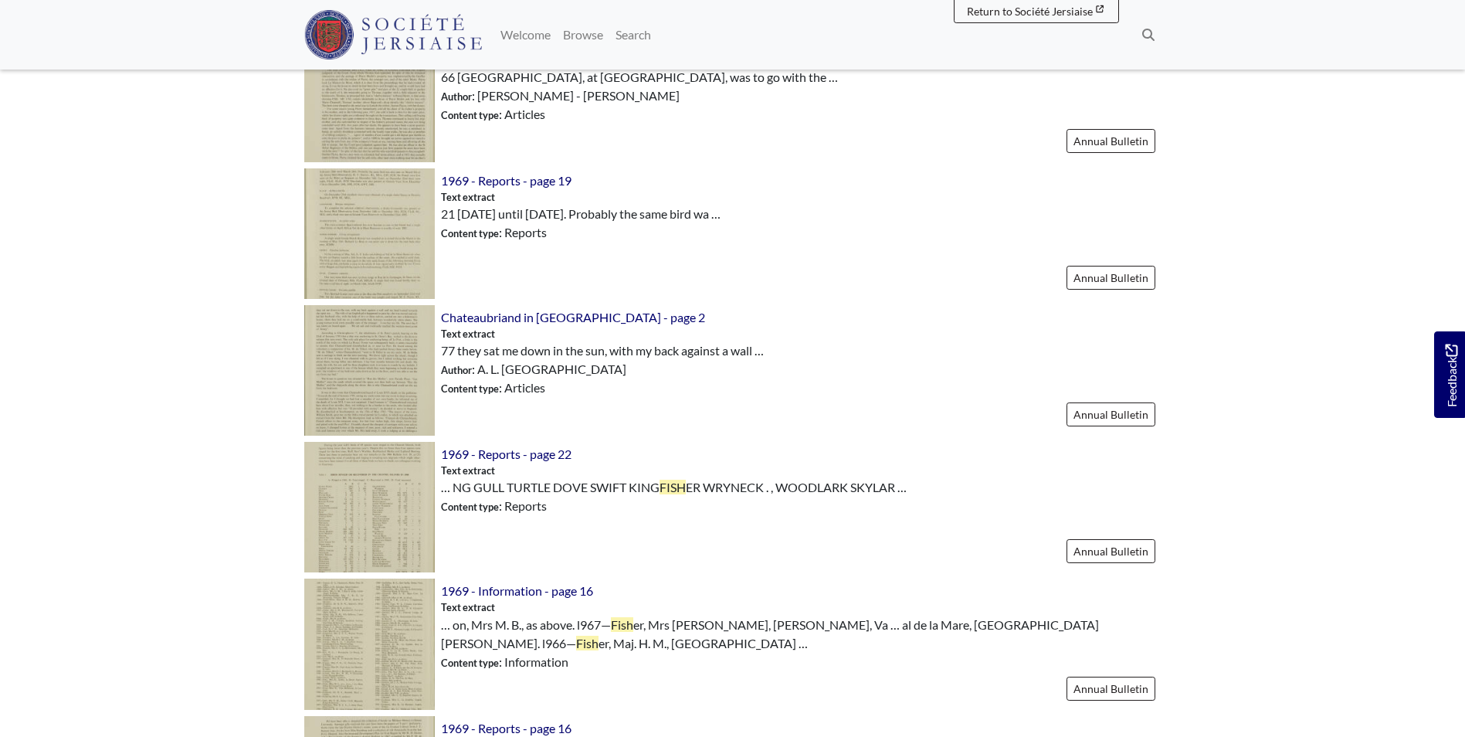
scroll to position [232, 0]
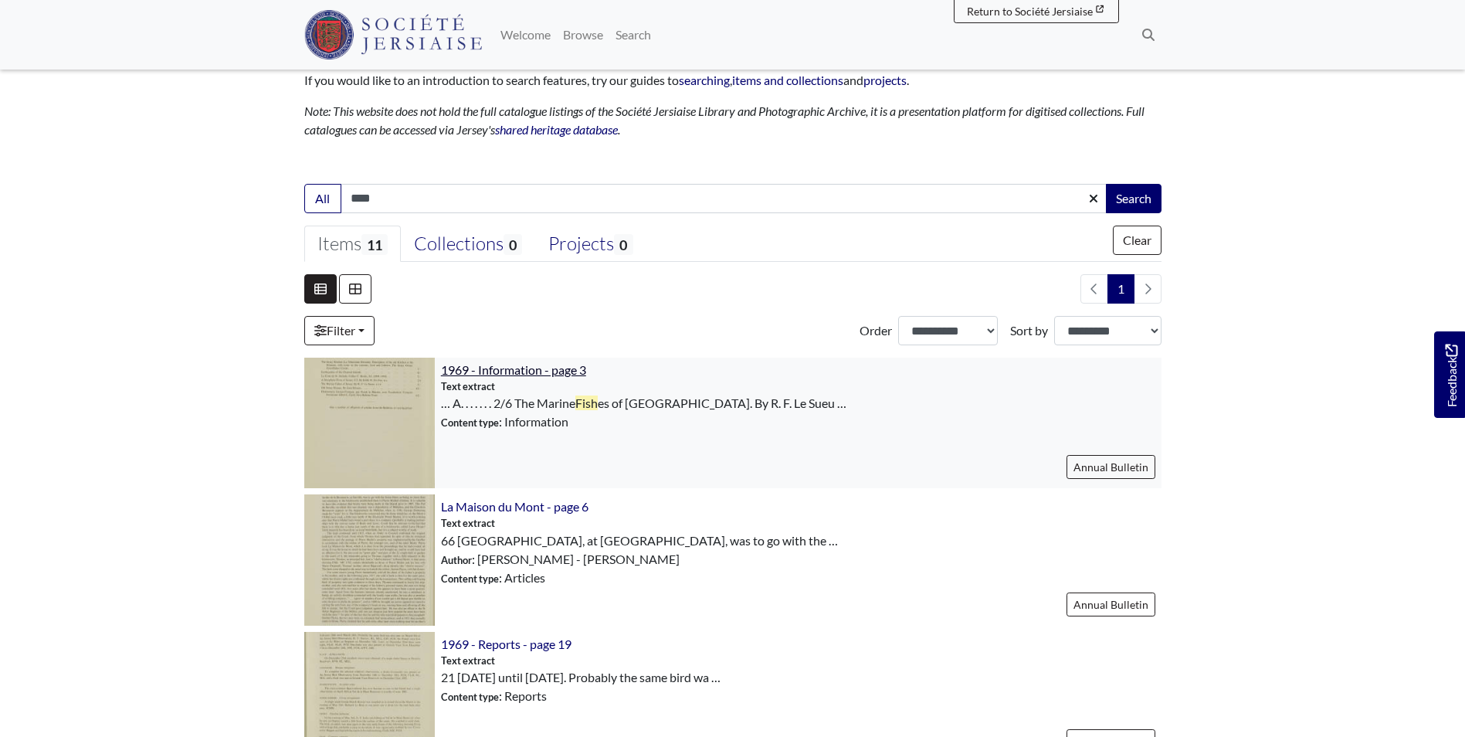
click at [493, 368] on span "1969 - Information - page 3" at bounding box center [513, 369] width 145 height 15
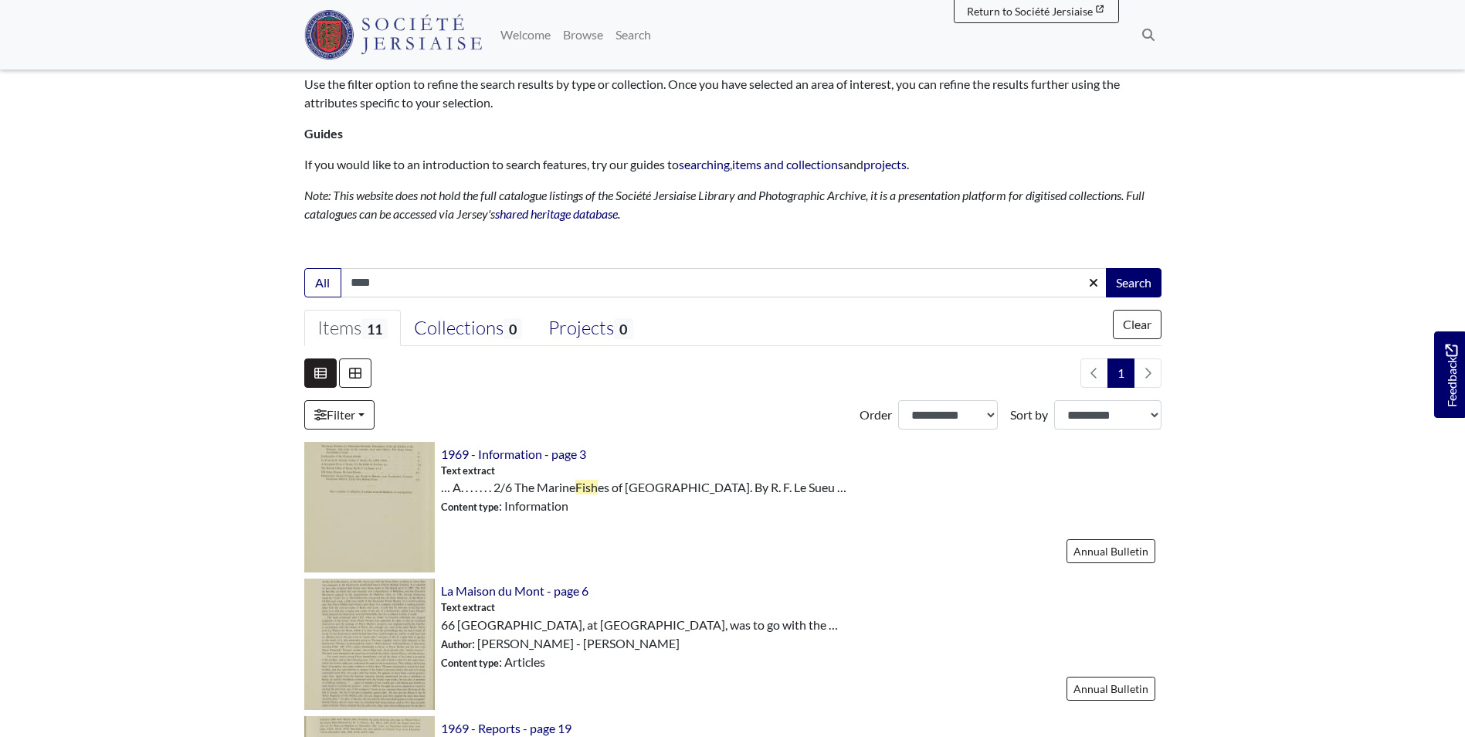
scroll to position [0, 0]
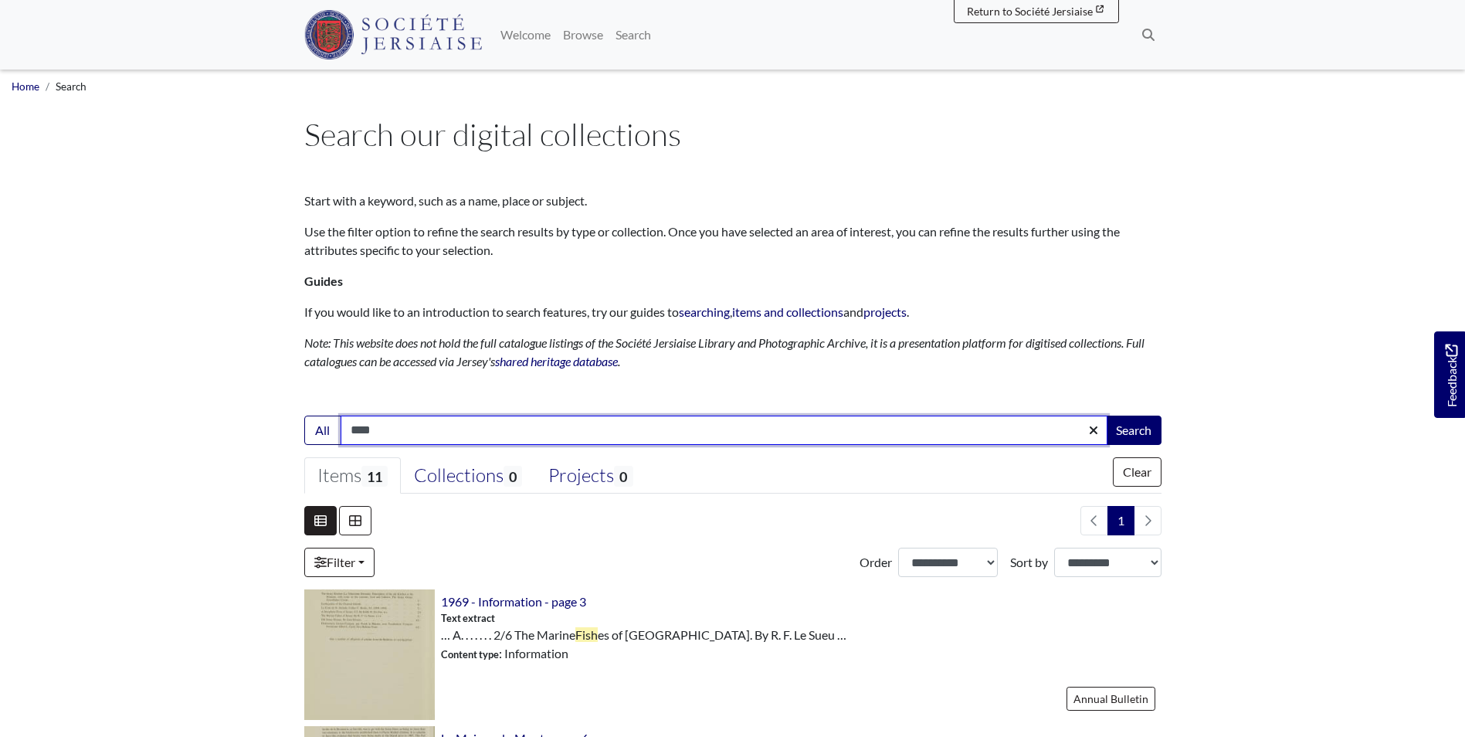
type input "******"
click at [1106, 415] on button "Search" at bounding box center [1134, 429] width 56 height 29
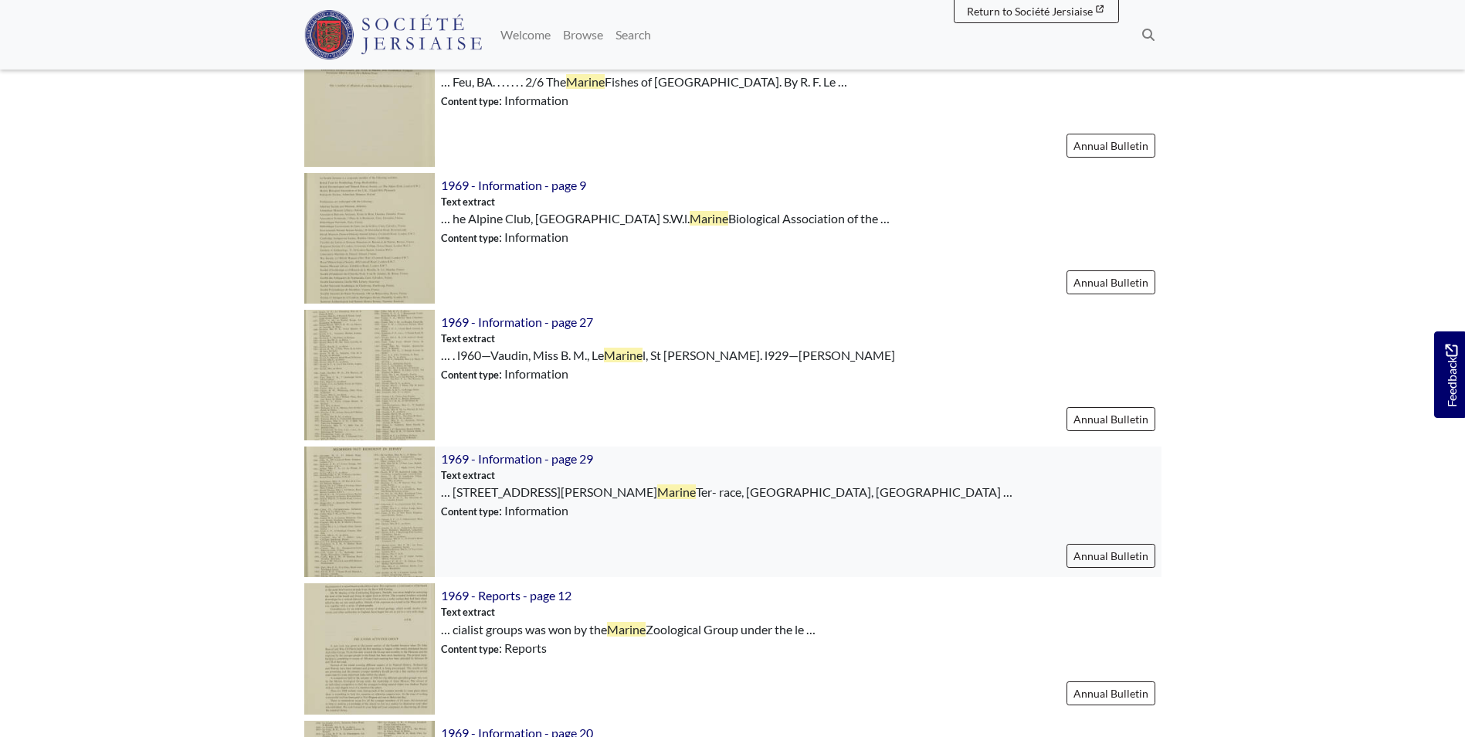
scroll to position [772, 0]
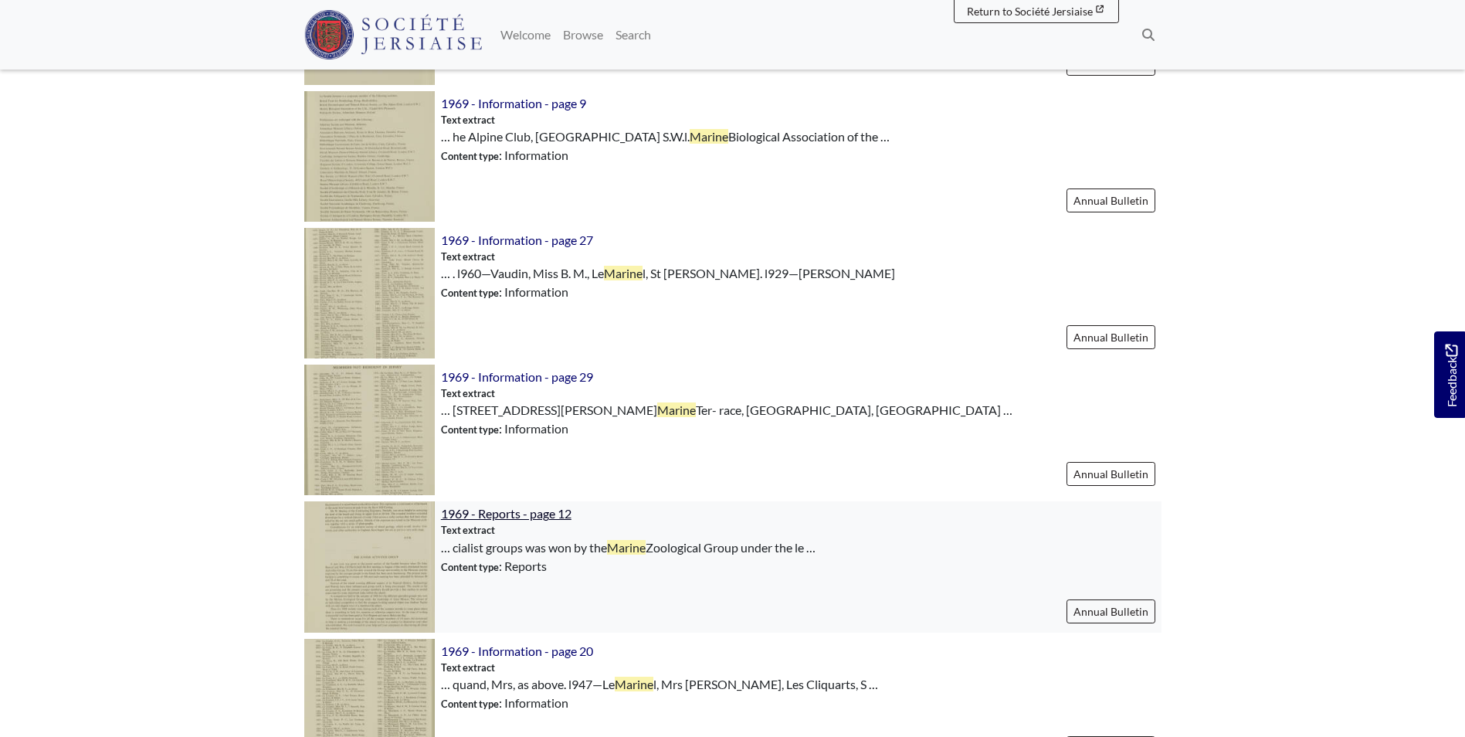
click at [505, 514] on span "1969 - Reports - page 12" at bounding box center [506, 513] width 131 height 15
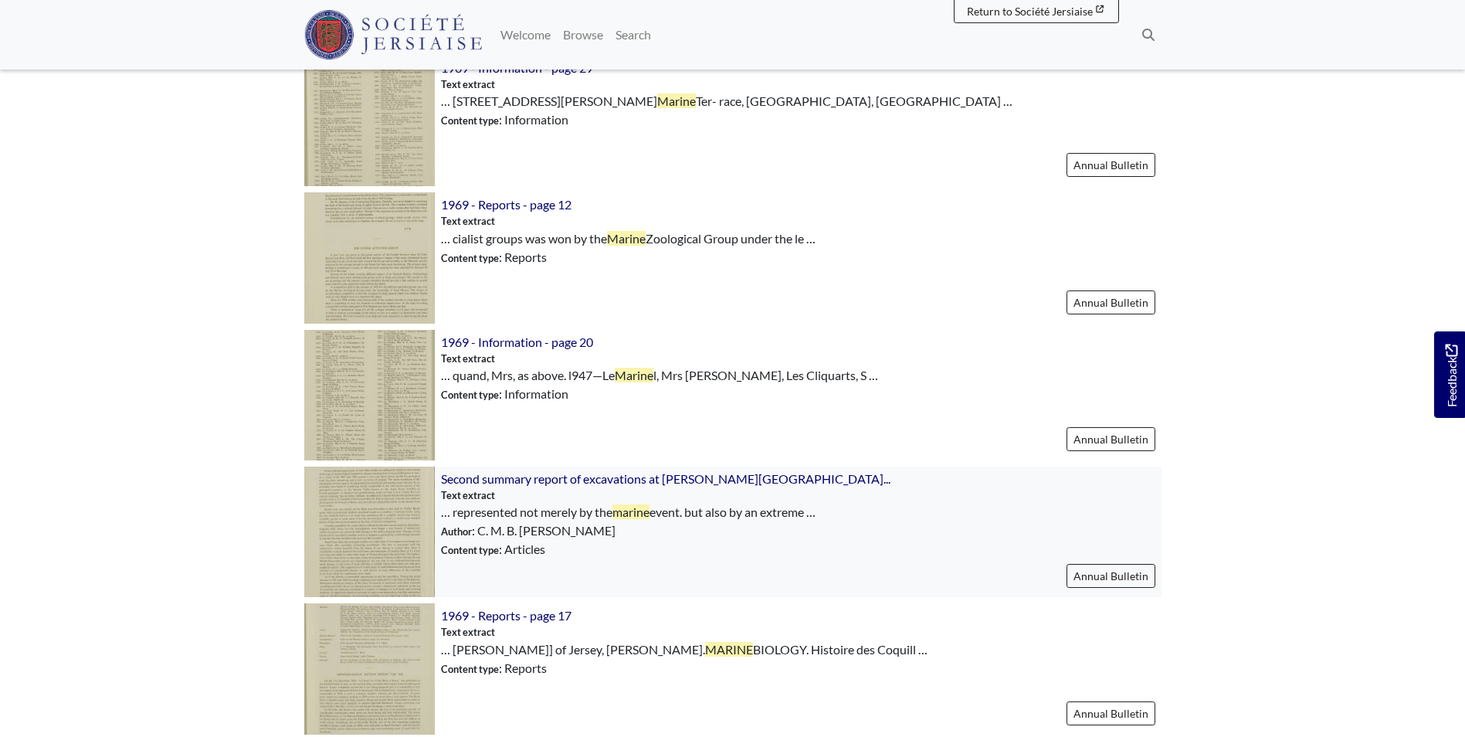
scroll to position [1158, 0]
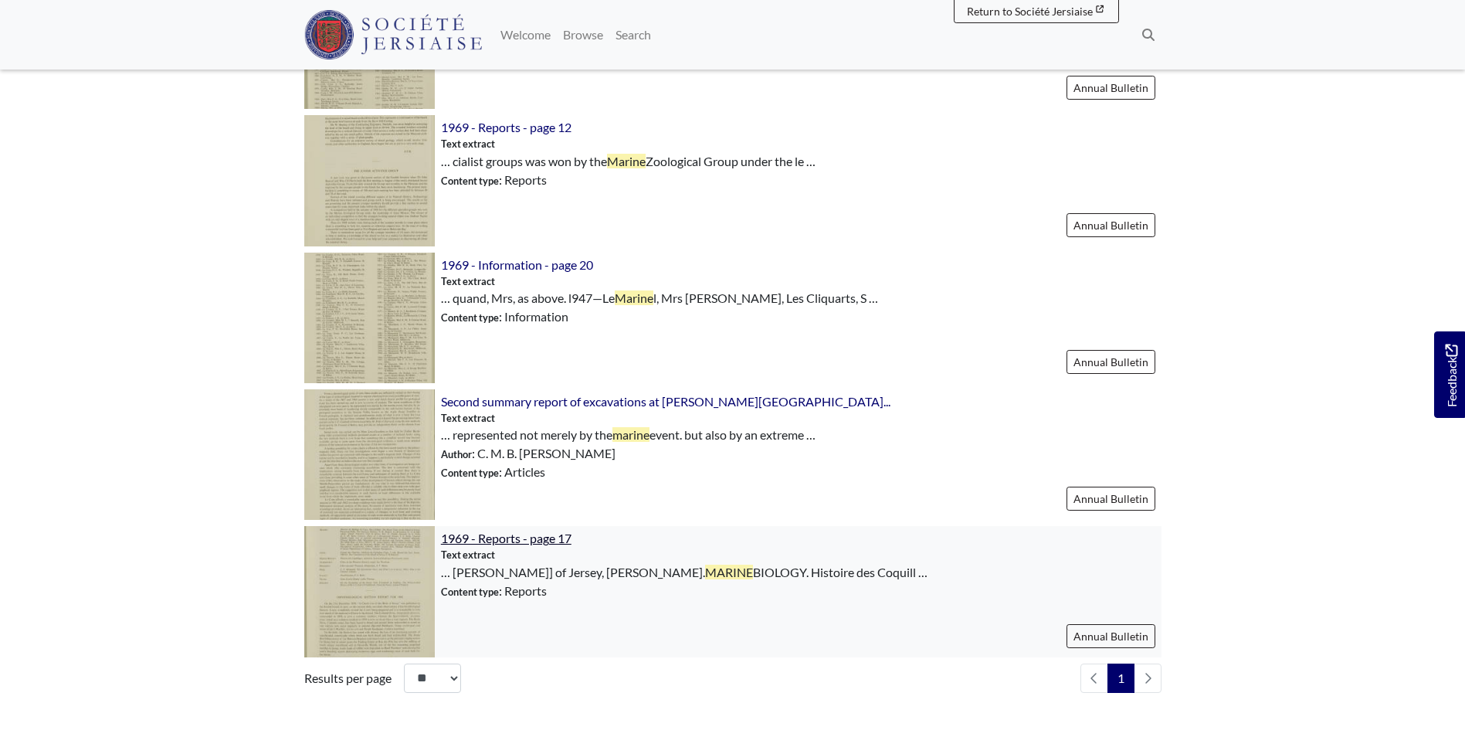
click at [521, 538] on span "1969 - Reports - page 17" at bounding box center [506, 538] width 131 height 15
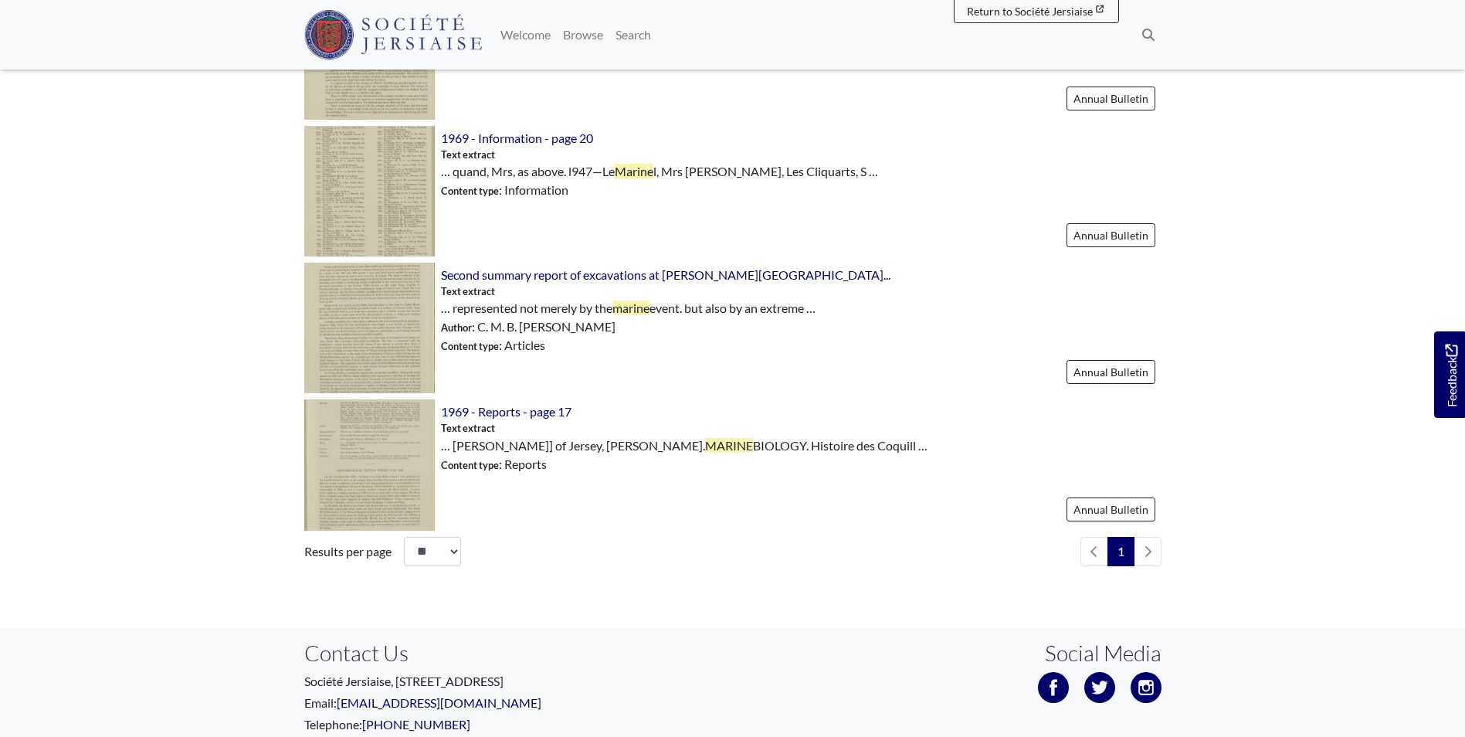
scroll to position [1313, 0]
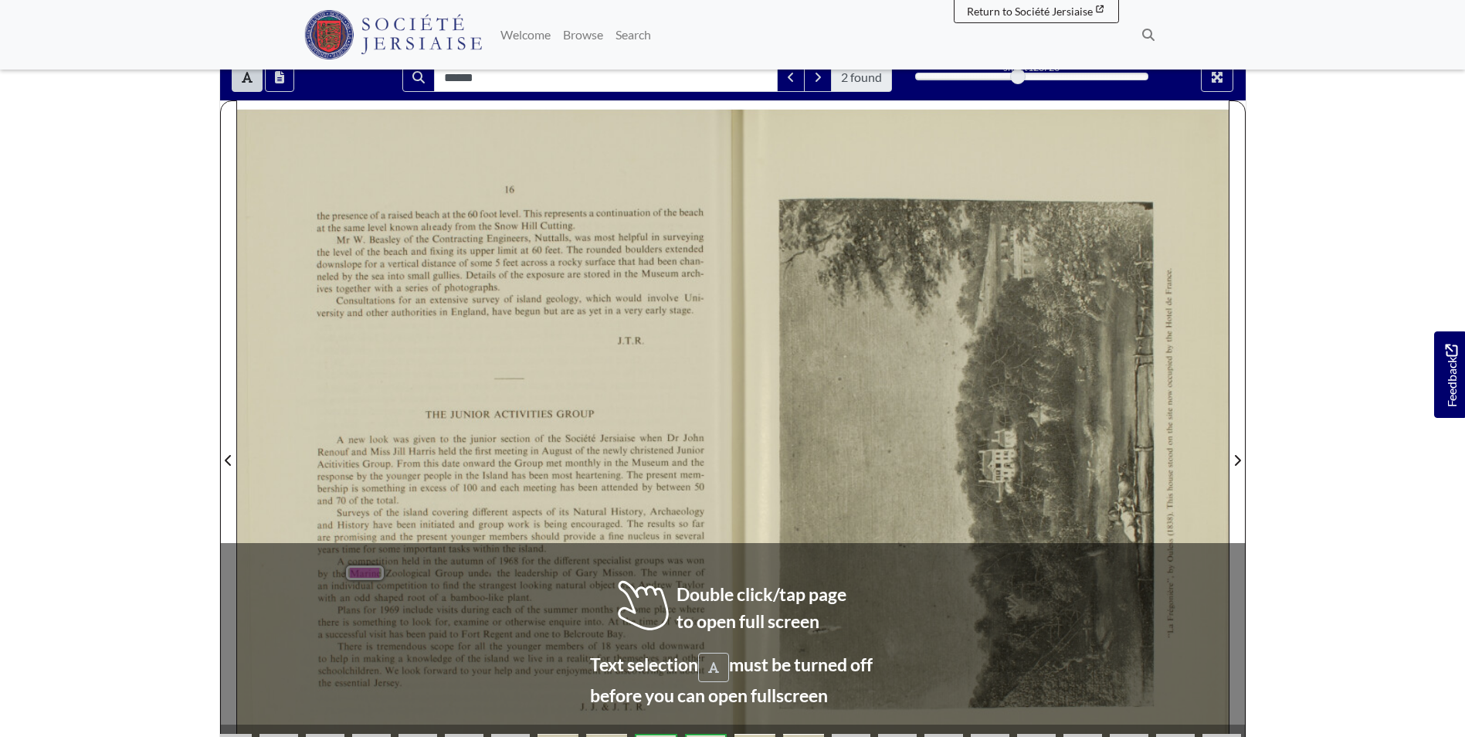
scroll to position [232, 0]
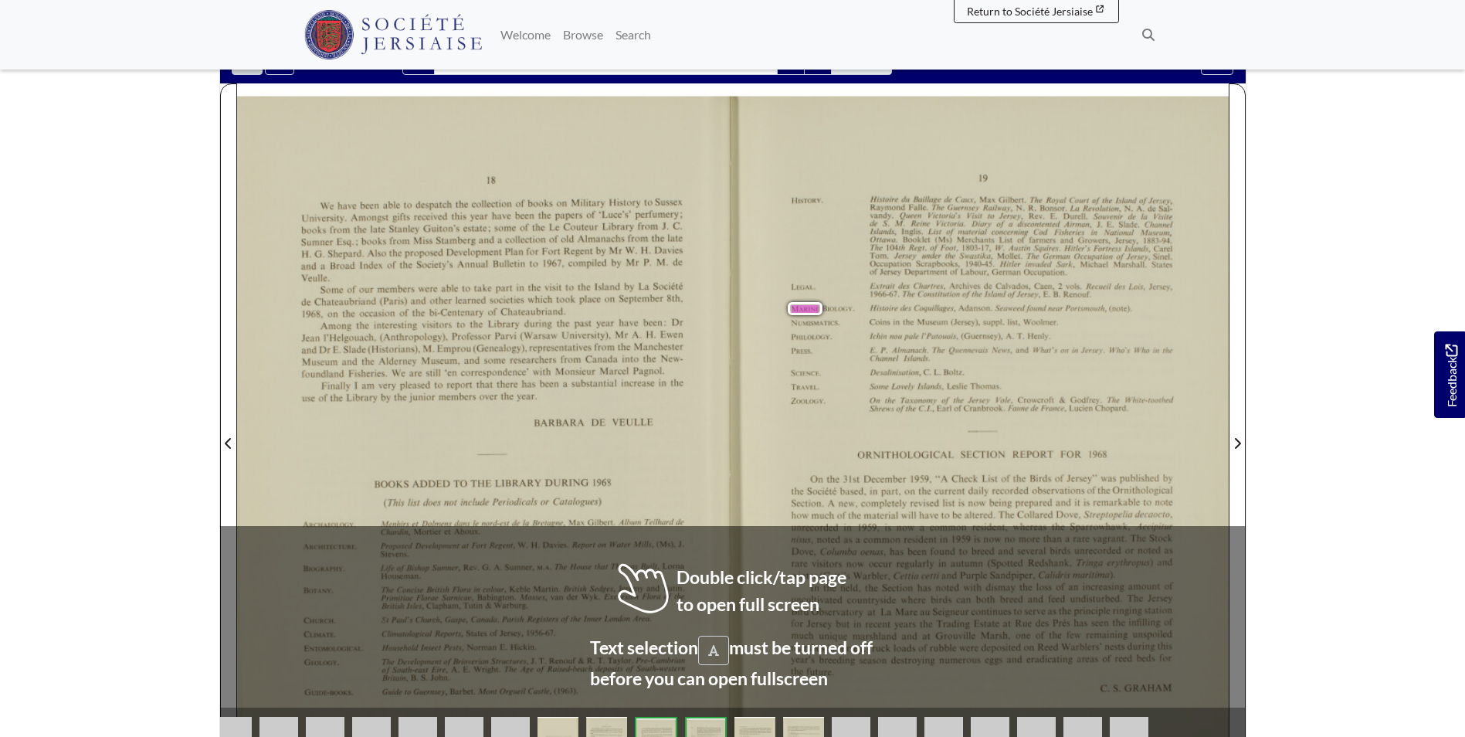
scroll to position [232, 0]
